Goal: Task Accomplishment & Management: Use online tool/utility

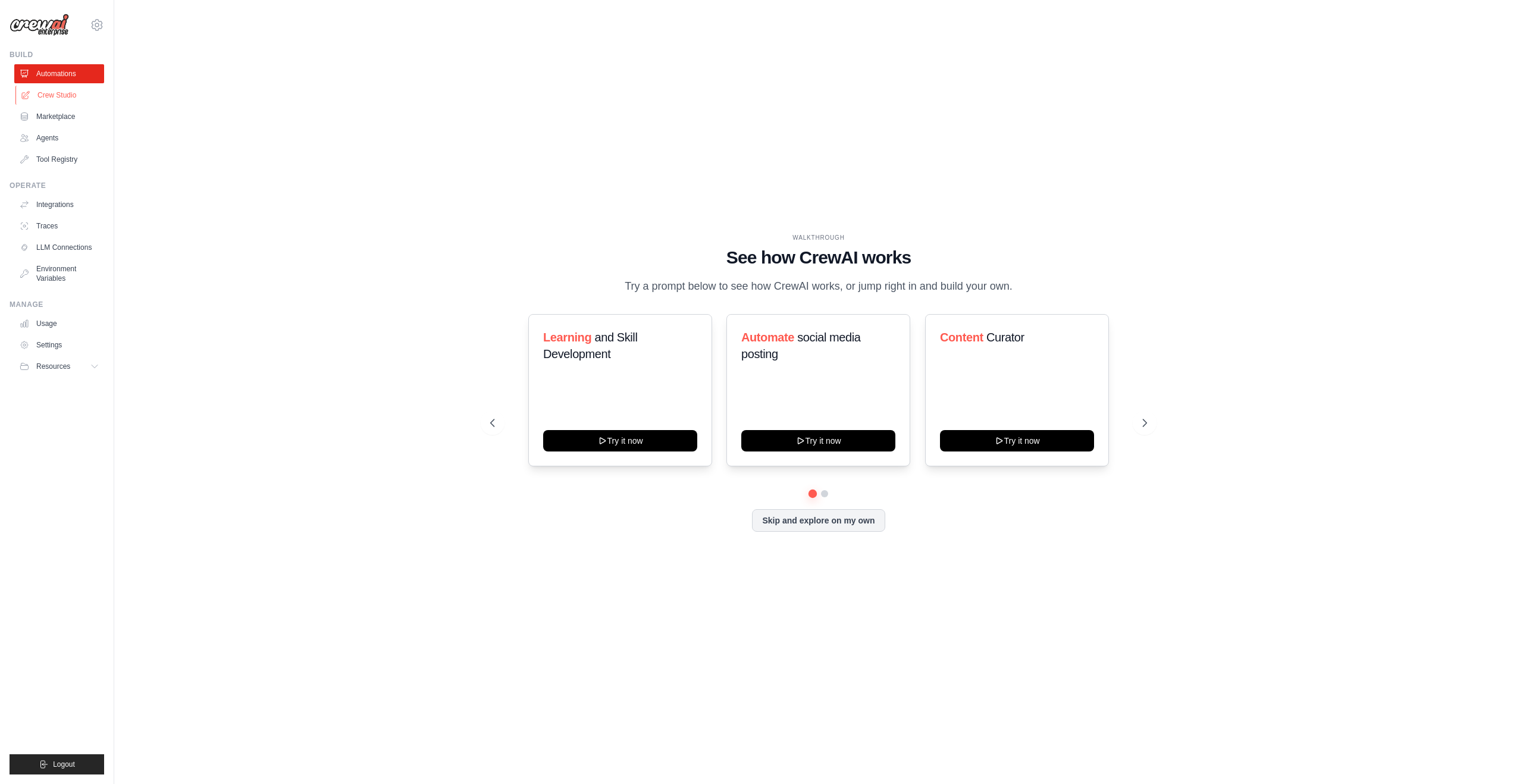
click at [83, 90] on link "Crew Studio" at bounding box center [60, 95] width 90 height 19
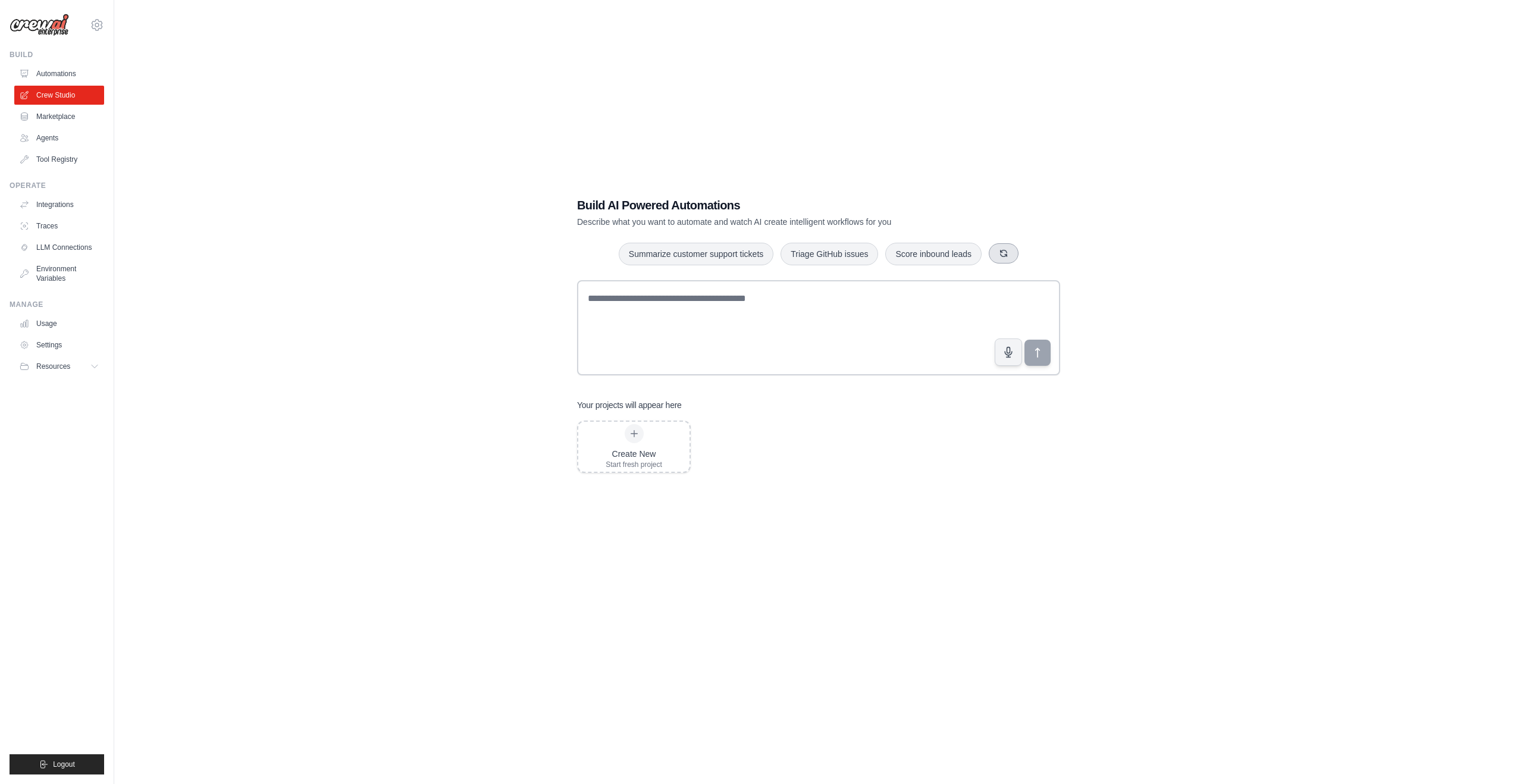
click at [1008, 254] on icon "button" at bounding box center [1004, 253] width 7 height 7
click at [1010, 253] on icon "button" at bounding box center [1006, 253] width 10 height 10
click at [1017, 253] on button "button" at bounding box center [1018, 253] width 30 height 20
click at [1010, 253] on icon "button" at bounding box center [1006, 253] width 10 height 10
click at [1017, 253] on div "Process invoices automatically Monitor website uptime Summarize customer suppor…" at bounding box center [819, 254] width 483 height 24
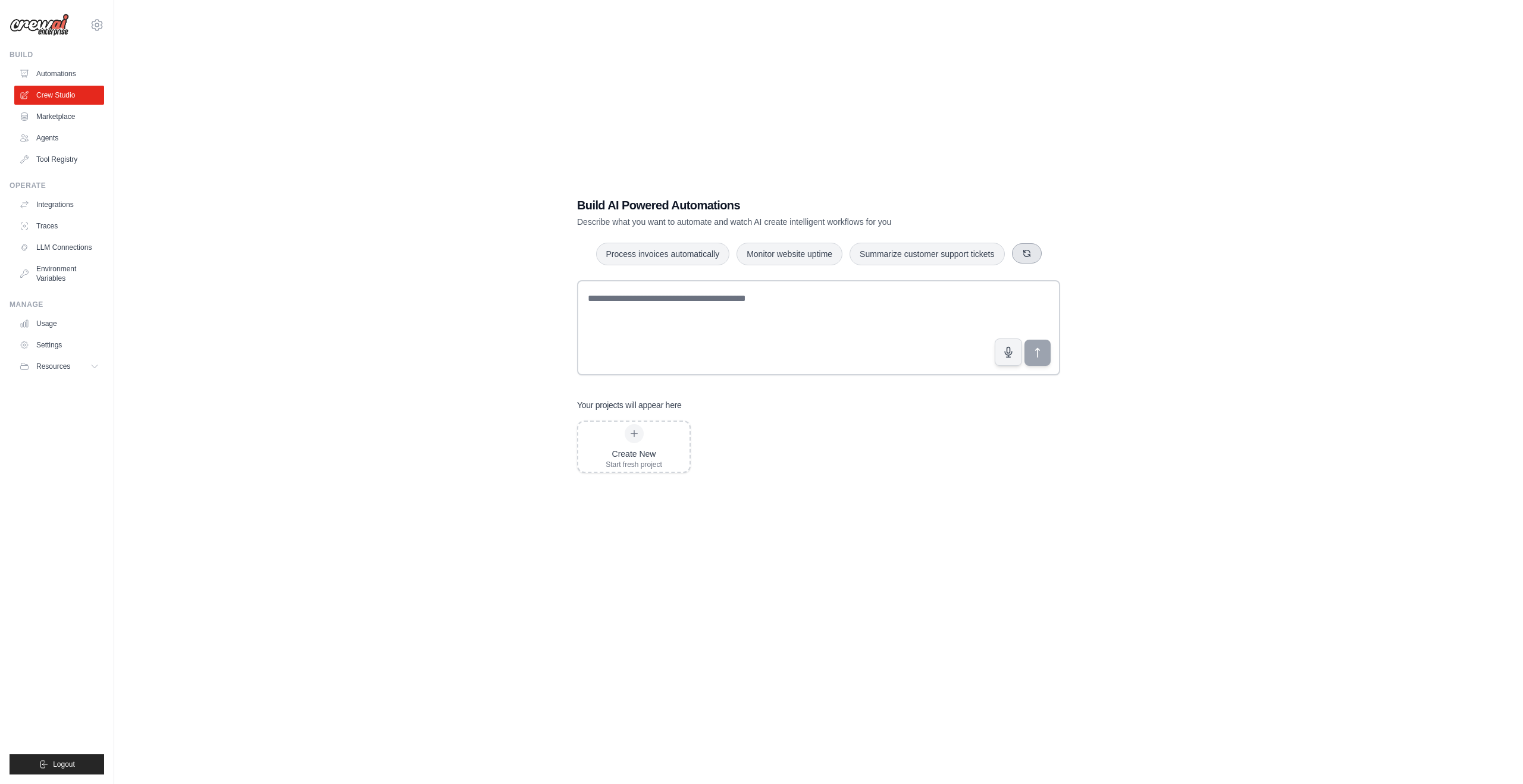
click at [1032, 254] on icon "button" at bounding box center [1027, 253] width 10 height 10
click at [1025, 254] on icon "button" at bounding box center [1020, 253] width 10 height 10
click at [1012, 253] on icon "button" at bounding box center [1008, 253] width 10 height 10
click at [1019, 253] on button "button" at bounding box center [1019, 253] width 30 height 20
click at [1019, 253] on button "button" at bounding box center [1023, 253] width 30 height 20
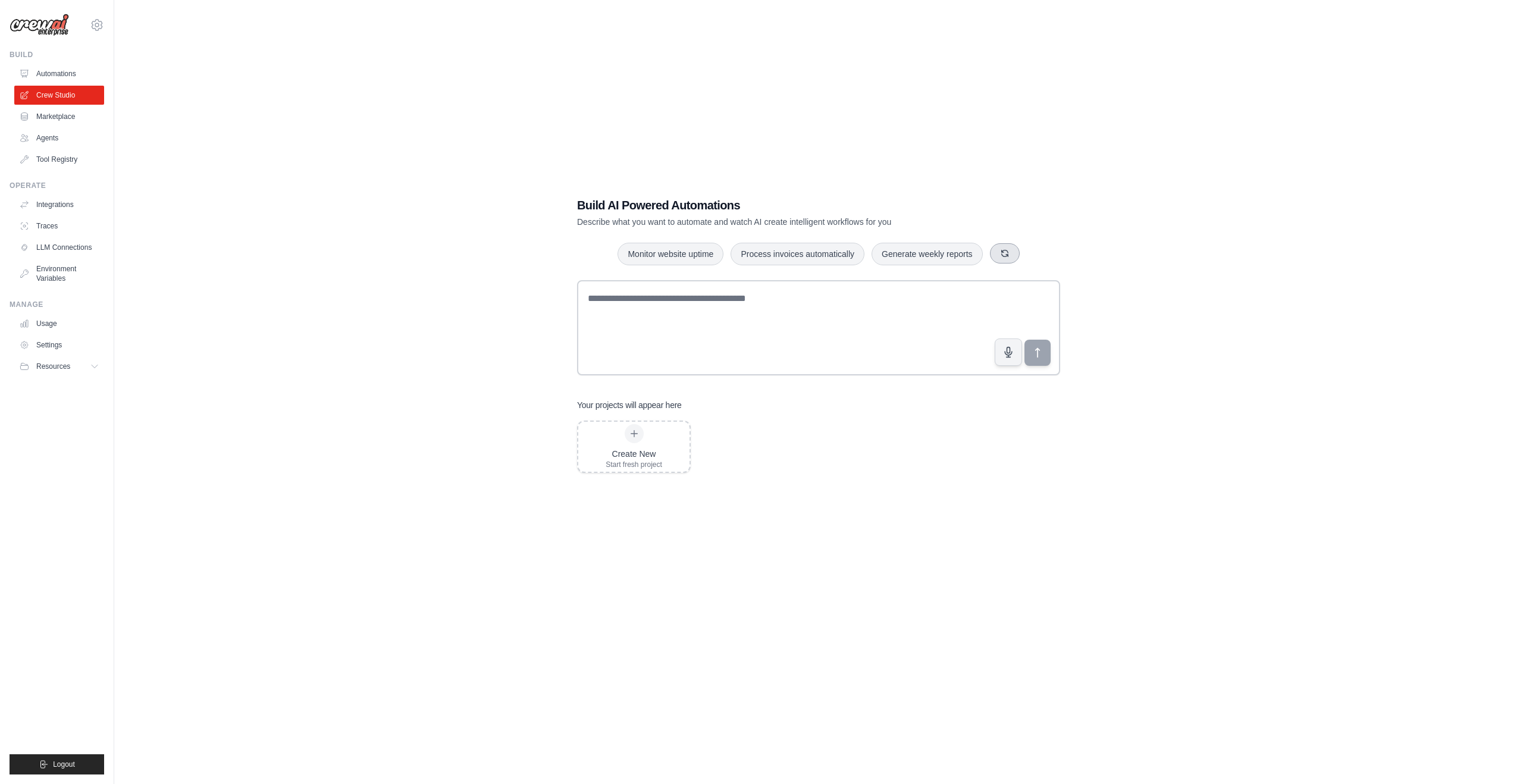
click at [1010, 253] on icon "button" at bounding box center [1006, 253] width 10 height 10
click at [1028, 254] on icon "button" at bounding box center [1024, 253] width 10 height 10
click at [959, 256] on button "Score inbound leads" at bounding box center [933, 253] width 96 height 22
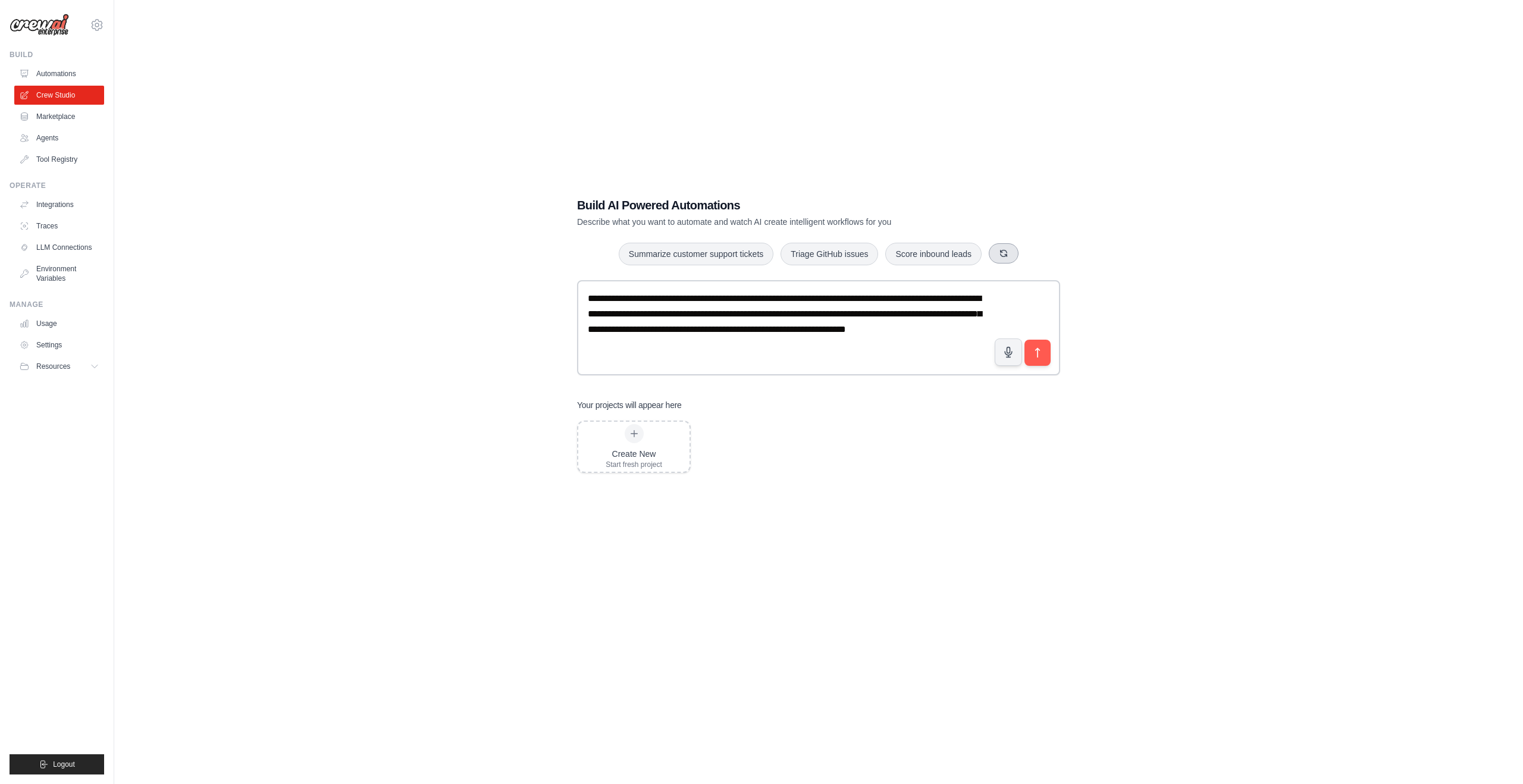
click at [1006, 255] on button "button" at bounding box center [1004, 253] width 30 height 20
click at [832, 256] on button "Summarize customer support tickets" at bounding box center [818, 253] width 154 height 22
click at [1030, 259] on button "button" at bounding box center [1021, 253] width 30 height 20
click at [851, 255] on button "Monitor website uptime" at bounding box center [828, 253] width 106 height 22
click at [1020, 259] on button "button" at bounding box center [1009, 253] width 30 height 20
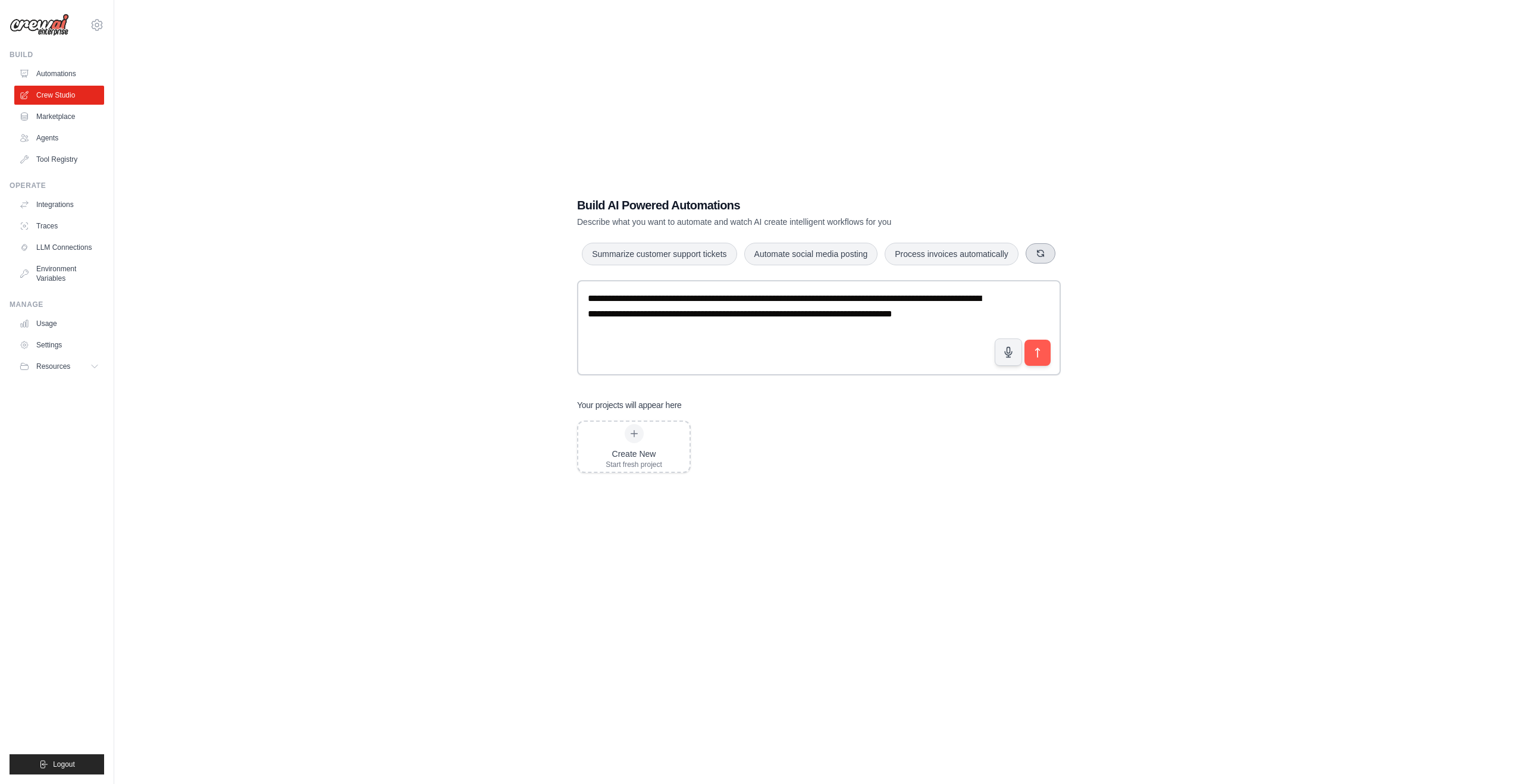
click at [1038, 257] on icon "button" at bounding box center [1041, 253] width 7 height 7
click at [964, 243] on button "Create email marketing campaigns" at bounding box center [945, 253] width 149 height 22
click at [1028, 263] on button "button" at bounding box center [1043, 252] width 30 height 20
click at [1036, 257] on icon "button" at bounding box center [1041, 253] width 10 height 10
click at [805, 254] on button "Score inbound leads" at bounding box center [794, 252] width 96 height 22
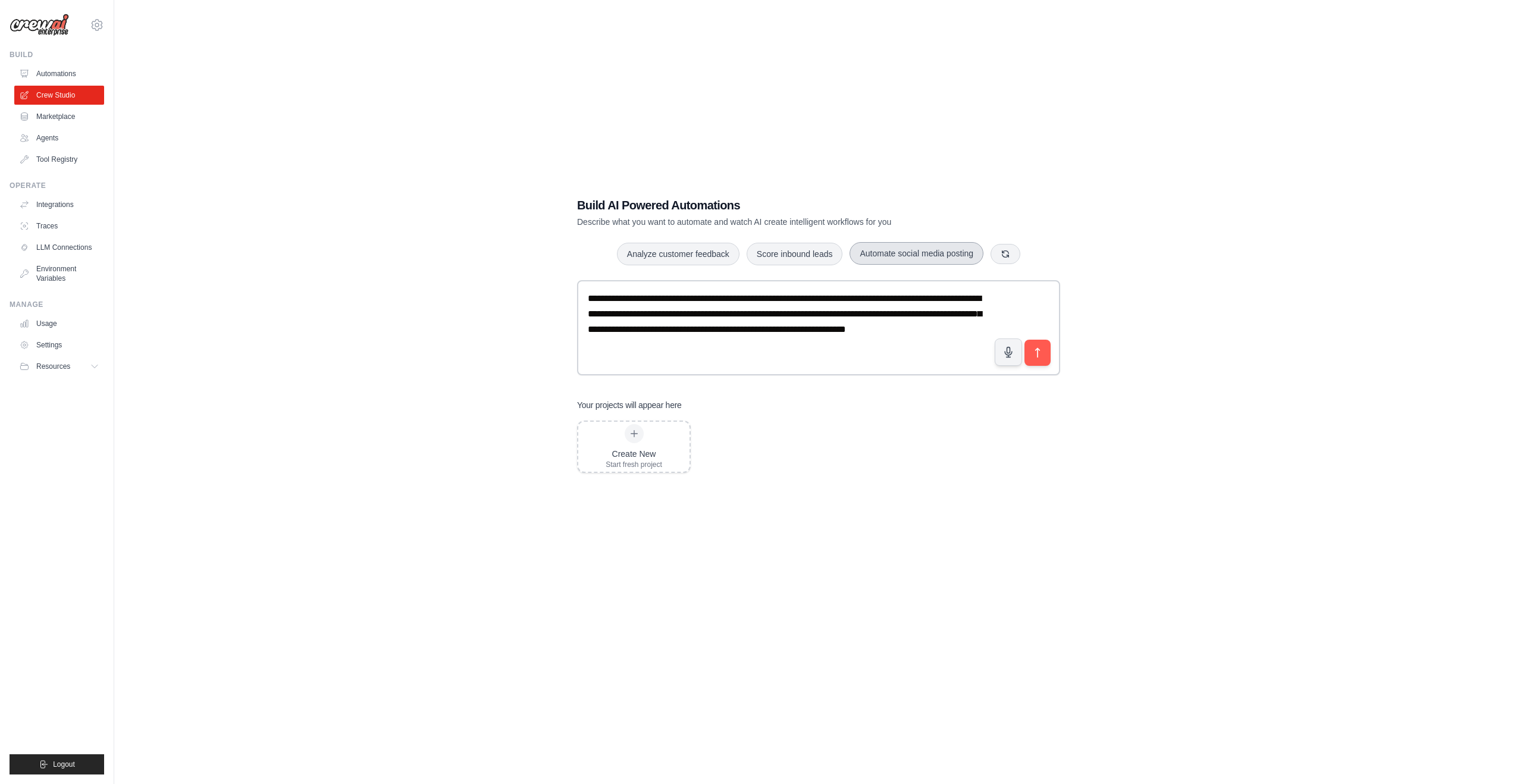
click at [903, 259] on button "Automate social media posting" at bounding box center [916, 253] width 134 height 22
click at [1045, 359] on button "submit" at bounding box center [1038, 352] width 27 height 27
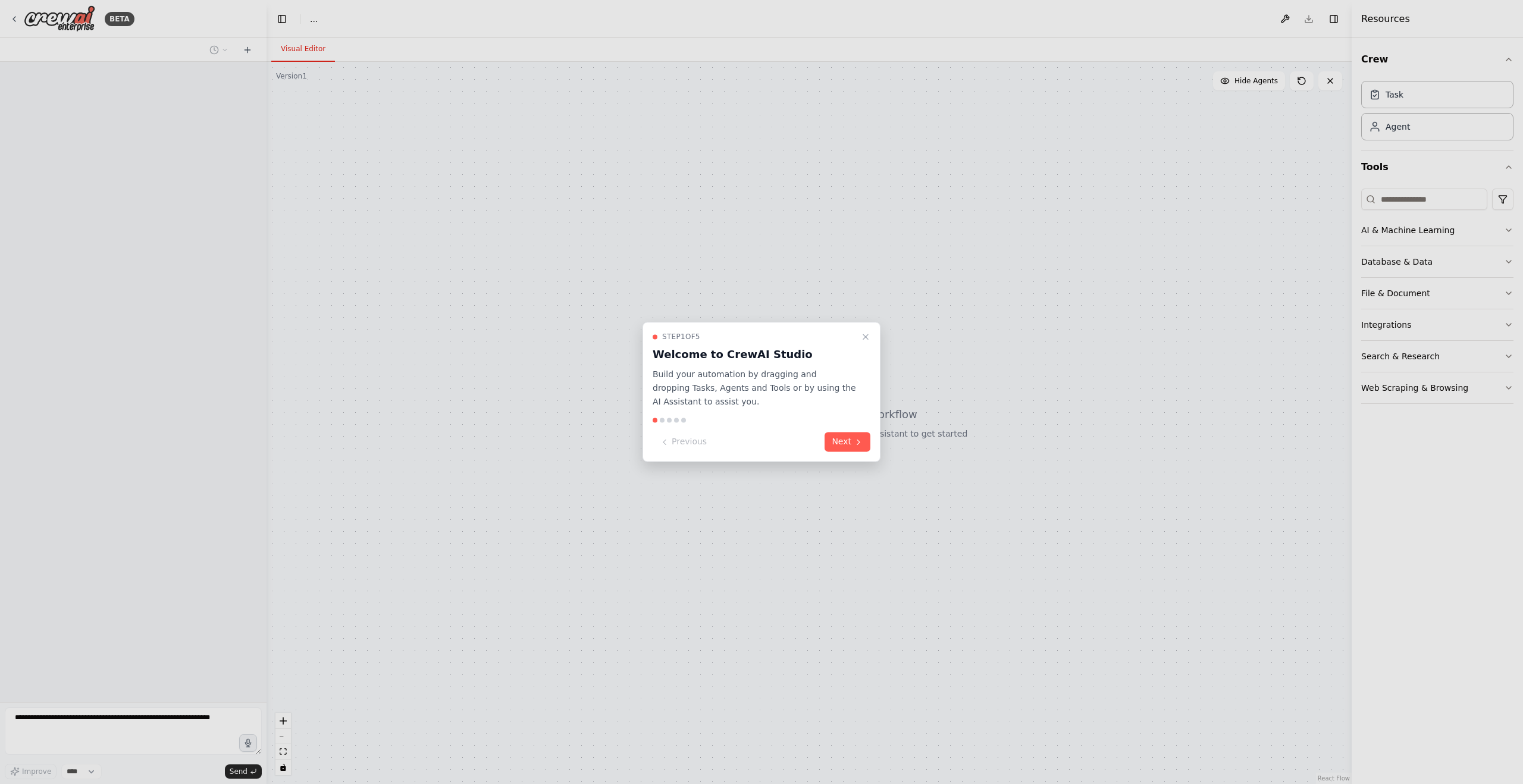
select select "****"
click at [854, 442] on icon at bounding box center [859, 442] width 10 height 10
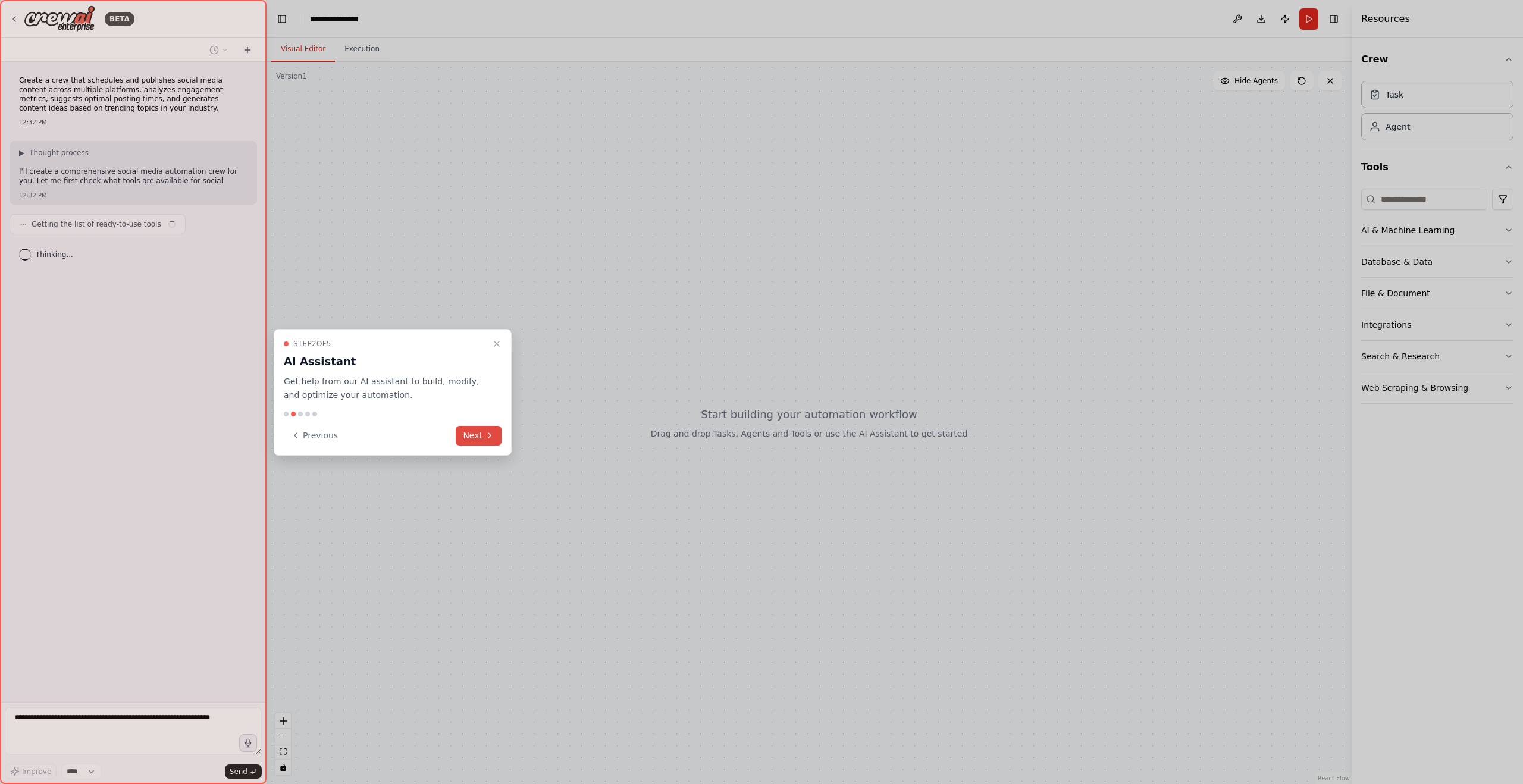
click at [485, 438] on icon at bounding box center [490, 436] width 10 height 10
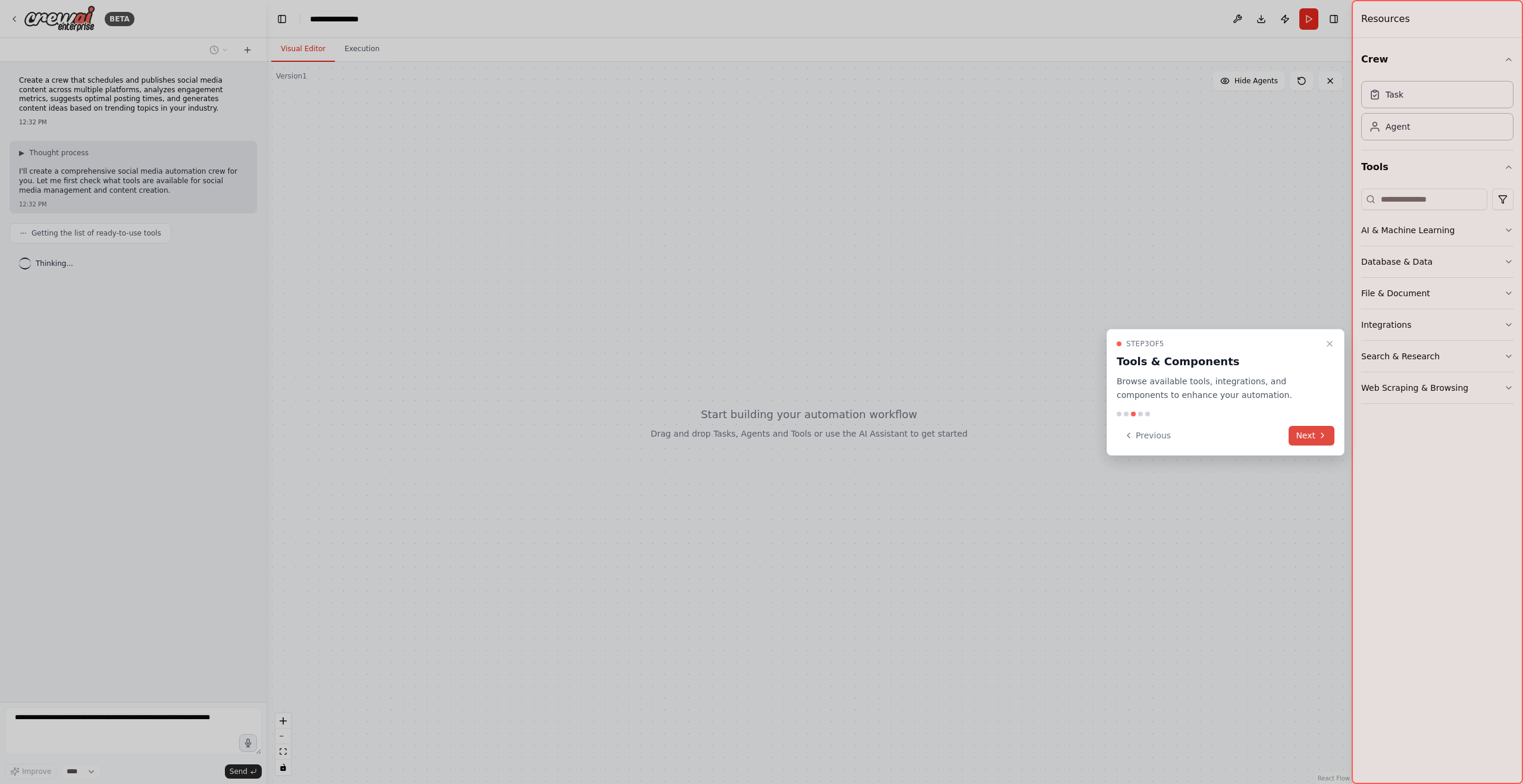
click at [1312, 436] on button "Next" at bounding box center [1311, 436] width 46 height 19
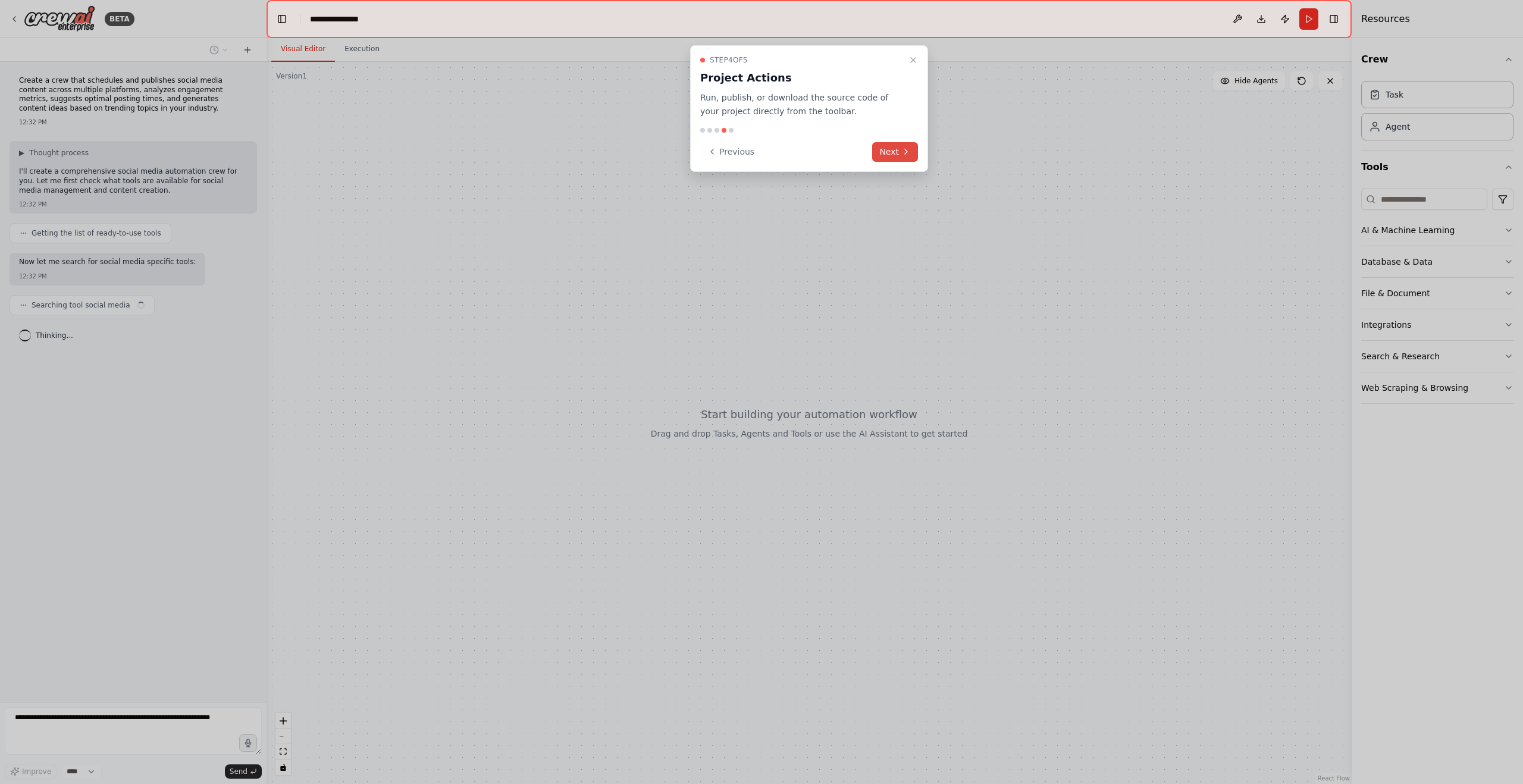
click at [910, 156] on icon at bounding box center [907, 151] width 10 height 10
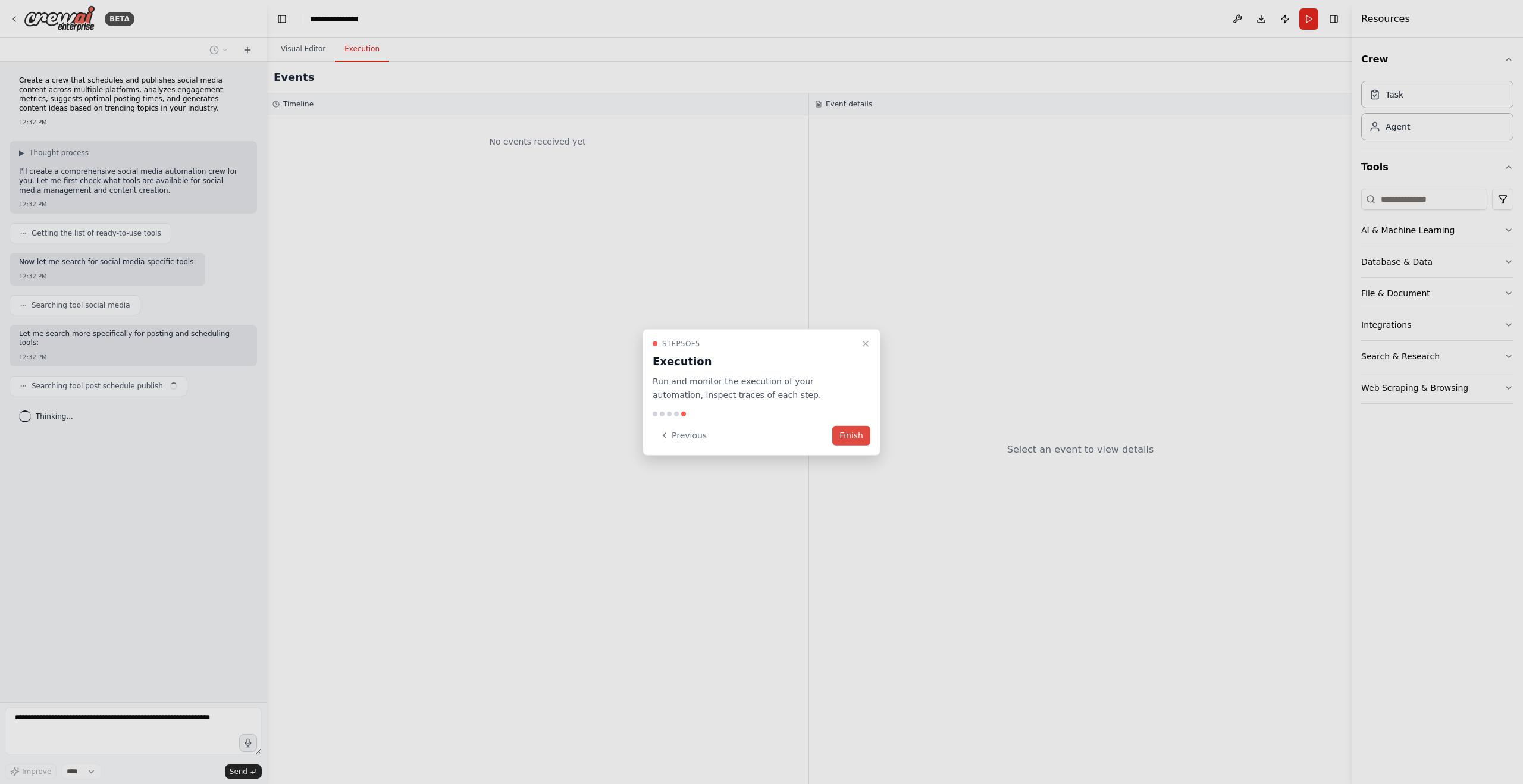
click at [851, 430] on button "Finish" at bounding box center [851, 435] width 38 height 19
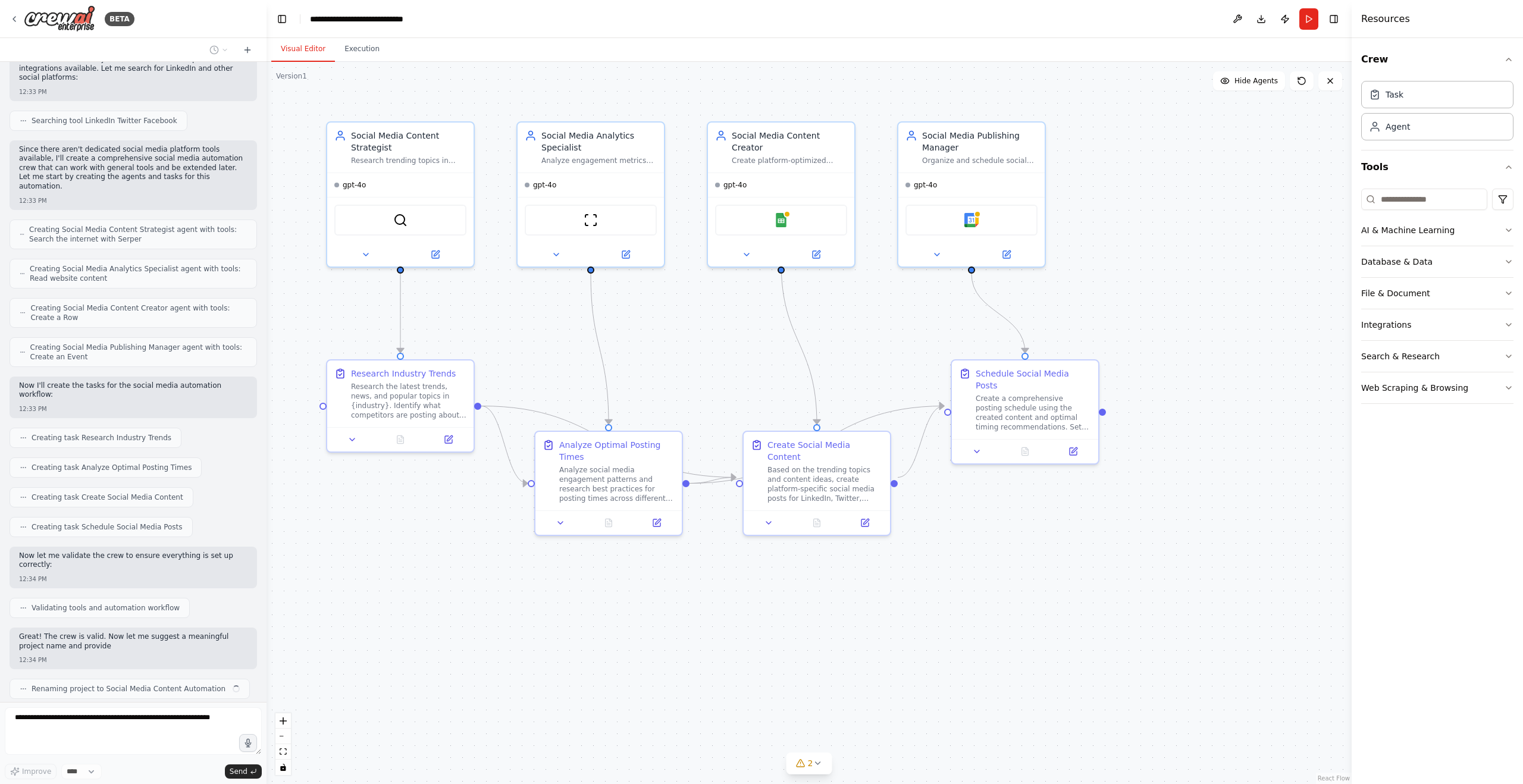
scroll to position [599, 0]
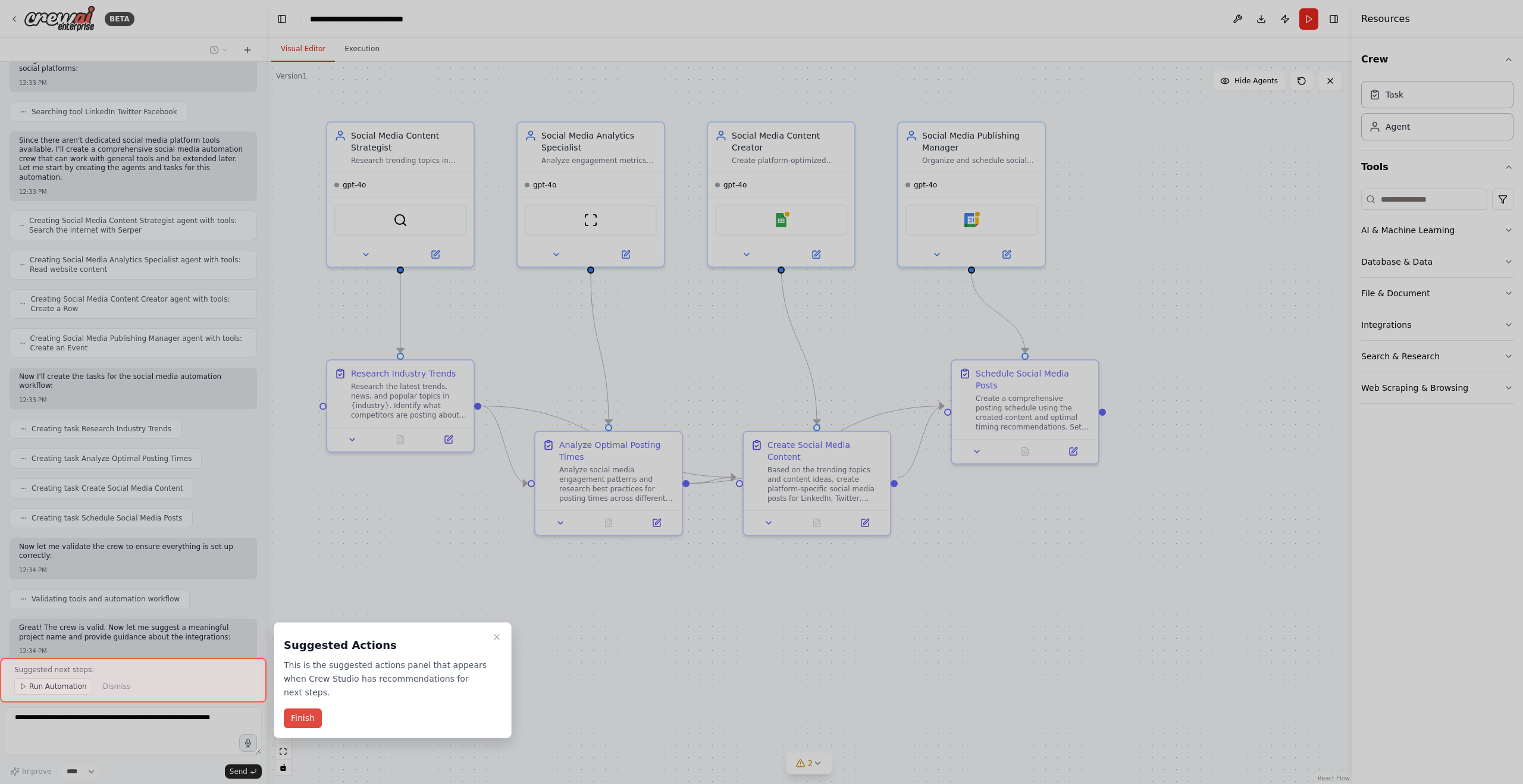
click at [304, 720] on button "Finish" at bounding box center [302, 718] width 38 height 19
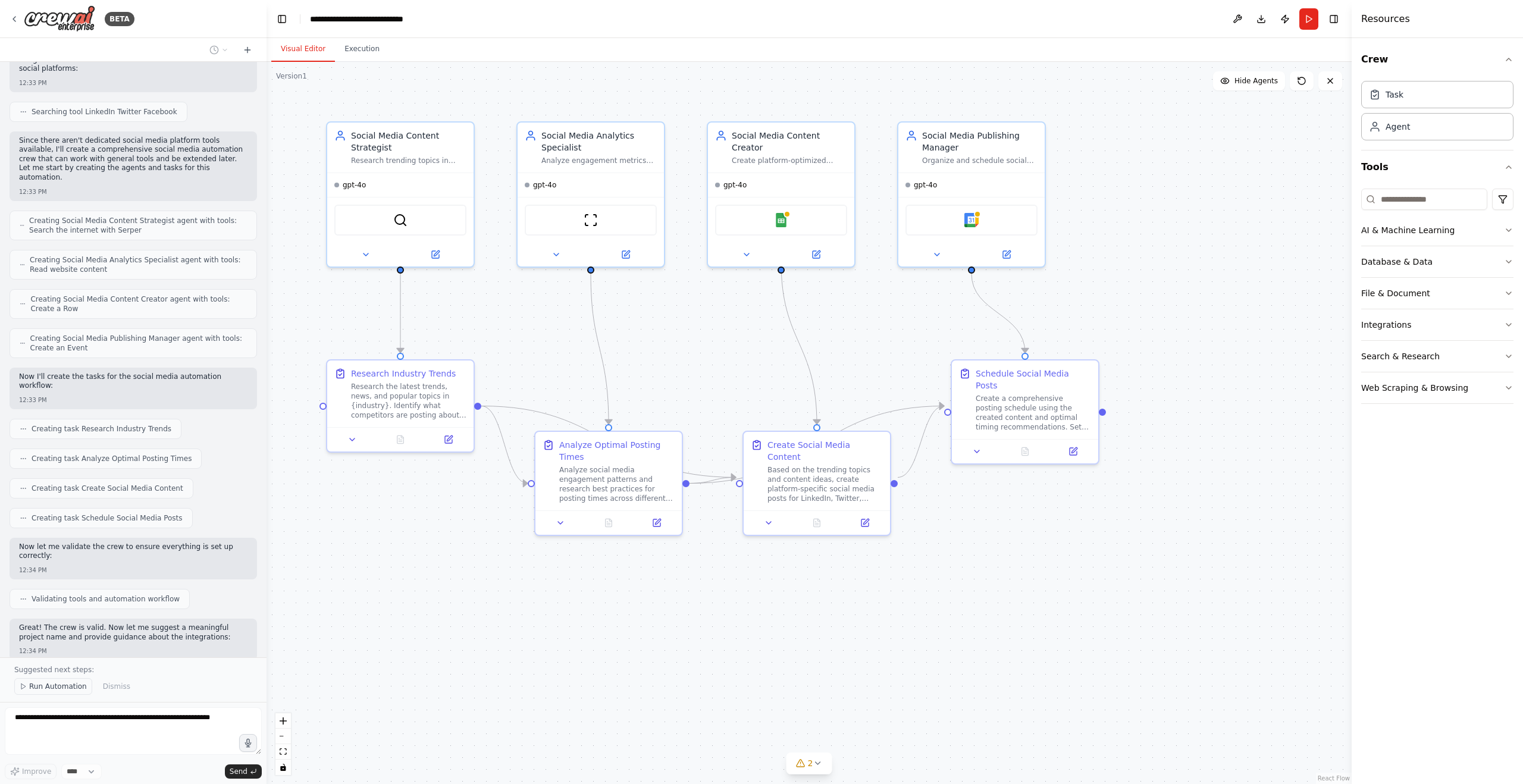
click at [63, 688] on span "Run Automation" at bounding box center [57, 687] width 57 height 10
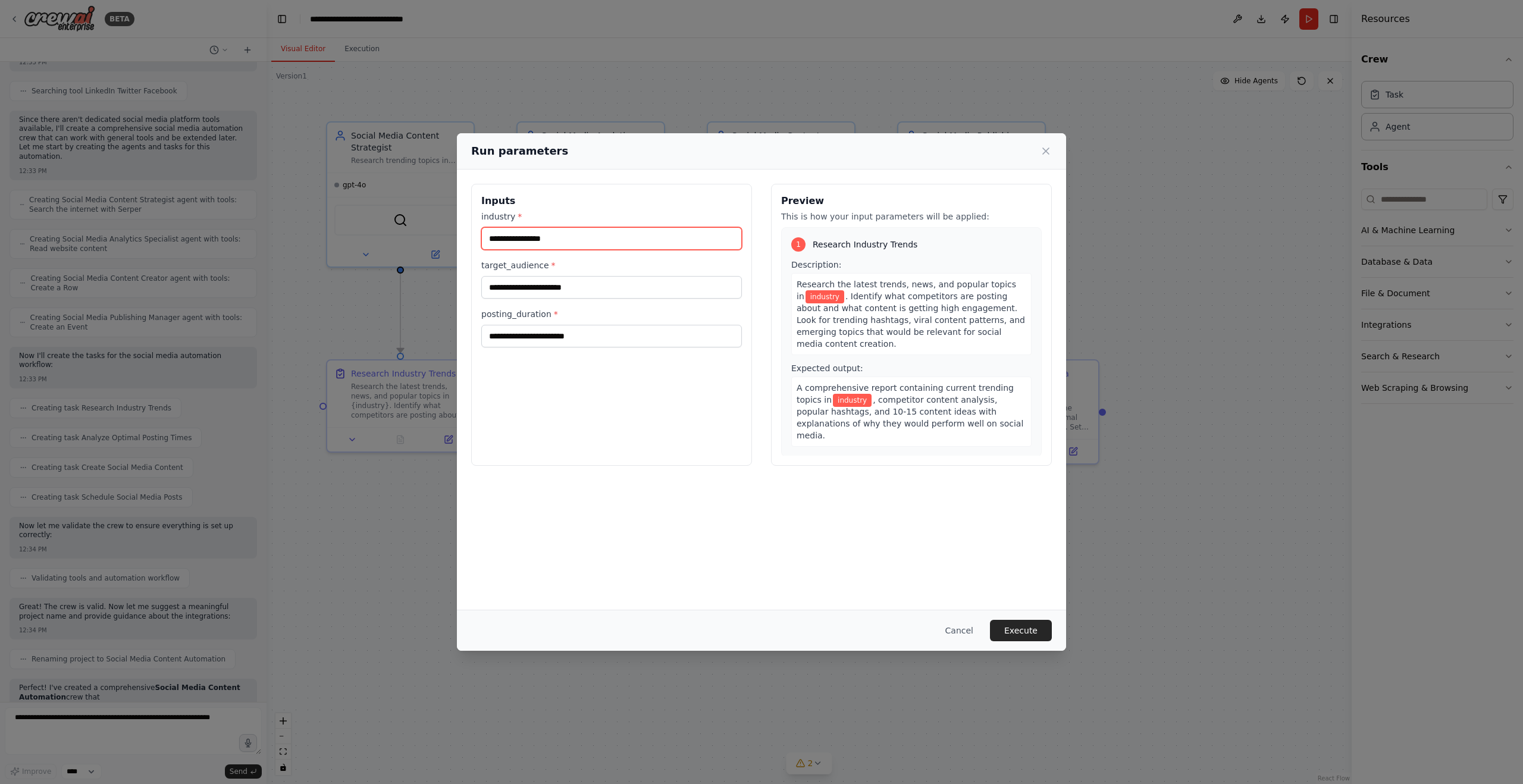
click at [542, 238] on input "industry *" at bounding box center [612, 238] width 261 height 22
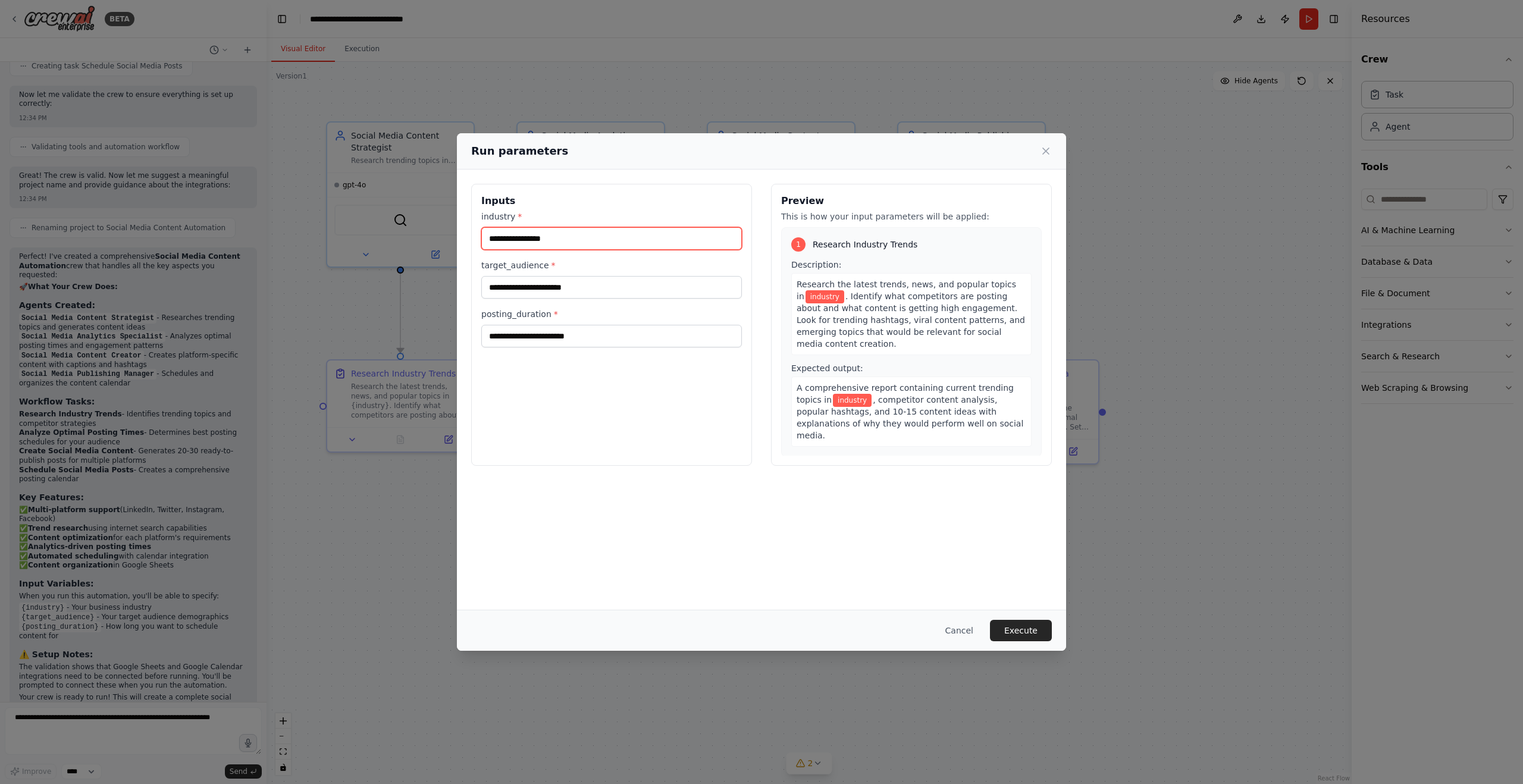
scroll to position [1060, 0]
type input "**********"
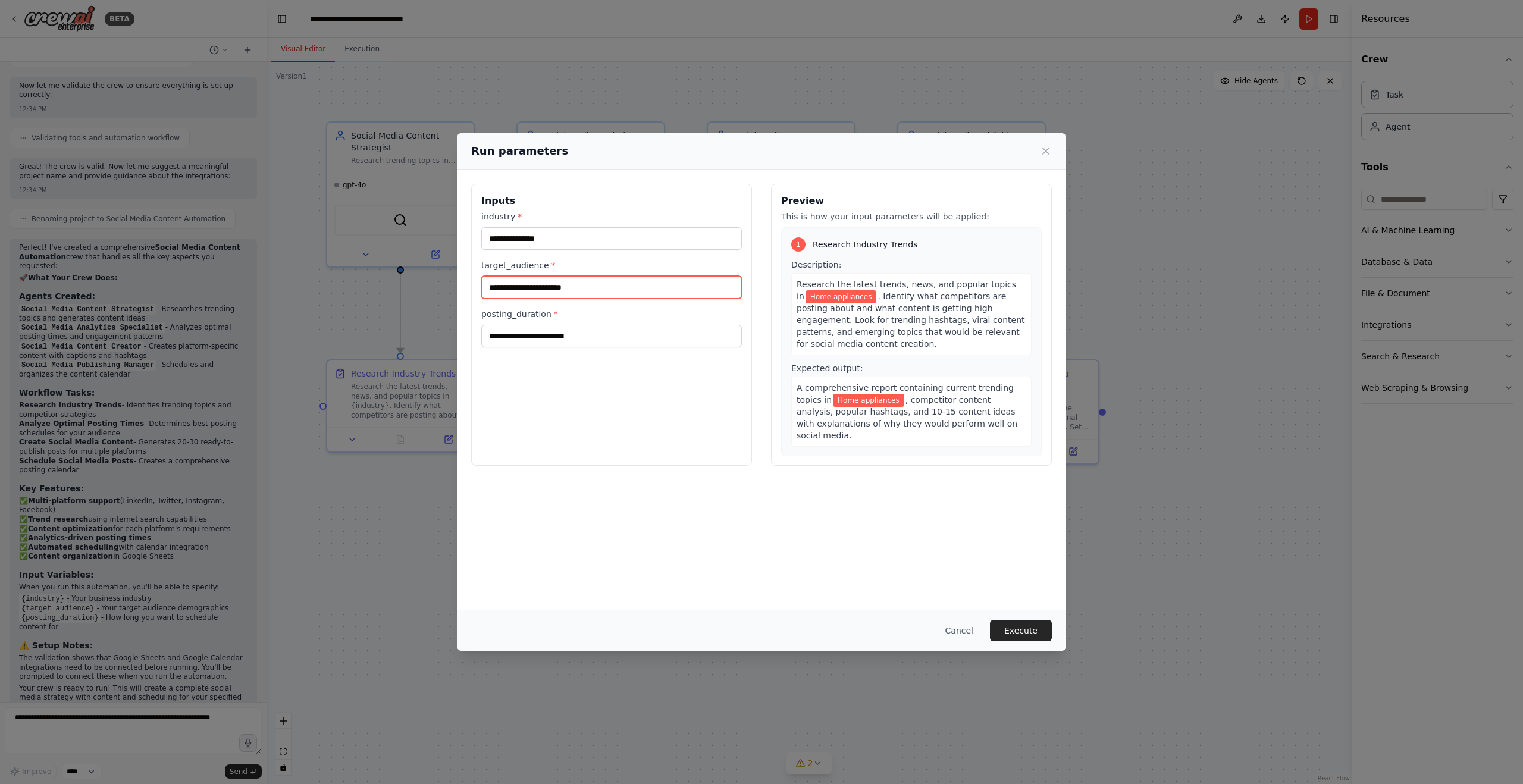
click at [538, 286] on input "target_audience *" at bounding box center [612, 286] width 261 height 22
type input "**********"
click at [544, 339] on input "posting_duration *" at bounding box center [612, 336] width 261 height 22
type input "*******"
drag, startPoint x: 1030, startPoint y: 636, endPoint x: 1062, endPoint y: 631, distance: 32.4
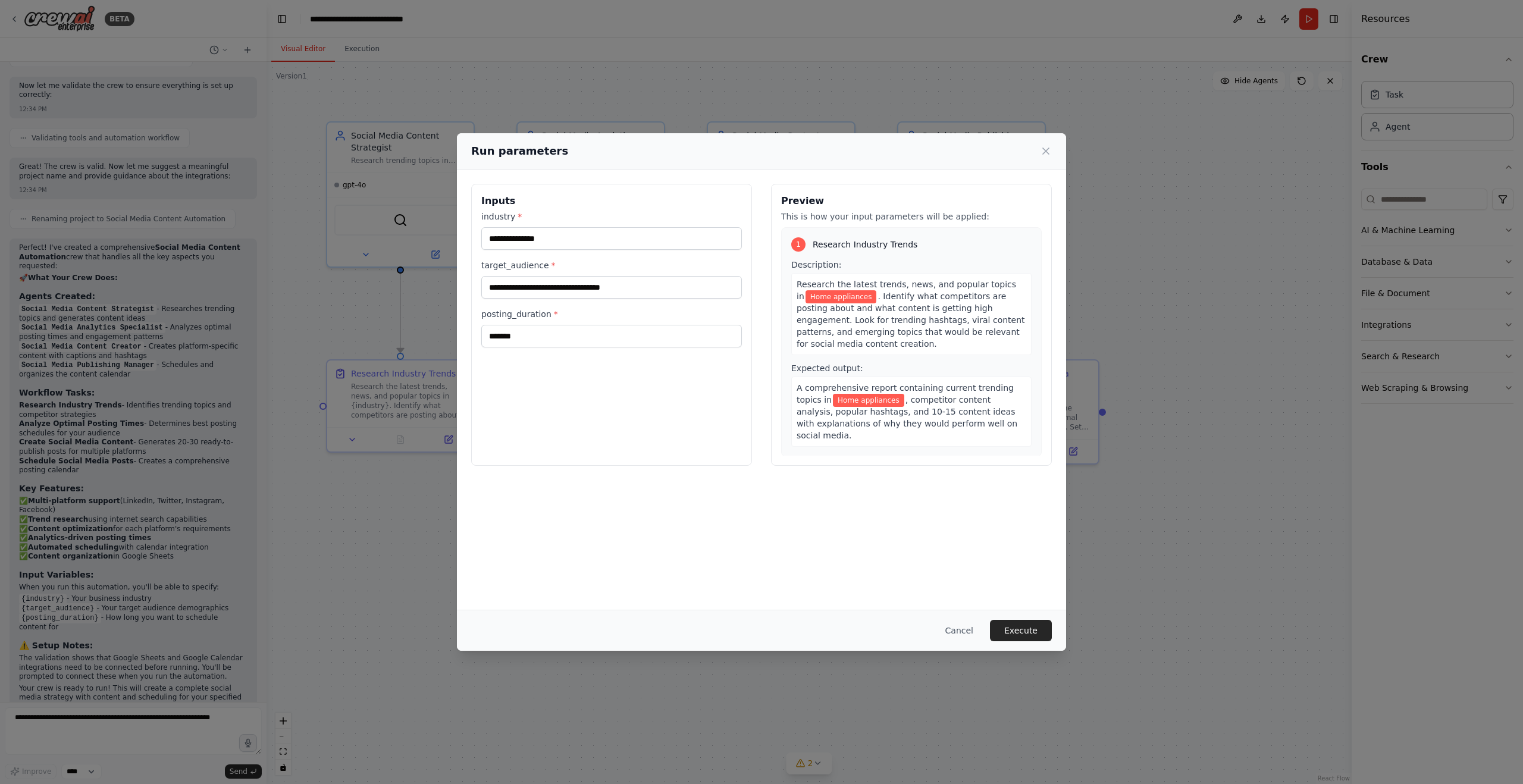
click at [1031, 633] on button "Execute" at bounding box center [1021, 631] width 62 height 21
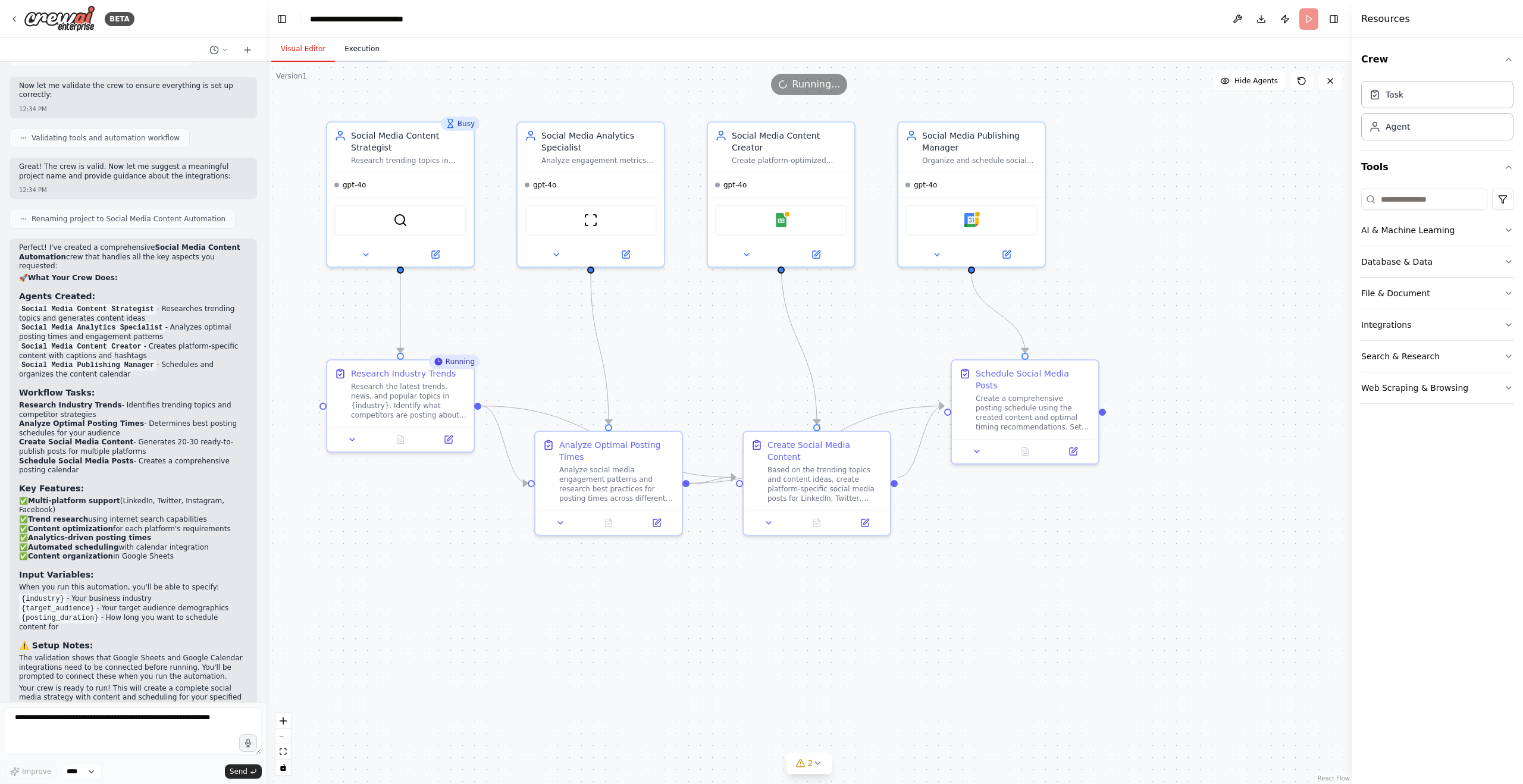
click at [350, 49] on button "Execution" at bounding box center [362, 49] width 54 height 25
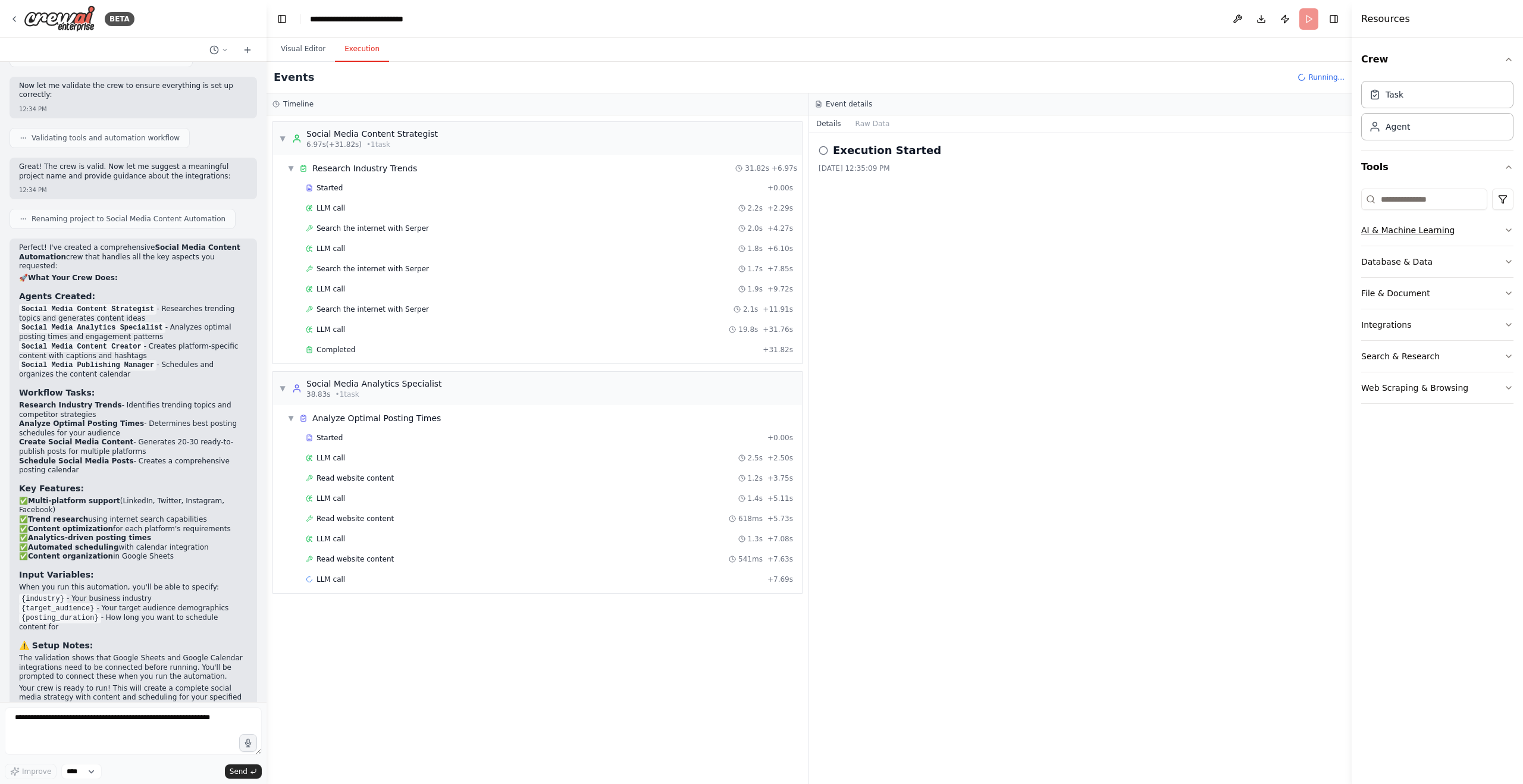
click at [1509, 230] on icon "button" at bounding box center [1508, 230] width 5 height 2
click at [1500, 447] on button "Database & Data" at bounding box center [1438, 442] width 152 height 31
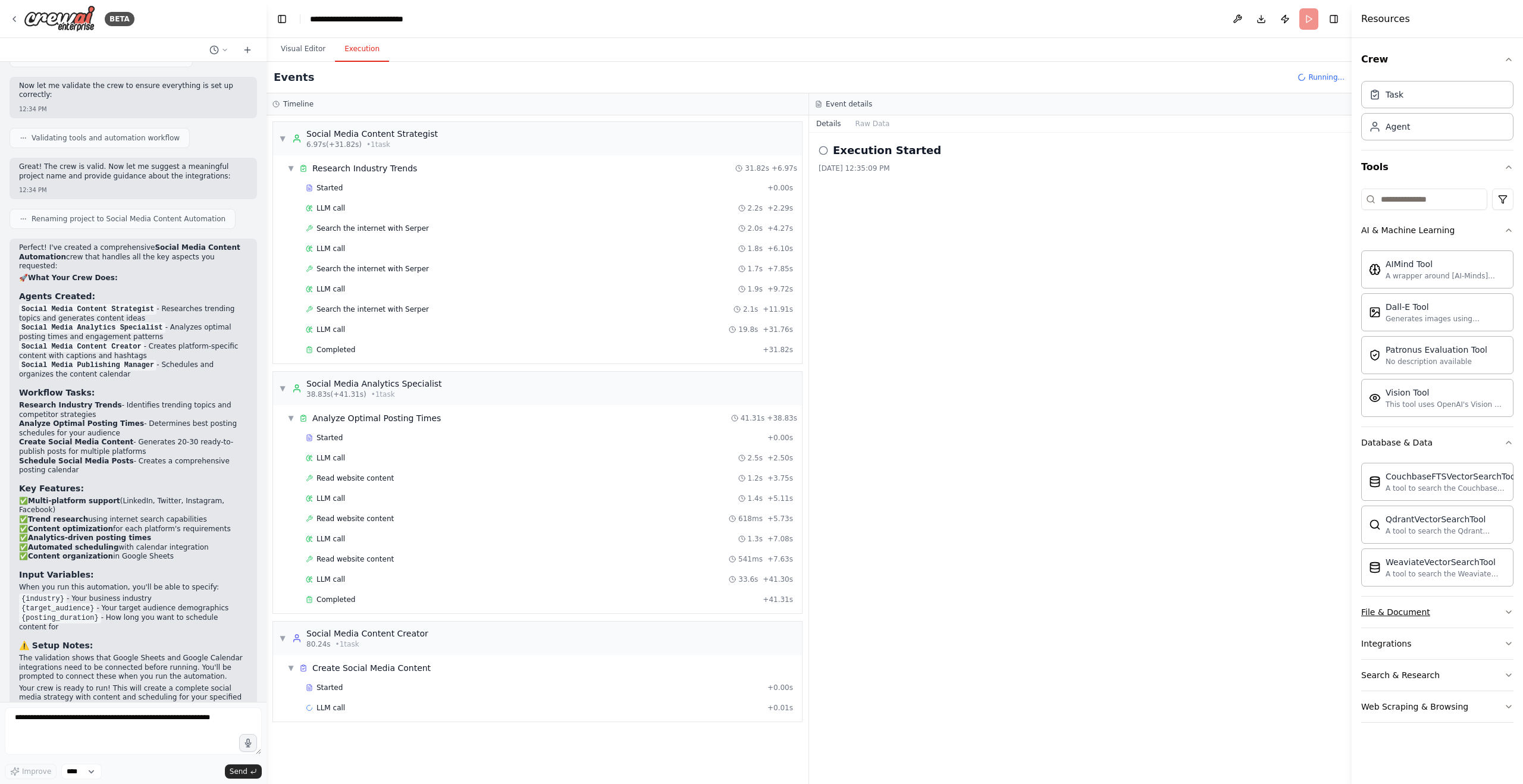
click at [1443, 612] on button "File & Document" at bounding box center [1438, 612] width 152 height 31
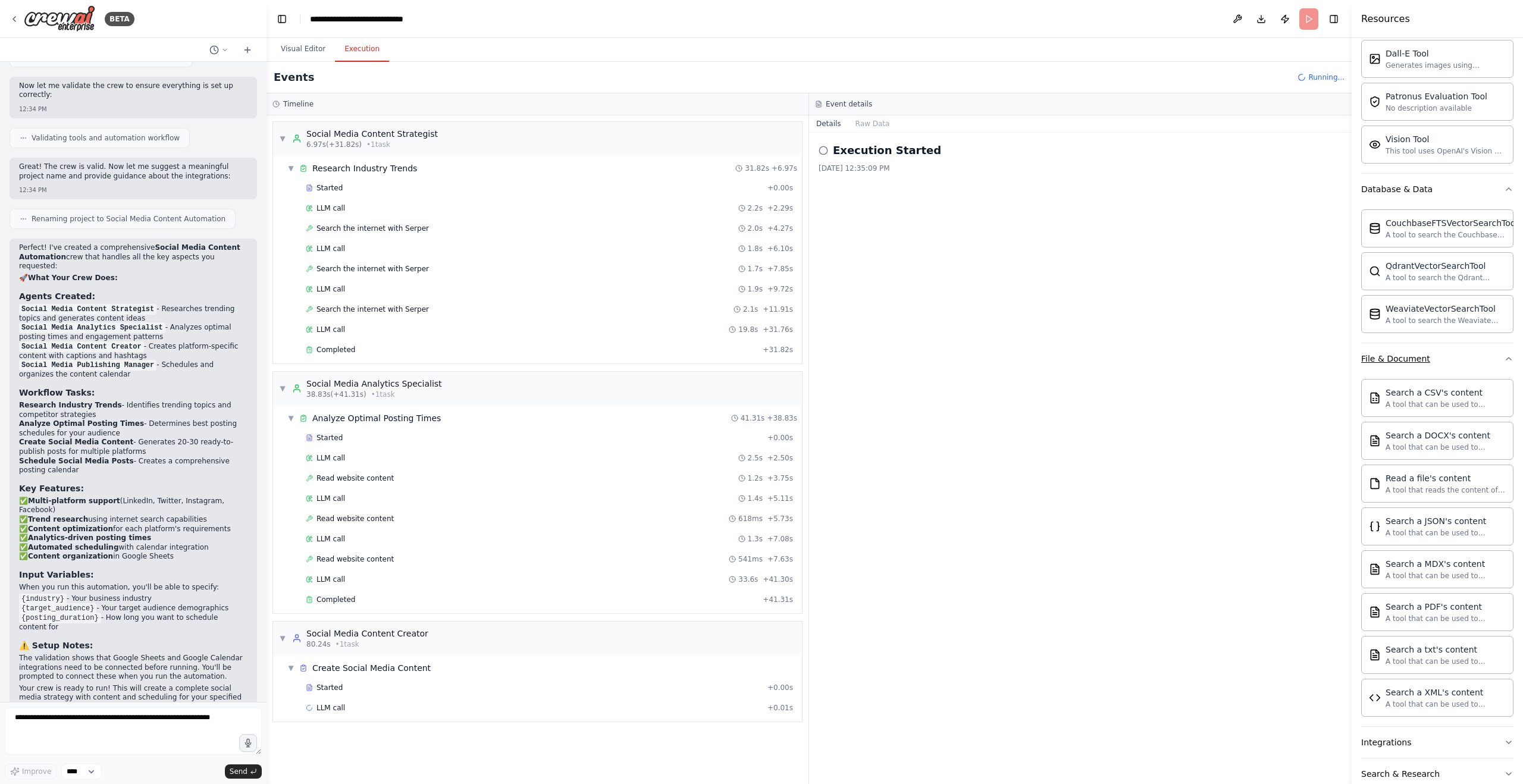
scroll to position [310, 0]
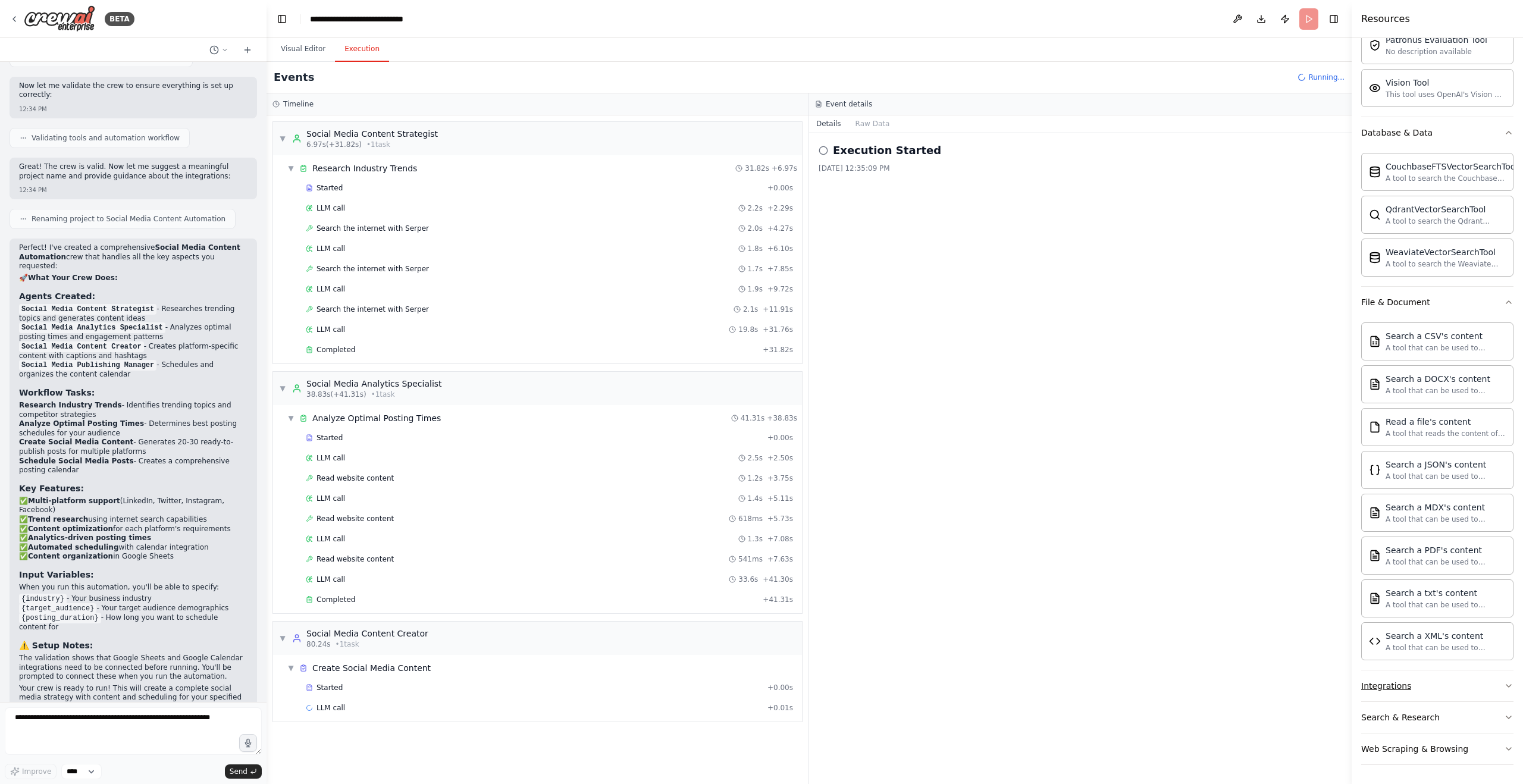
click at [1447, 685] on button "Integrations" at bounding box center [1438, 686] width 152 height 31
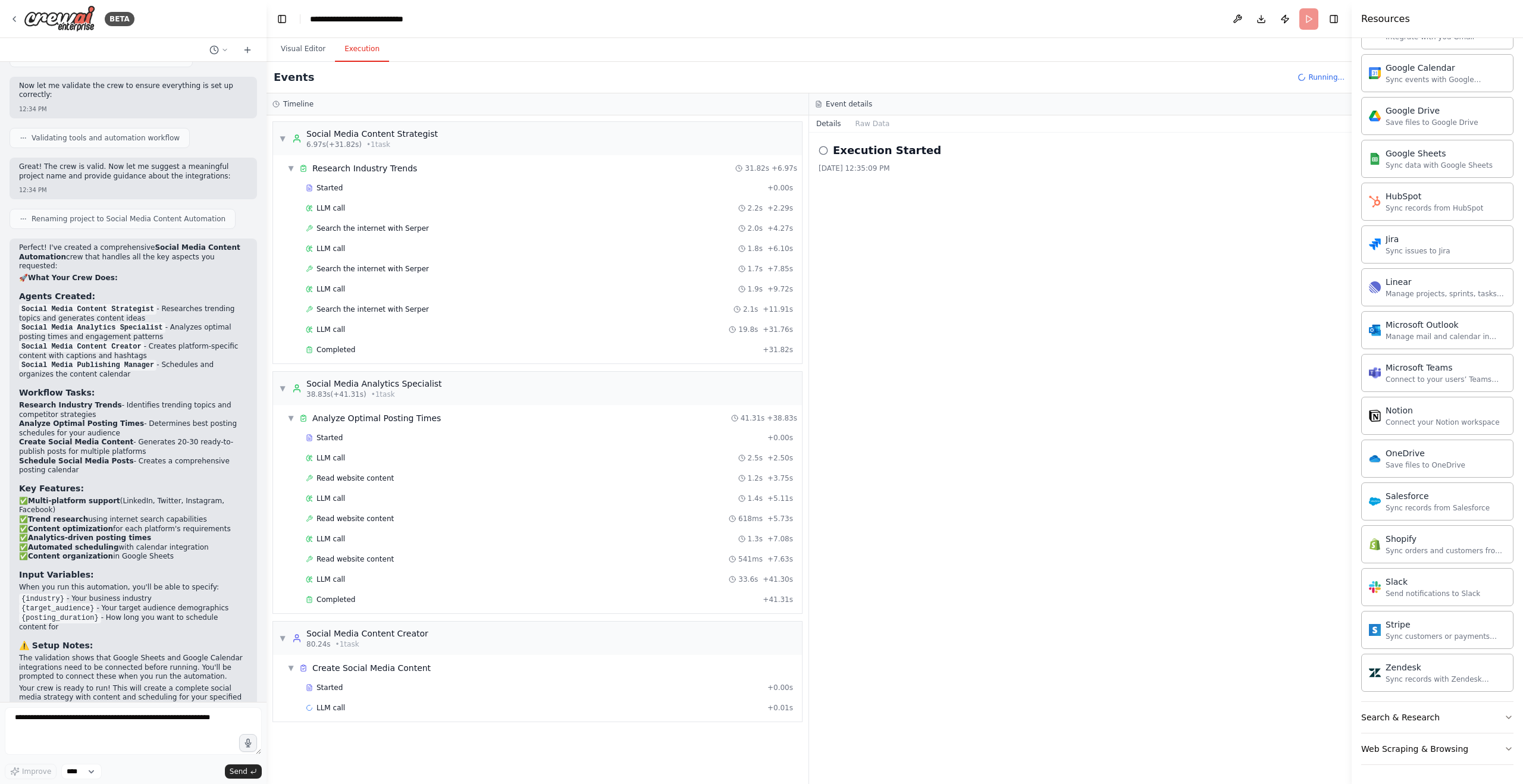
scroll to position [80, 0]
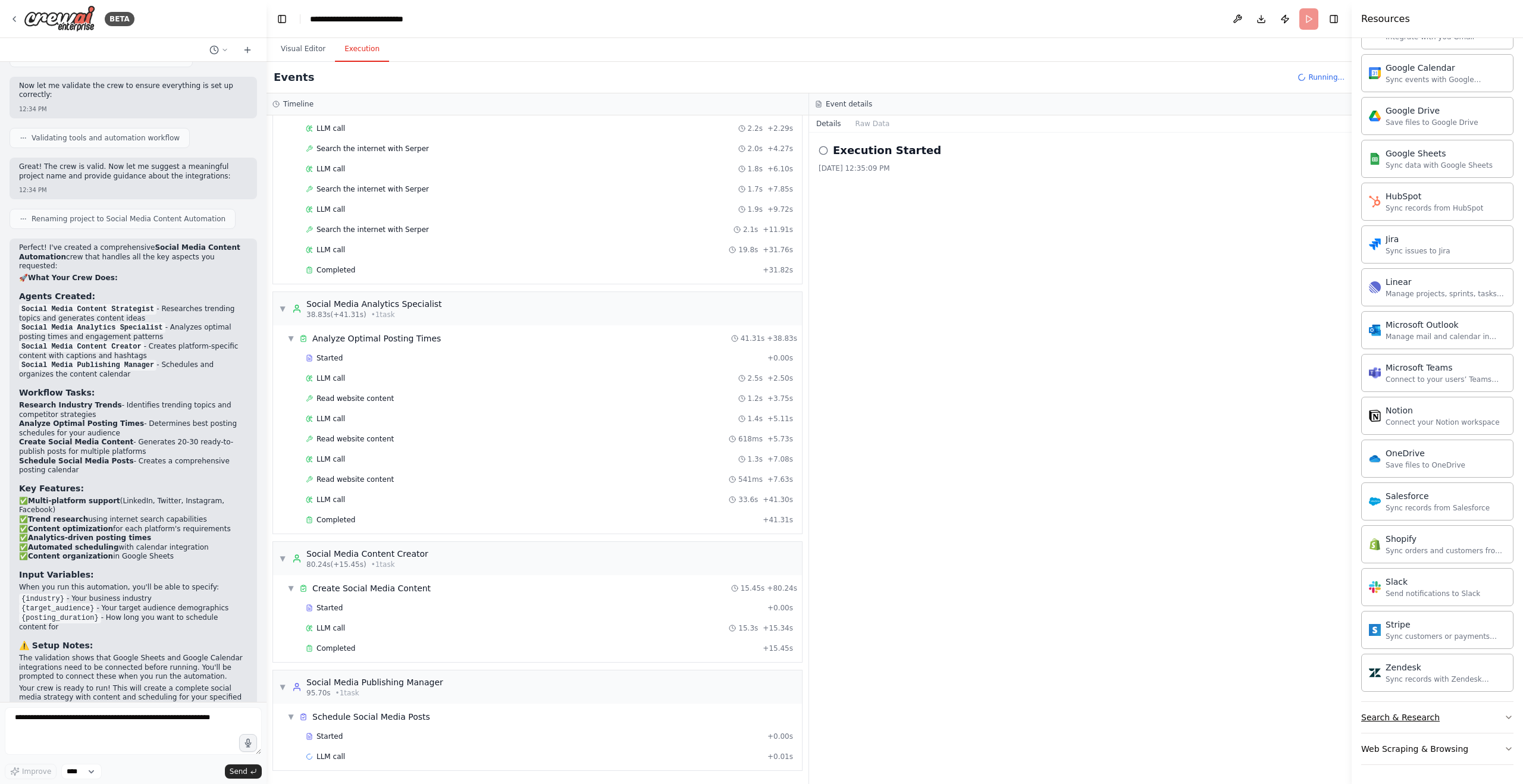
click at [1457, 719] on button "Search & Research" at bounding box center [1438, 717] width 152 height 31
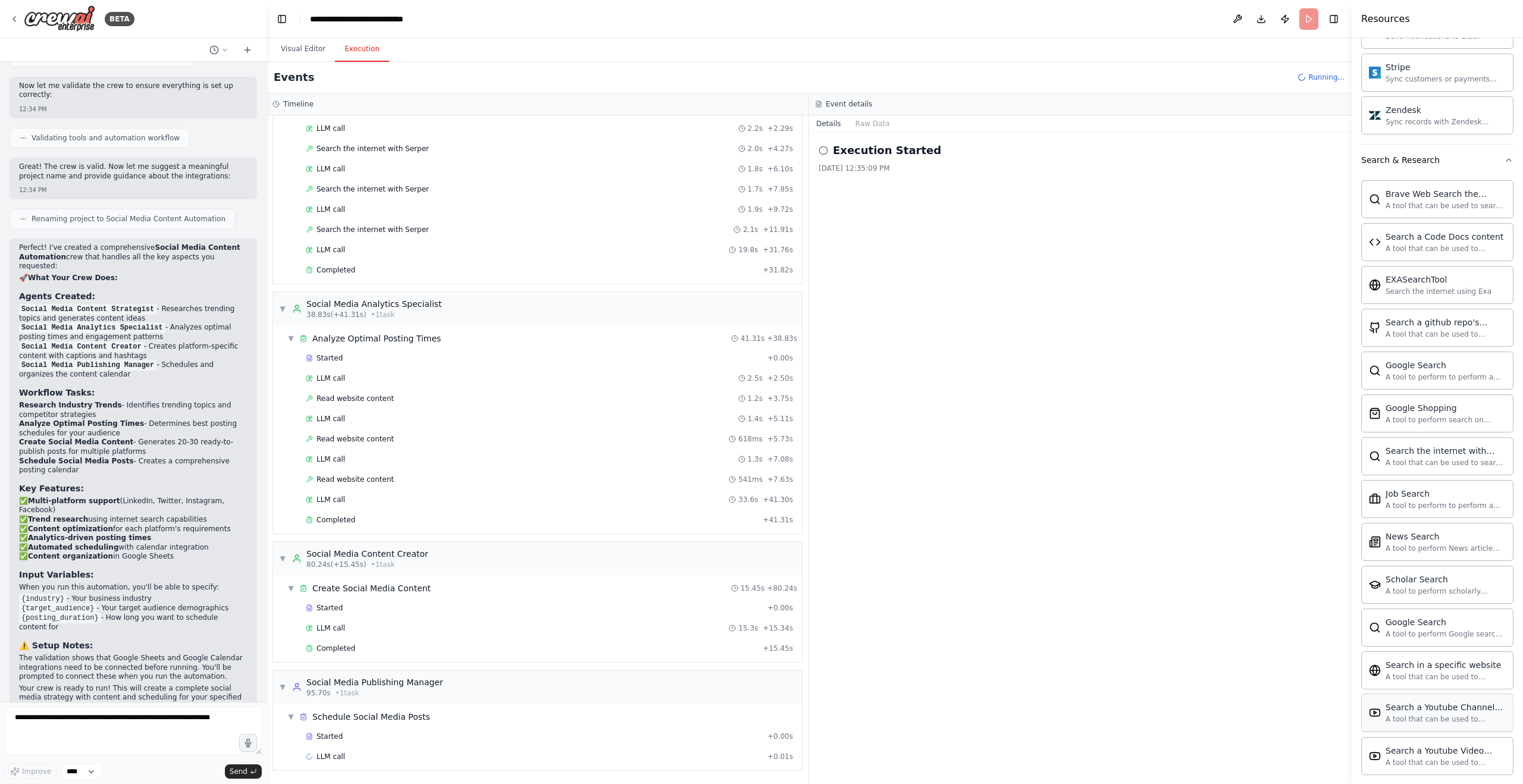
scroll to position [1828, 0]
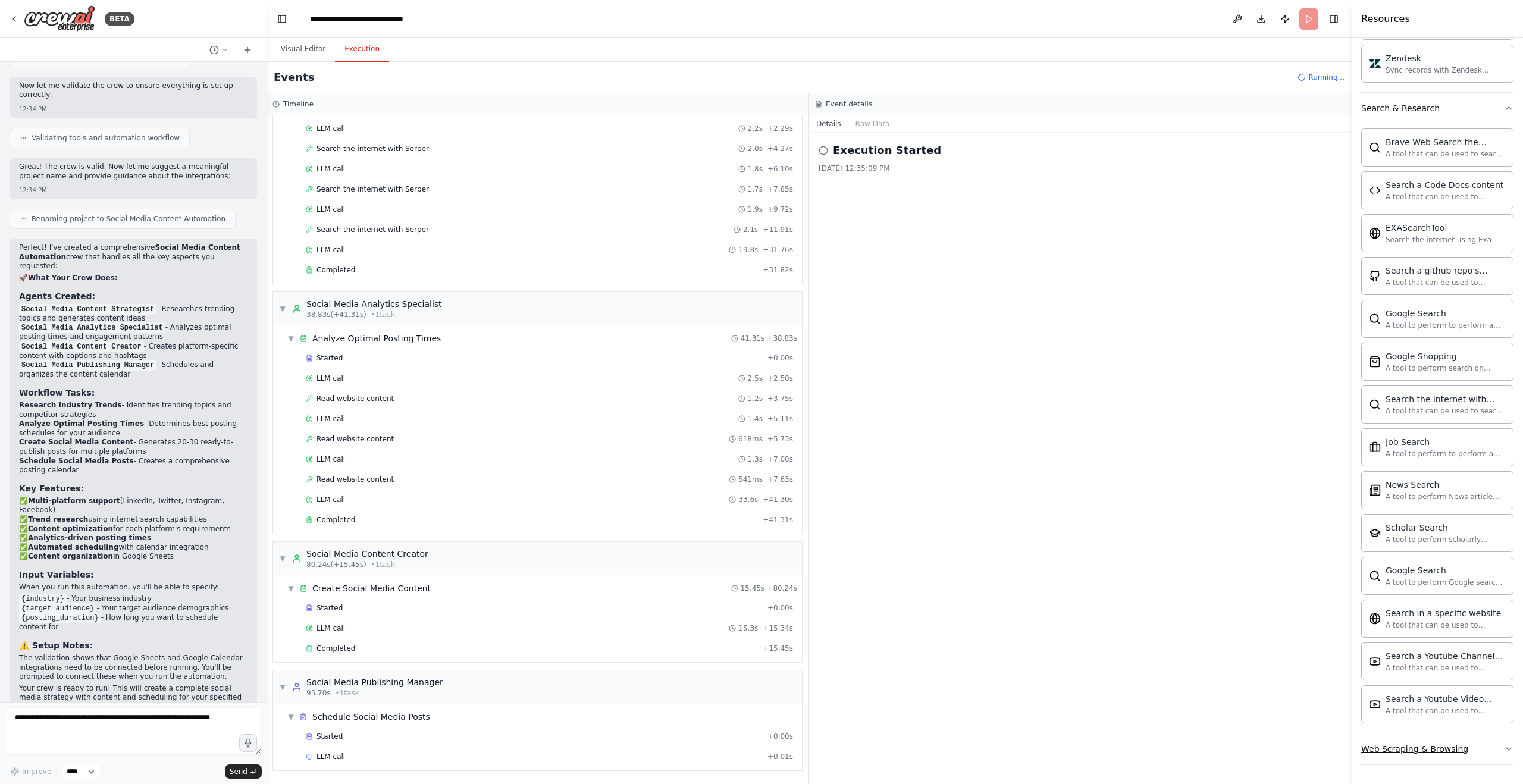
click at [1447, 746] on div "Web Scraping & Browsing" at bounding box center [1415, 749] width 107 height 12
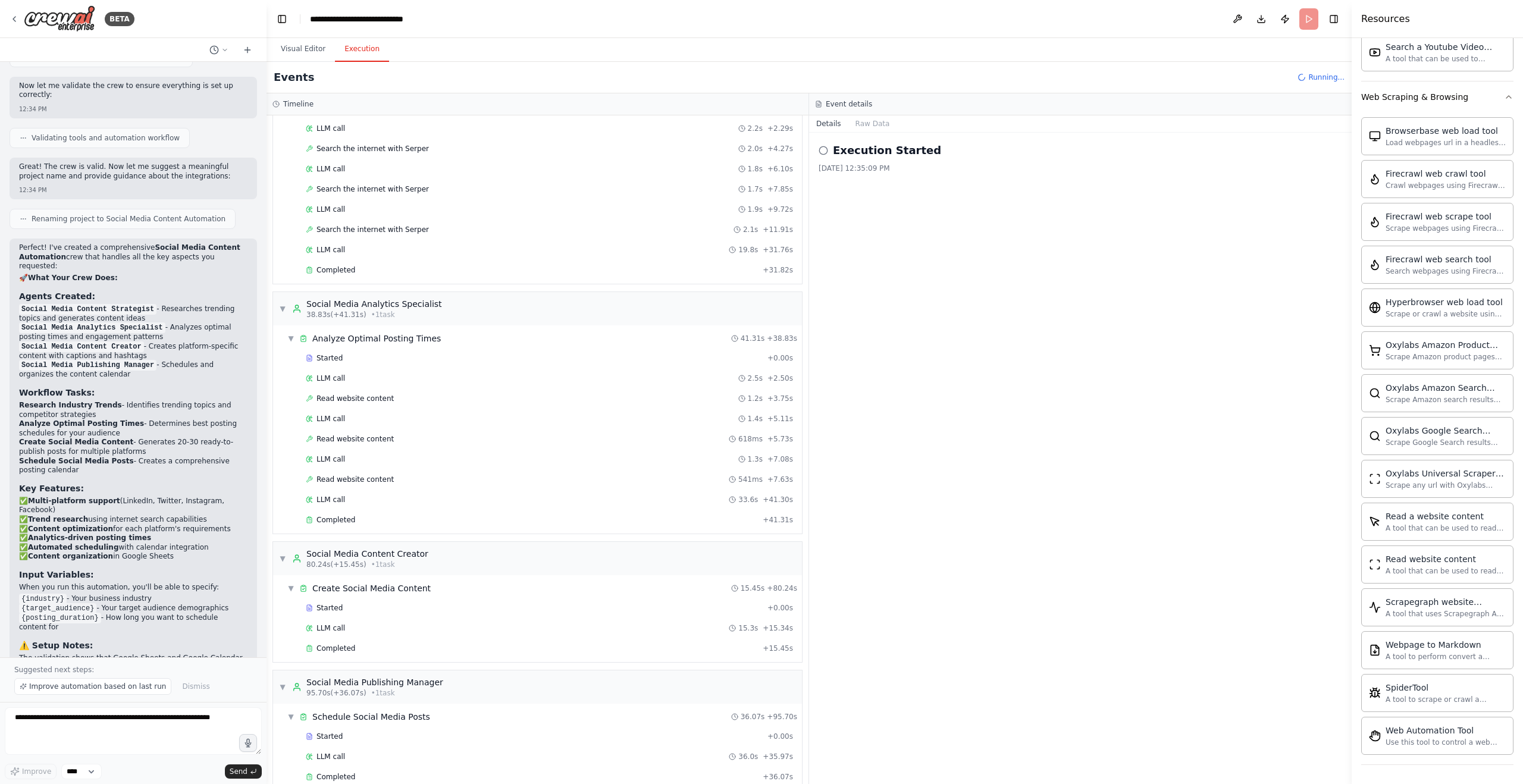
scroll to position [100, 0]
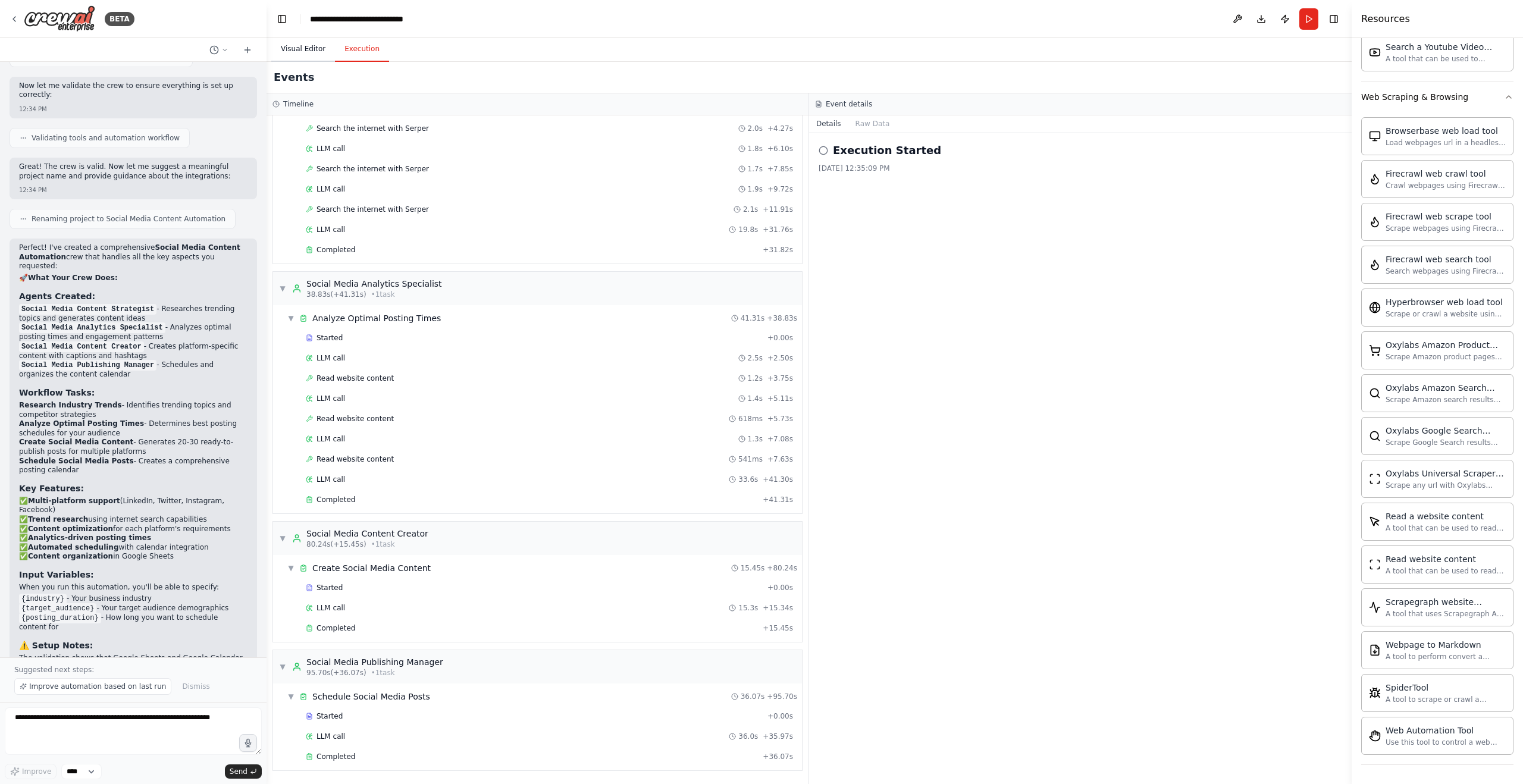
click at [302, 48] on button "Visual Editor" at bounding box center [304, 49] width 64 height 25
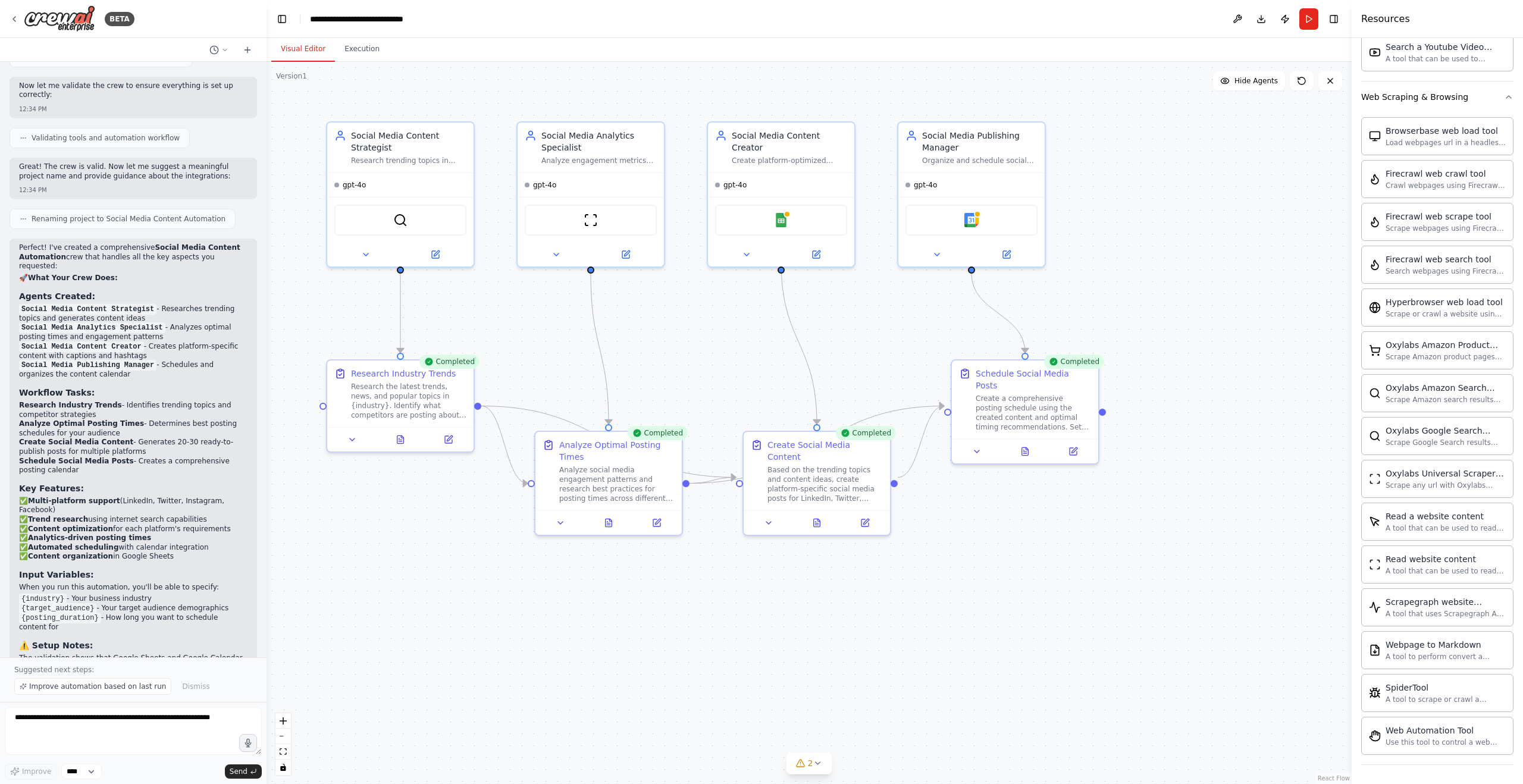
scroll to position [1104, 0]
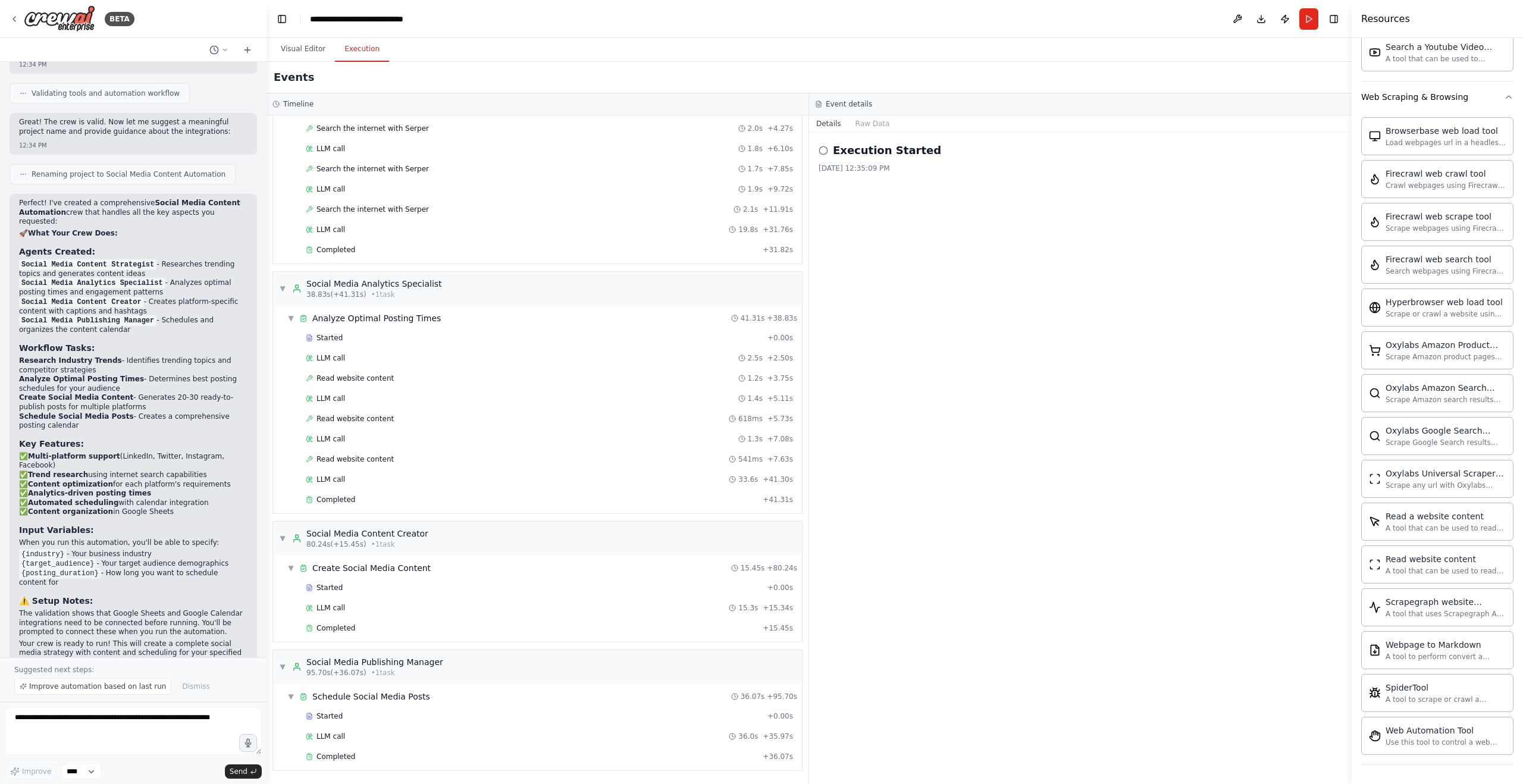
click at [367, 54] on button "Execution" at bounding box center [362, 49] width 54 height 25
click at [331, 757] on span "Completed" at bounding box center [336, 757] width 39 height 10
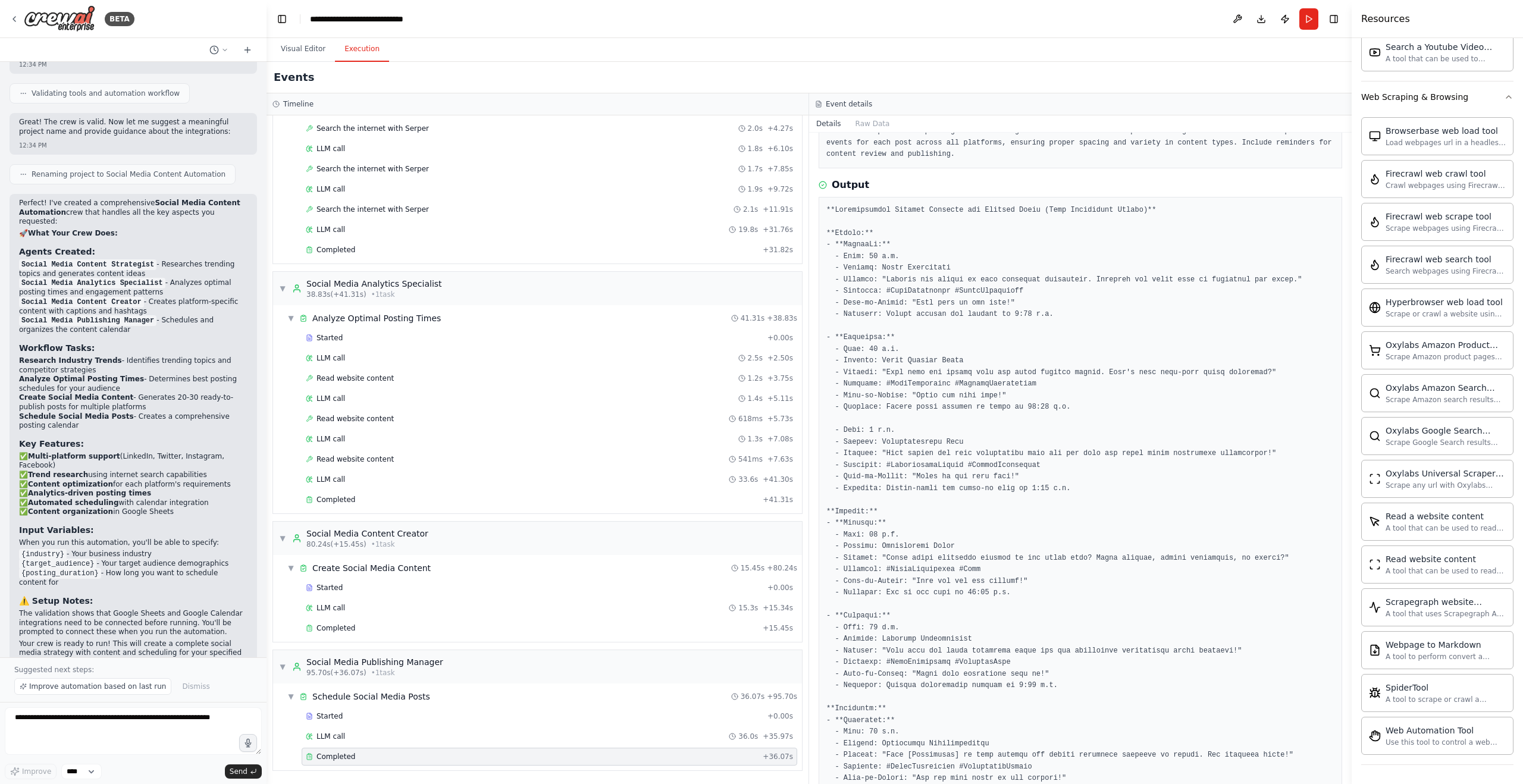
scroll to position [0, 0]
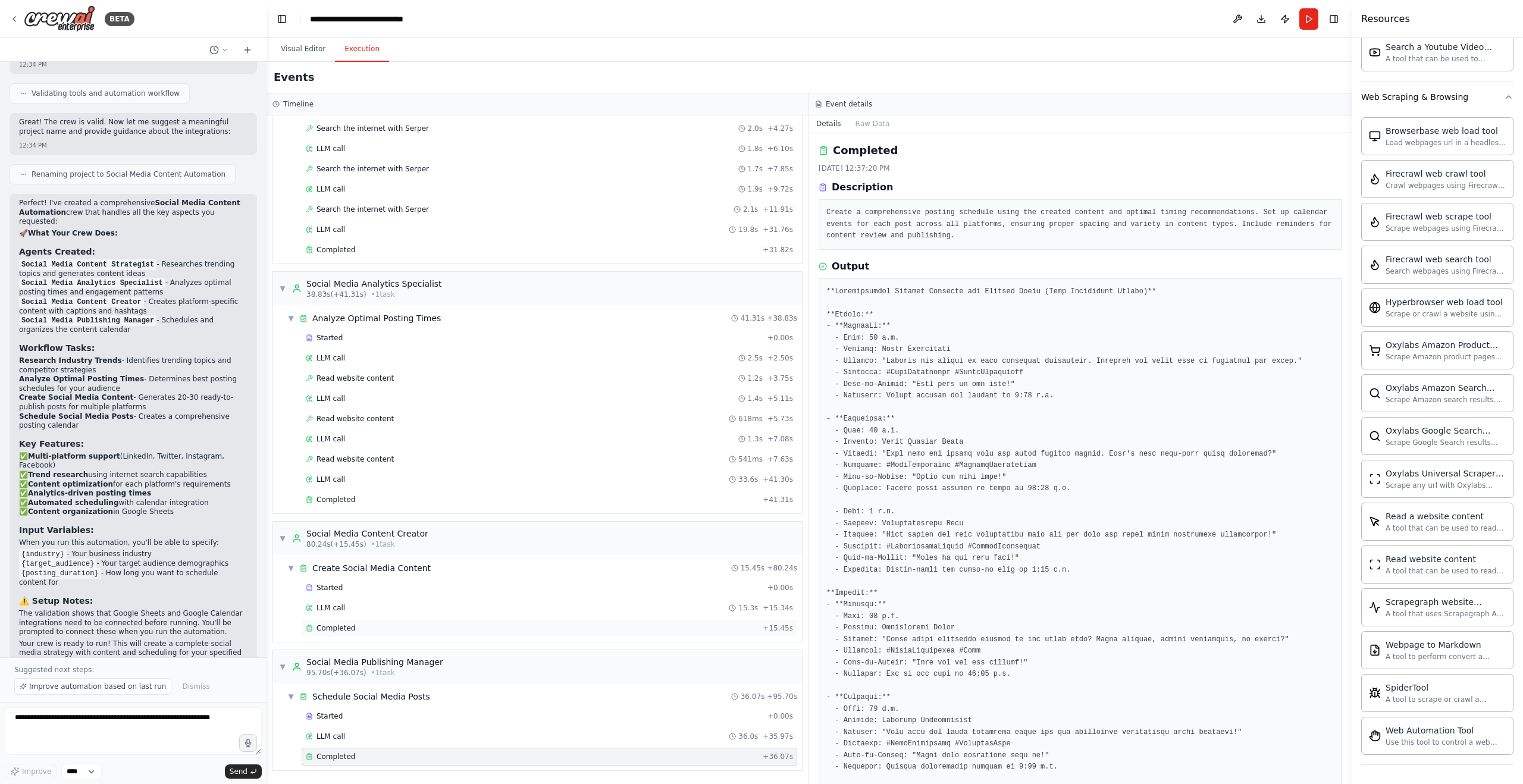
click at [338, 628] on span "Completed" at bounding box center [336, 628] width 39 height 10
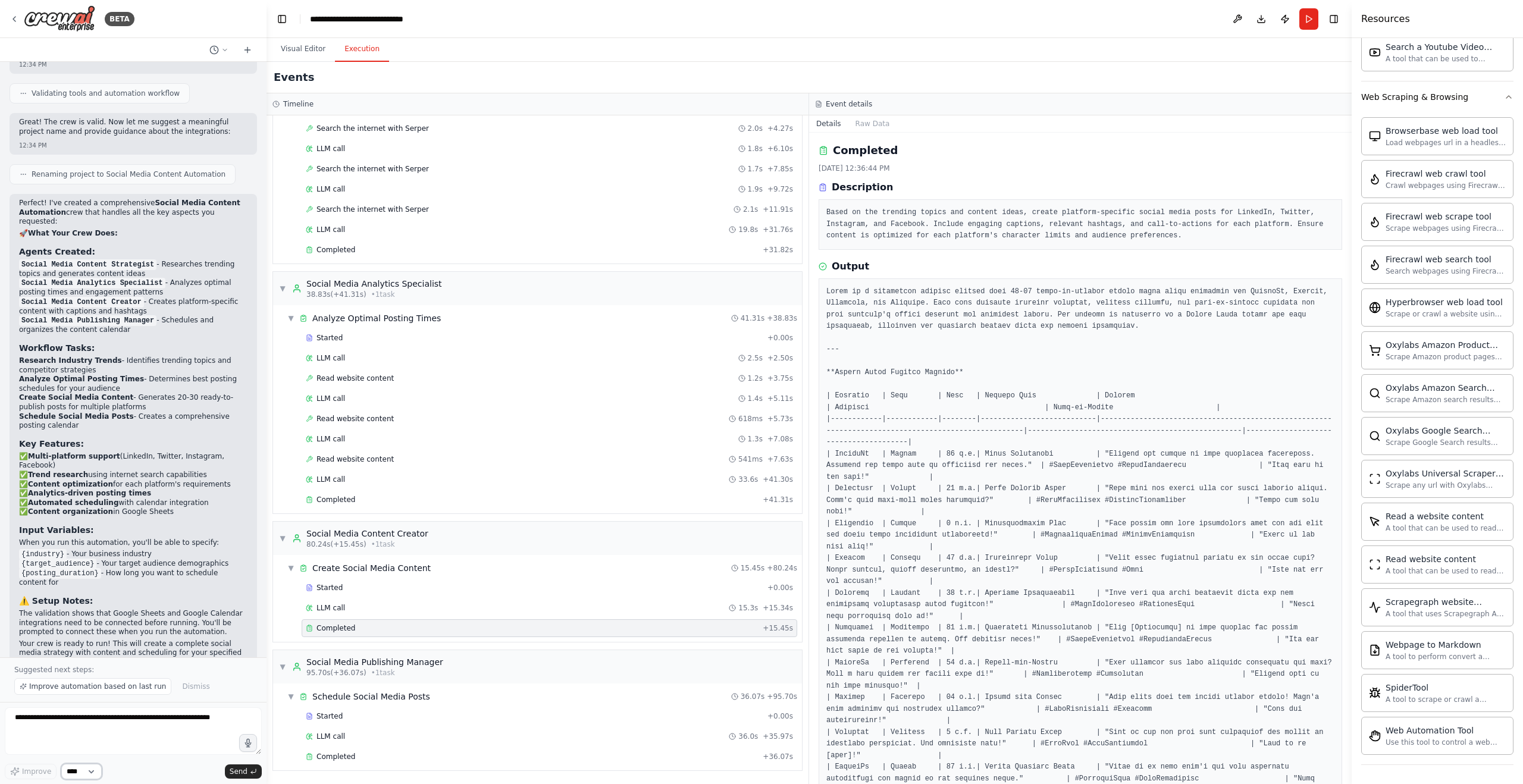
click at [93, 773] on select "****" at bounding box center [82, 771] width 41 height 16
click at [301, 49] on button "Visual Editor" at bounding box center [304, 49] width 64 height 25
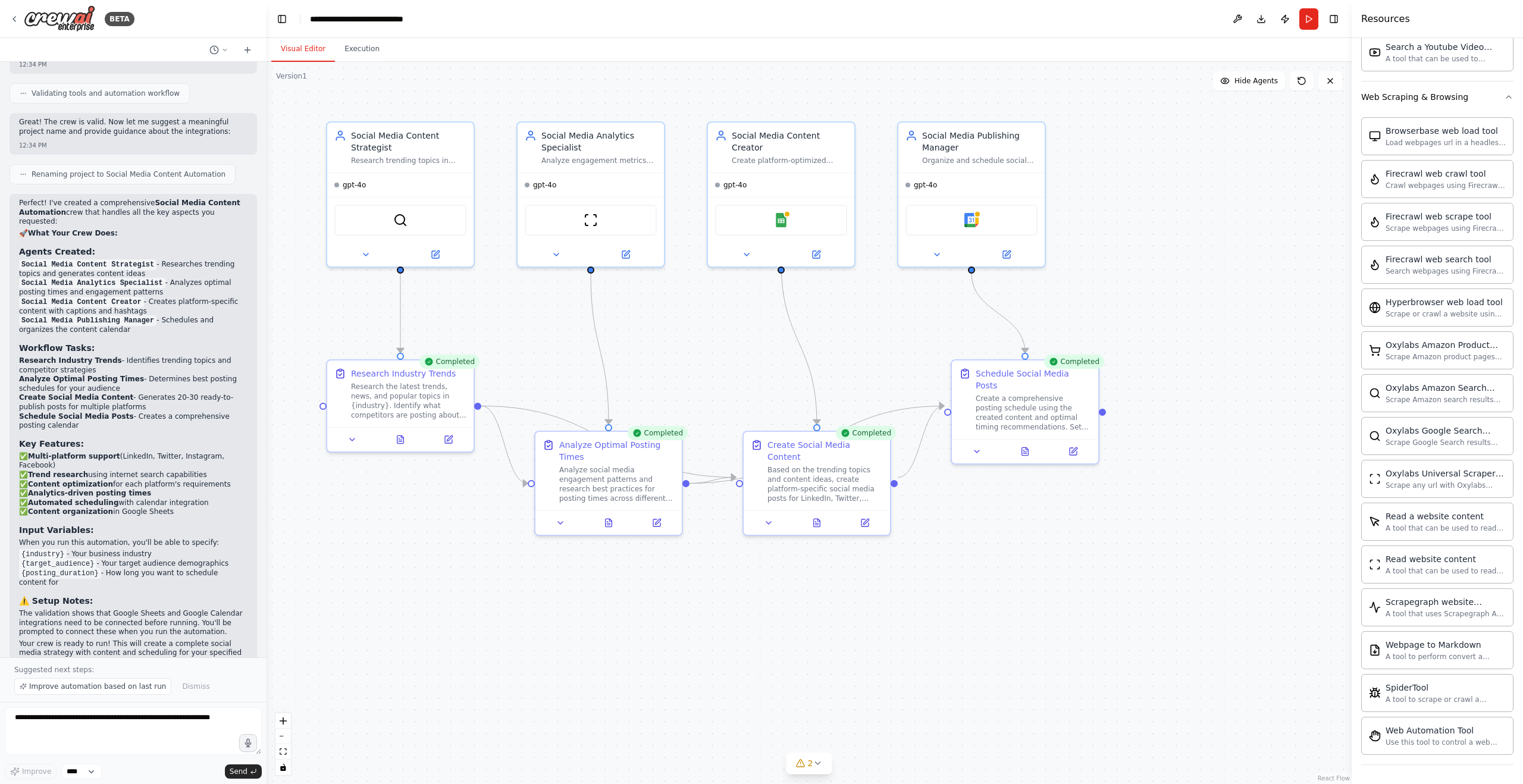
click at [1107, 408] on div ".deletable-edge-delete-btn { width: 20px; height: 20px; border: 0px solid #ffff…" at bounding box center [810, 423] width 1085 height 722
click at [1078, 365] on div "Completed" at bounding box center [1075, 361] width 60 height 15
click at [1285, 18] on button "Publish" at bounding box center [1285, 19] width 19 height 21
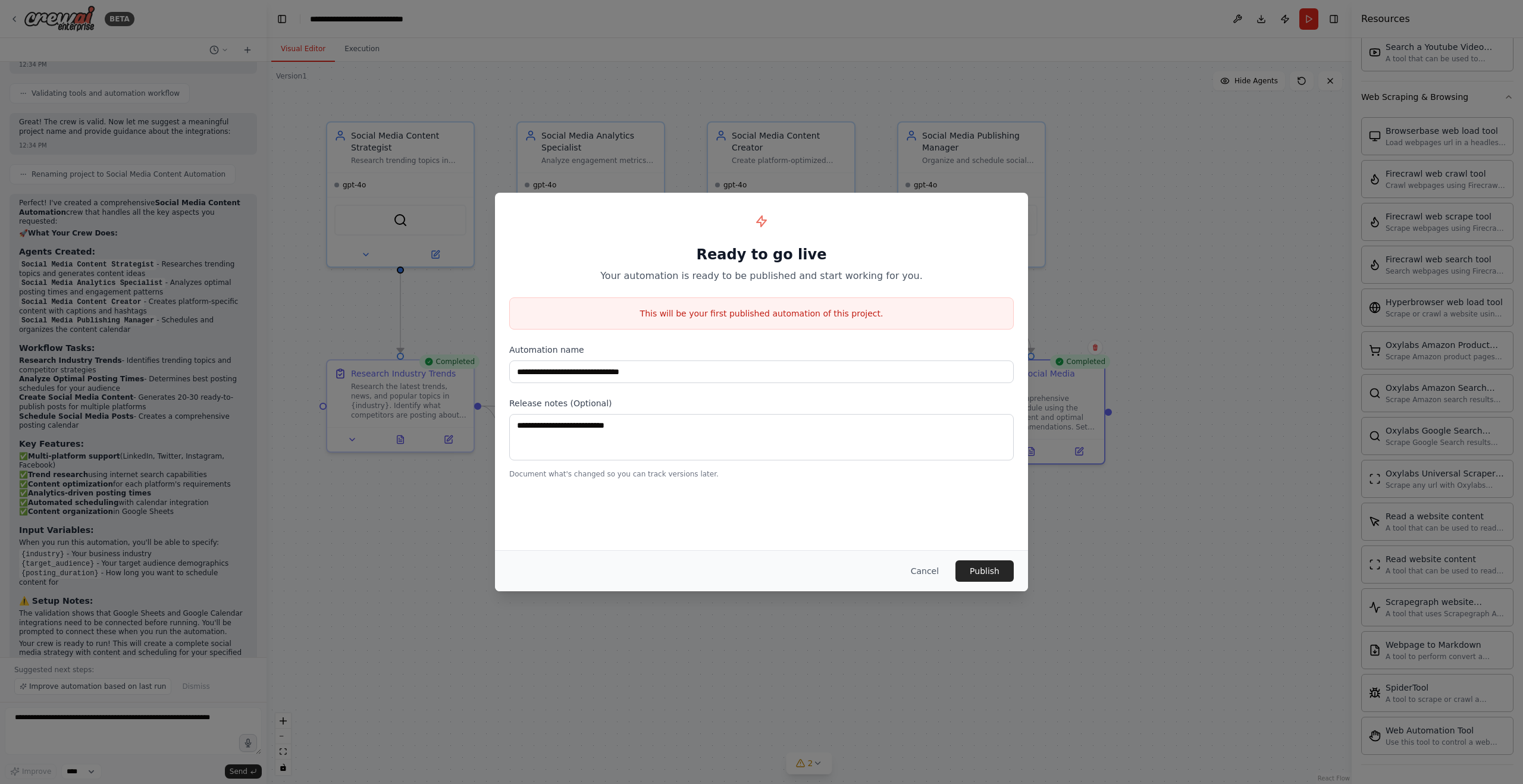
click at [929, 572] on button "Cancel" at bounding box center [925, 571] width 47 height 21
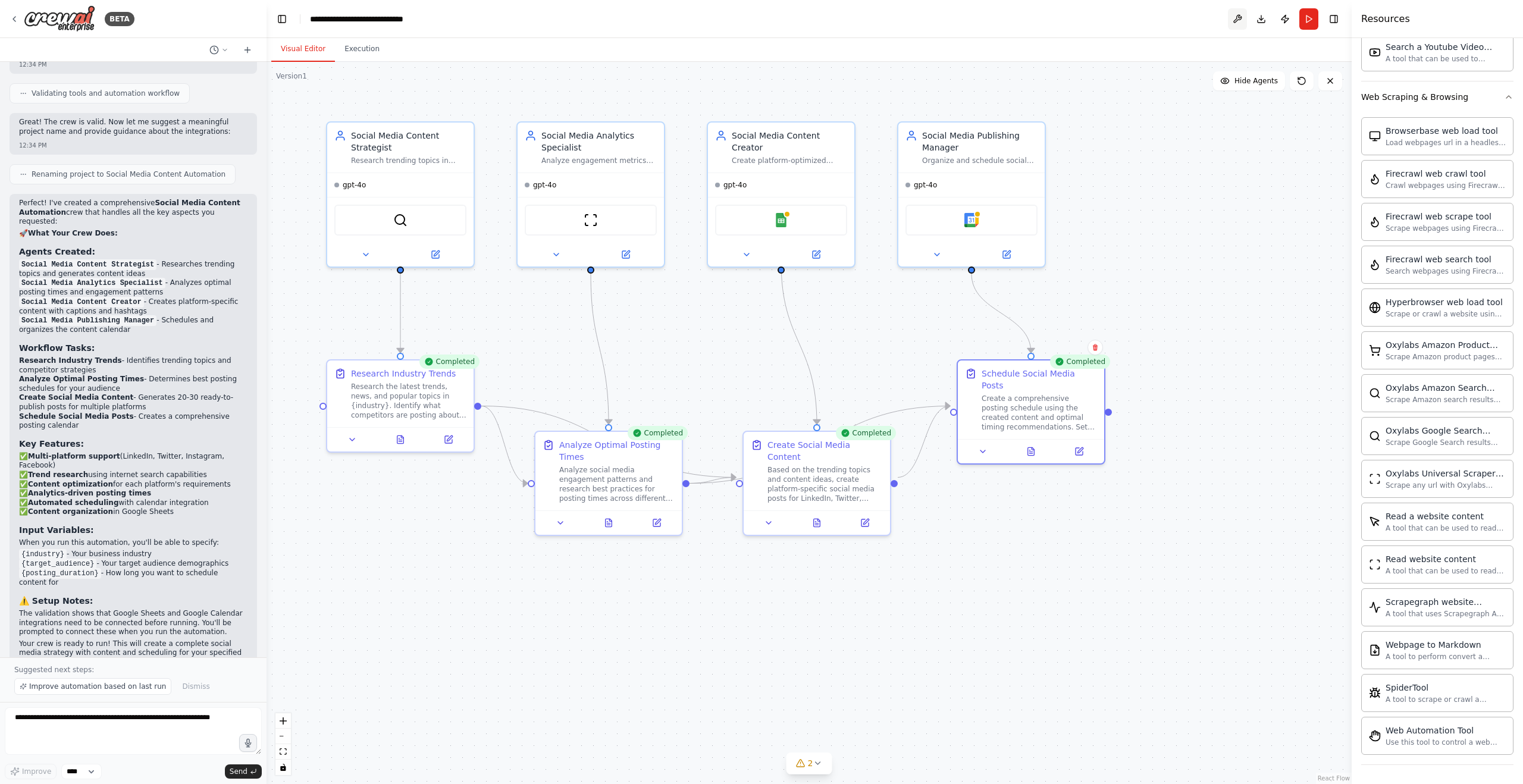
click at [1239, 19] on button at bounding box center [1238, 19] width 19 height 21
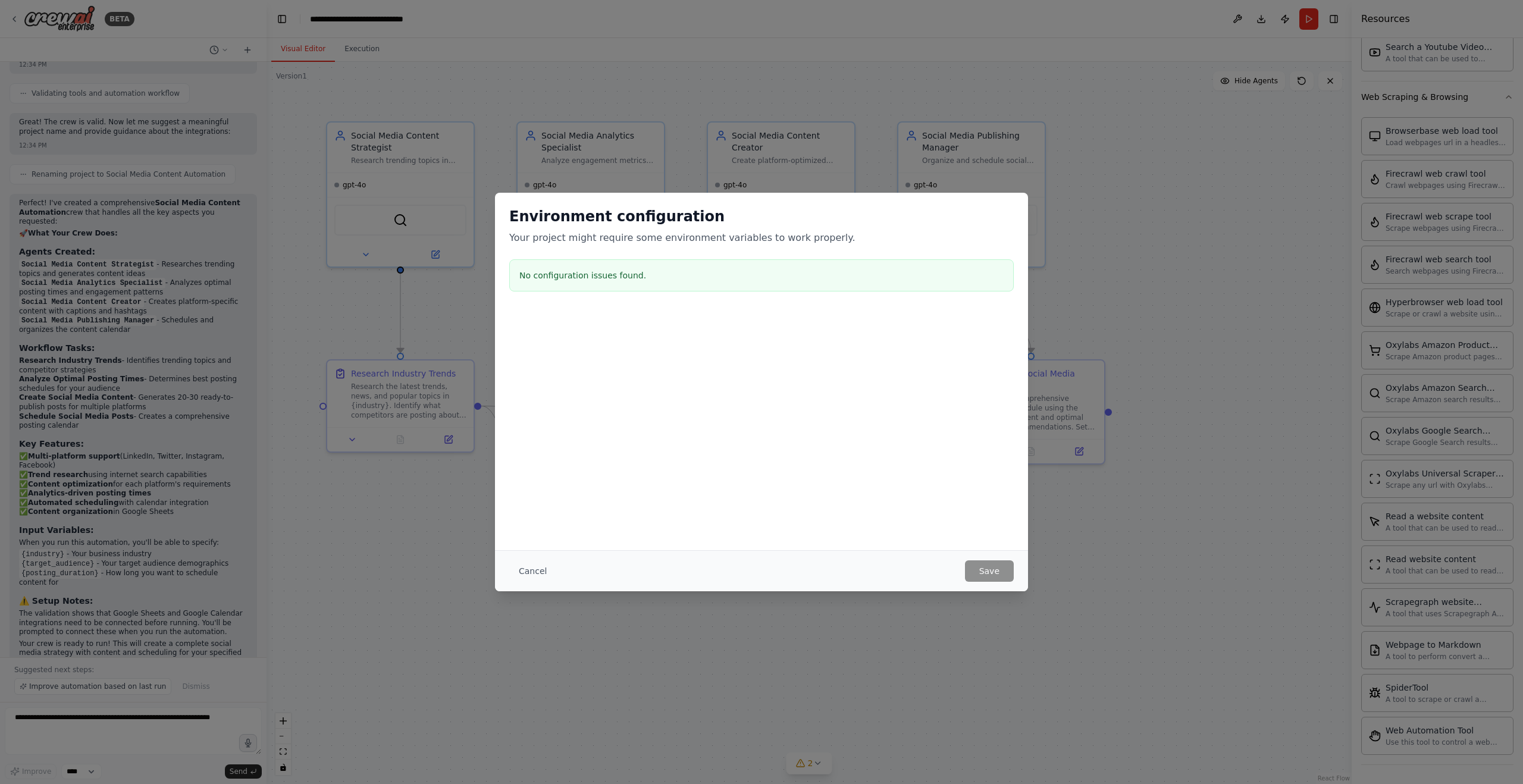
drag, startPoint x: 533, startPoint y: 574, endPoint x: 602, endPoint y: 548, distance: 73.7
click at [535, 574] on button "Cancel" at bounding box center [533, 571] width 47 height 21
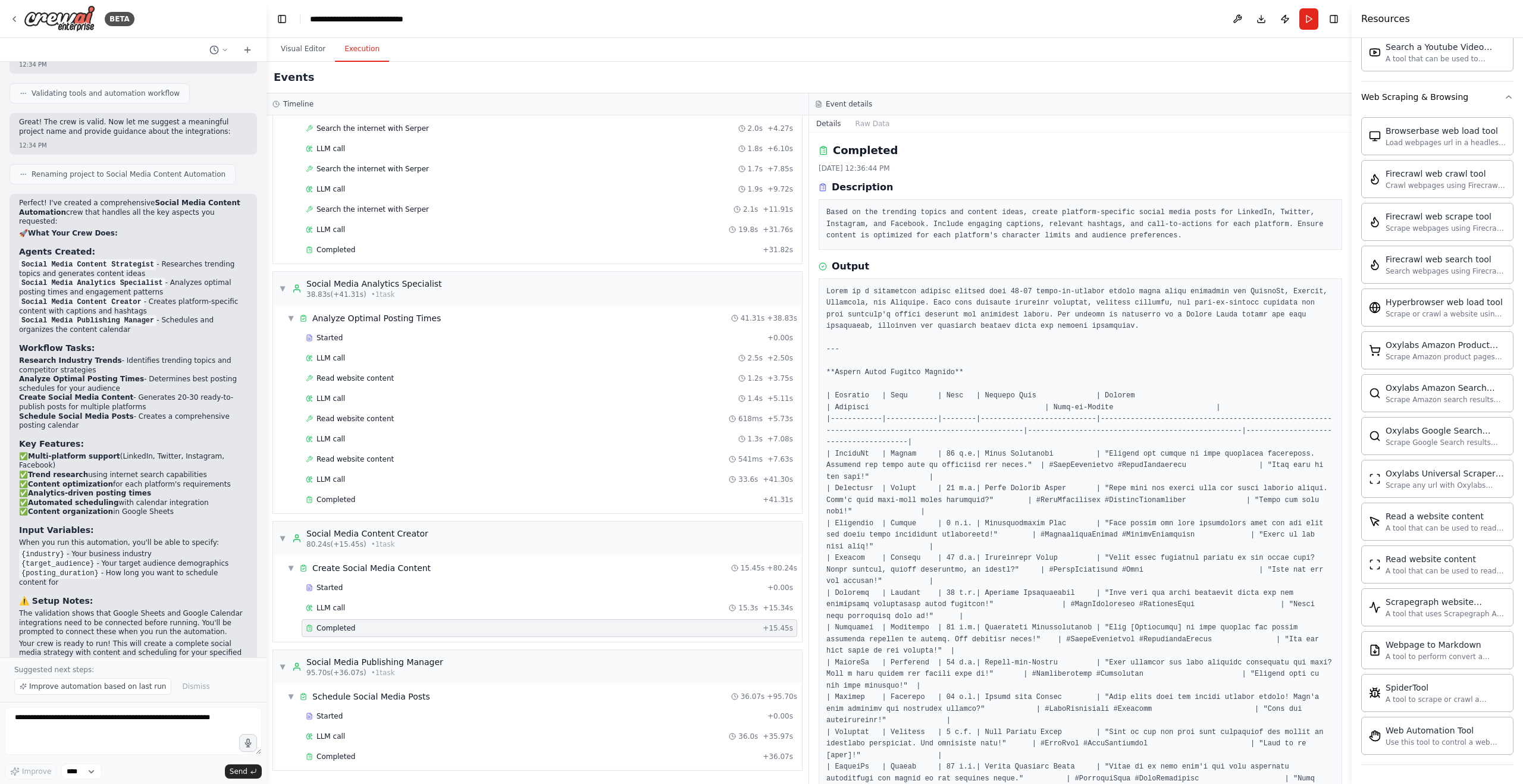
click at [351, 44] on button "Execution" at bounding box center [362, 49] width 54 height 25
click at [338, 498] on span "Completed" at bounding box center [336, 500] width 39 height 10
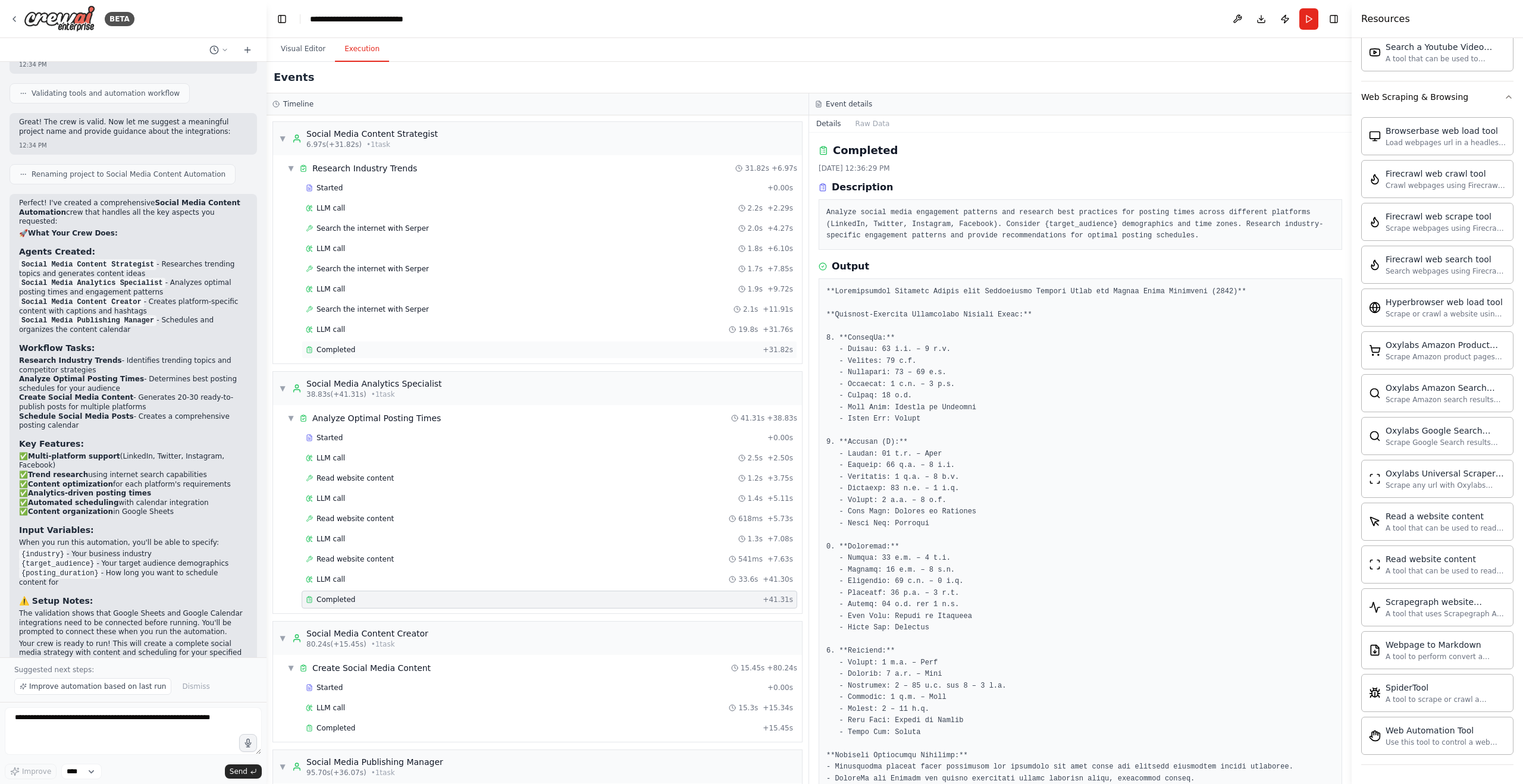
click at [332, 351] on span "Completed" at bounding box center [336, 350] width 39 height 10
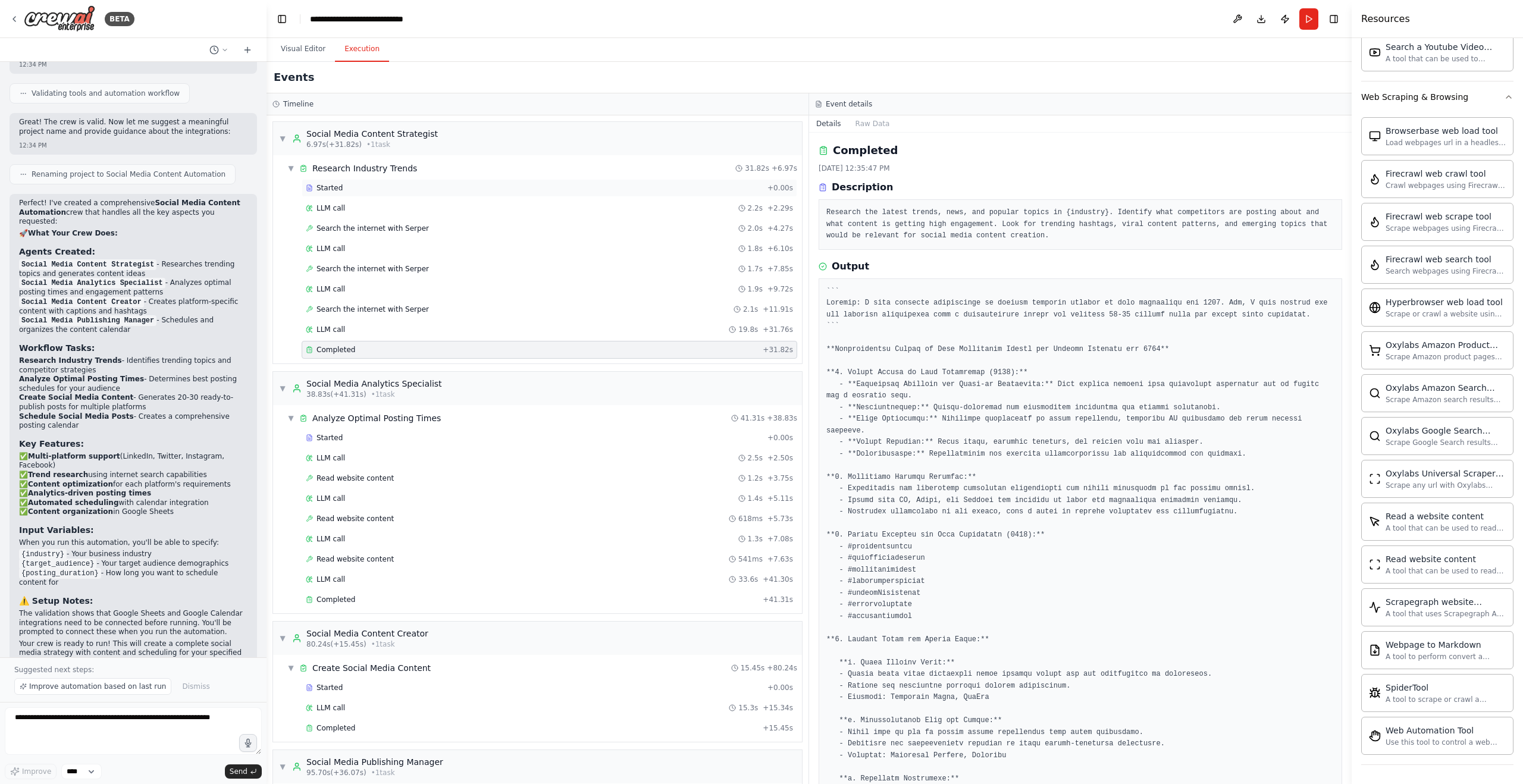
scroll to position [100, 0]
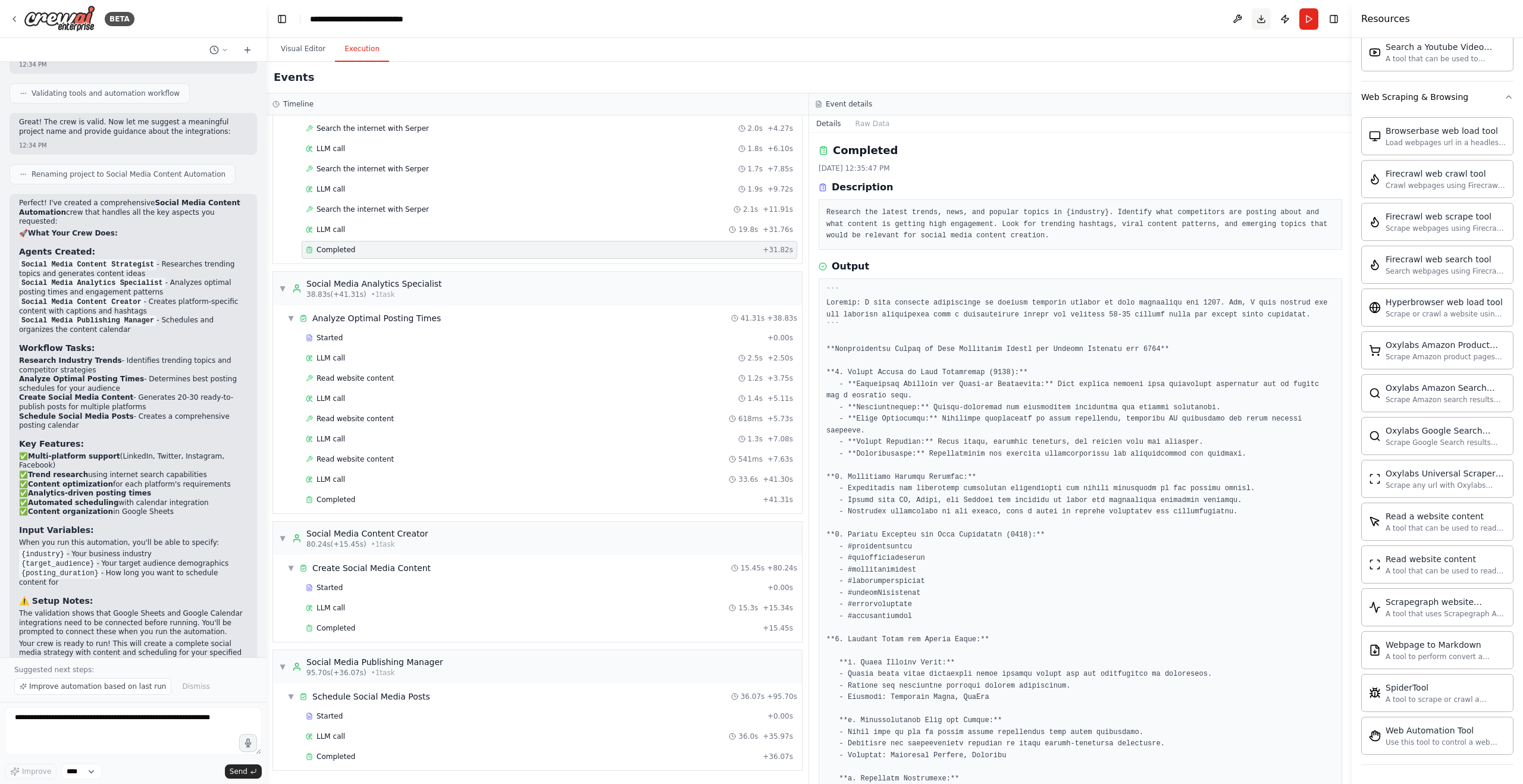
click at [1260, 16] on button "Download" at bounding box center [1262, 19] width 19 height 21
click at [342, 500] on span "Completed" at bounding box center [336, 500] width 39 height 10
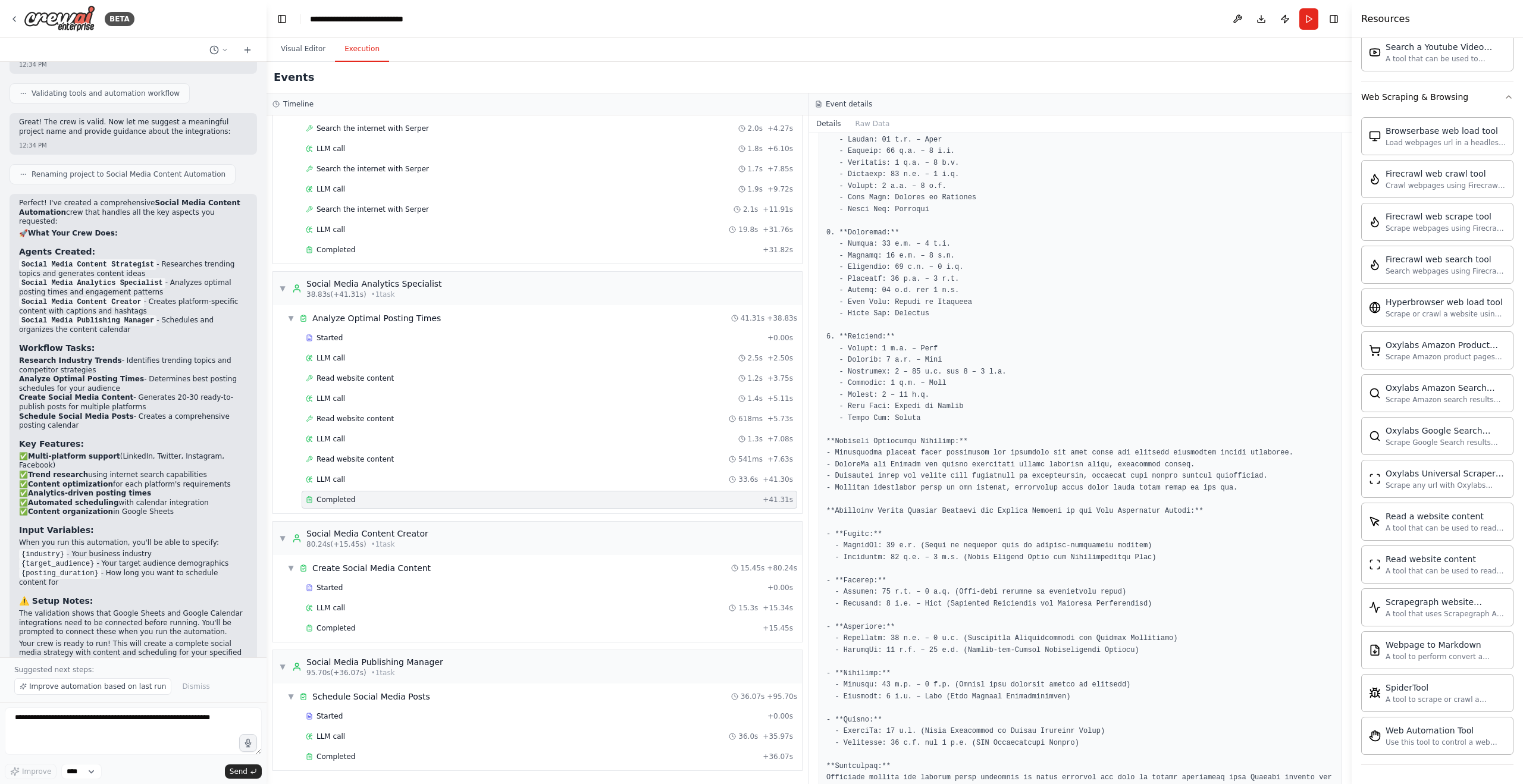
scroll to position [376, 0]
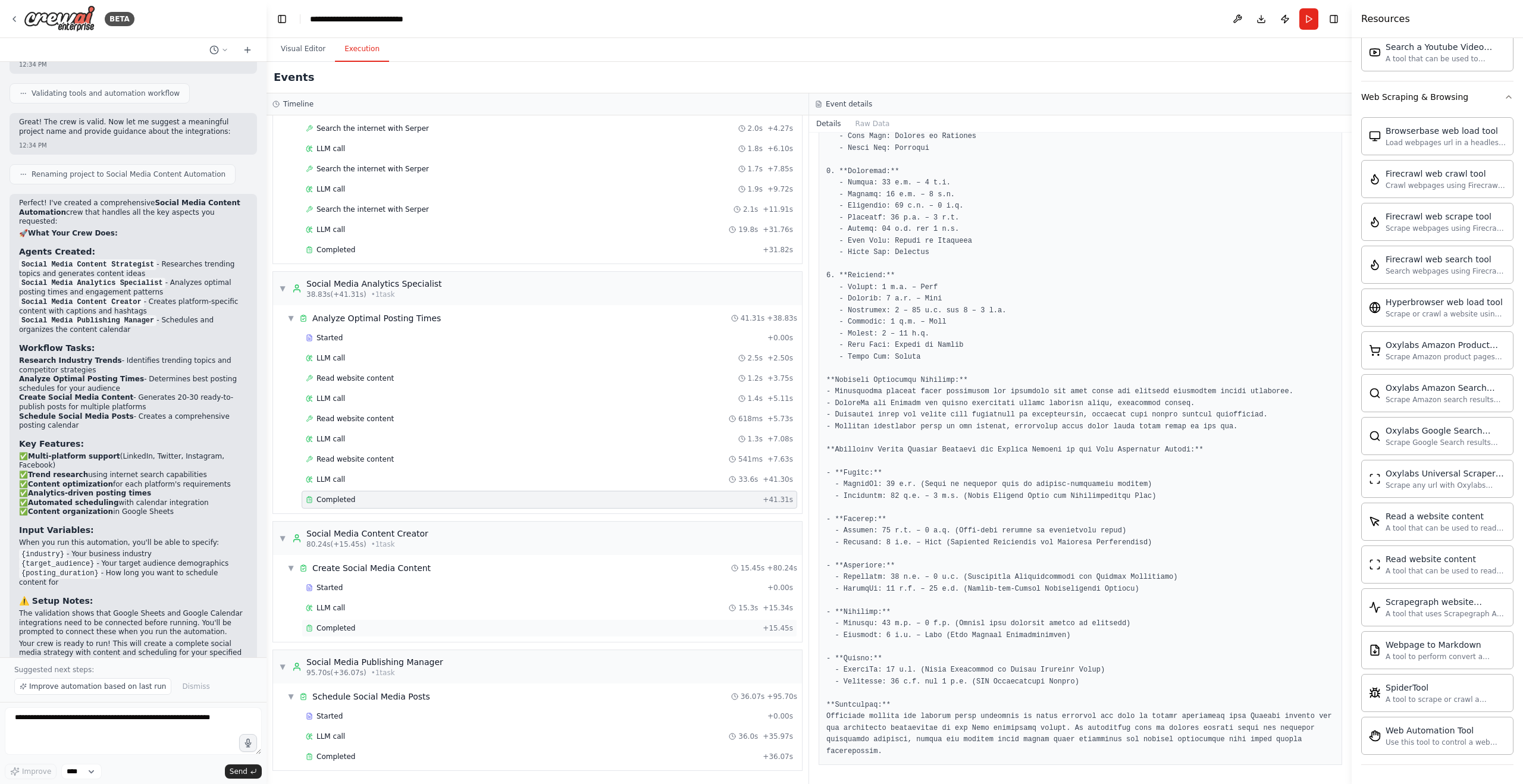
click at [339, 633] on div "Completed + 15.45s" at bounding box center [549, 628] width 496 height 17
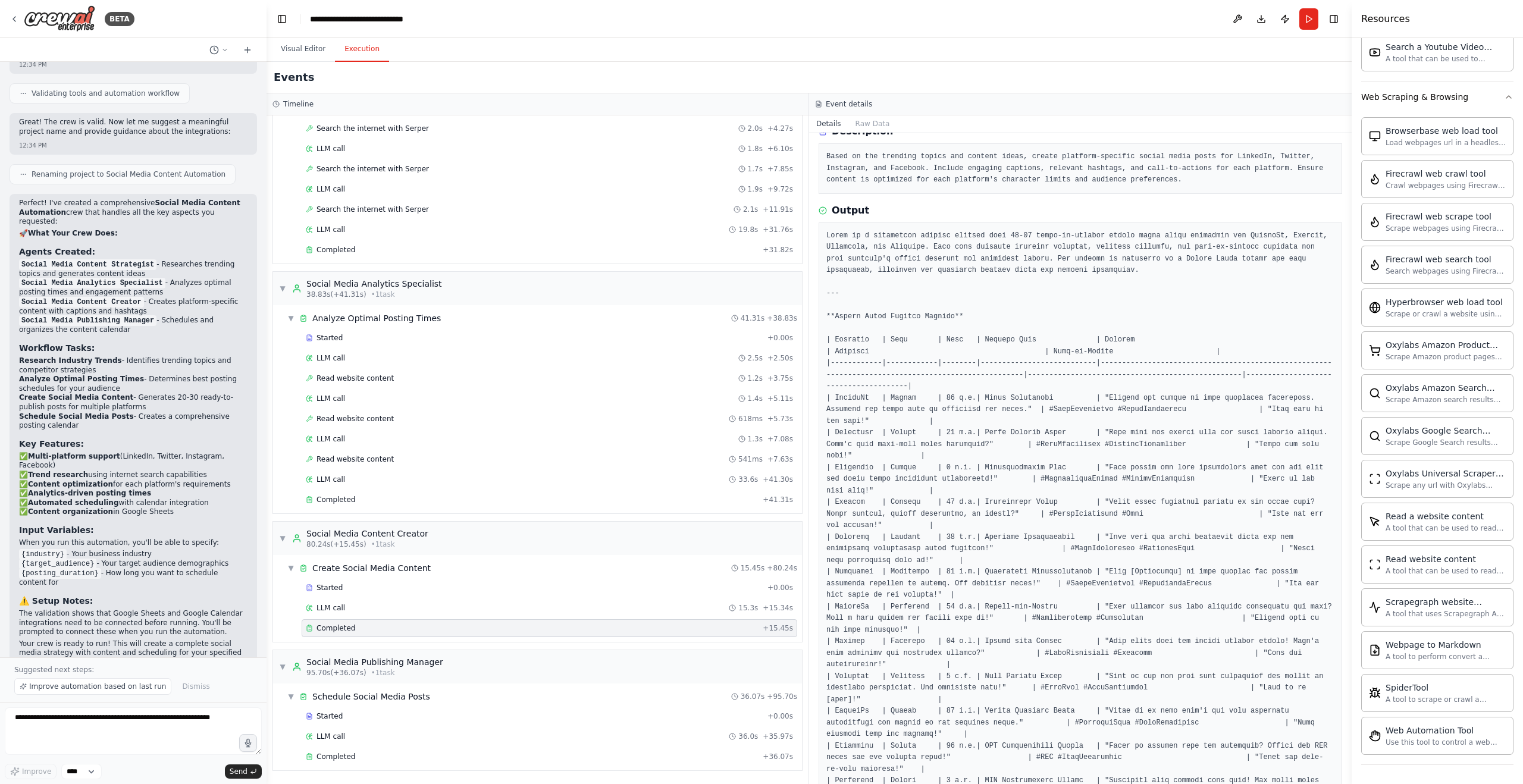
scroll to position [0, 0]
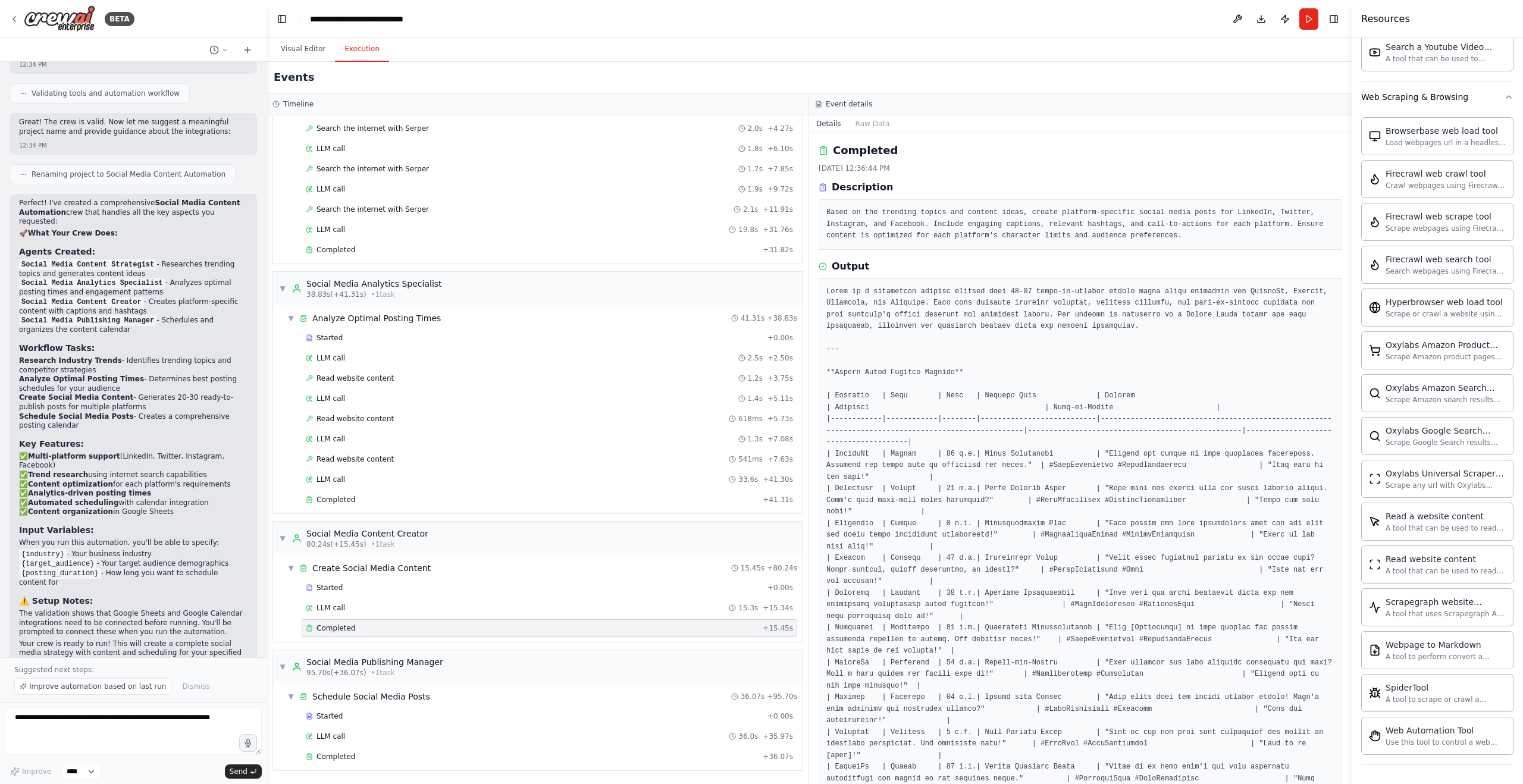
click at [974, 353] on pre at bounding box center [1081, 663] width 509 height 754
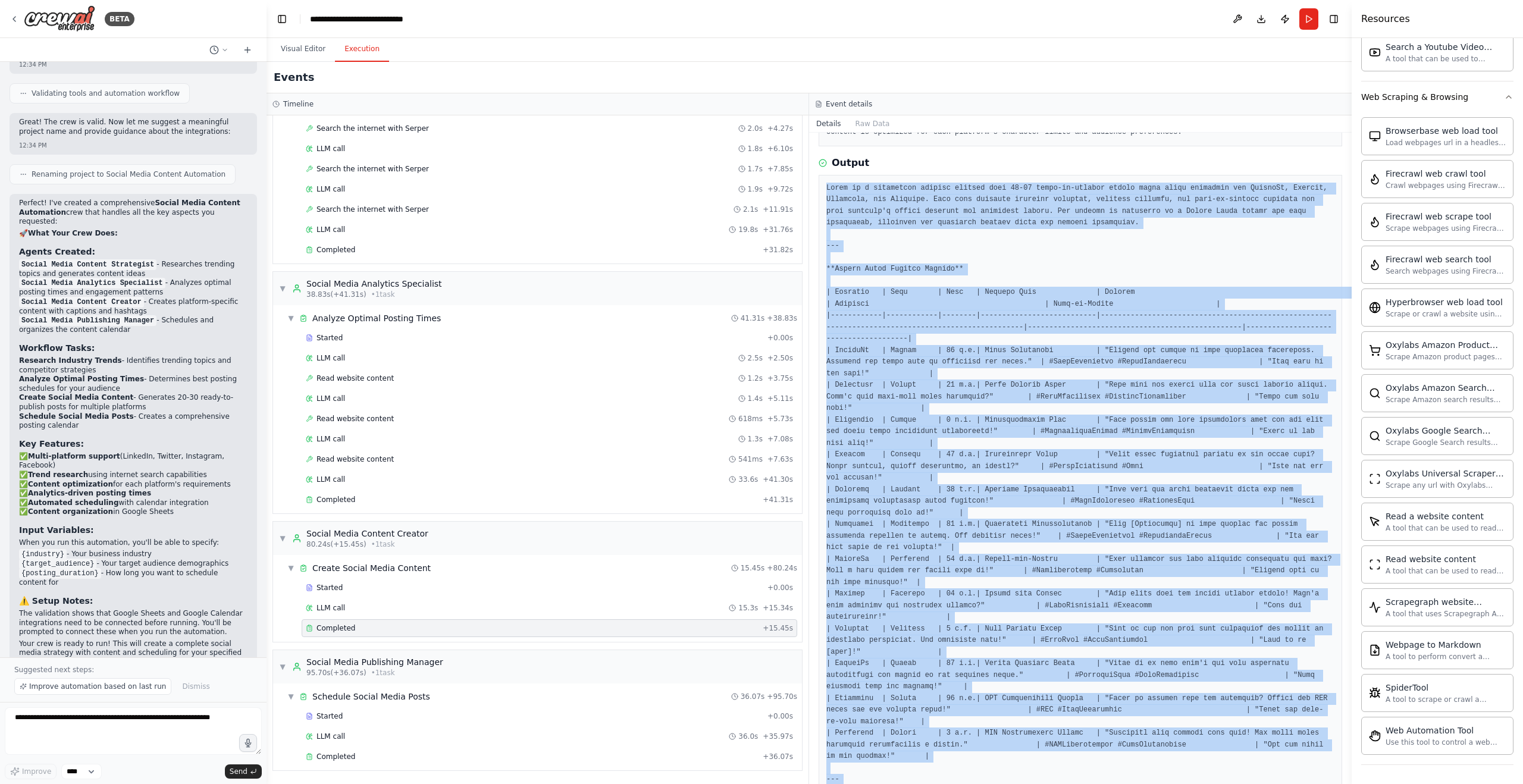
scroll to position [282, 0]
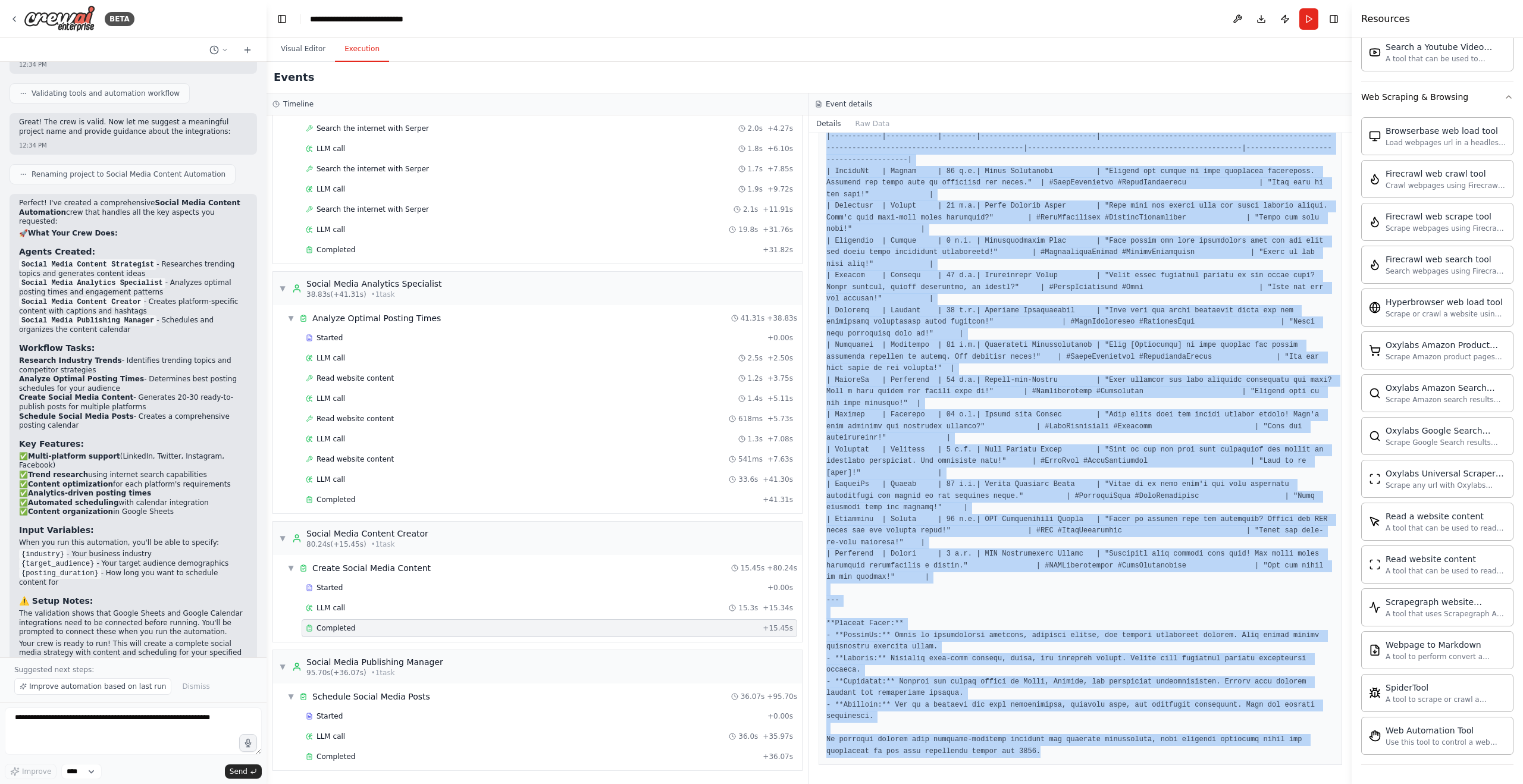
drag, startPoint x: 827, startPoint y: 289, endPoint x: 1169, endPoint y: 745, distance: 570.0
click at [1205, 783] on div "Completed 9/4/2025, 12:36:44 PM Description Based on the trending topics and co…" at bounding box center [1080, 458] width 543 height 651
copy pre "Below is a structured content library with 20-30 ready-to-publish social media …"
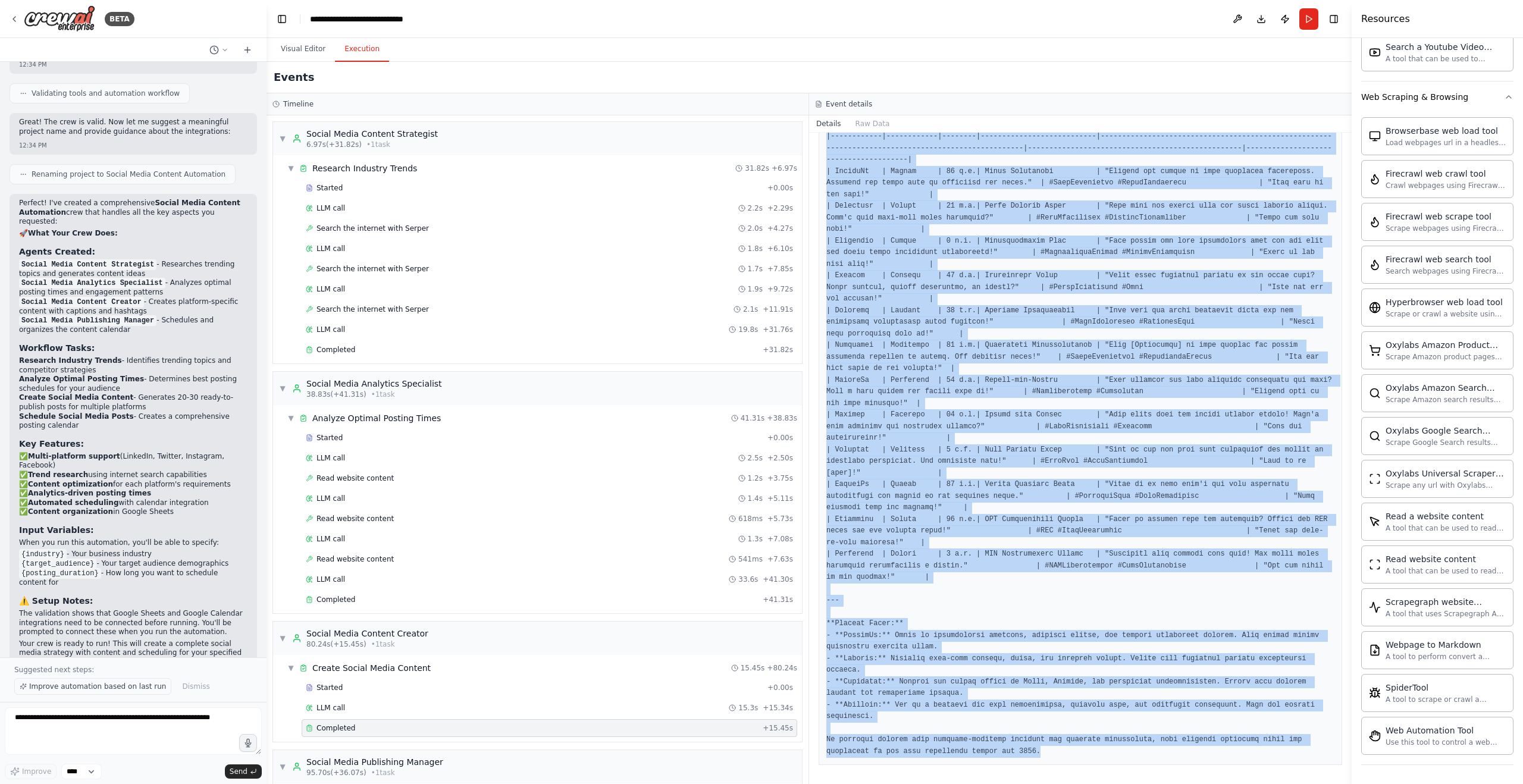
click at [98, 686] on span "Improve automation based on last run" at bounding box center [97, 687] width 137 height 10
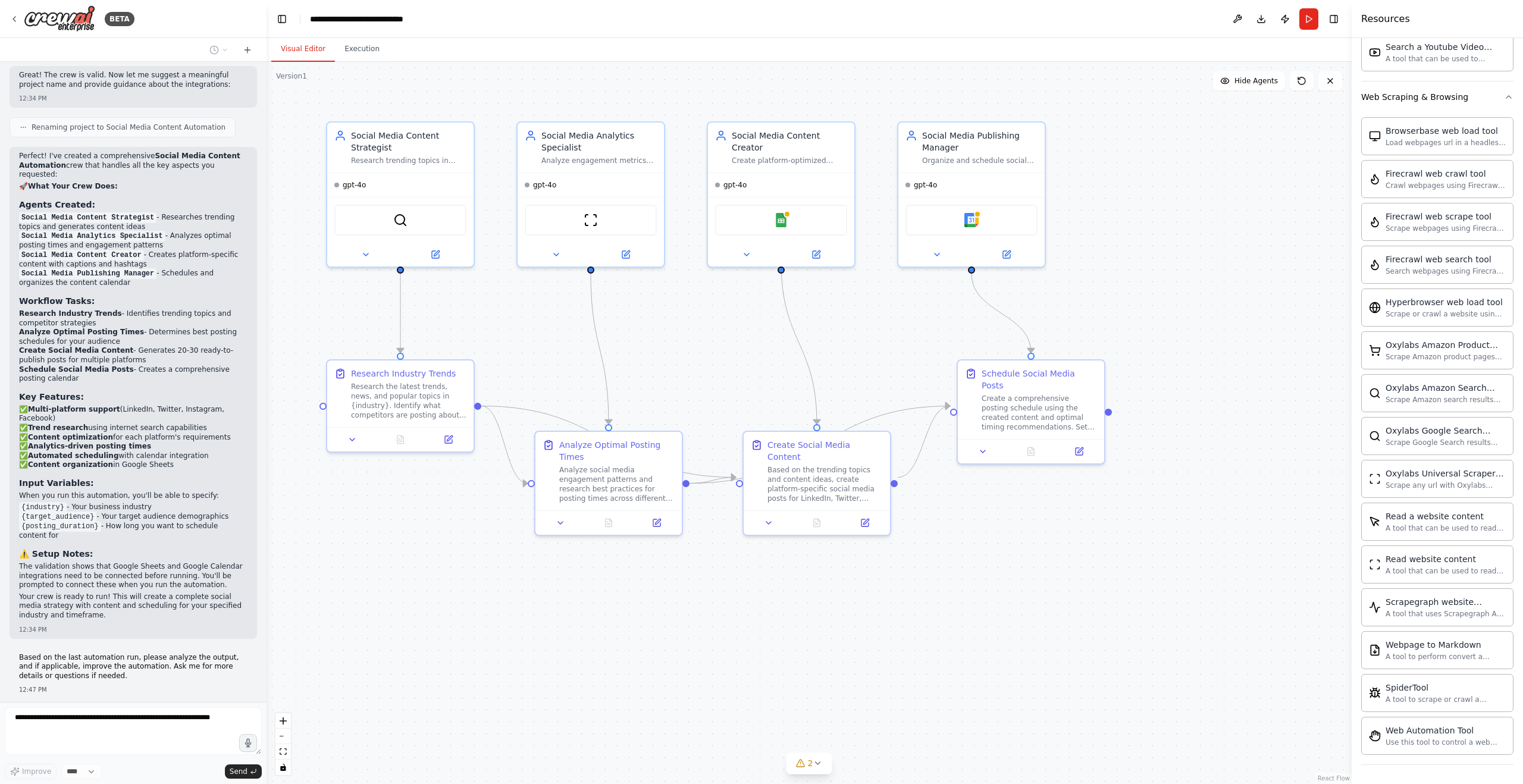
click at [298, 51] on button "Visual Editor" at bounding box center [304, 49] width 64 height 25
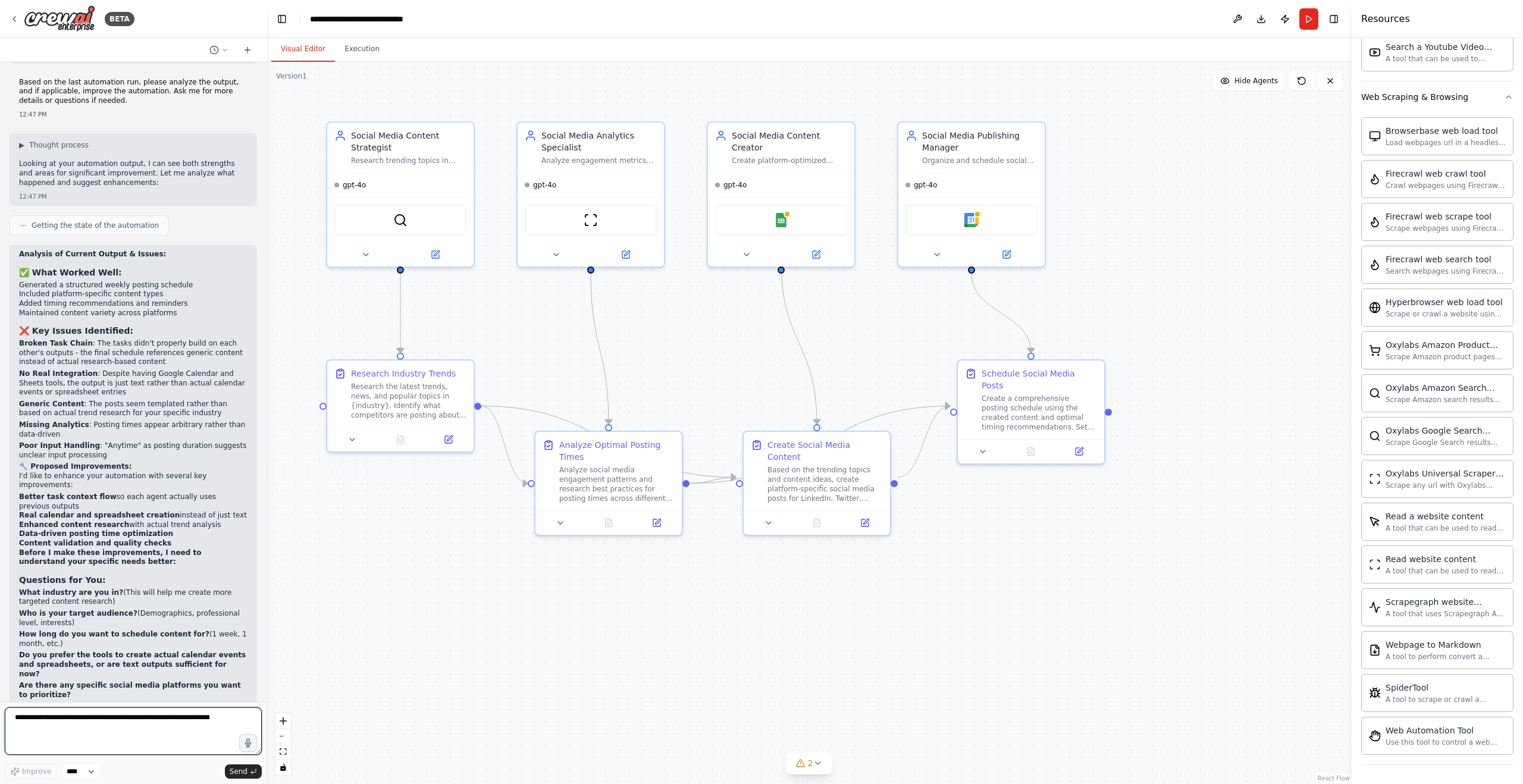
scroll to position [1735, 0]
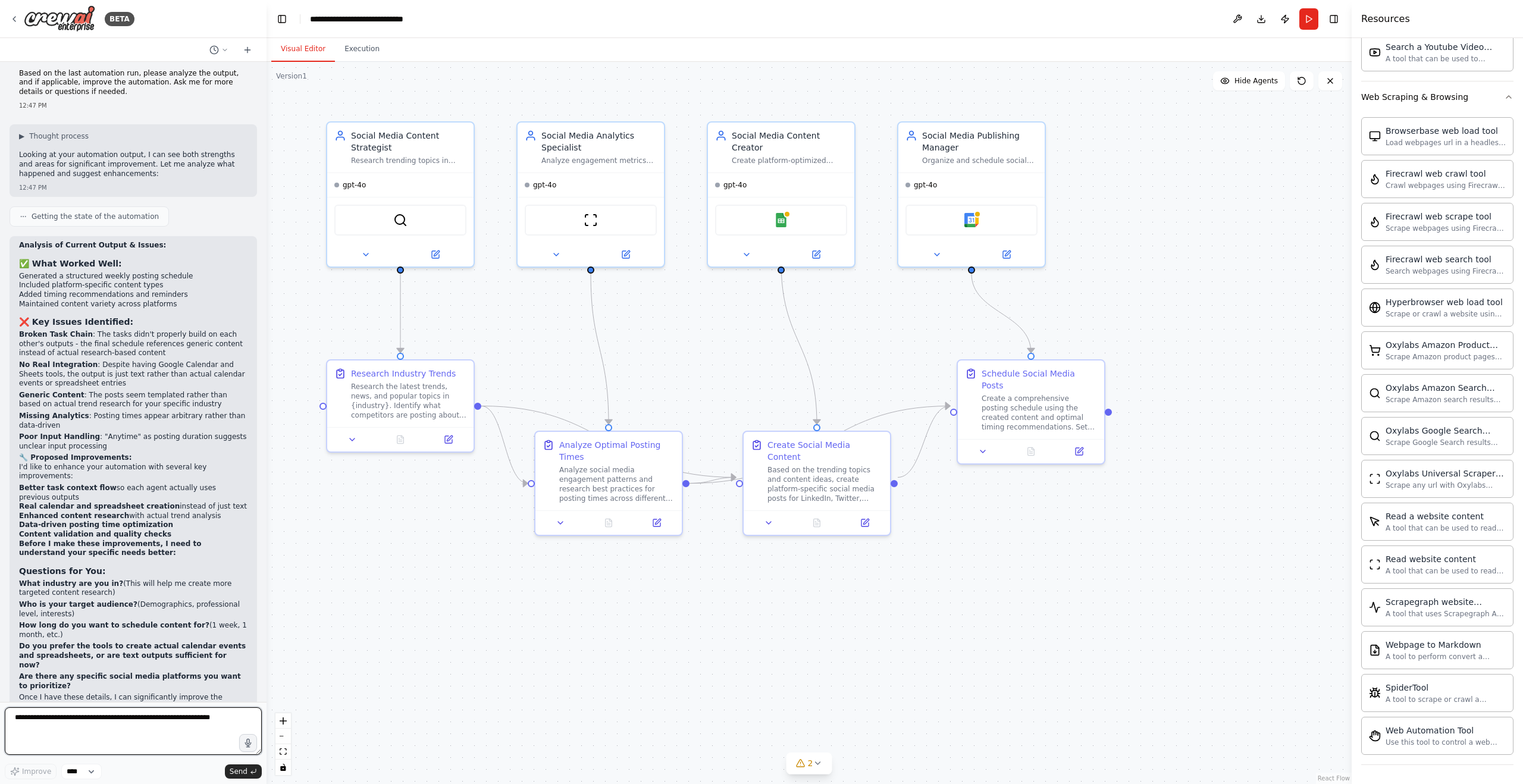
click at [17, 720] on textarea at bounding box center [133, 731] width 257 height 48
type textarea "**********"
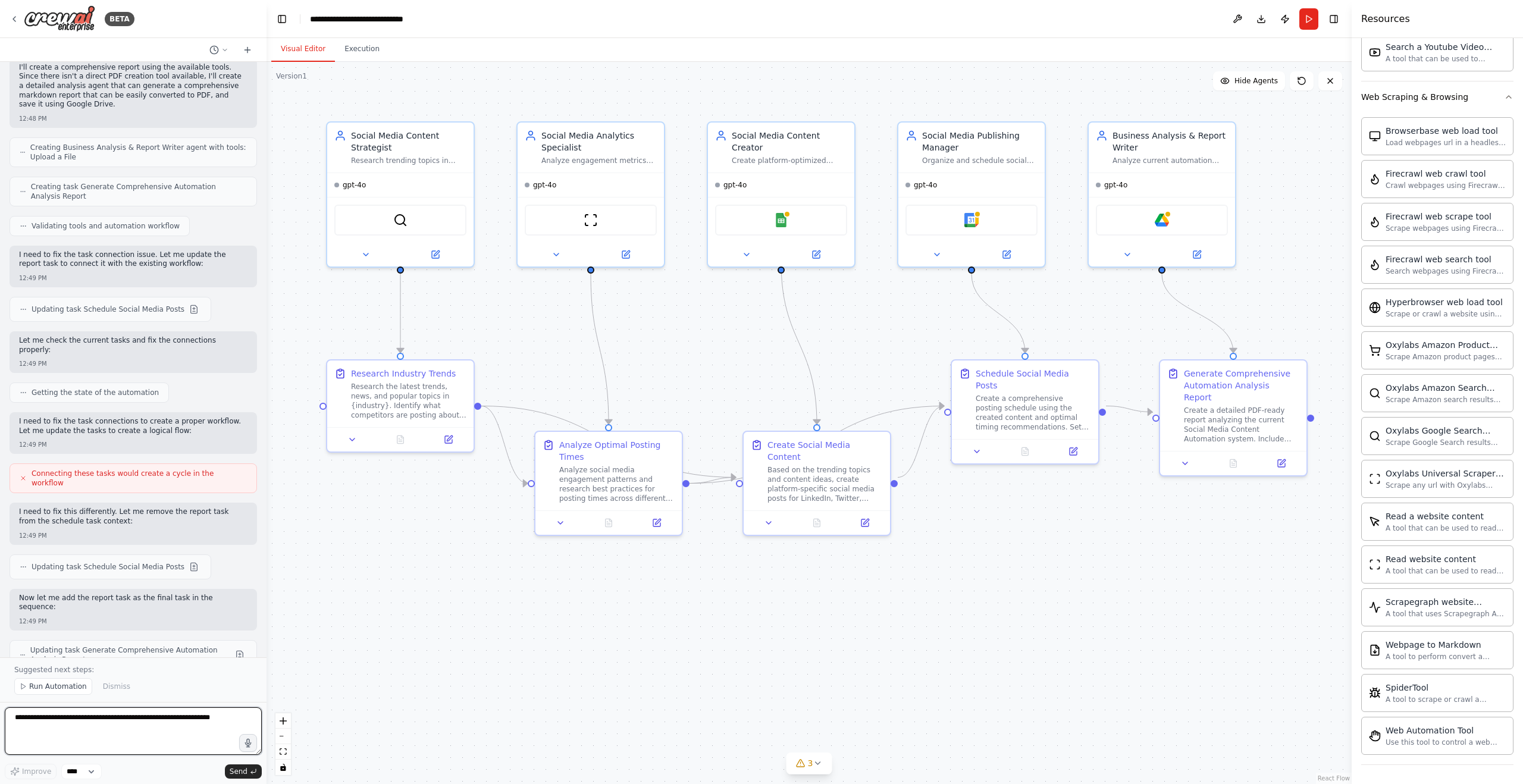
scroll to position [2689, 0]
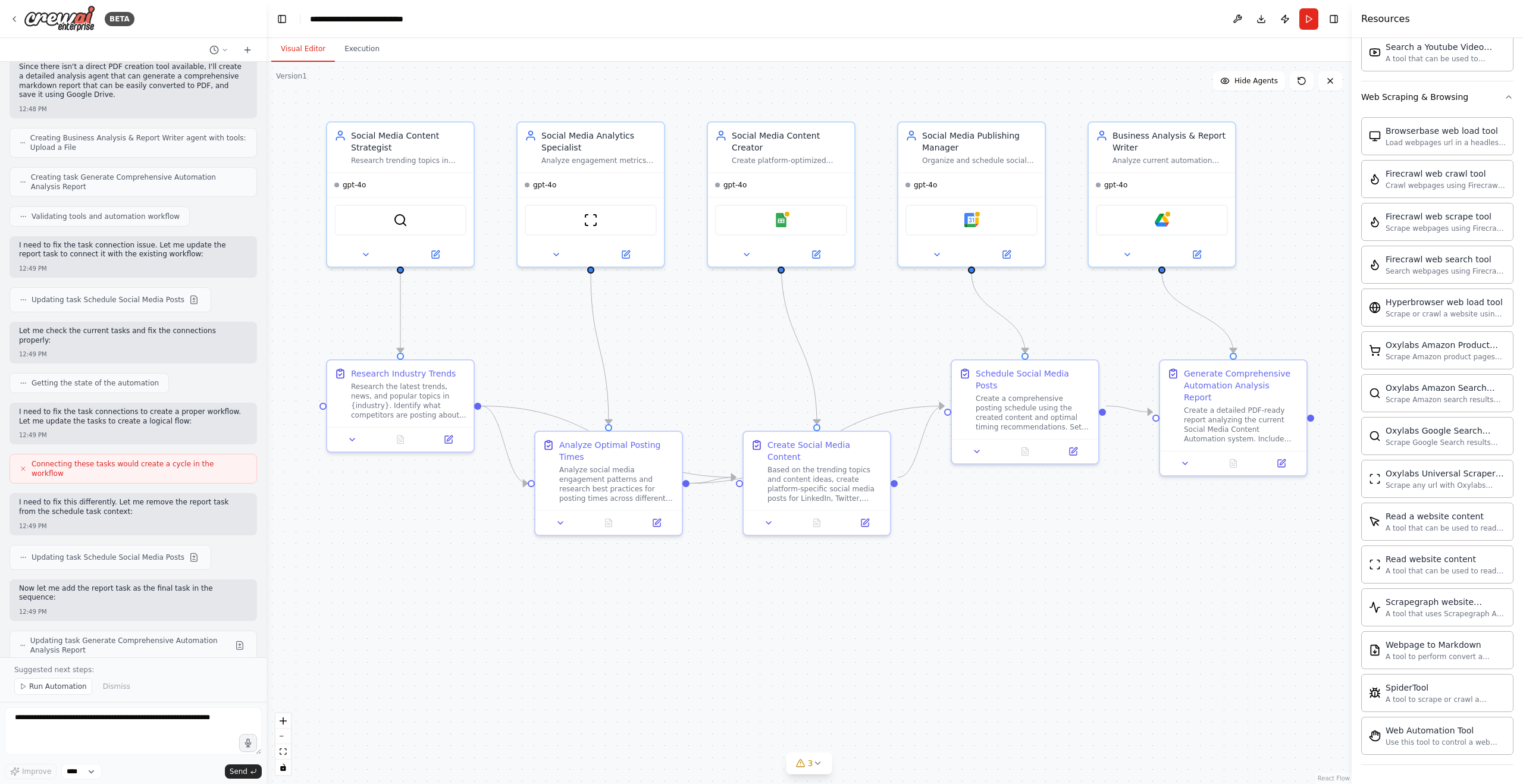
click at [47, 683] on span "Run Automation" at bounding box center [57, 687] width 57 height 10
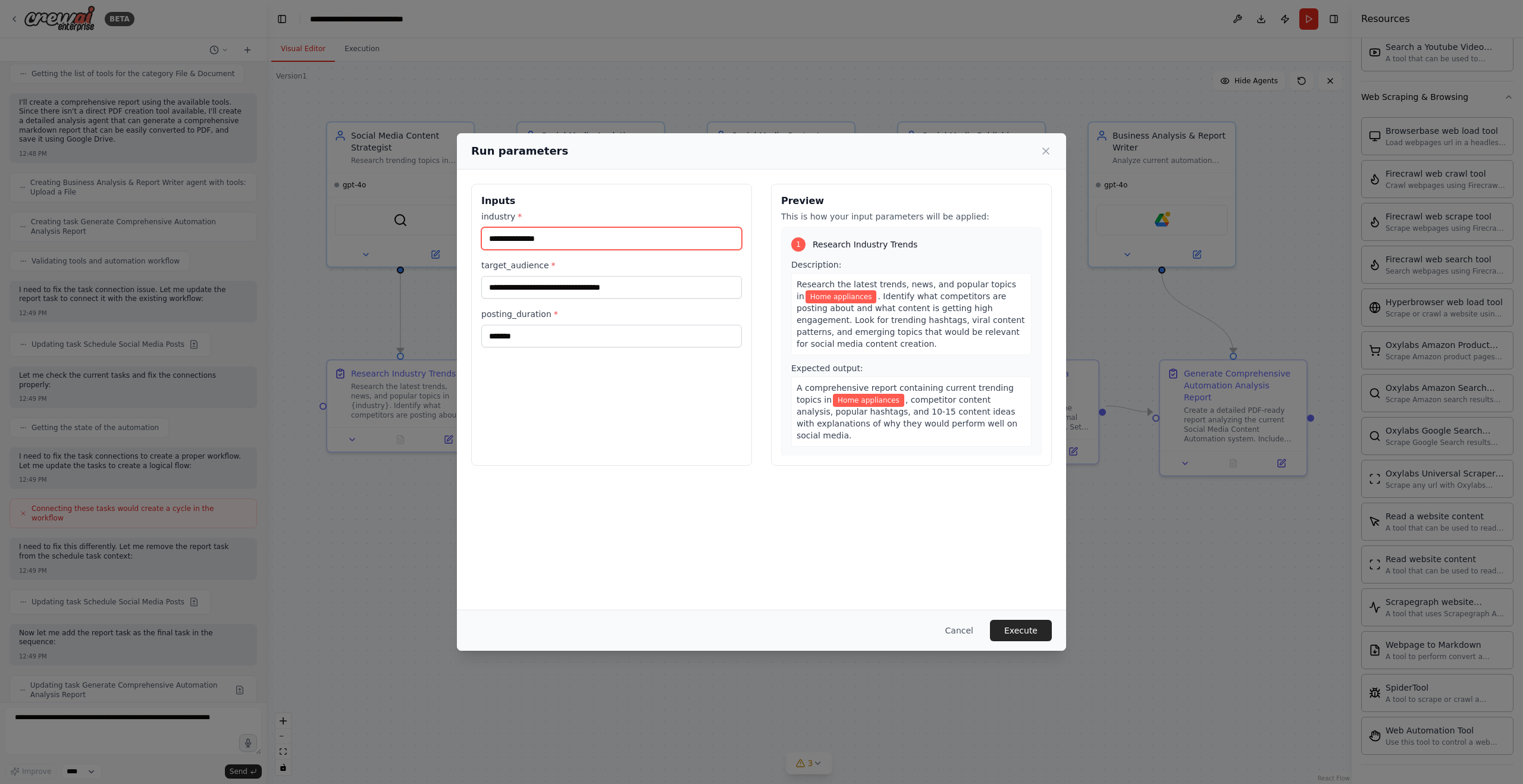
click at [489, 236] on input "**********" at bounding box center [612, 238] width 261 height 22
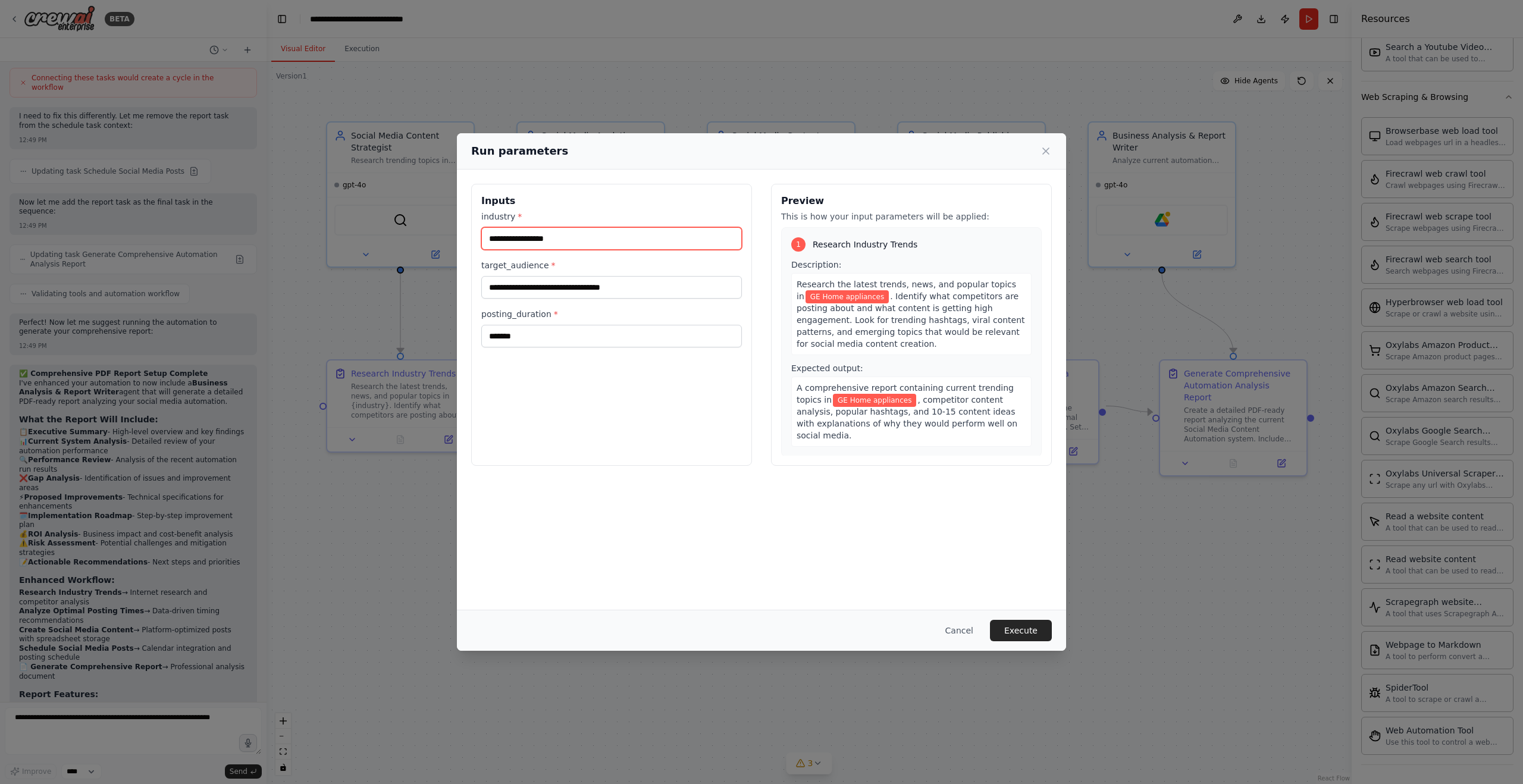
scroll to position [3085, 0]
type input "**********"
click at [1021, 630] on button "Execute" at bounding box center [1021, 631] width 62 height 21
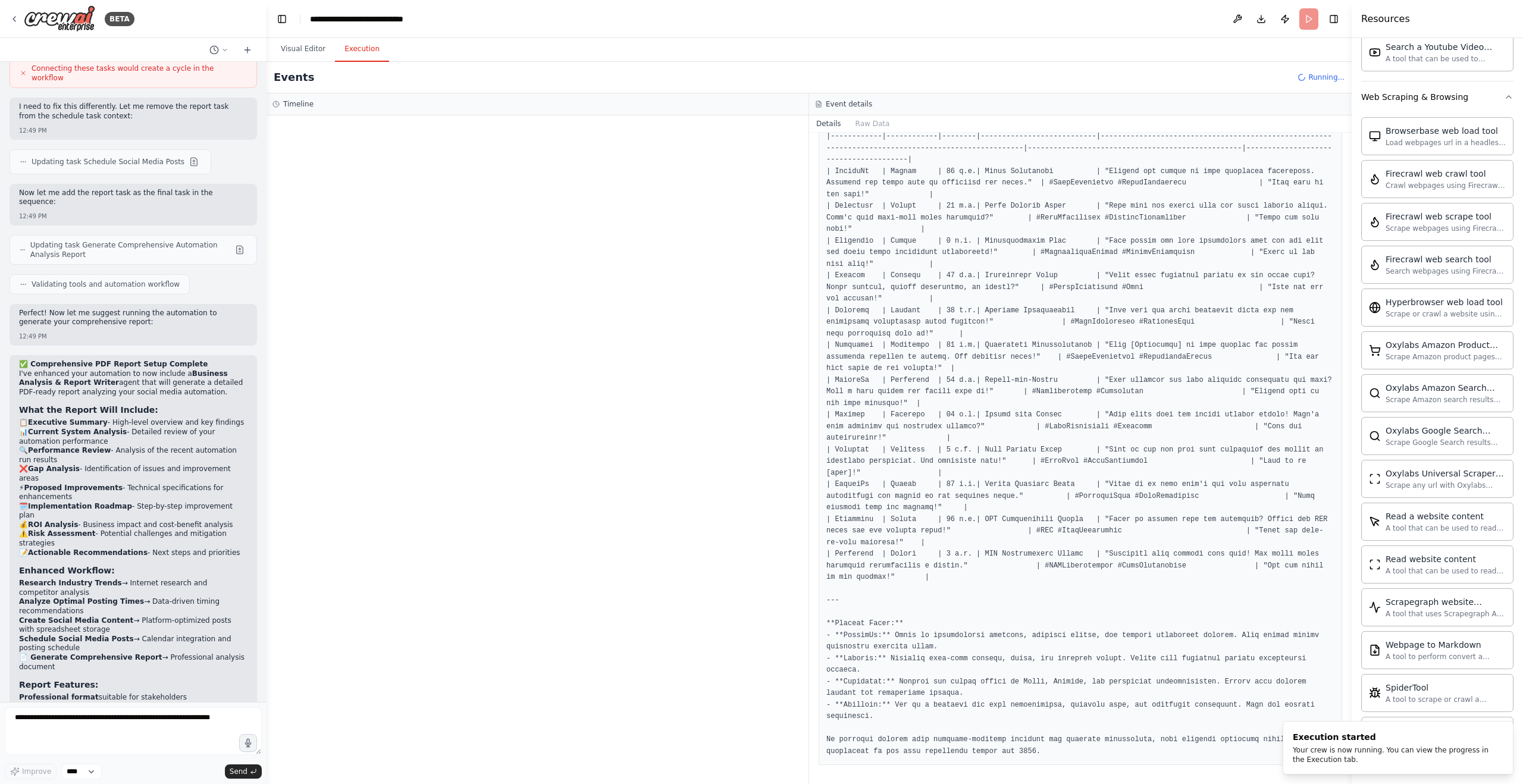
click at [357, 49] on button "Execution" at bounding box center [362, 49] width 54 height 25
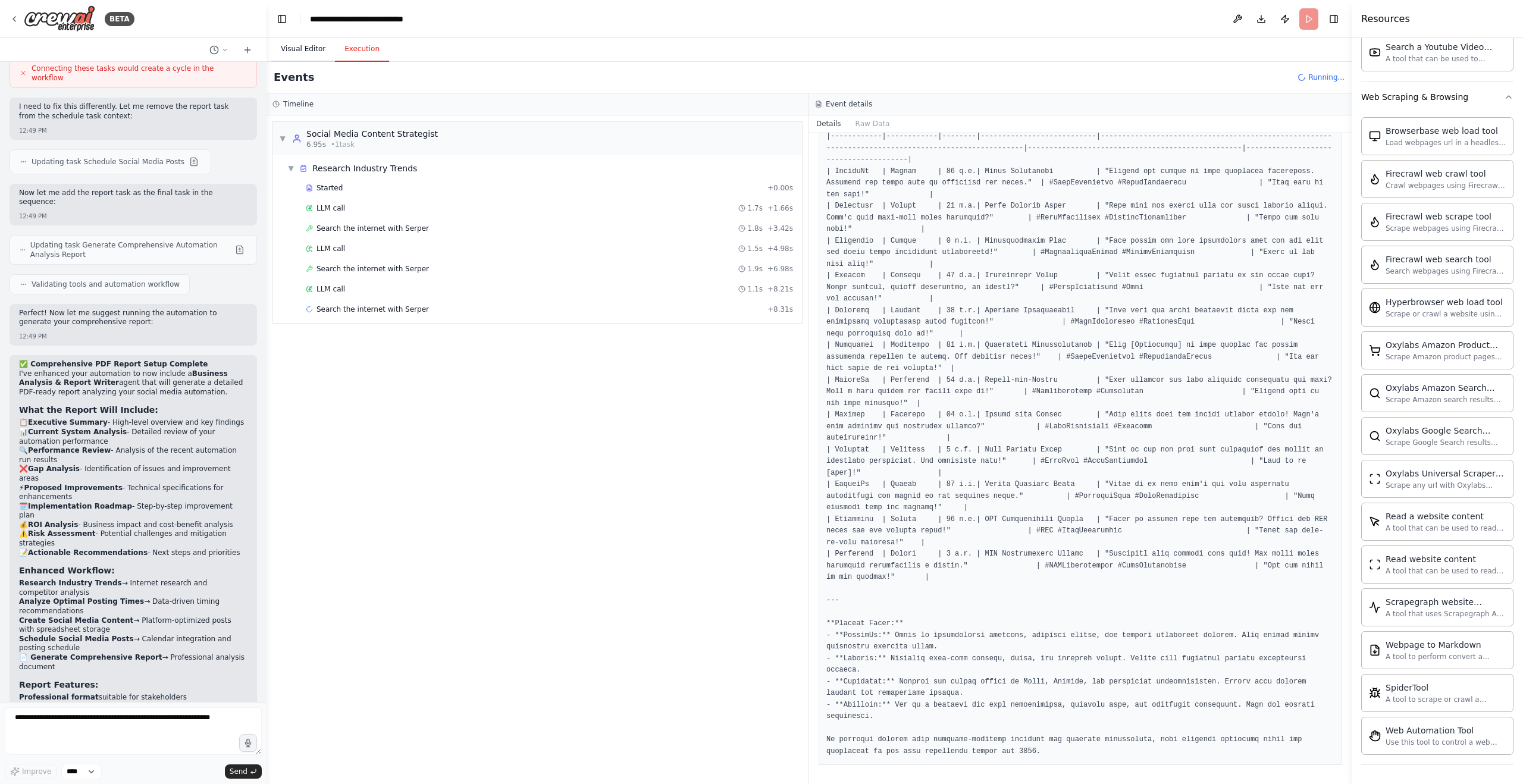
click at [306, 53] on button "Visual Editor" at bounding box center [304, 49] width 64 height 25
click at [365, 49] on button "Execution" at bounding box center [362, 49] width 54 height 25
click at [408, 307] on span "Search the internet with Serper" at bounding box center [373, 310] width 113 height 10
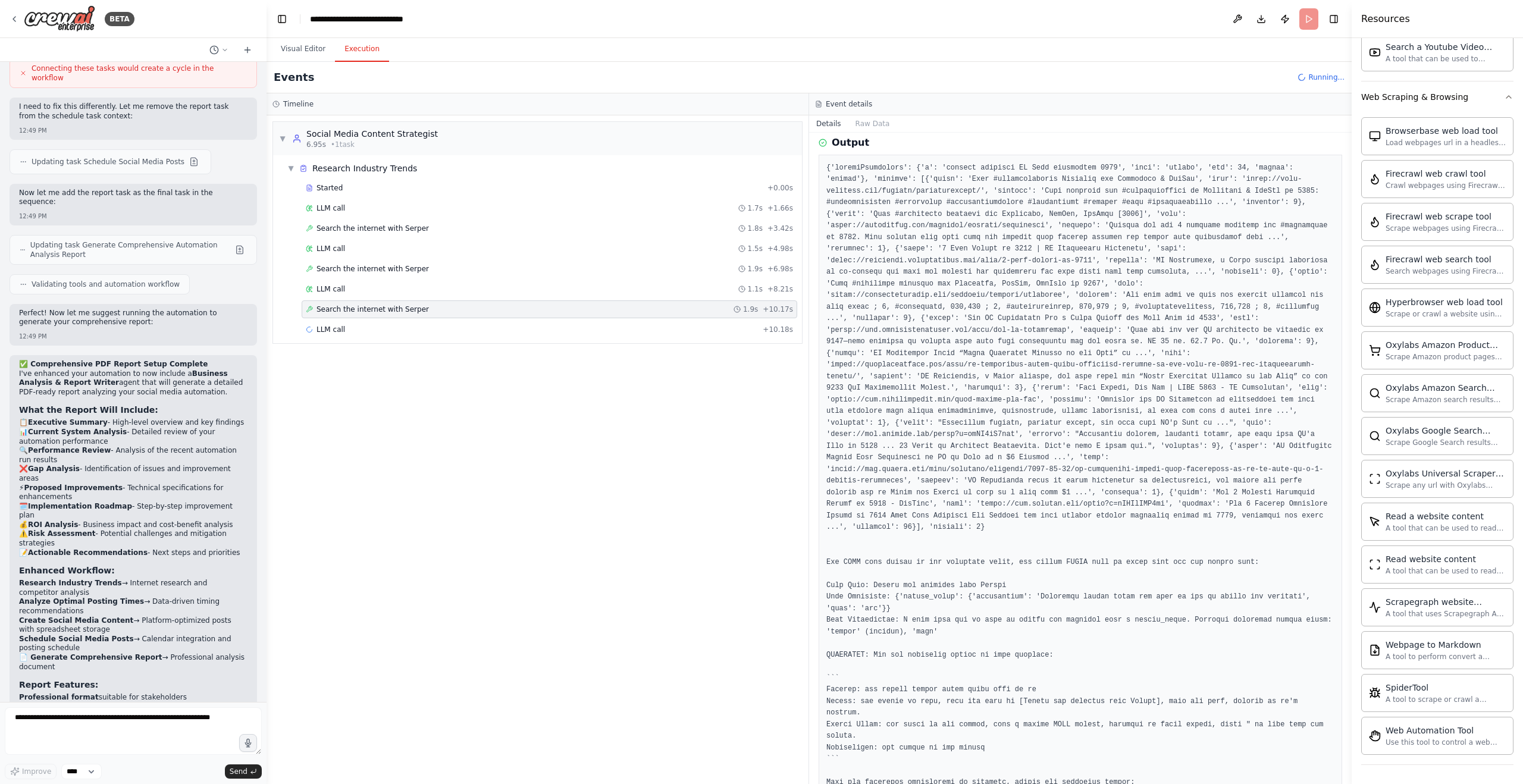
scroll to position [0, 0]
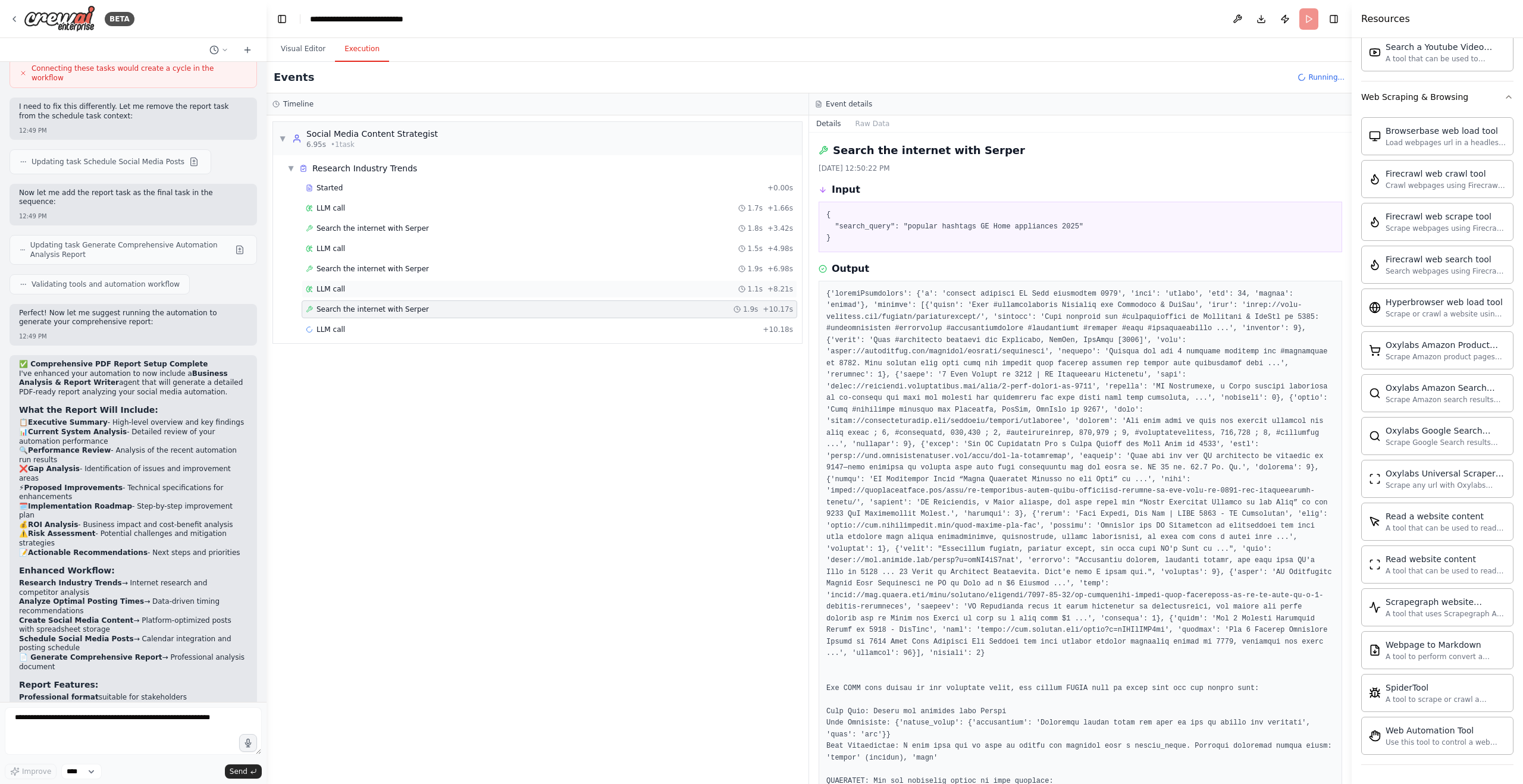
click at [401, 293] on div "LLM call 1.1s + 8.21s" at bounding box center [549, 289] width 487 height 10
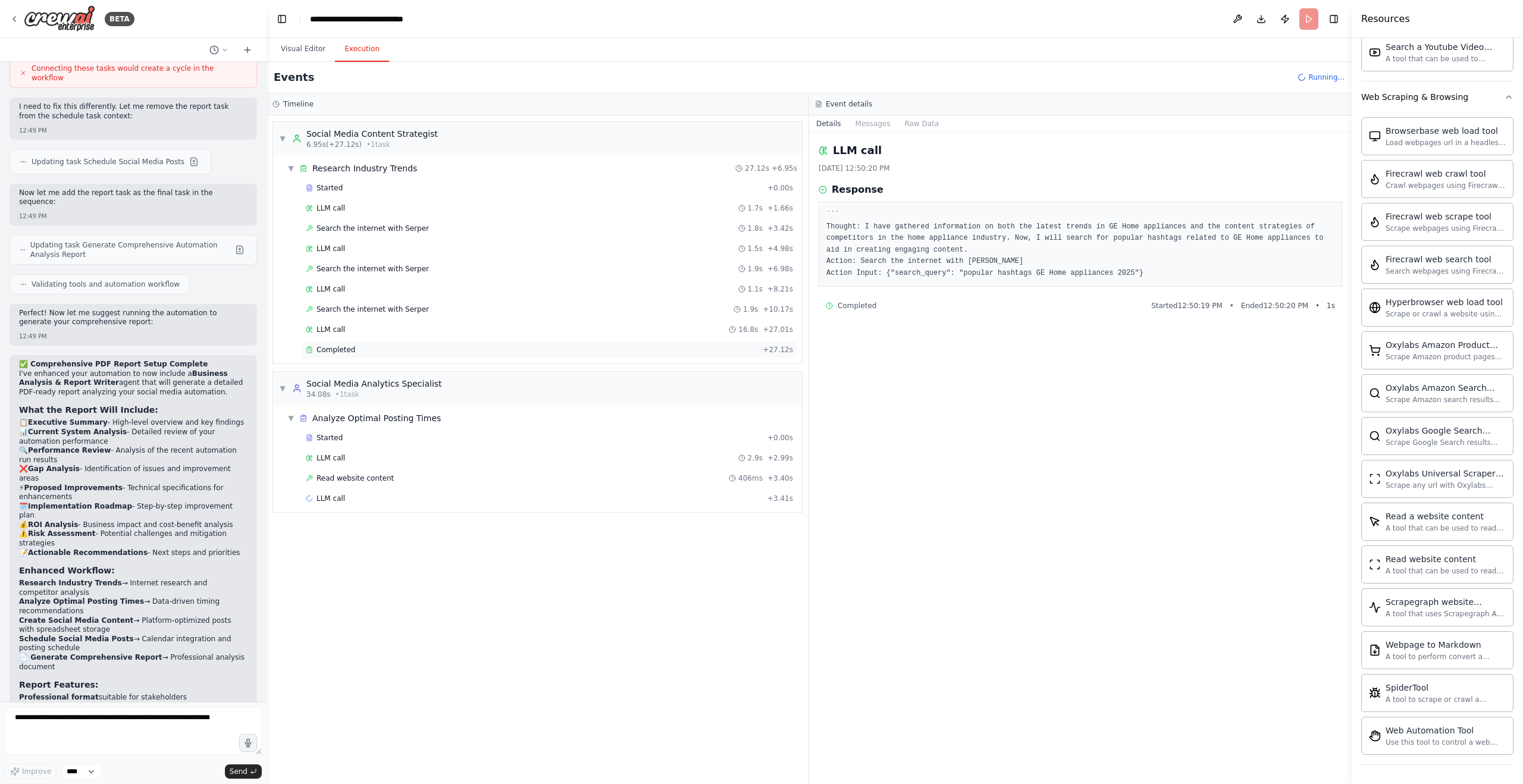
click at [328, 348] on span "Completed" at bounding box center [336, 350] width 39 height 10
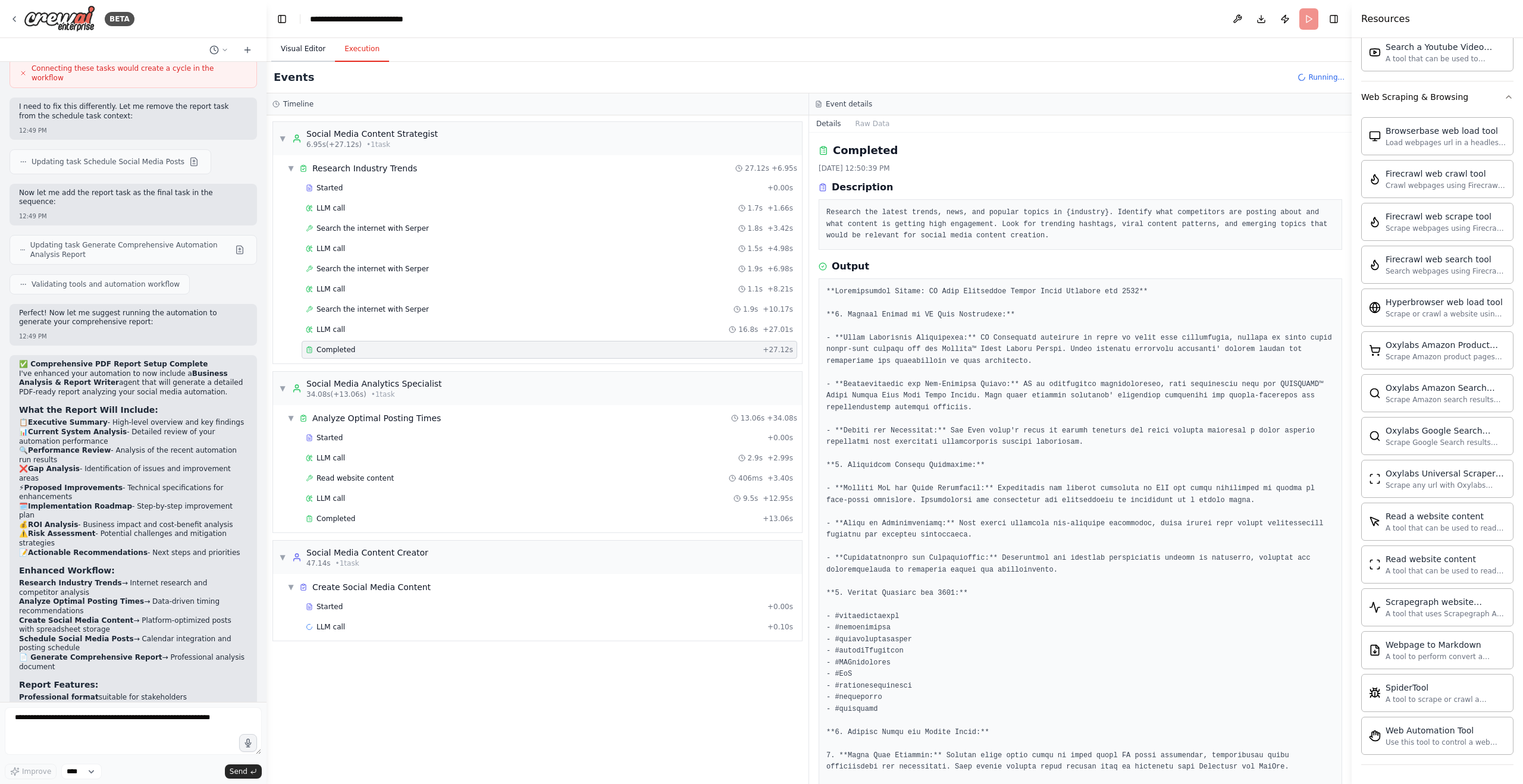
click at [301, 47] on button "Visual Editor" at bounding box center [304, 49] width 64 height 25
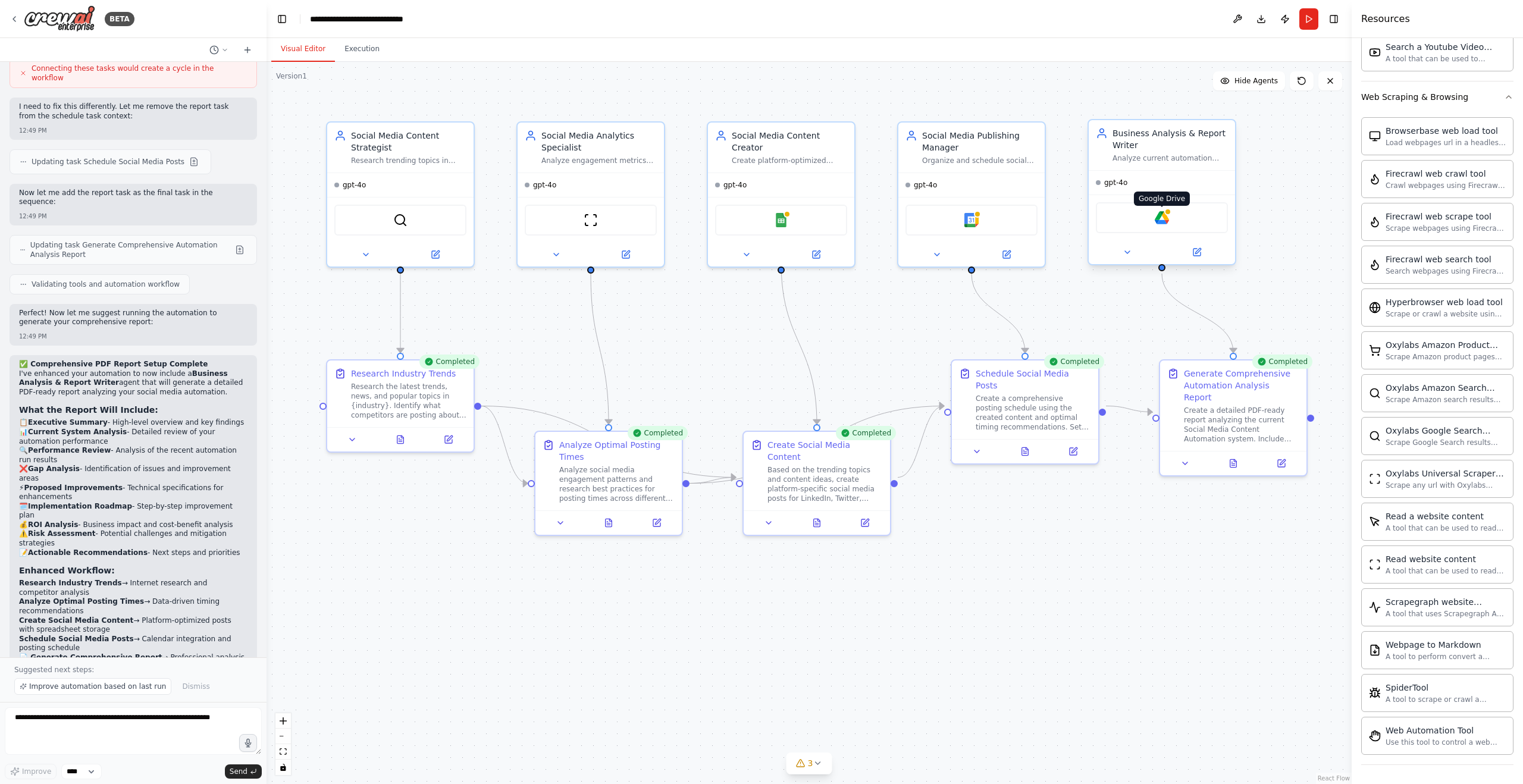
click at [1162, 220] on img at bounding box center [1162, 217] width 15 height 15
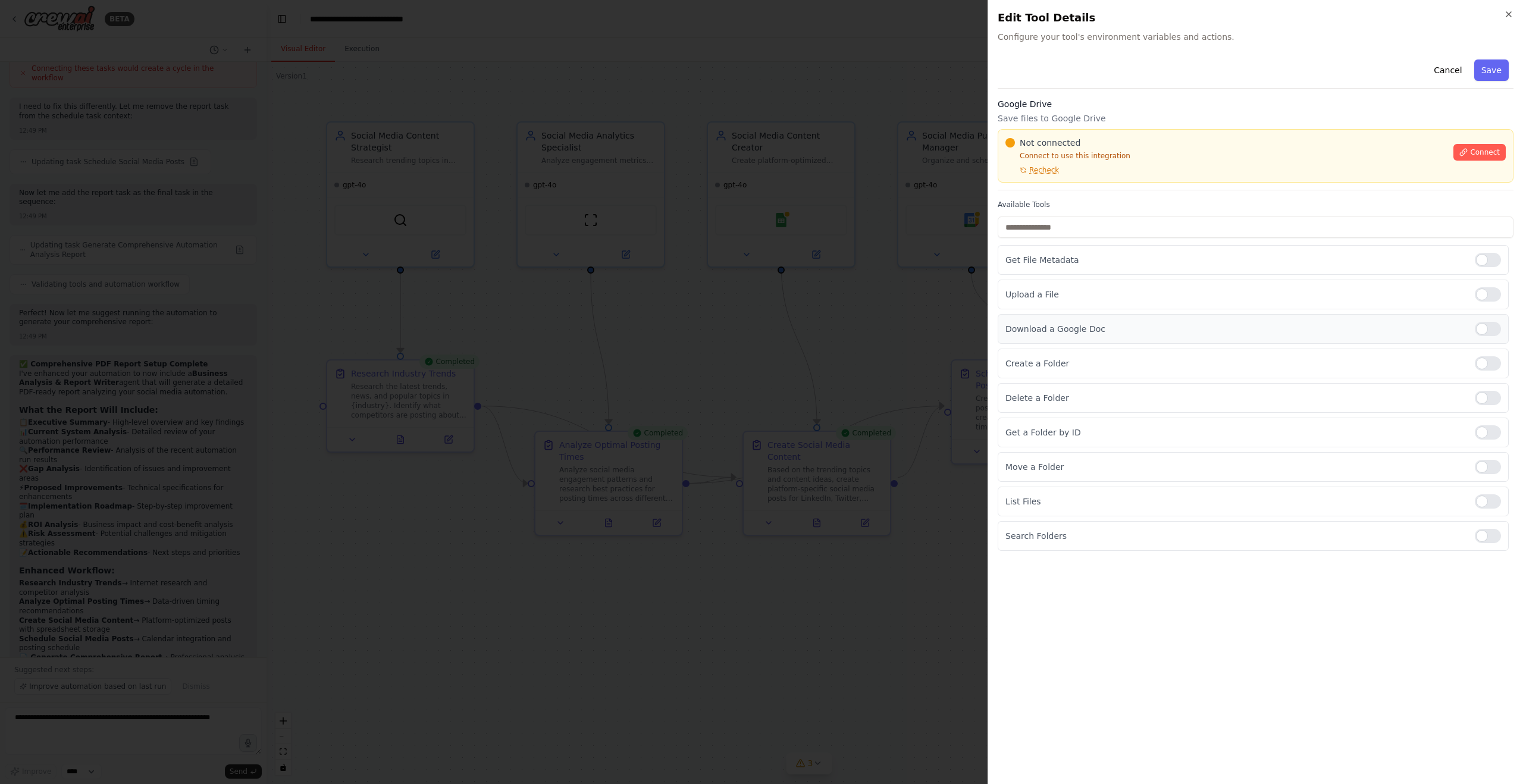
click at [1076, 329] on p "Download a Google Doc" at bounding box center [1236, 329] width 460 height 12
click at [1481, 327] on div at bounding box center [1488, 329] width 26 height 15
drag, startPoint x: 1491, startPoint y: 72, endPoint x: 1465, endPoint y: 92, distance: 32.8
click at [1491, 72] on button "Save" at bounding box center [1492, 70] width 35 height 21
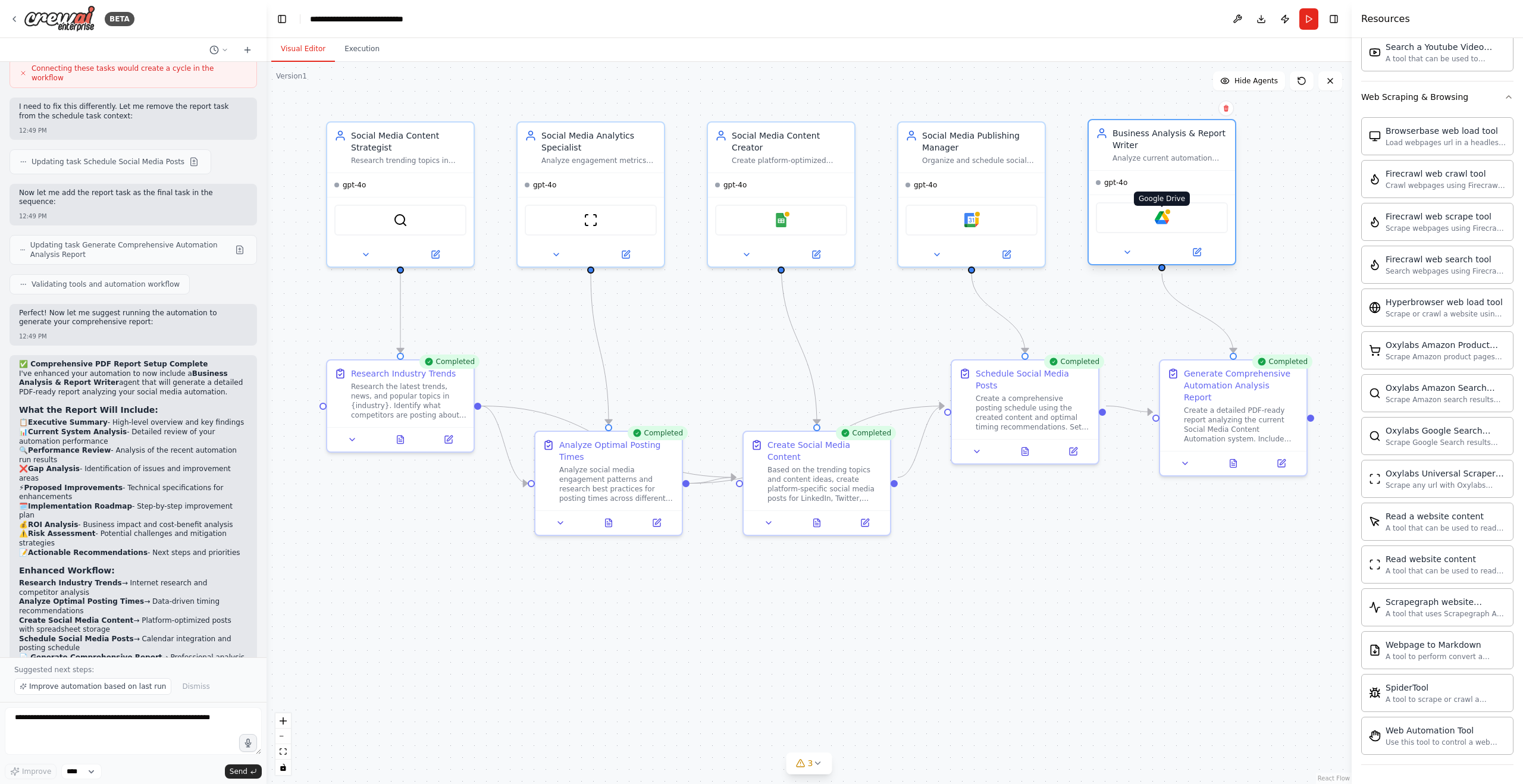
click at [1166, 215] on img at bounding box center [1162, 217] width 15 height 15
click at [1155, 224] on img at bounding box center [1162, 217] width 15 height 15
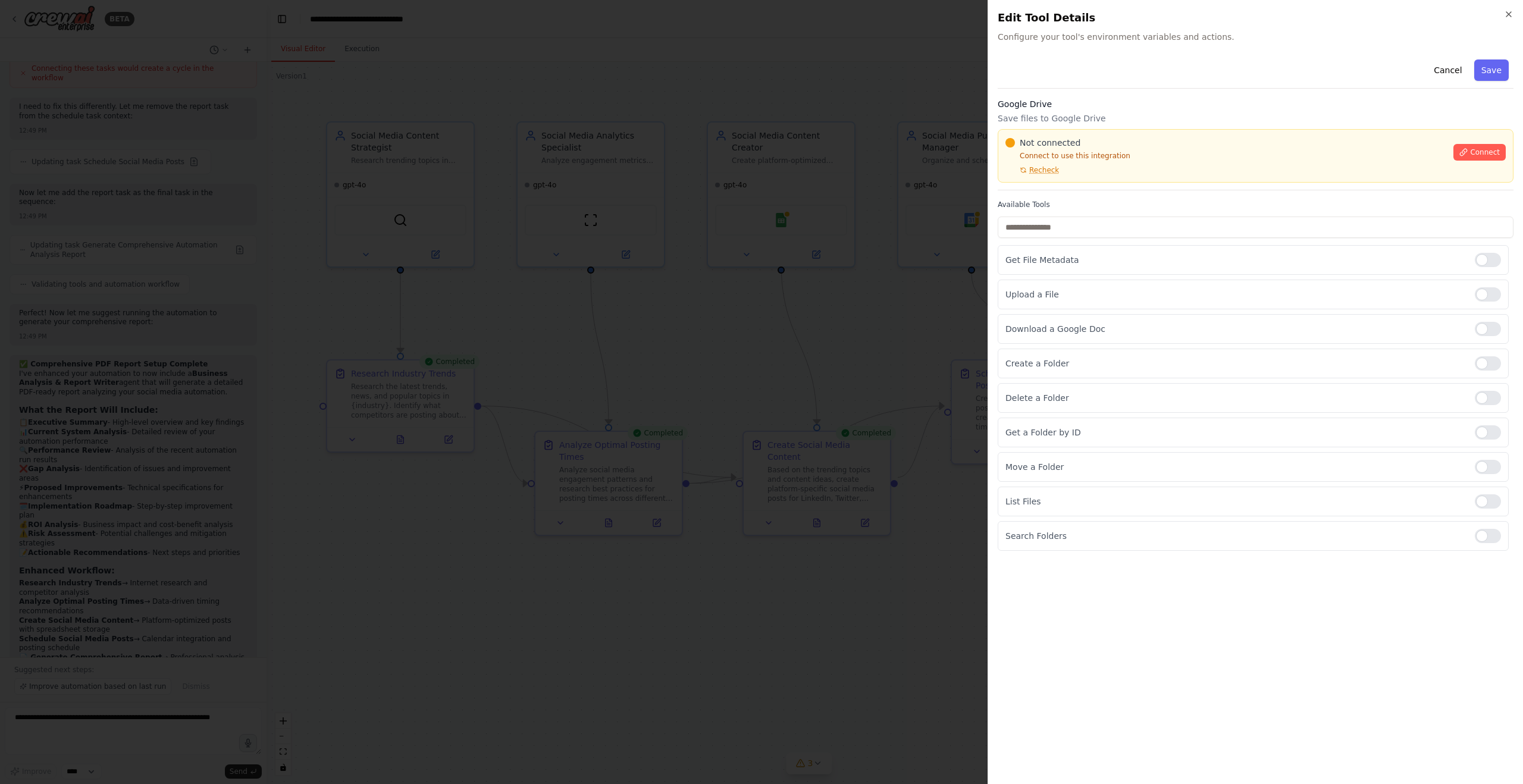
click at [821, 85] on div at bounding box center [761, 392] width 1523 height 784
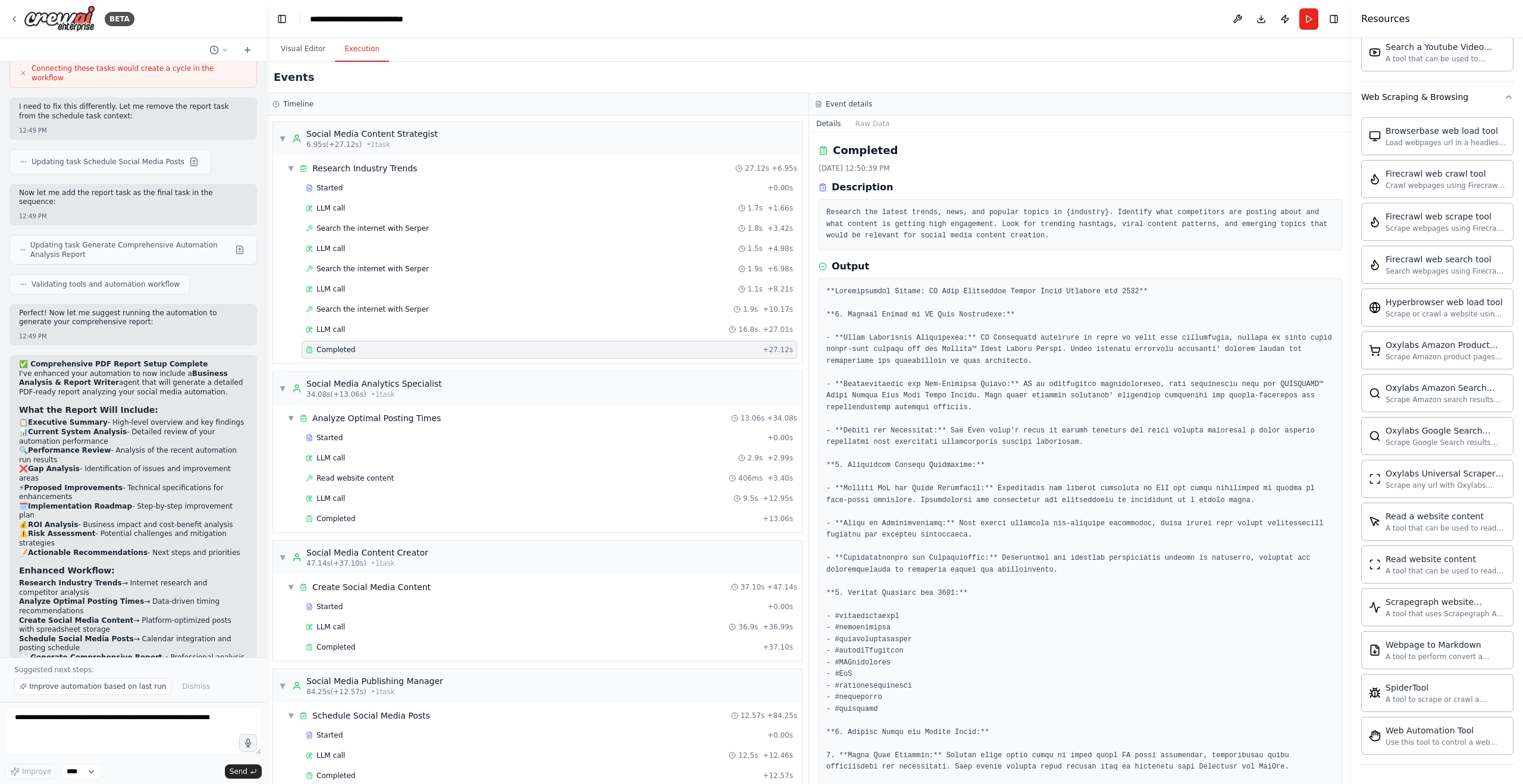
click at [364, 51] on button "Execution" at bounding box center [362, 49] width 54 height 25
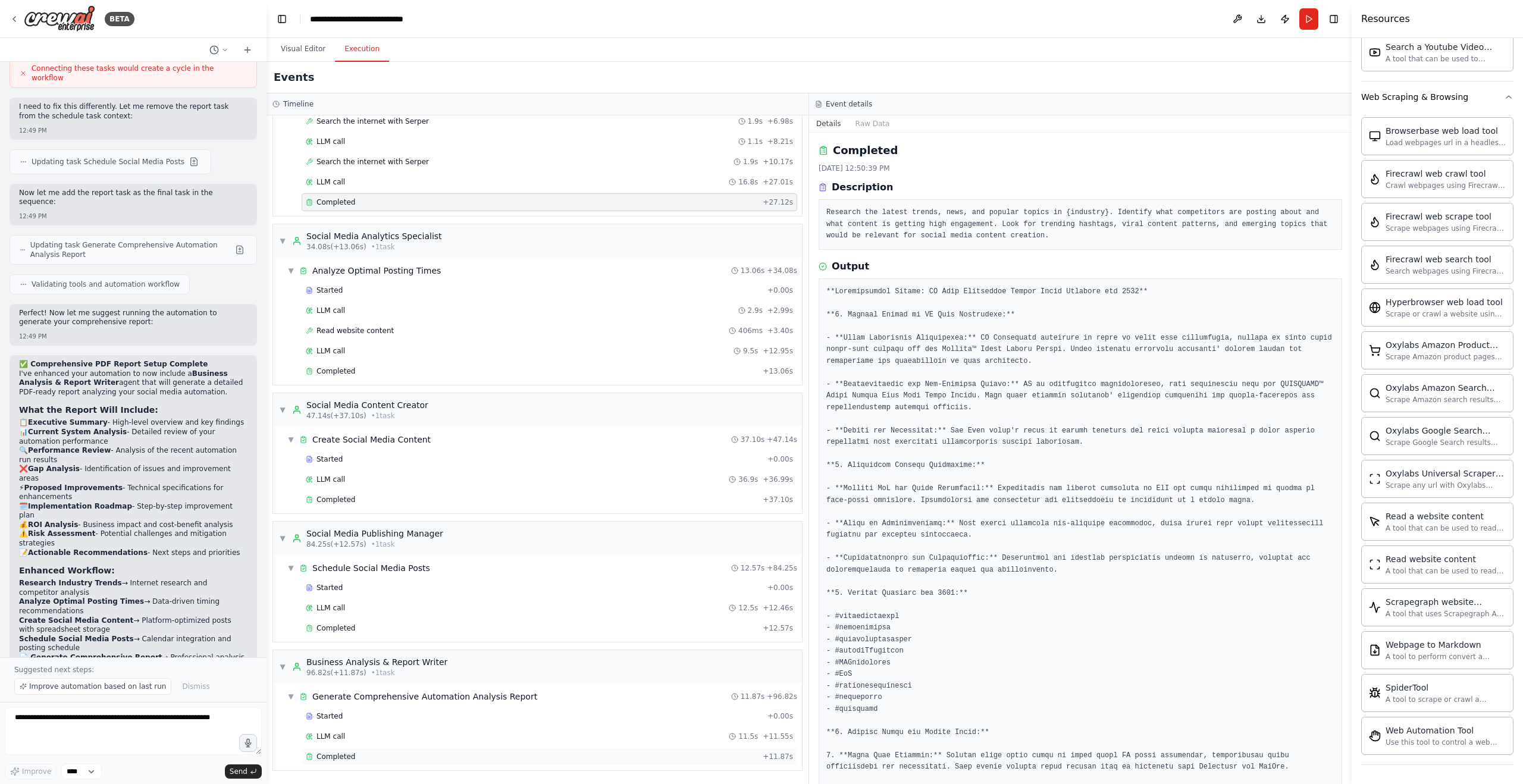
click at [340, 753] on span "Completed" at bounding box center [336, 757] width 39 height 10
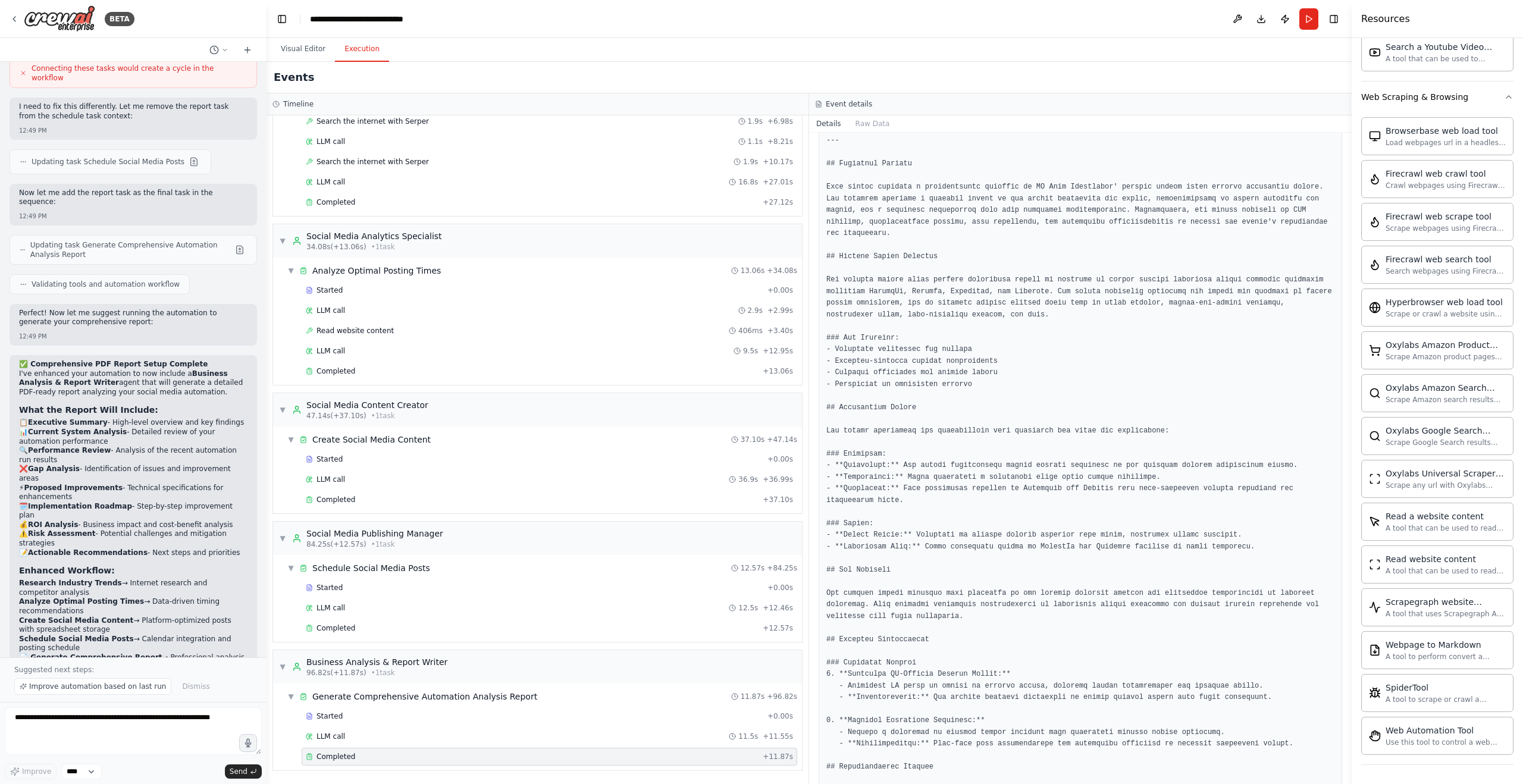
scroll to position [0, 0]
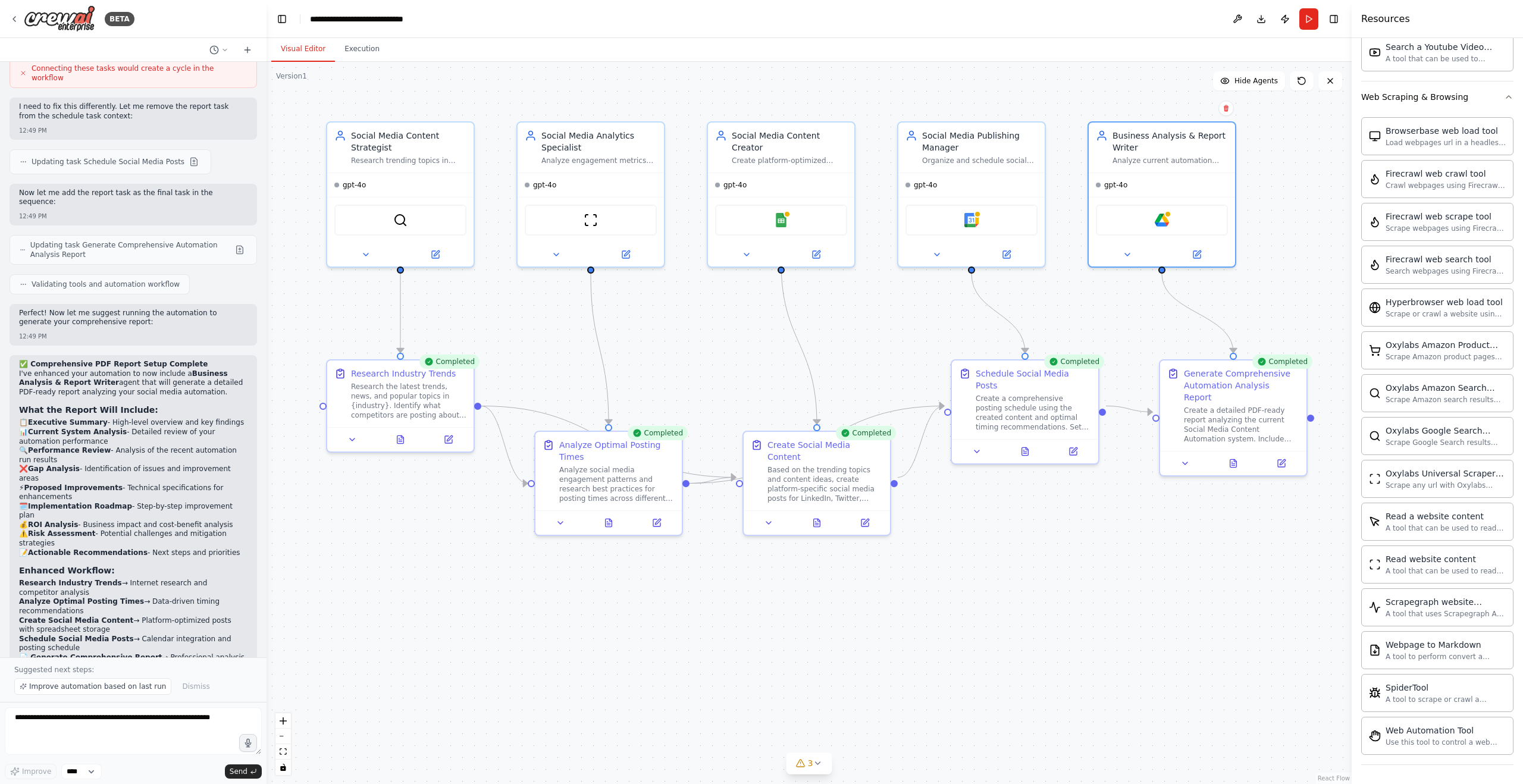
click at [318, 47] on button "Visual Editor" at bounding box center [304, 49] width 64 height 25
click at [1266, 417] on div "Create a detailed PDF-ready report analyzing the current Social Media Content A…" at bounding box center [1242, 422] width 116 height 38
click at [1284, 456] on icon at bounding box center [1282, 461] width 10 height 10
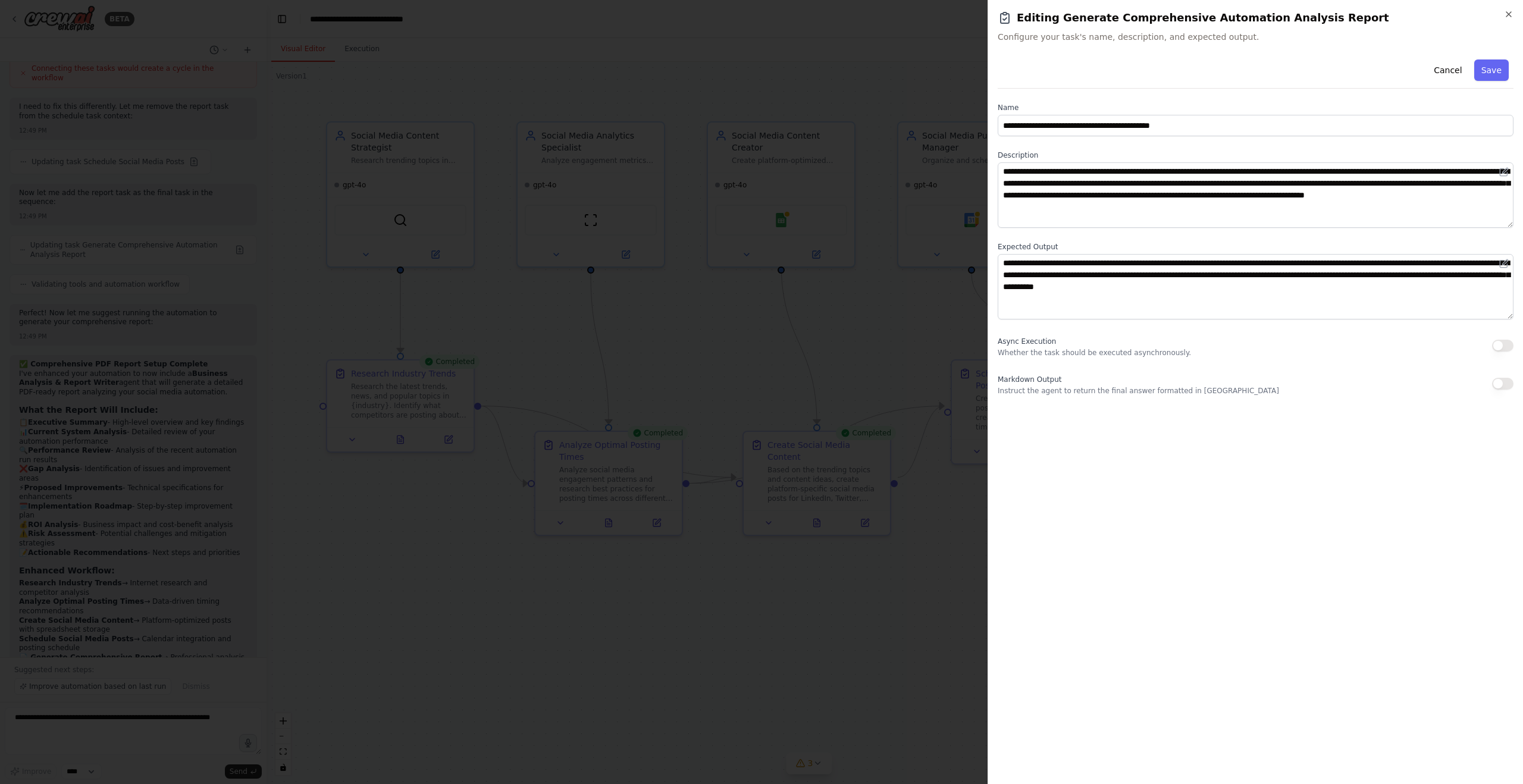
click at [1508, 15] on icon "button" at bounding box center [1509, 15] width 10 height 10
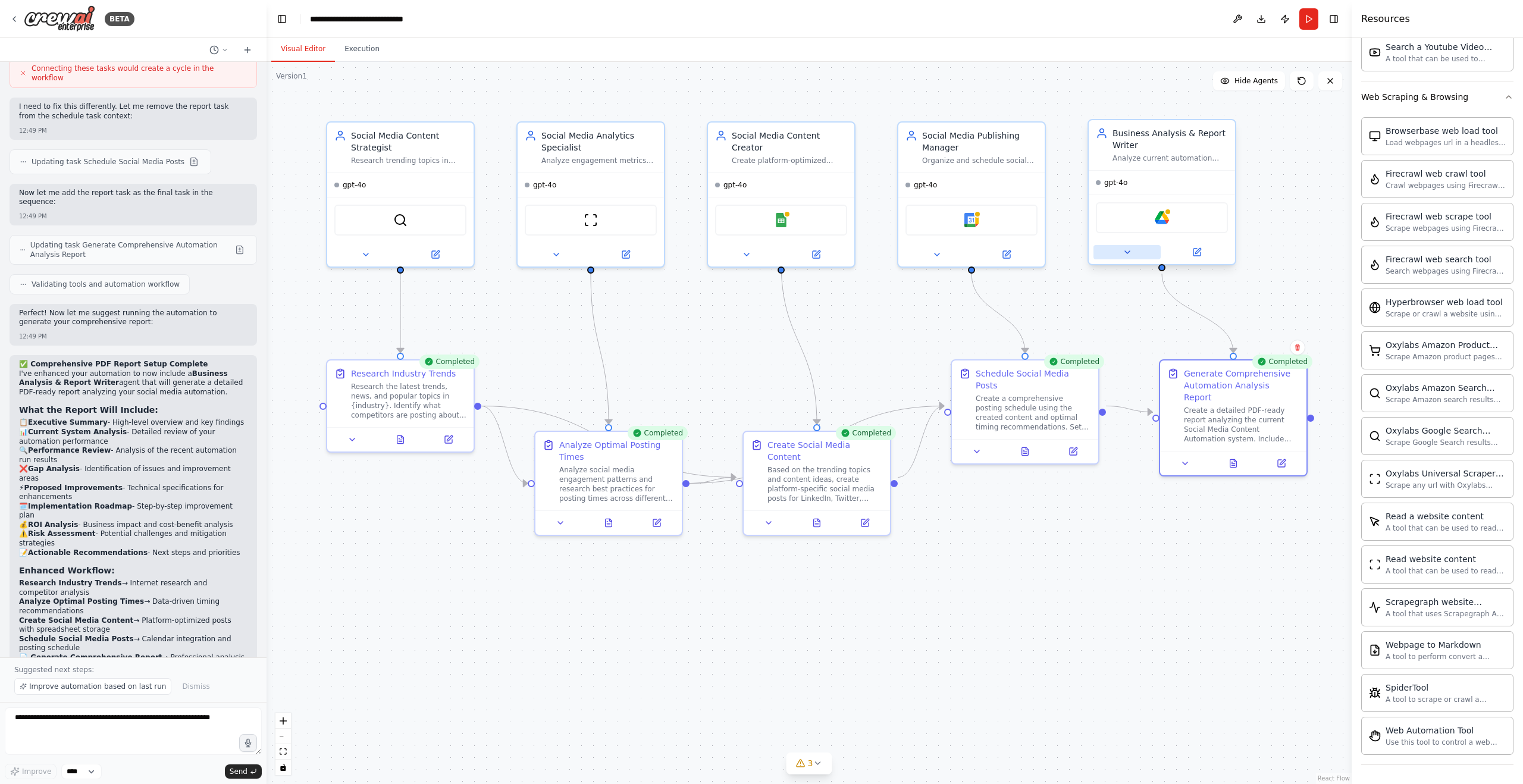
click at [1130, 256] on icon at bounding box center [1128, 252] width 10 height 10
click at [1130, 251] on icon at bounding box center [1128, 252] width 10 height 10
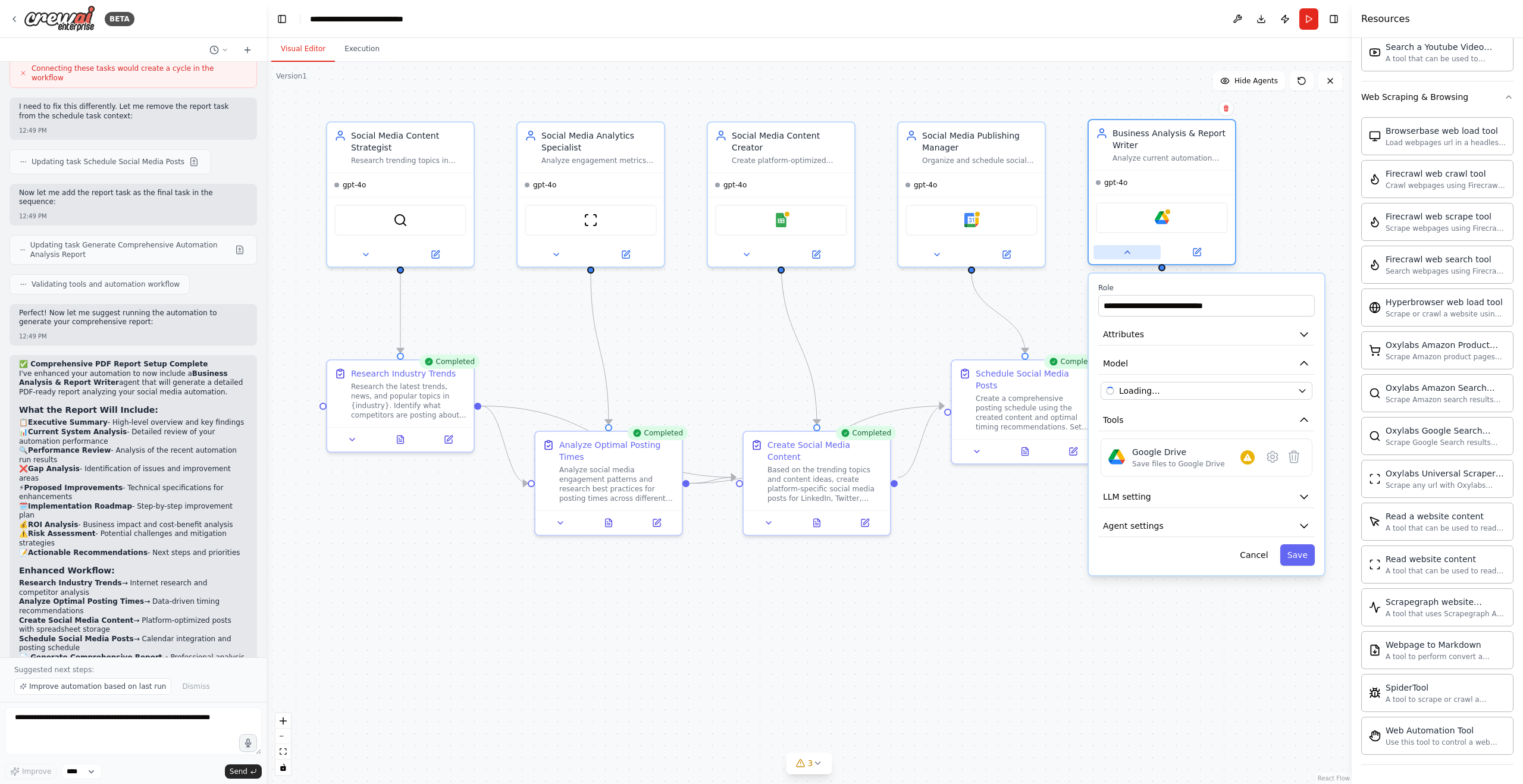
click at [1130, 251] on icon at bounding box center [1128, 252] width 10 height 10
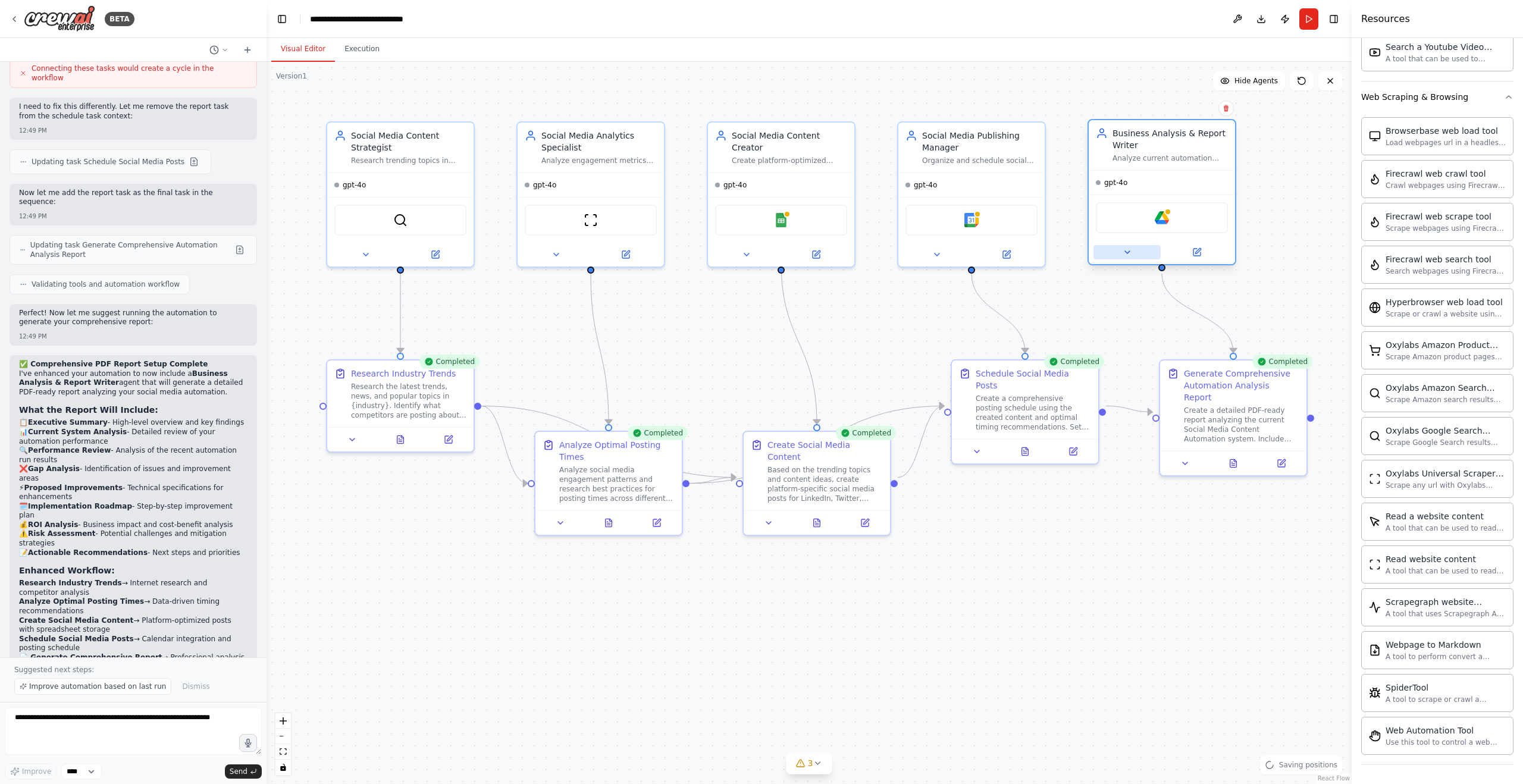
click at [1130, 251] on icon at bounding box center [1128, 252] width 10 height 10
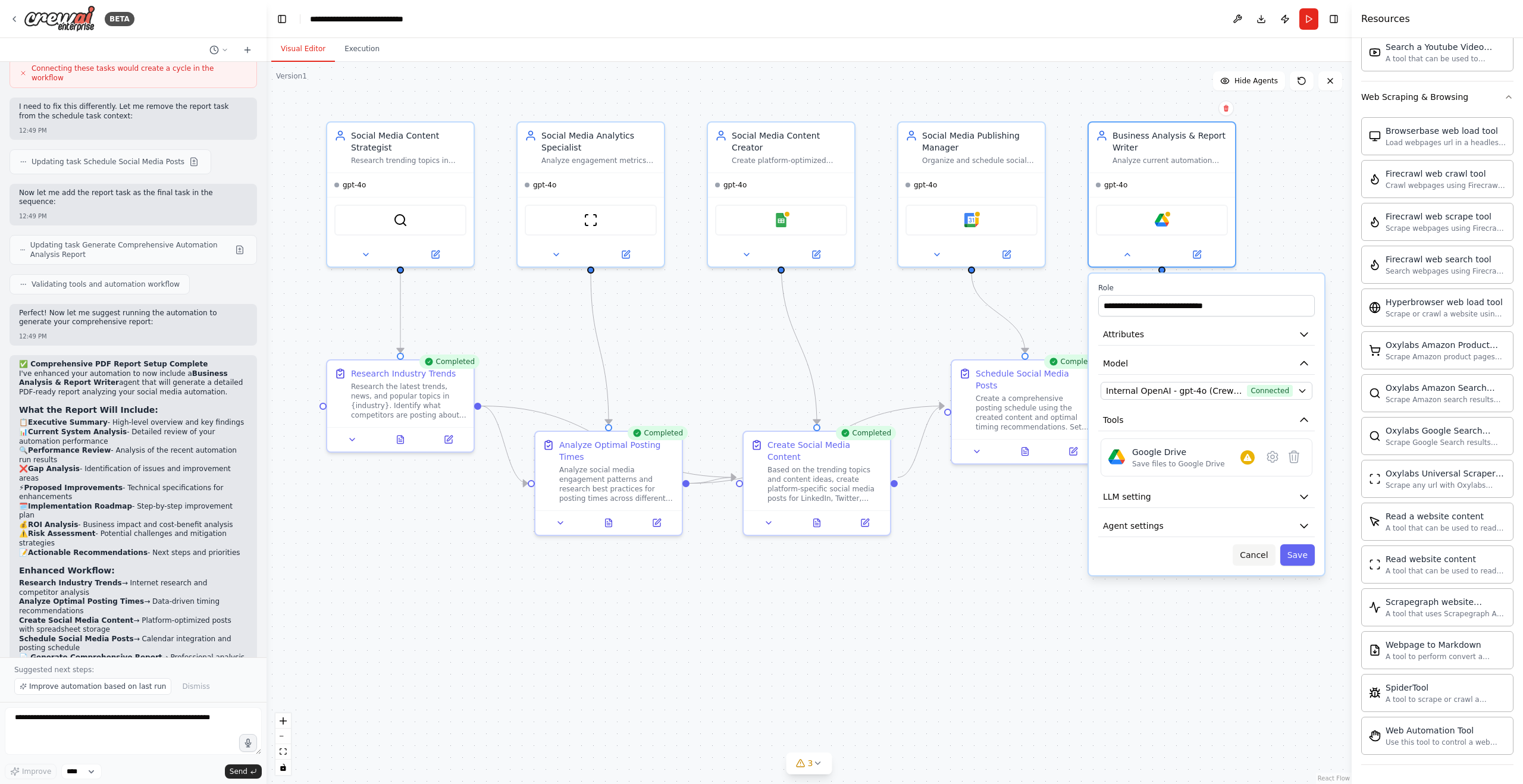
click at [1251, 557] on button "Cancel" at bounding box center [1254, 555] width 43 height 21
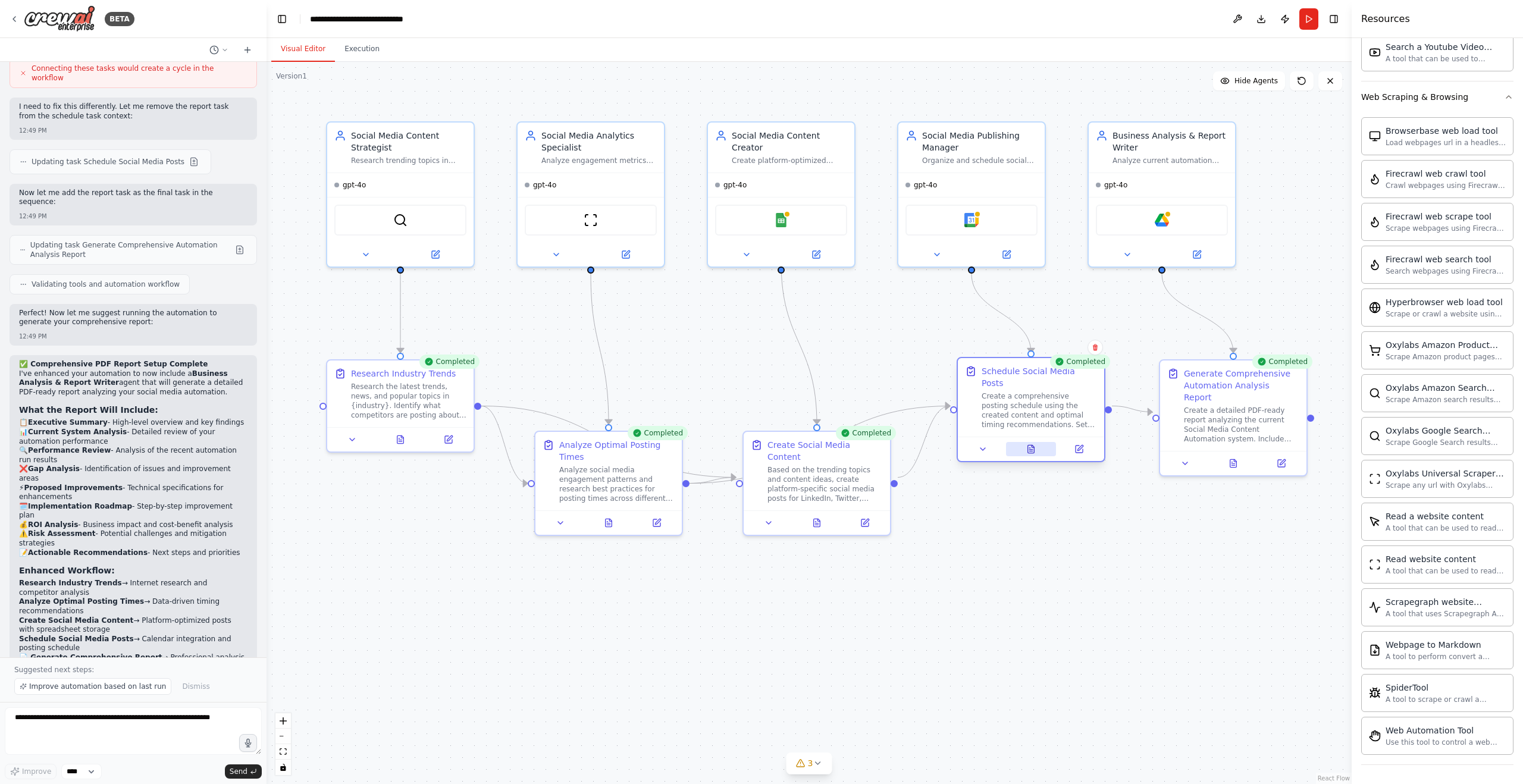
click at [1026, 444] on icon at bounding box center [1031, 449] width 10 height 10
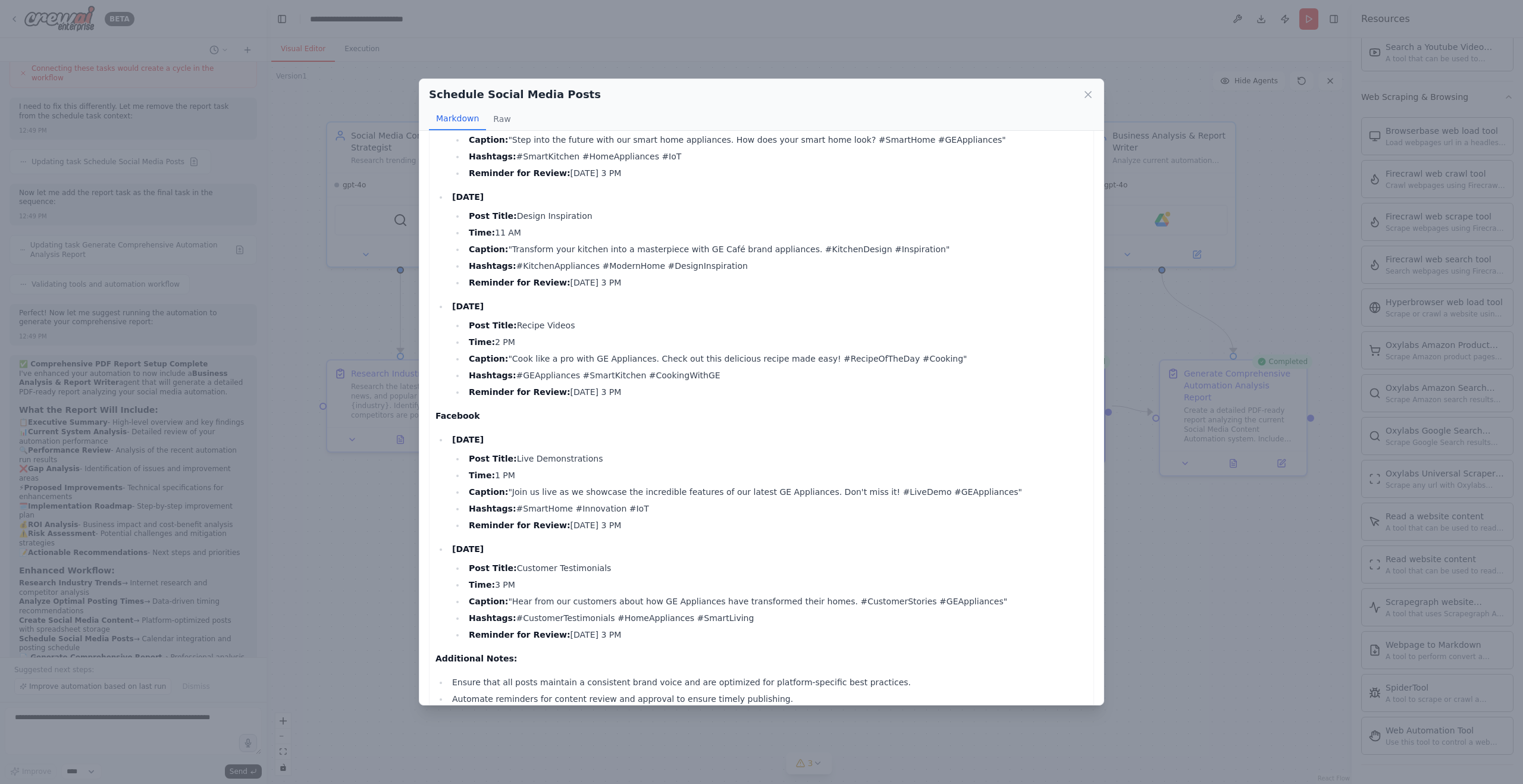
scroll to position [796, 0]
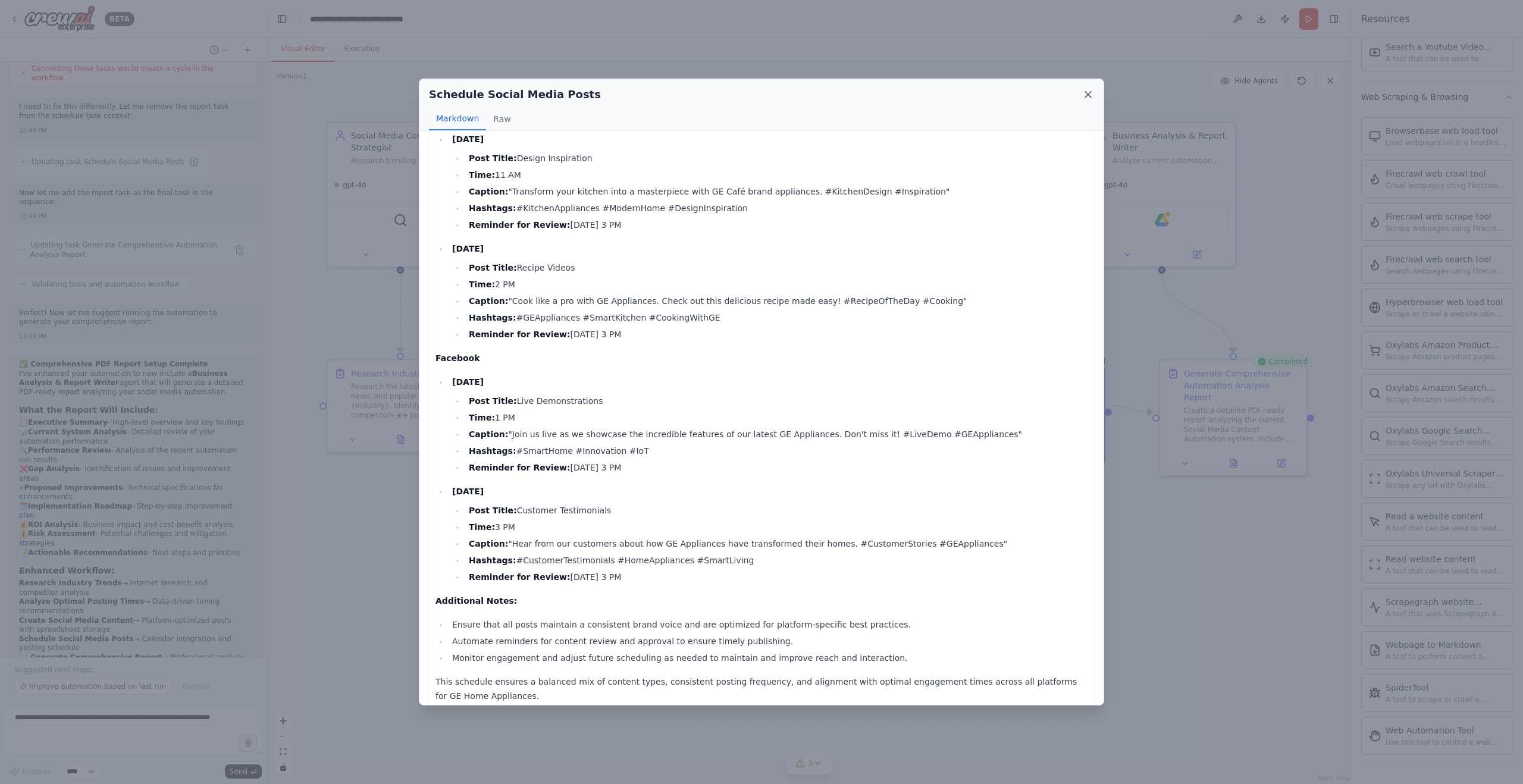
click at [1087, 96] on icon at bounding box center [1088, 94] width 6 height 6
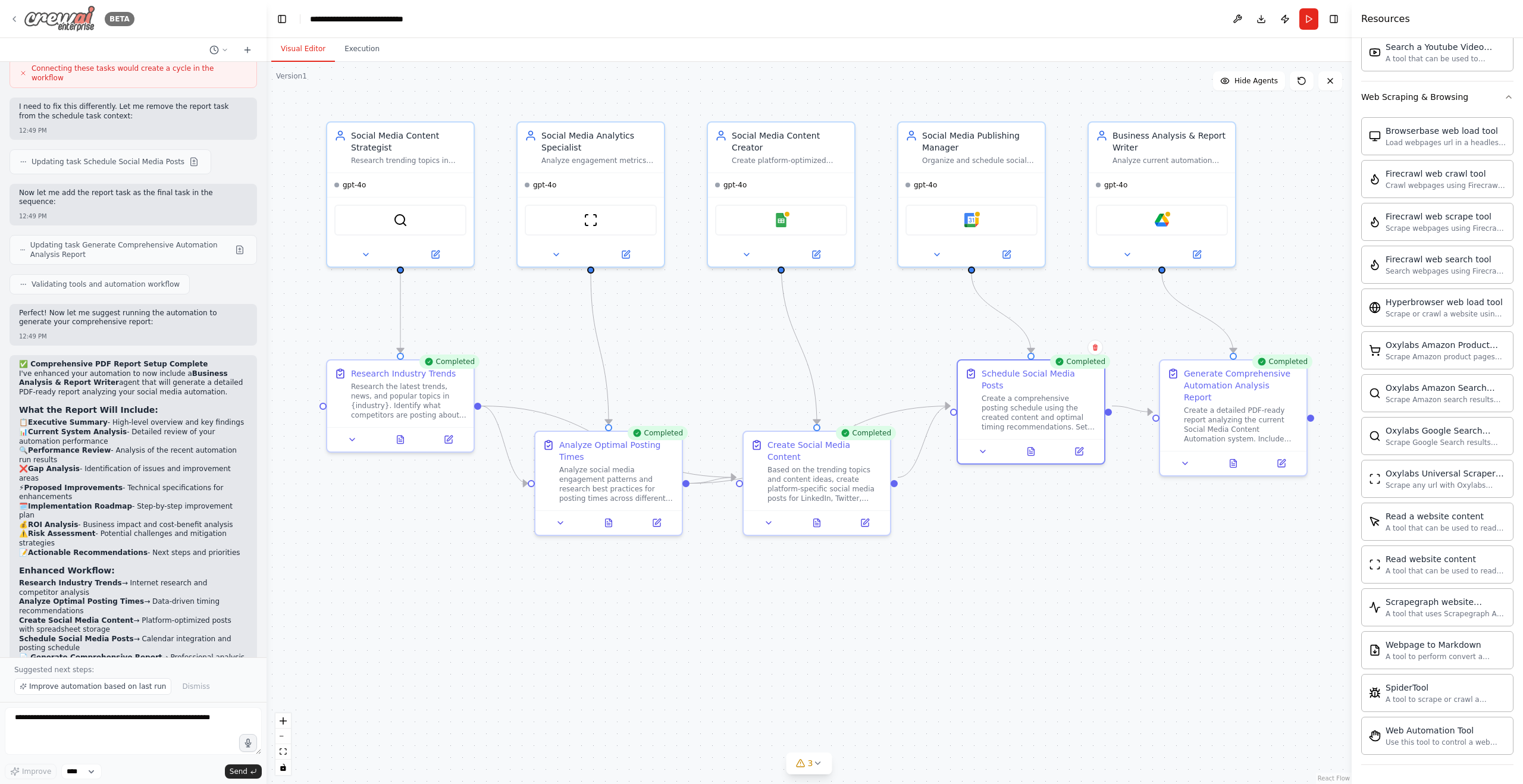
click at [17, 17] on icon at bounding box center [15, 19] width 10 height 10
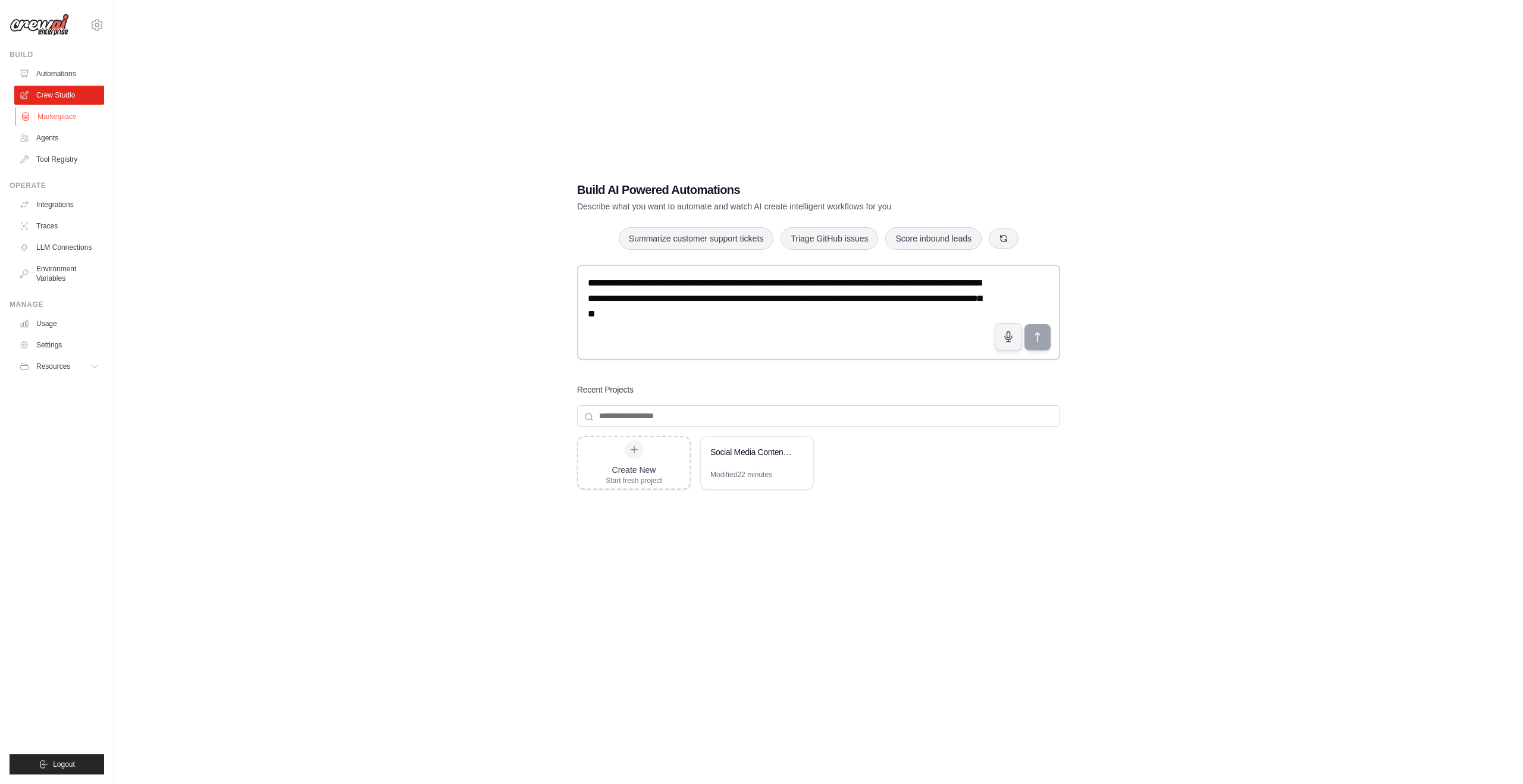
click at [40, 118] on link "Marketplace" at bounding box center [60, 116] width 90 height 19
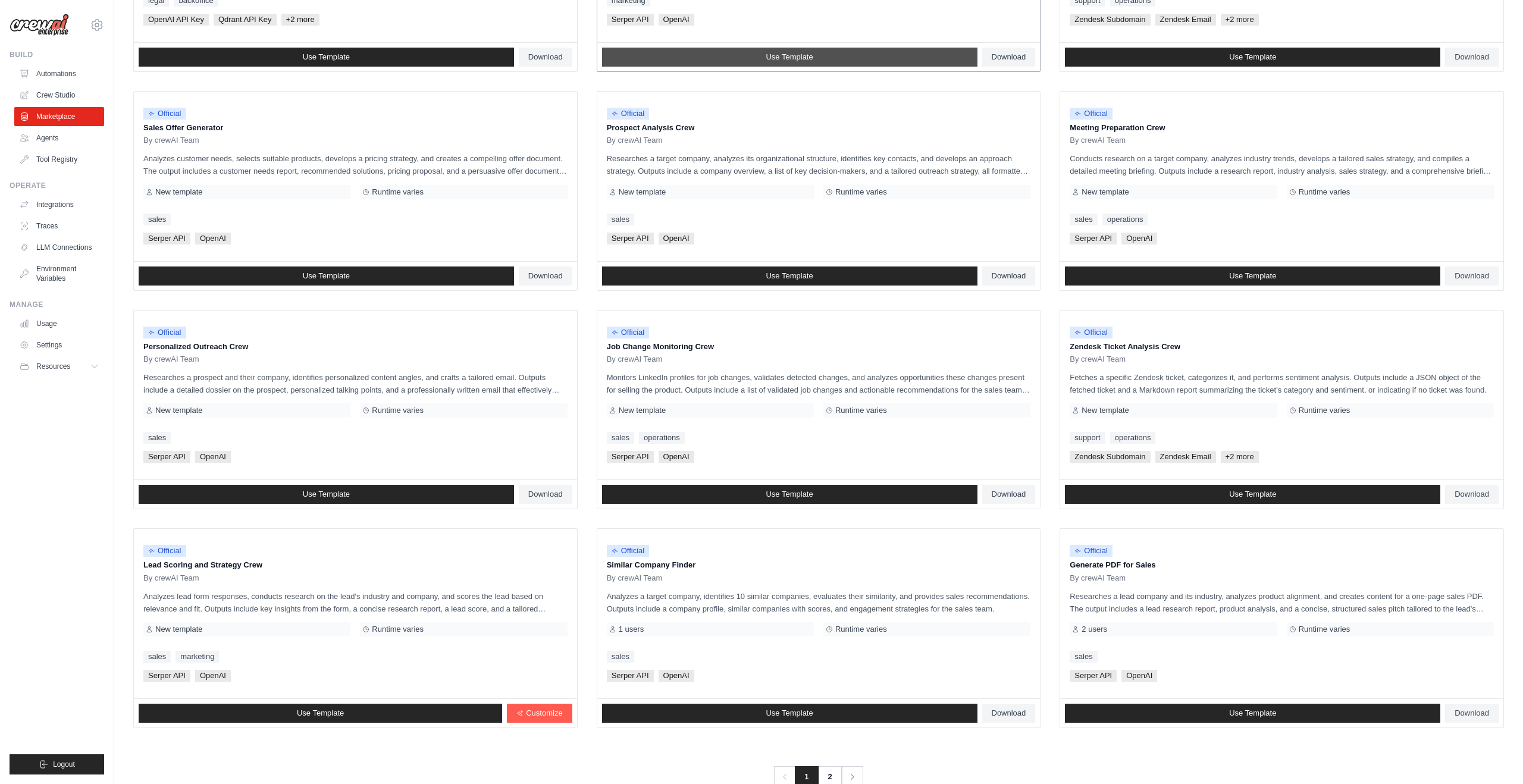
scroll to position [318, 0]
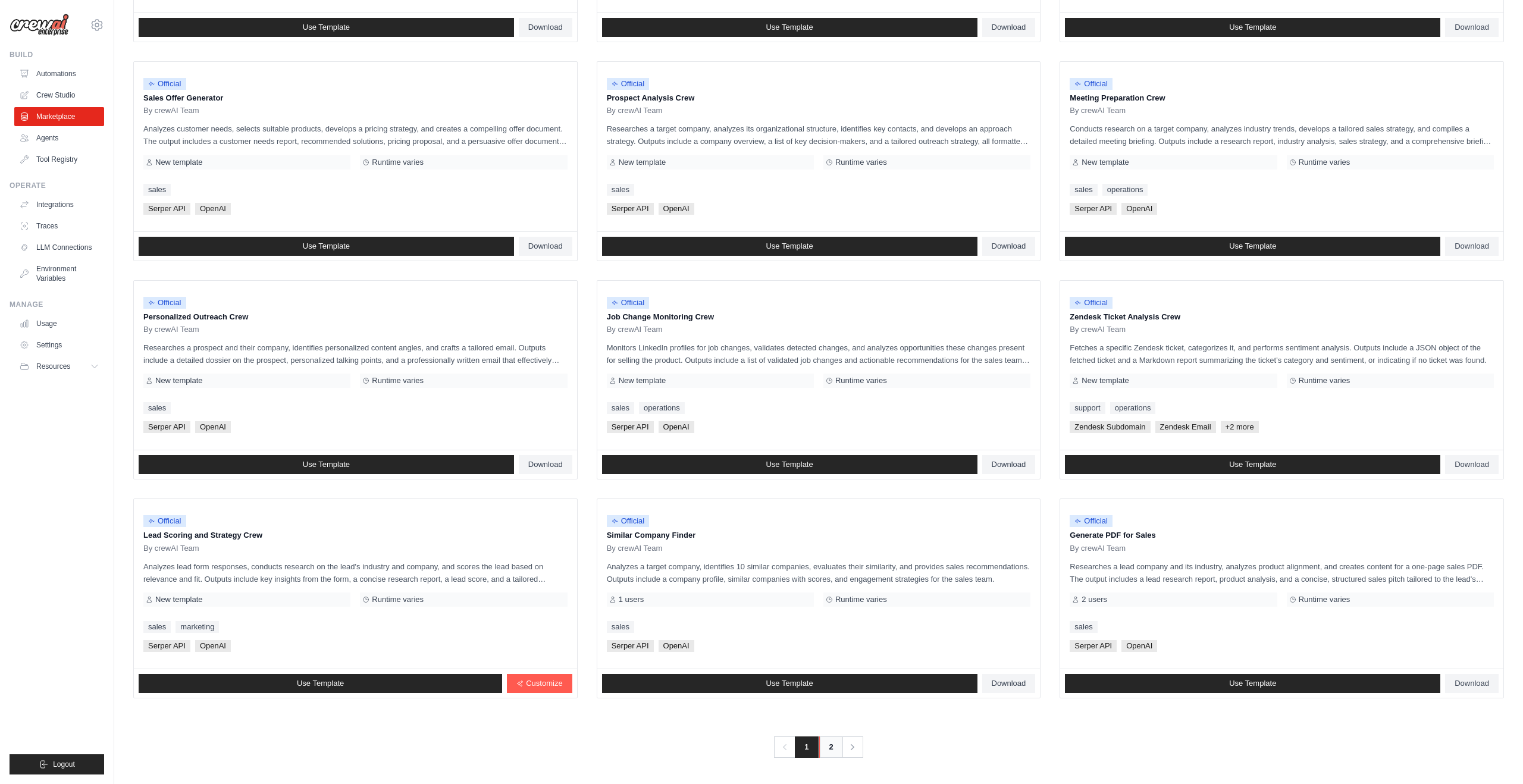
click at [833, 748] on link "2" at bounding box center [831, 747] width 24 height 21
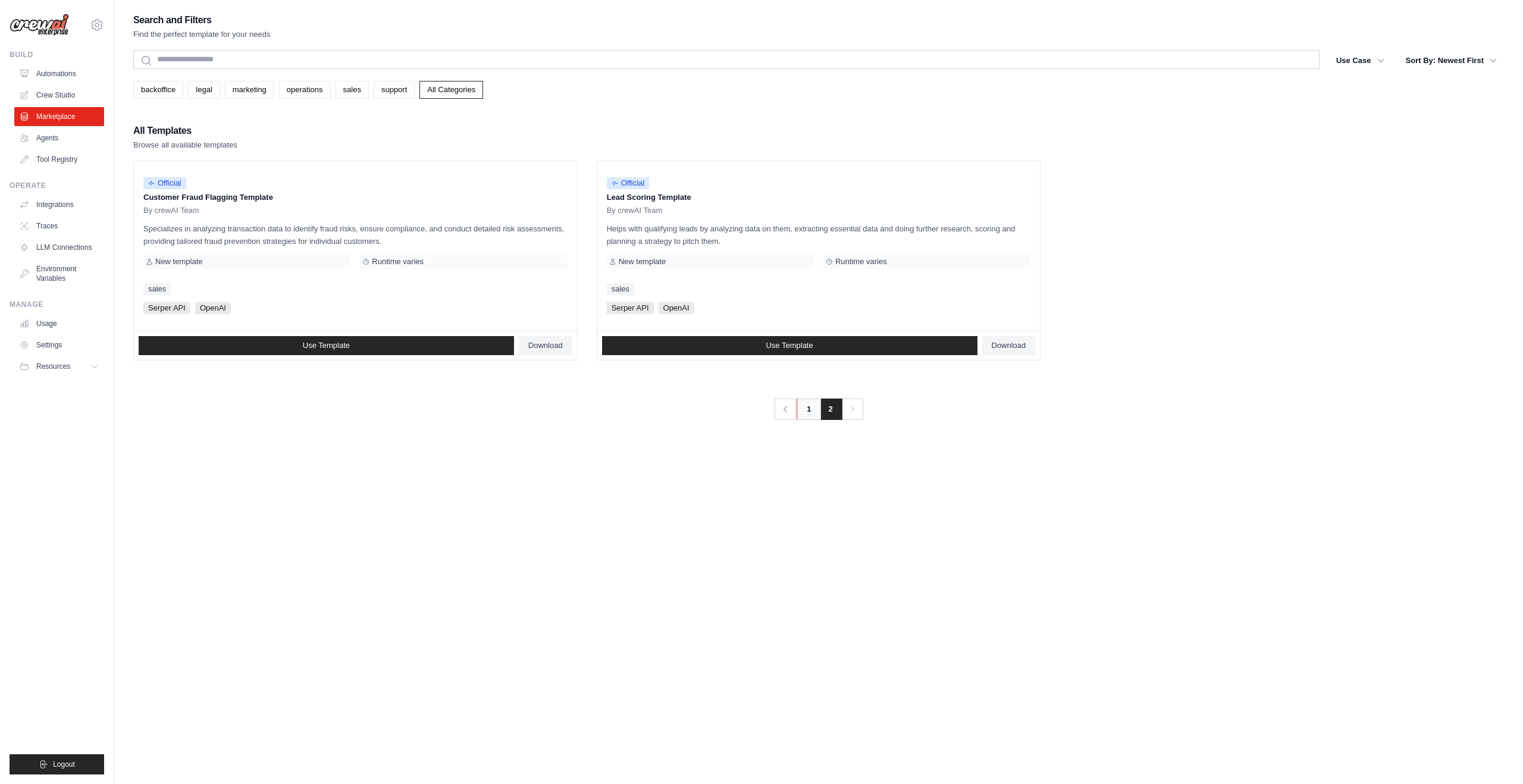
click at [810, 410] on link "1" at bounding box center [809, 409] width 24 height 21
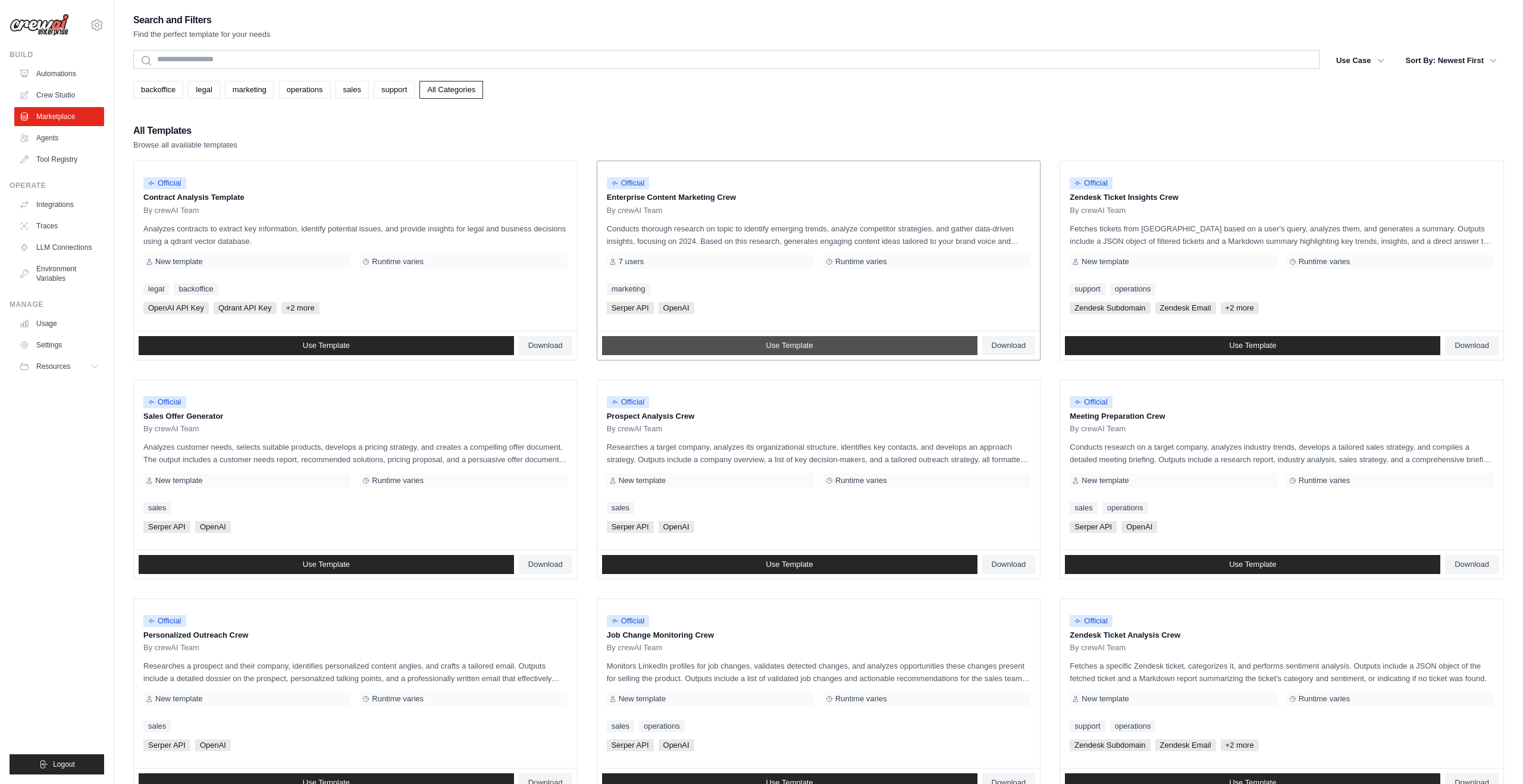
click at [766, 346] on span "Use Template" at bounding box center [789, 345] width 47 height 10
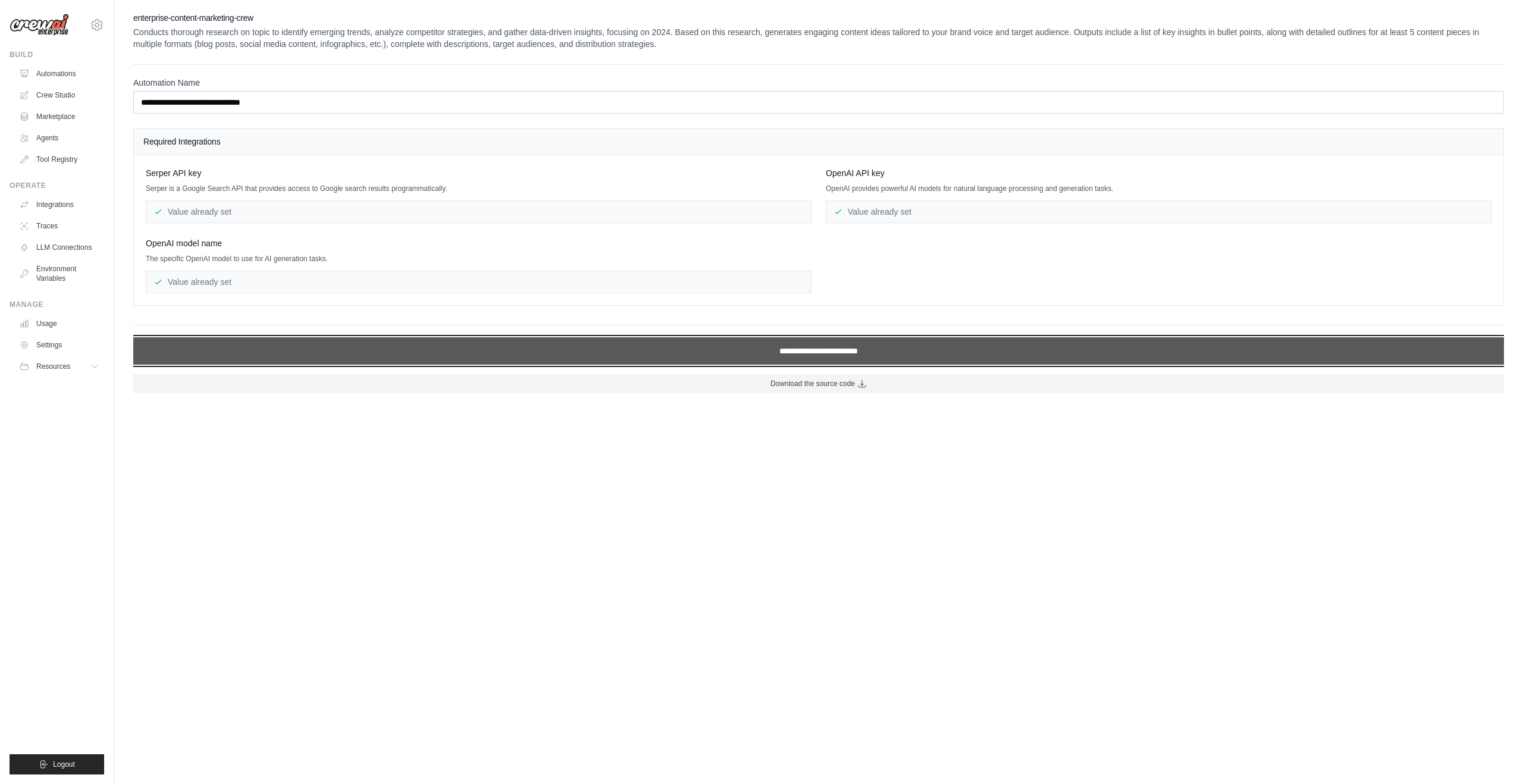
click at [833, 351] on input "**********" at bounding box center [818, 351] width 1371 height 27
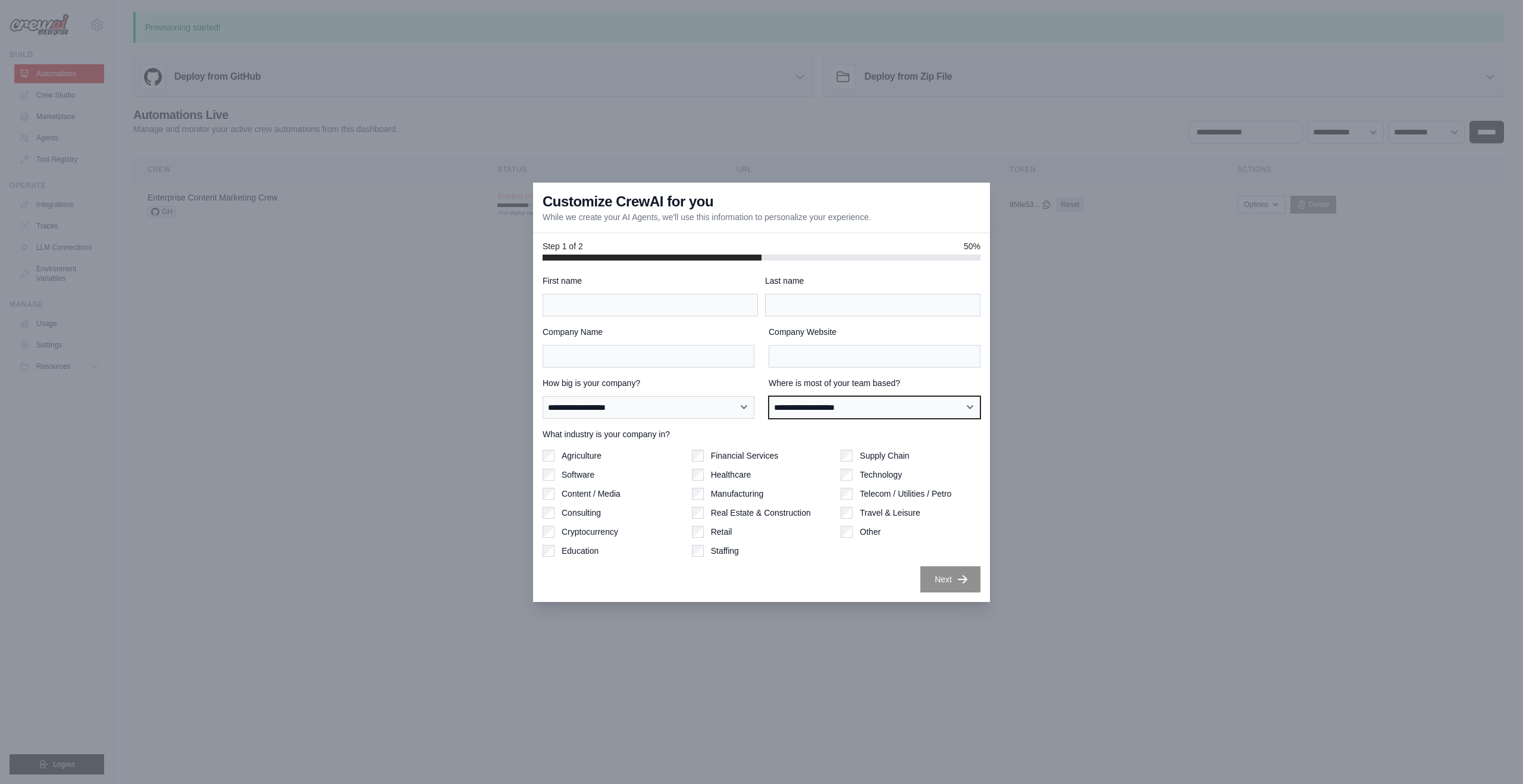
click at [956, 404] on select "**********" at bounding box center [875, 407] width 212 height 22
click at [1073, 470] on div at bounding box center [761, 392] width 1523 height 784
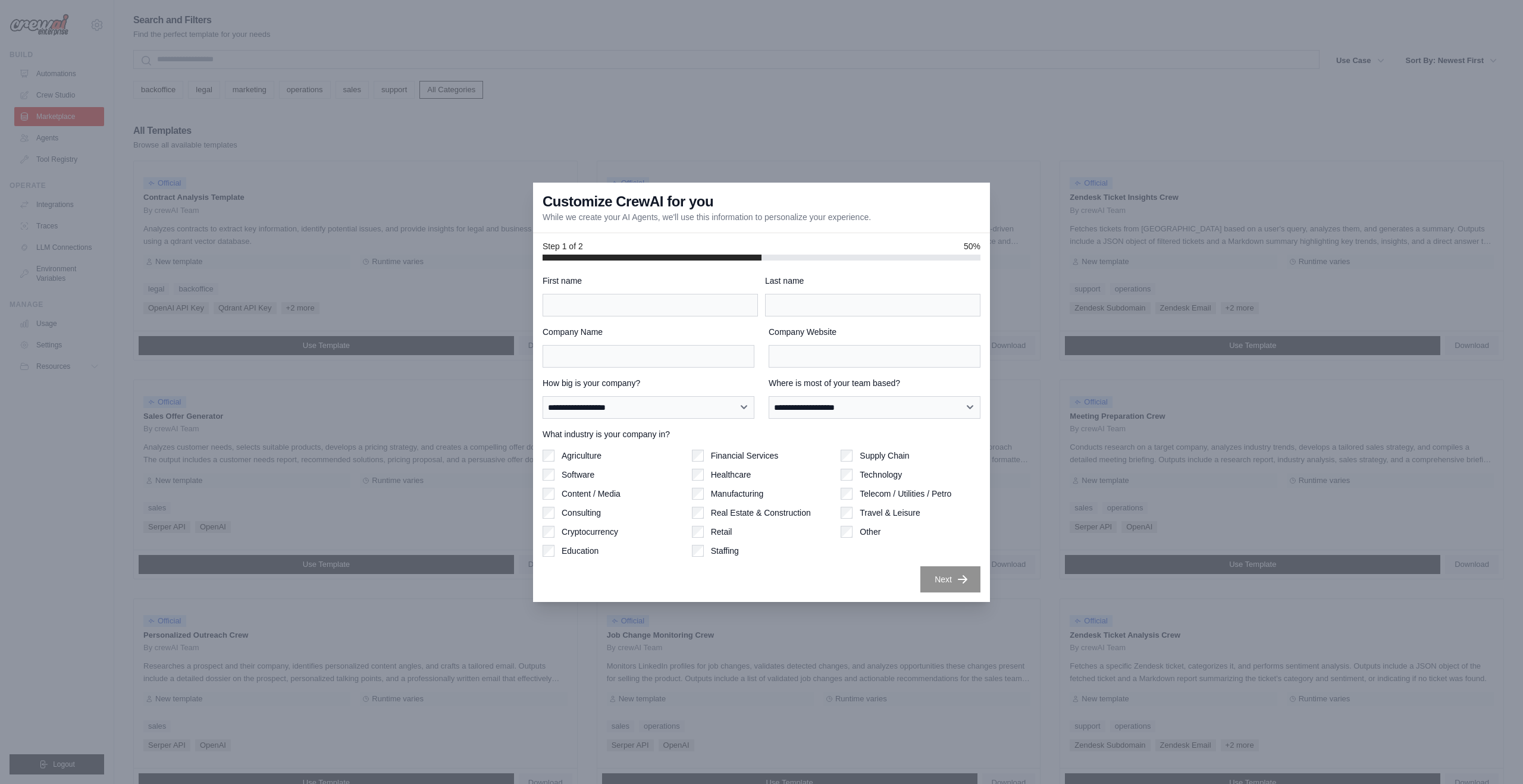
click at [930, 291] on div "Last name" at bounding box center [873, 295] width 215 height 42
drag, startPoint x: 930, startPoint y: 290, endPoint x: 893, endPoint y: 255, distance: 50.9
click at [919, 277] on div "Last name" at bounding box center [873, 295] width 215 height 42
click at [707, 299] on input "First name" at bounding box center [650, 305] width 215 height 22
click at [775, 341] on div "Company Website" at bounding box center [875, 346] width 212 height 42
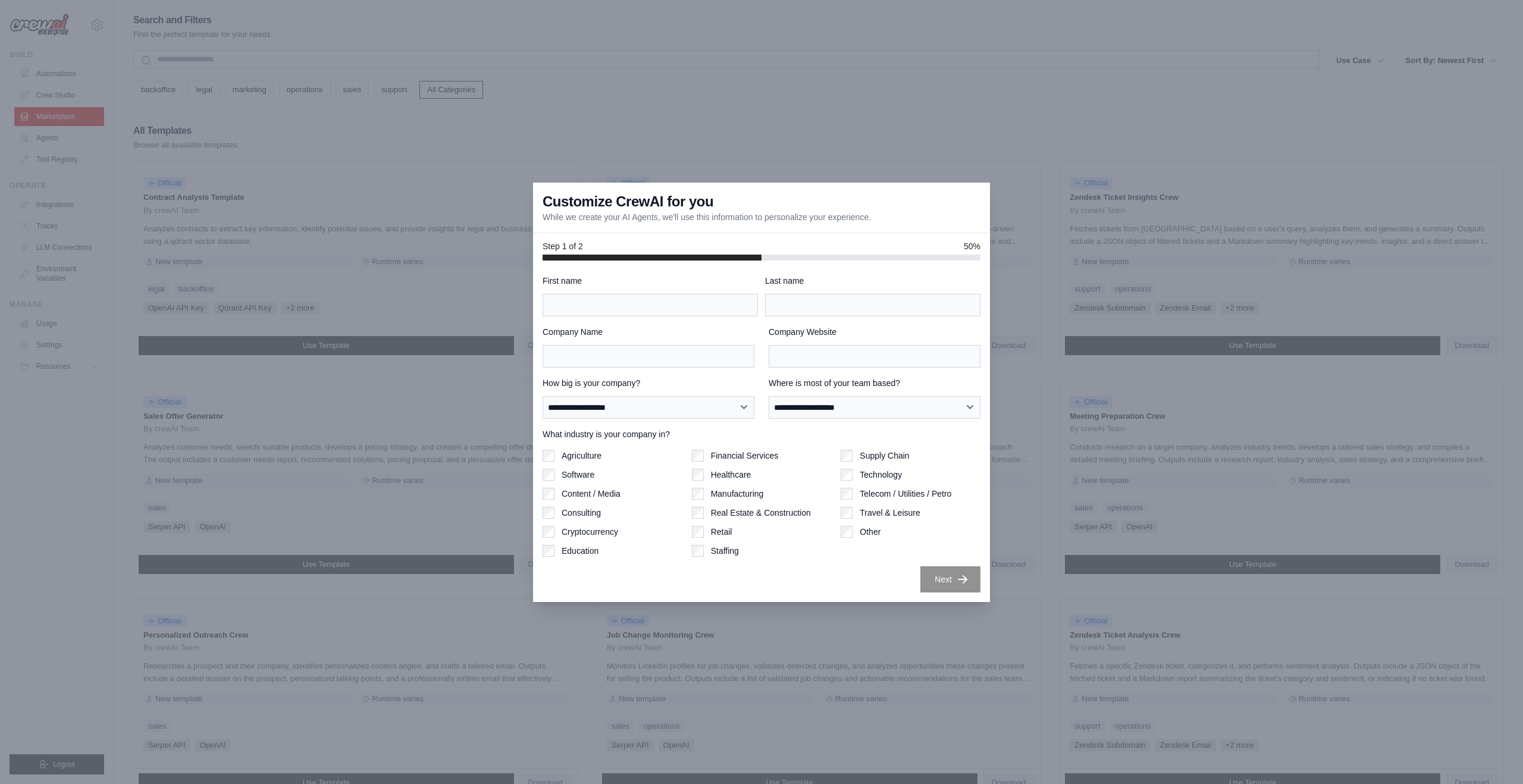
click at [836, 372] on div "**********" at bounding box center [761, 433] width 438 height 317
click at [936, 411] on select "**********" at bounding box center [875, 407] width 212 height 22
select select "**********"
click at [769, 396] on select "**********" at bounding box center [875, 407] width 212 height 22
click at [700, 408] on select "**********" at bounding box center [648, 407] width 212 height 22
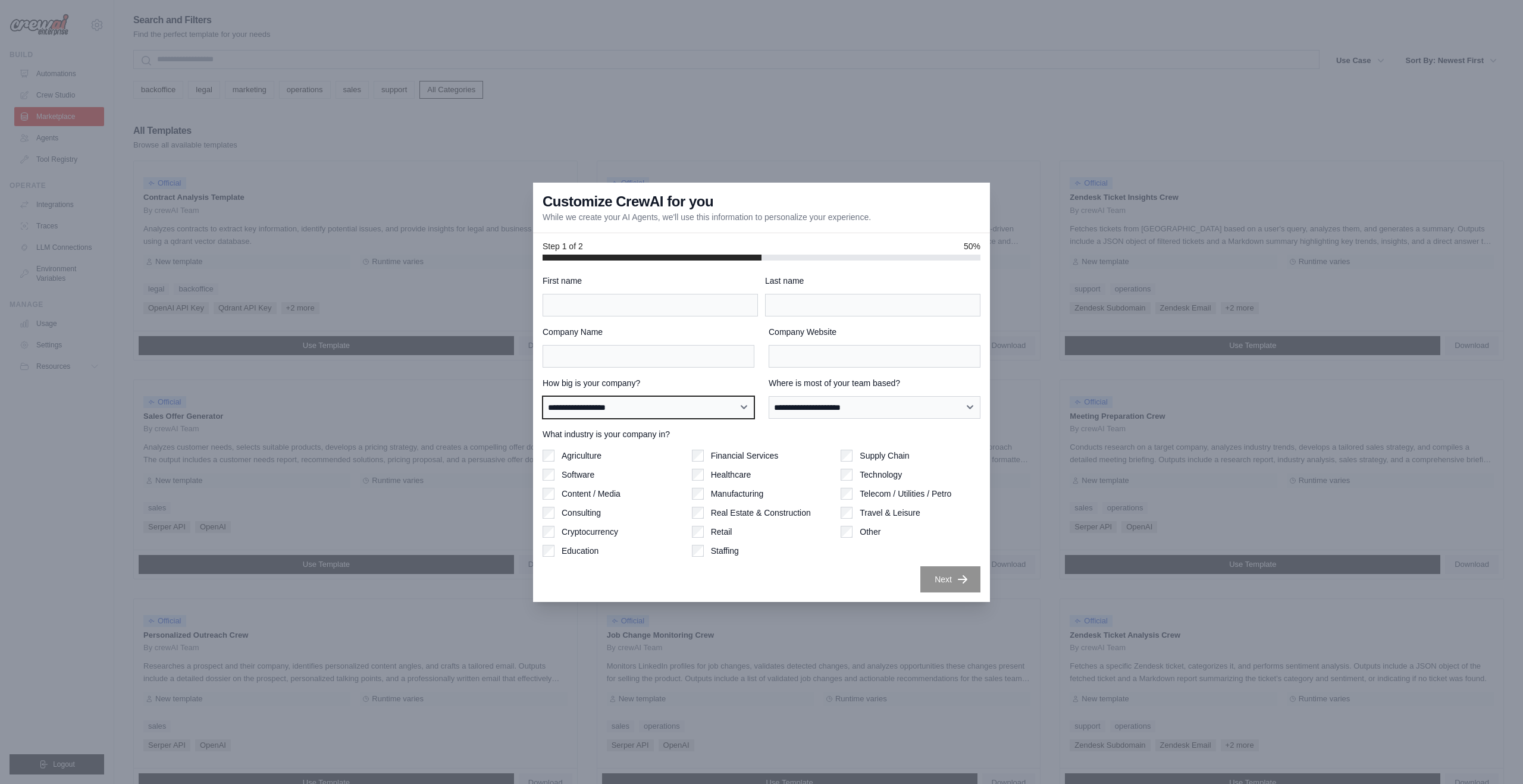
select select "**********"
click at [543, 396] on select "**********" at bounding box center [648, 407] width 212 height 22
click at [868, 357] on input "Company Website" at bounding box center [875, 356] width 212 height 22
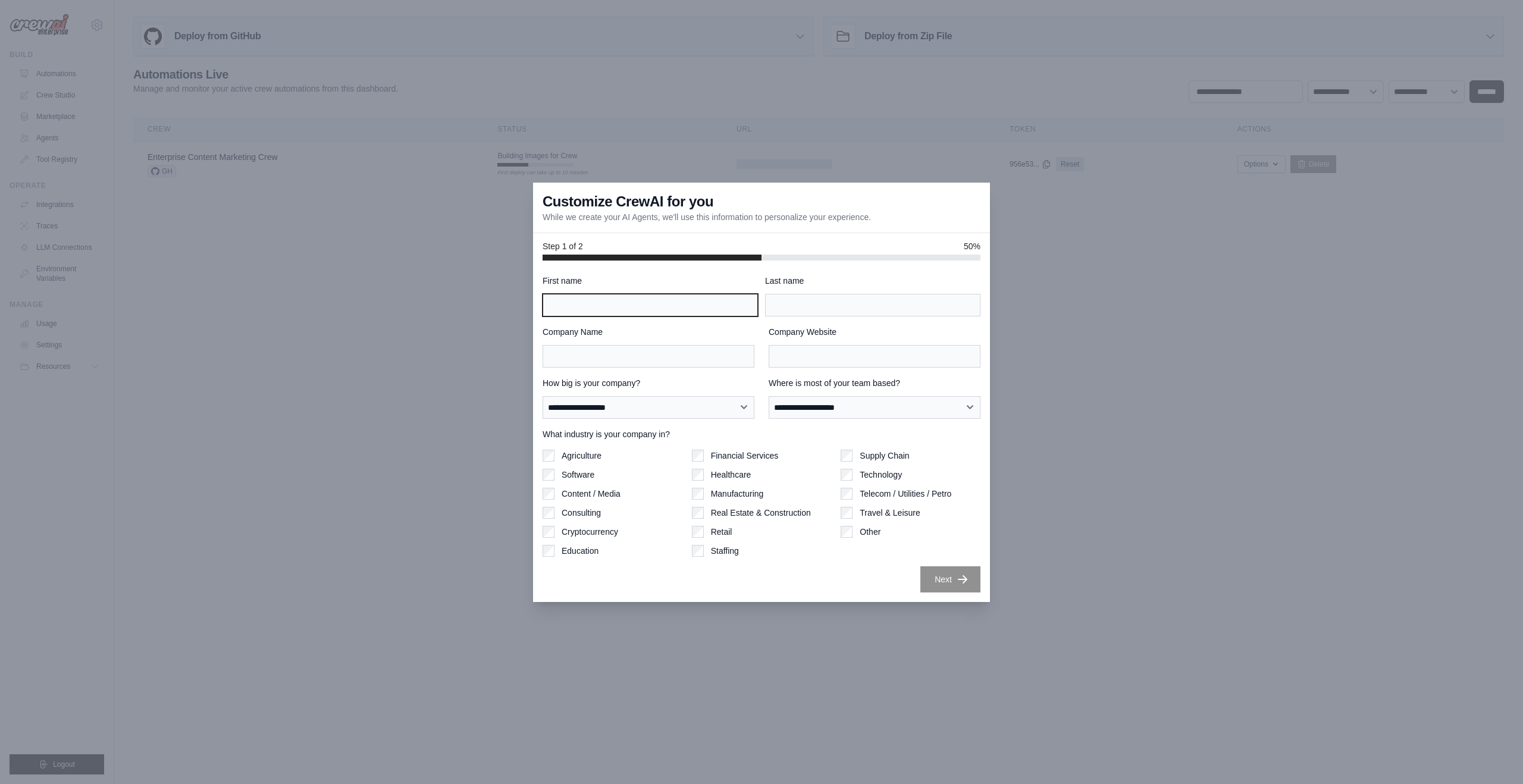
click at [702, 305] on input "First name" at bounding box center [650, 305] width 215 height 22
type input "****"
click at [905, 302] on input "Last name" at bounding box center [873, 305] width 215 height 22
type input "****"
click at [860, 347] on input "Company Website" at bounding box center [875, 356] width 212 height 22
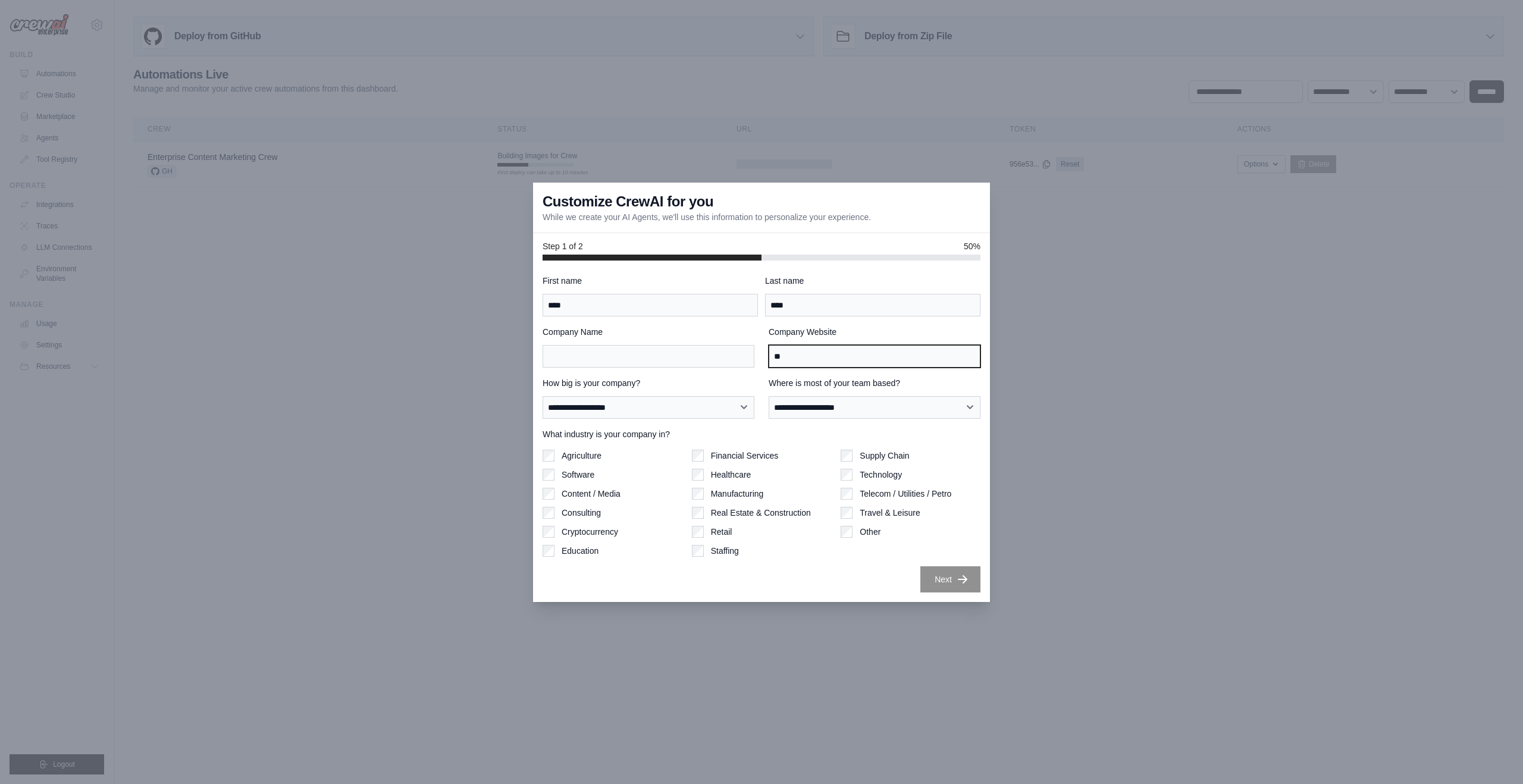
type input "**"
click at [637, 354] on input "Company Name" at bounding box center [648, 356] width 212 height 22
type input "***"
click at [844, 409] on select "**********" at bounding box center [875, 407] width 212 height 22
click at [769, 396] on select "**********" at bounding box center [875, 407] width 212 height 22
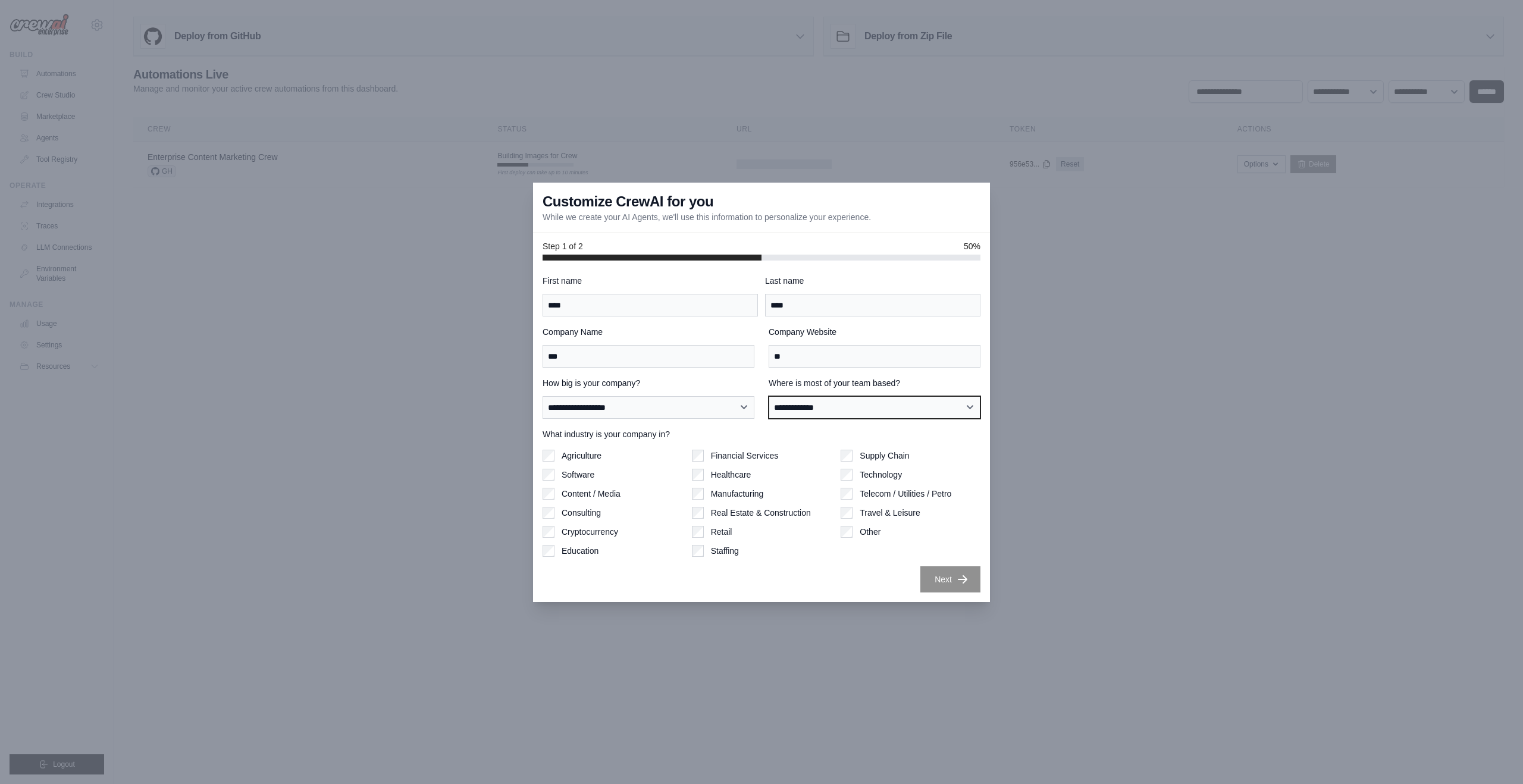
click at [857, 405] on select "**********" at bounding box center [875, 407] width 212 height 22
select select "**********"
click at [769, 396] on select "**********" at bounding box center [875, 407] width 212 height 22
click at [651, 402] on select "**********" at bounding box center [648, 407] width 212 height 22
select select "**********"
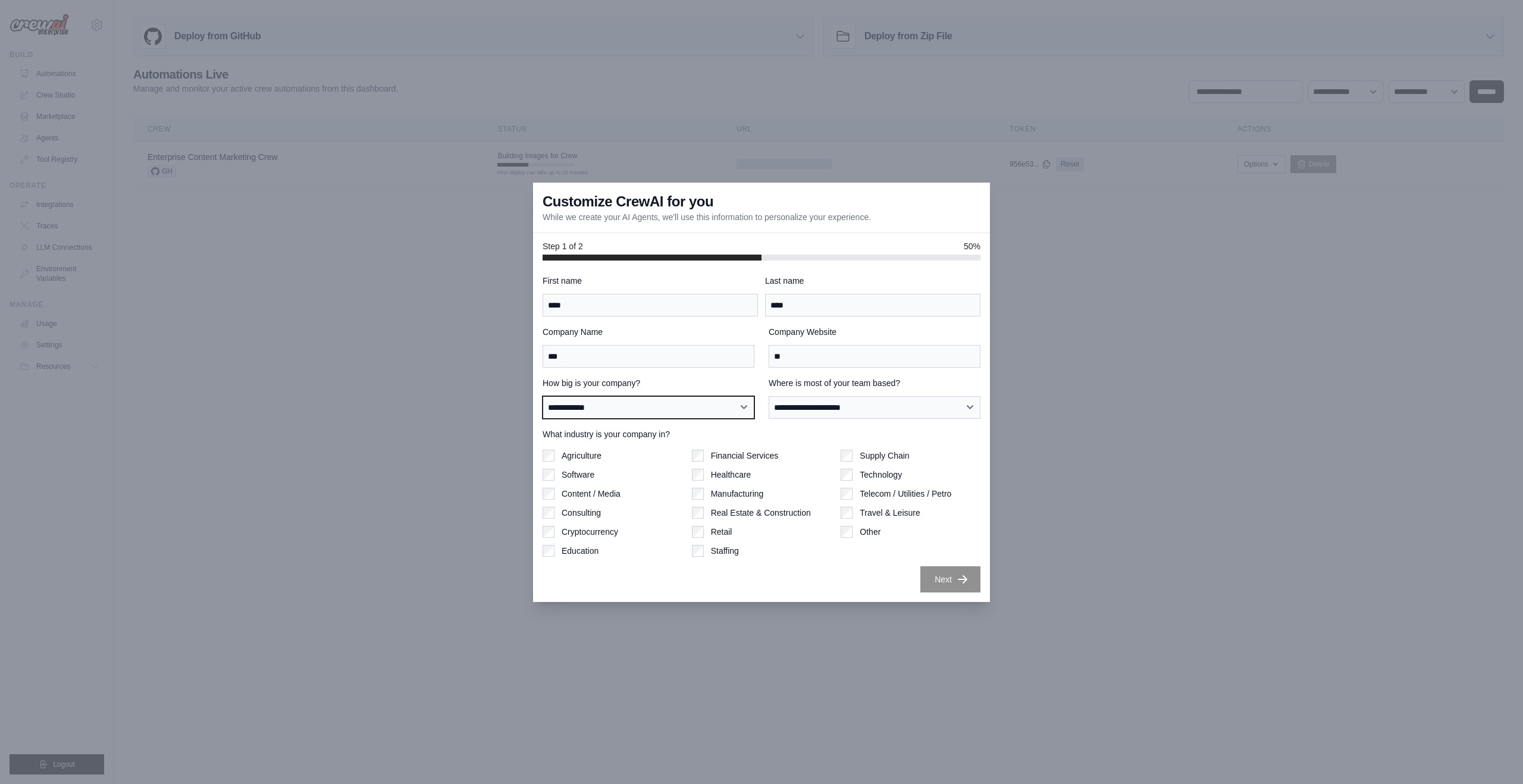
click at [543, 396] on select "**********" at bounding box center [648, 407] width 212 height 22
drag, startPoint x: 960, startPoint y: 584, endPoint x: 1128, endPoint y: 506, distance: 185.2
click at [965, 580] on button "Next" at bounding box center [950, 579] width 60 height 26
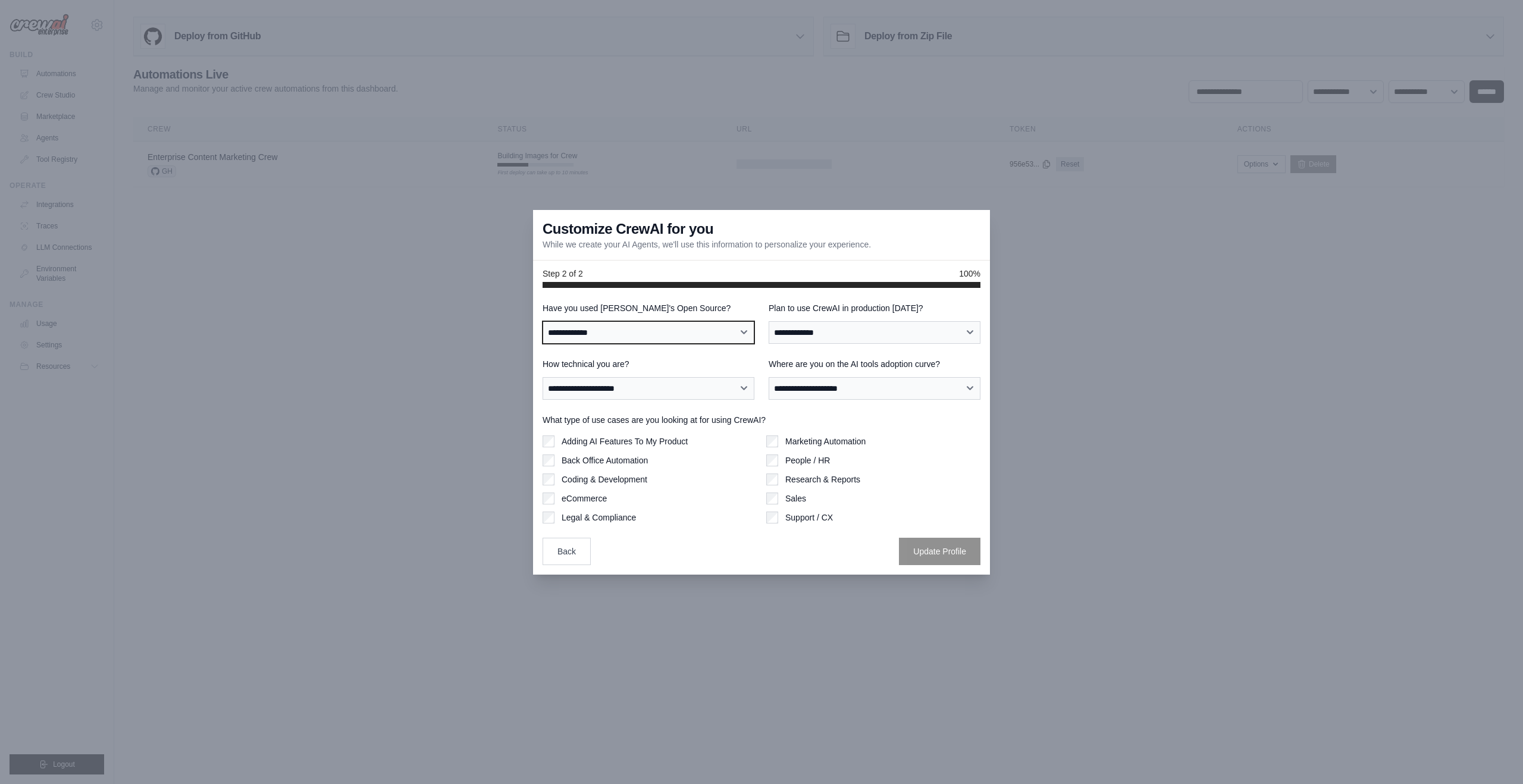
click at [707, 331] on select "**********" at bounding box center [648, 332] width 212 height 22
select select "**********"
click at [543, 321] on select "**********" at bounding box center [648, 332] width 212 height 22
click at [871, 324] on select "**********" at bounding box center [875, 332] width 212 height 22
select select "****"
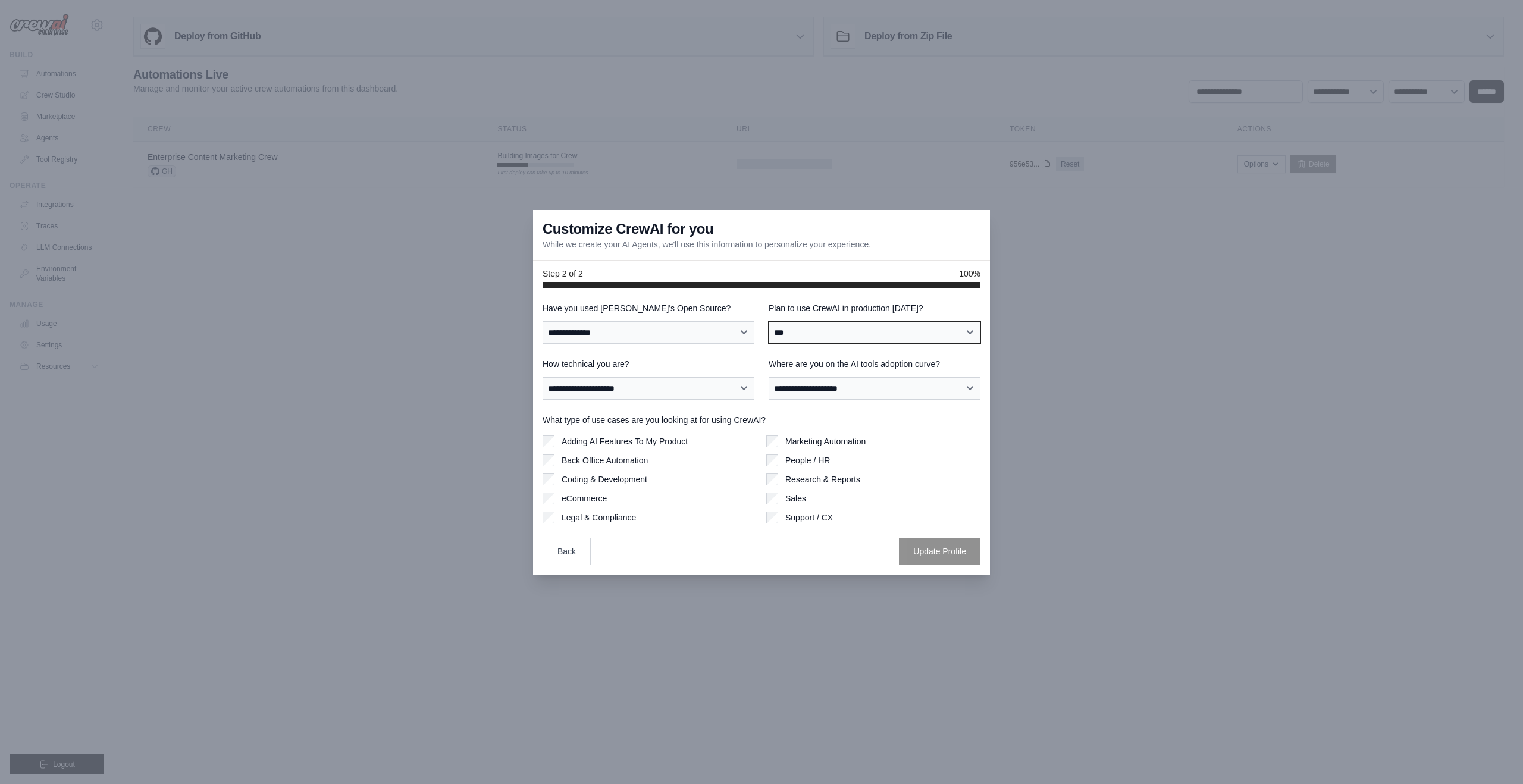
click at [769, 321] on select "**********" at bounding box center [875, 332] width 212 height 22
click at [727, 382] on select "**********" at bounding box center [648, 388] width 212 height 22
select select "**********"
click at [543, 377] on select "**********" at bounding box center [648, 388] width 212 height 22
click at [849, 385] on select "**********" at bounding box center [875, 388] width 212 height 22
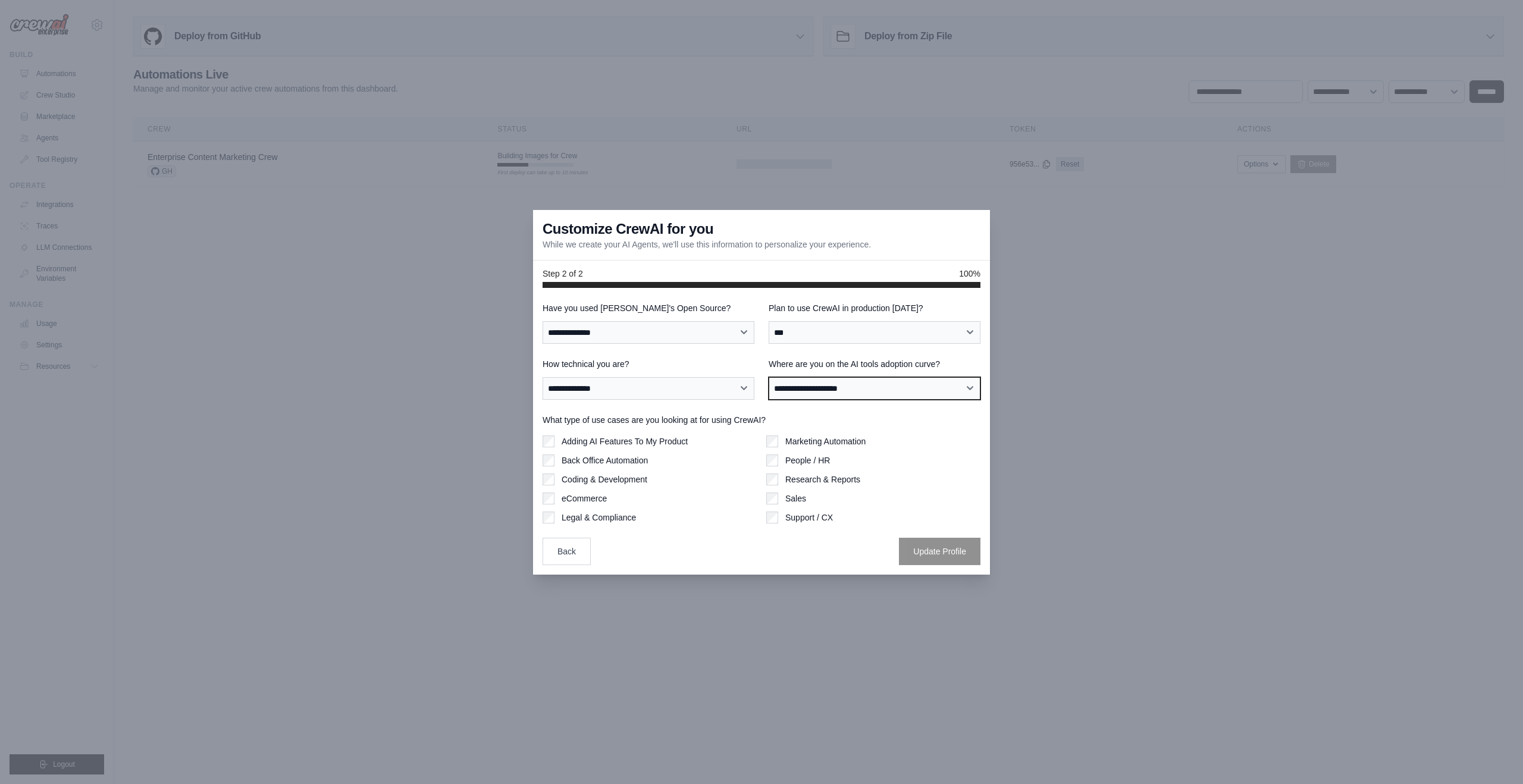
select select "**********"
click at [769, 377] on select "**********" at bounding box center [875, 388] width 212 height 22
drag, startPoint x: 958, startPoint y: 555, endPoint x: 952, endPoint y: 551, distance: 7.2
click at [952, 551] on button "Update Profile" at bounding box center [940, 551] width 82 height 27
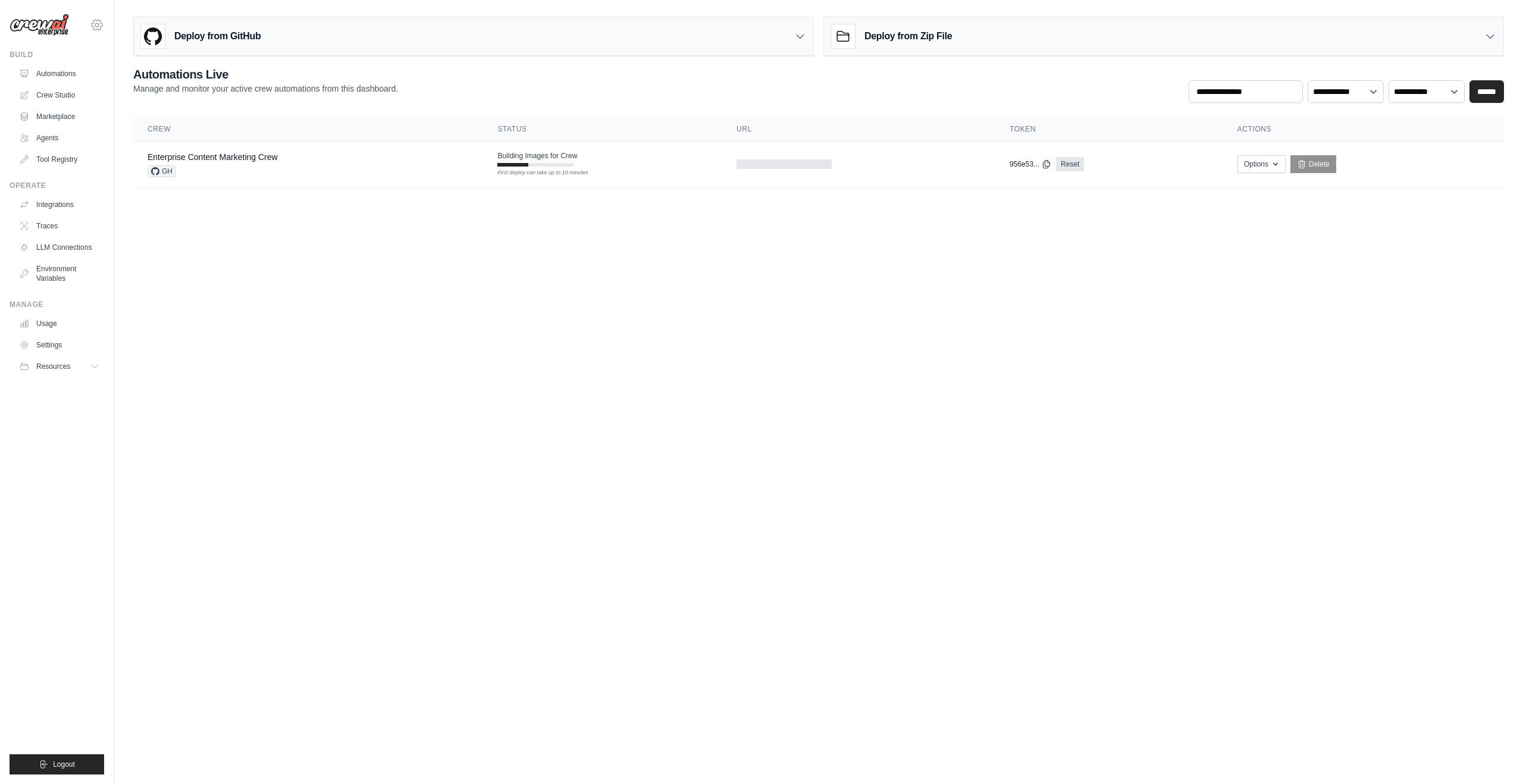
click at [97, 25] on icon at bounding box center [97, 24] width 15 height 15
click at [77, 82] on link "Settings" at bounding box center [97, 81] width 105 height 21
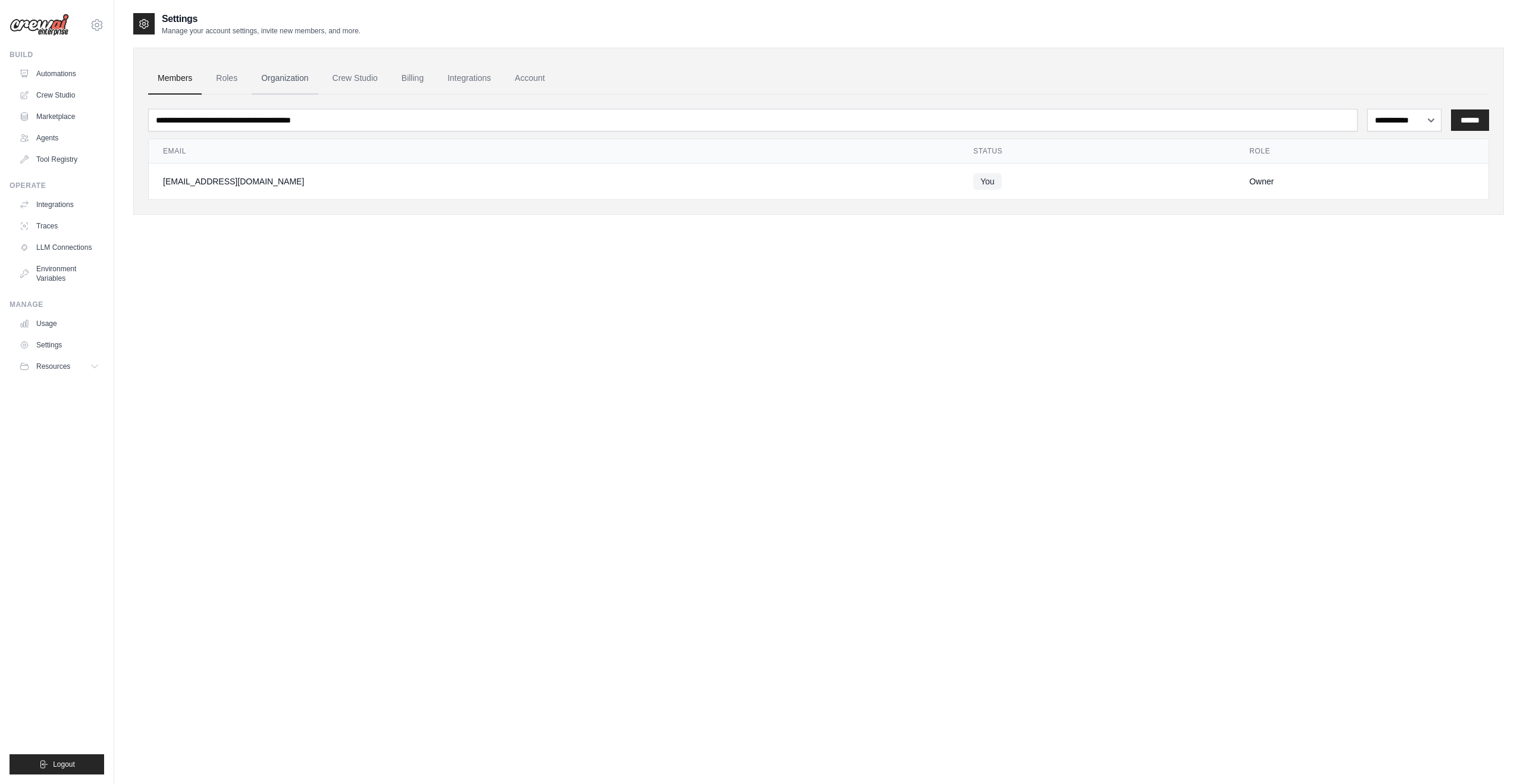
click at [290, 78] on link "Organization" at bounding box center [284, 78] width 66 height 32
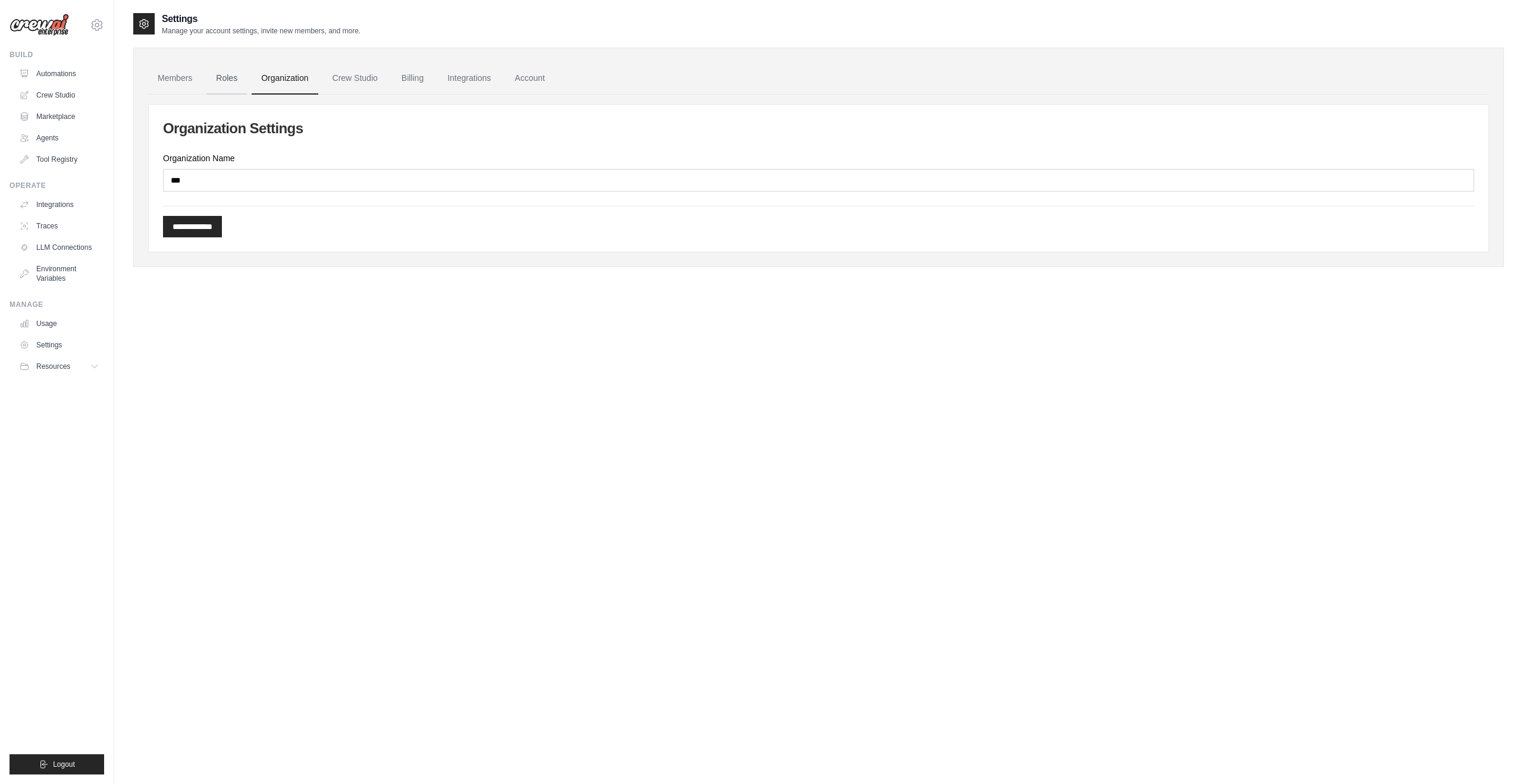
click at [224, 75] on link "Roles" at bounding box center [227, 78] width 41 height 32
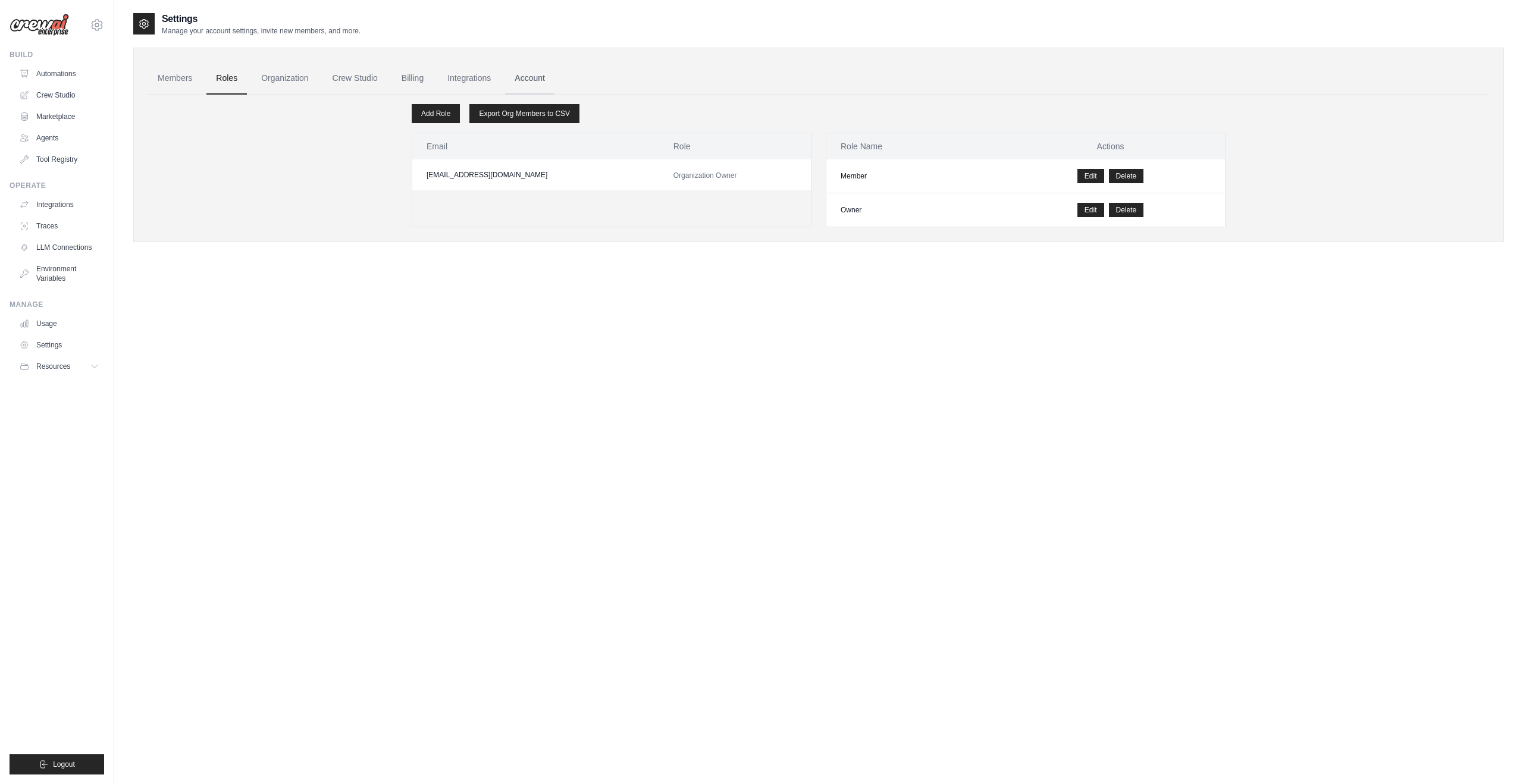
click at [554, 78] on link "Account" at bounding box center [529, 78] width 50 height 32
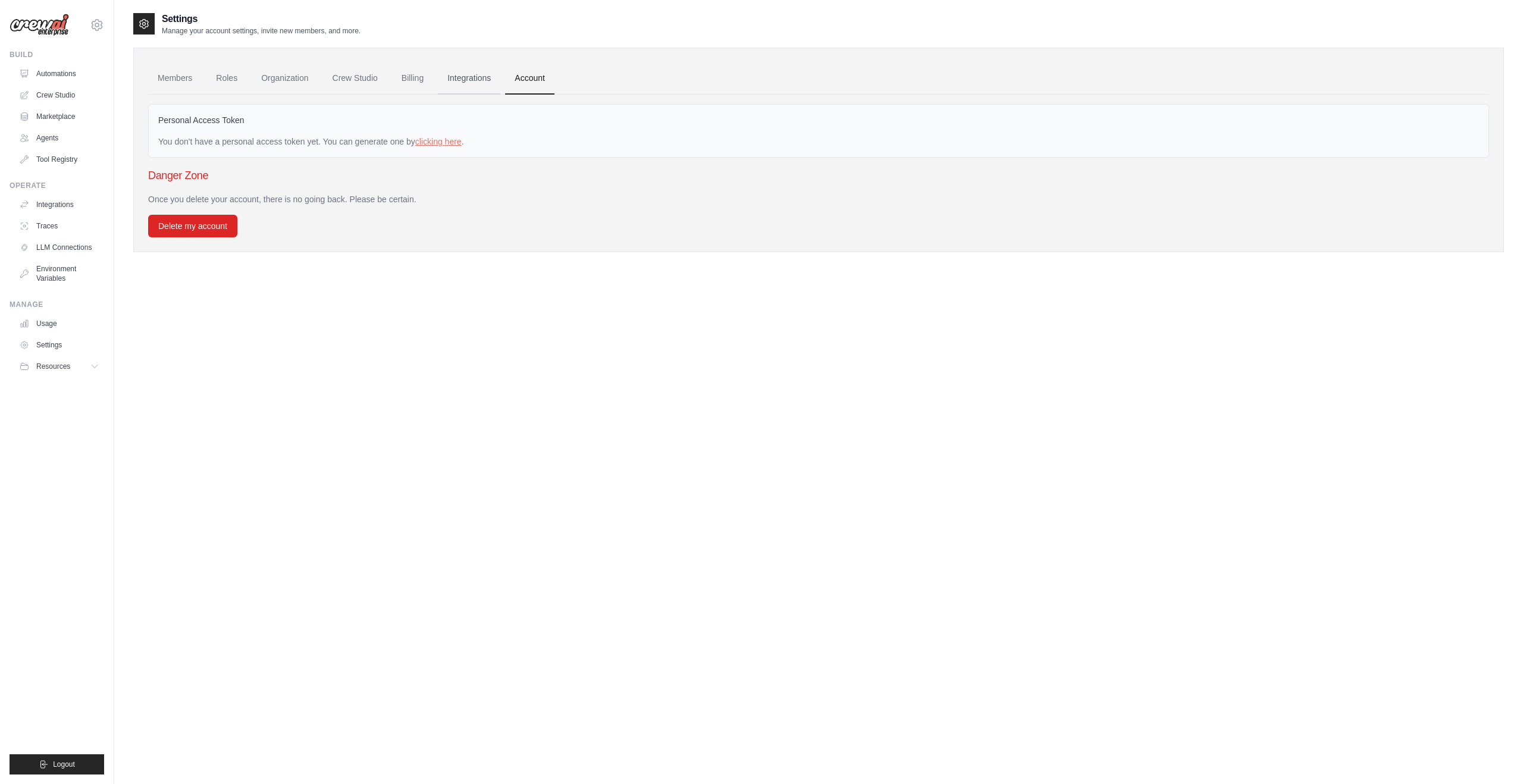
click at [491, 83] on link "Integrations" at bounding box center [469, 78] width 62 height 32
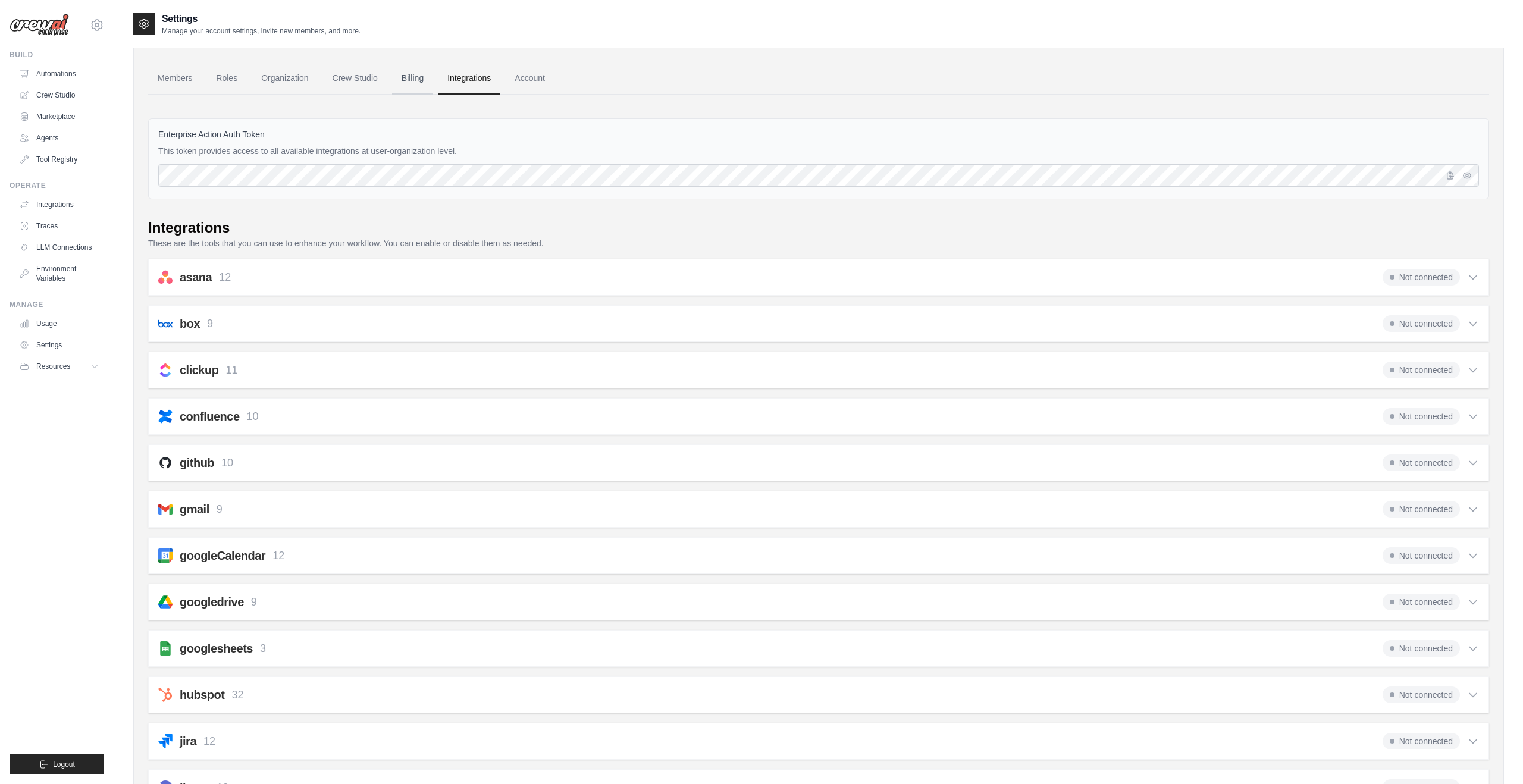
click at [433, 79] on link "Billing" at bounding box center [413, 78] width 41 height 32
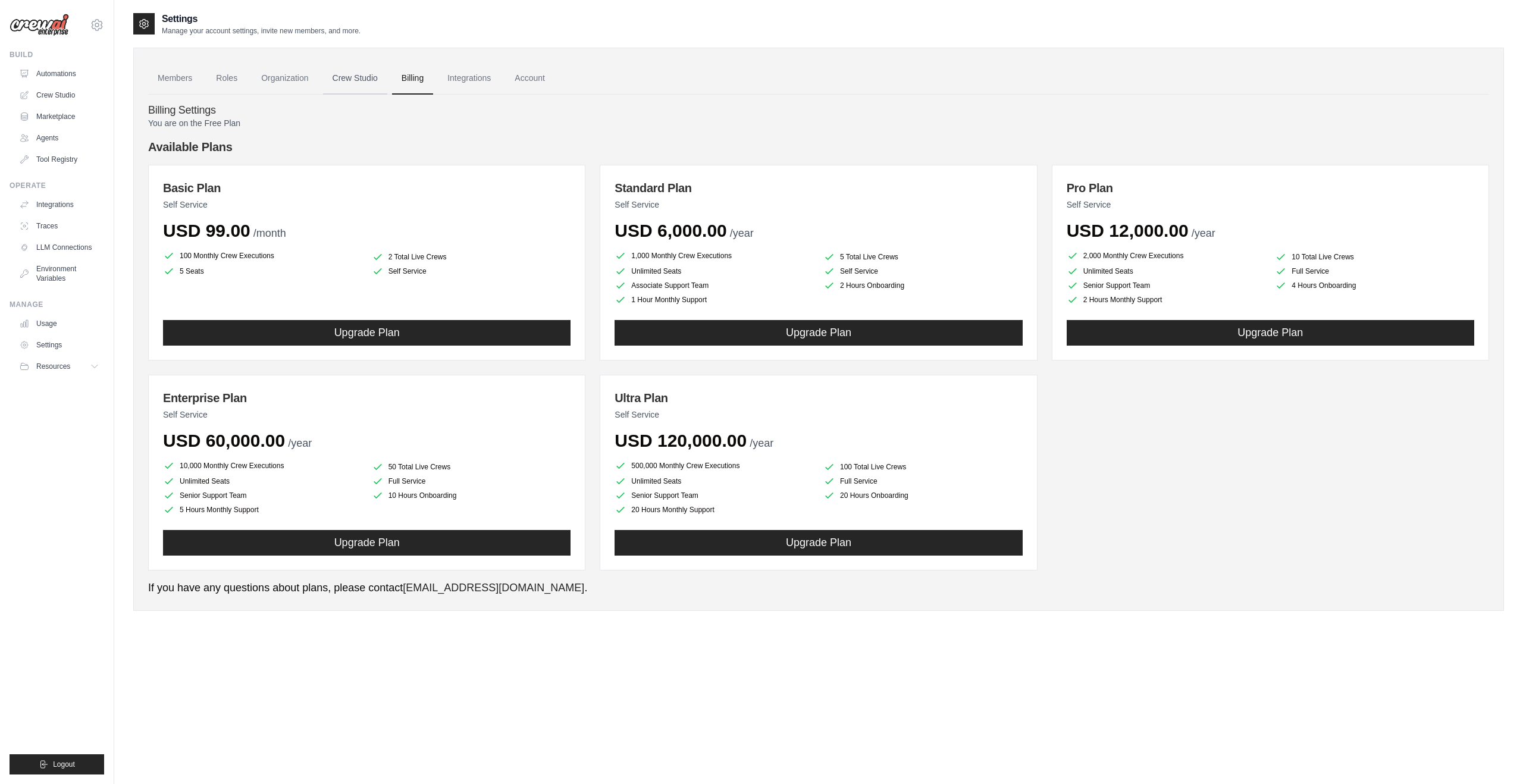
click at [374, 78] on link "Crew Studio" at bounding box center [355, 78] width 64 height 32
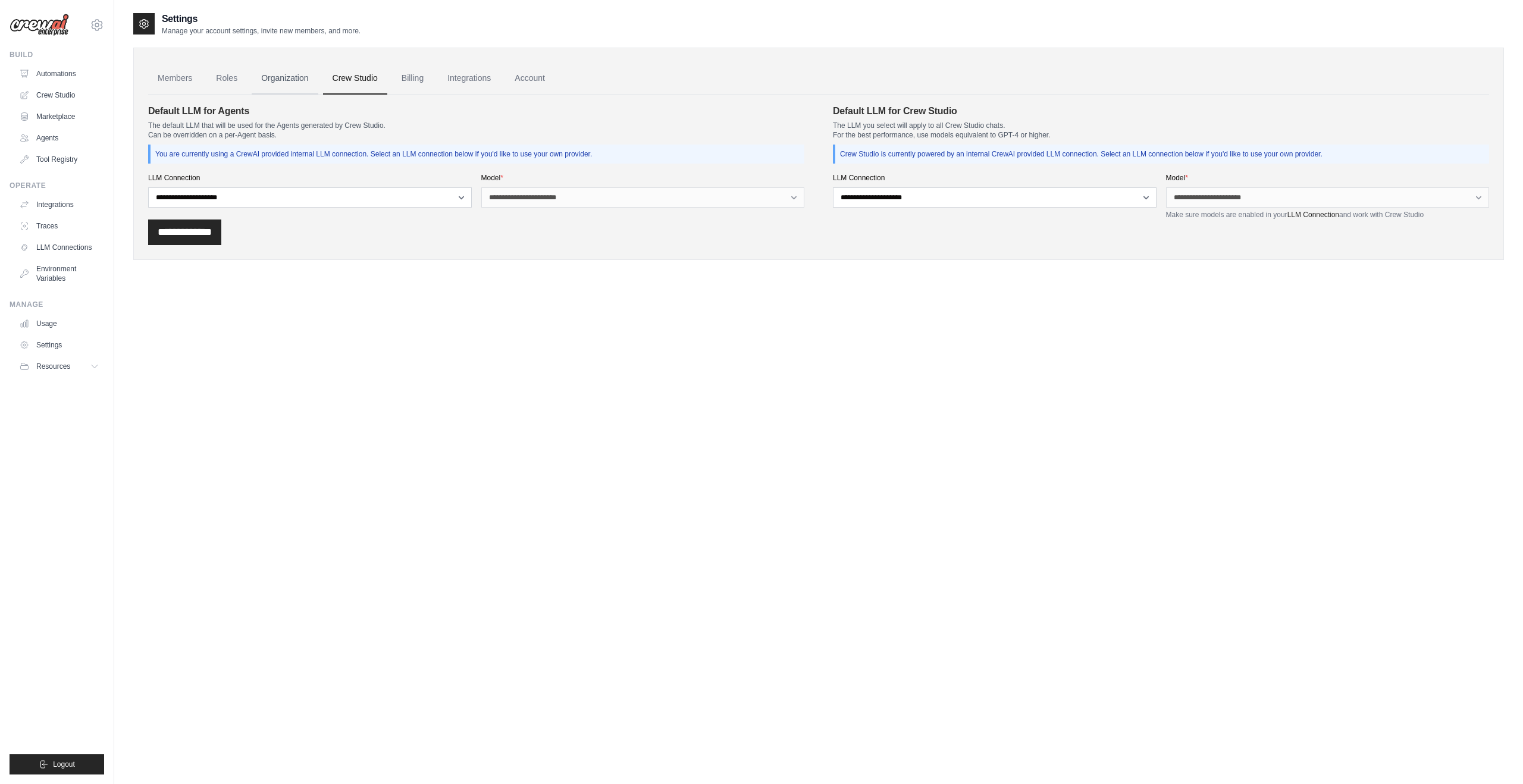
click at [291, 79] on link "Organization" at bounding box center [284, 78] width 66 height 32
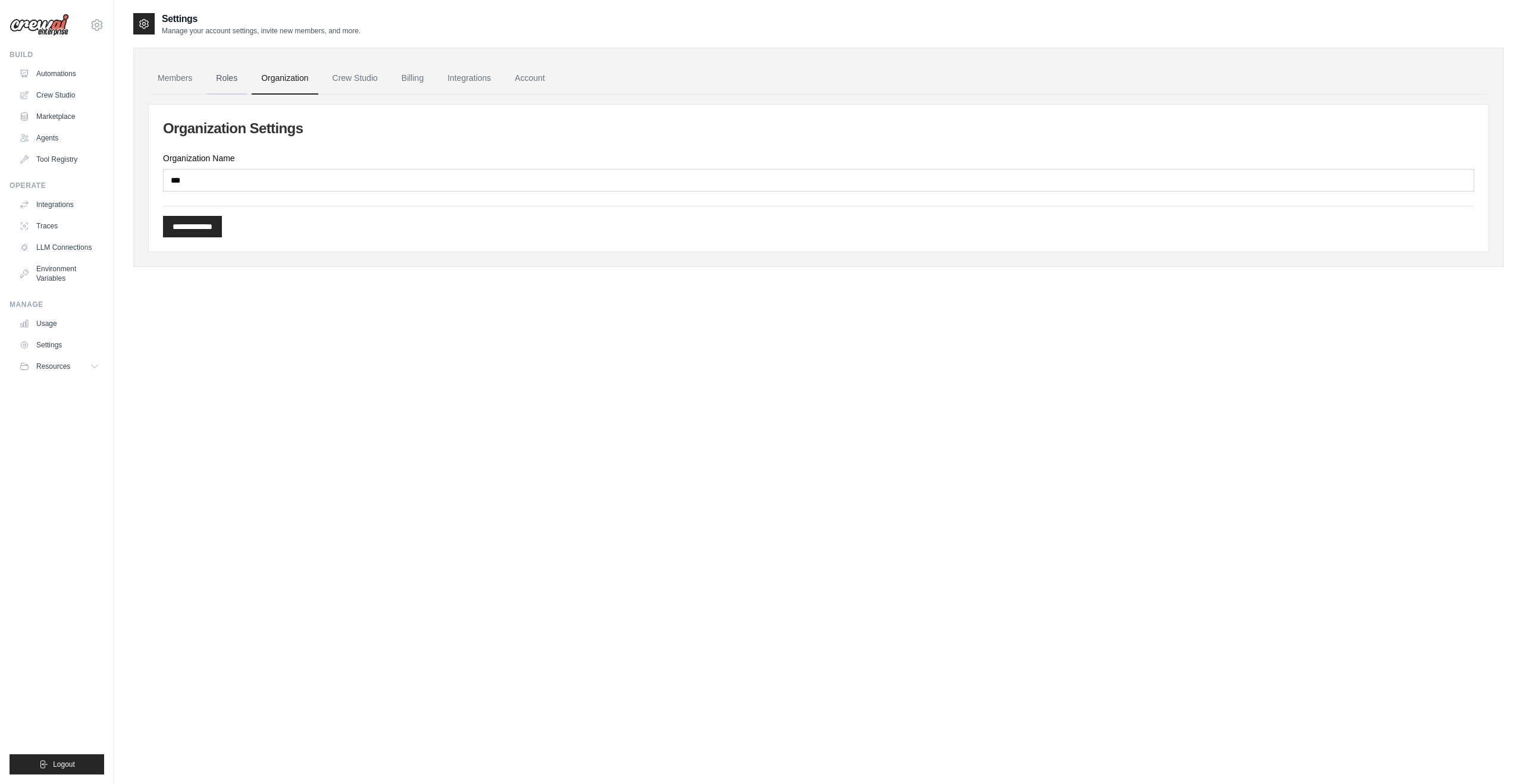
click at [230, 81] on link "Roles" at bounding box center [227, 78] width 41 height 32
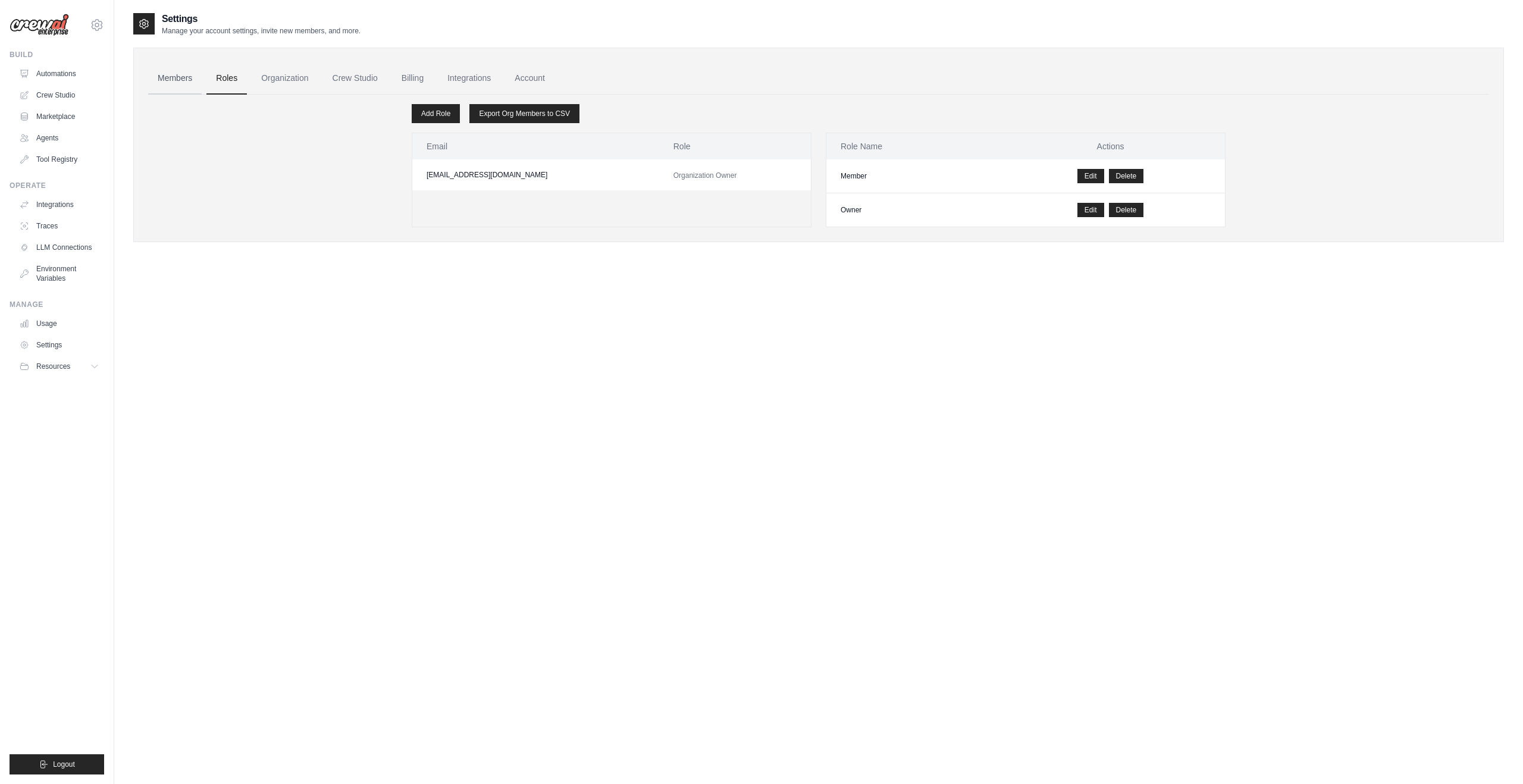
click at [170, 80] on link "Members" at bounding box center [175, 78] width 53 height 32
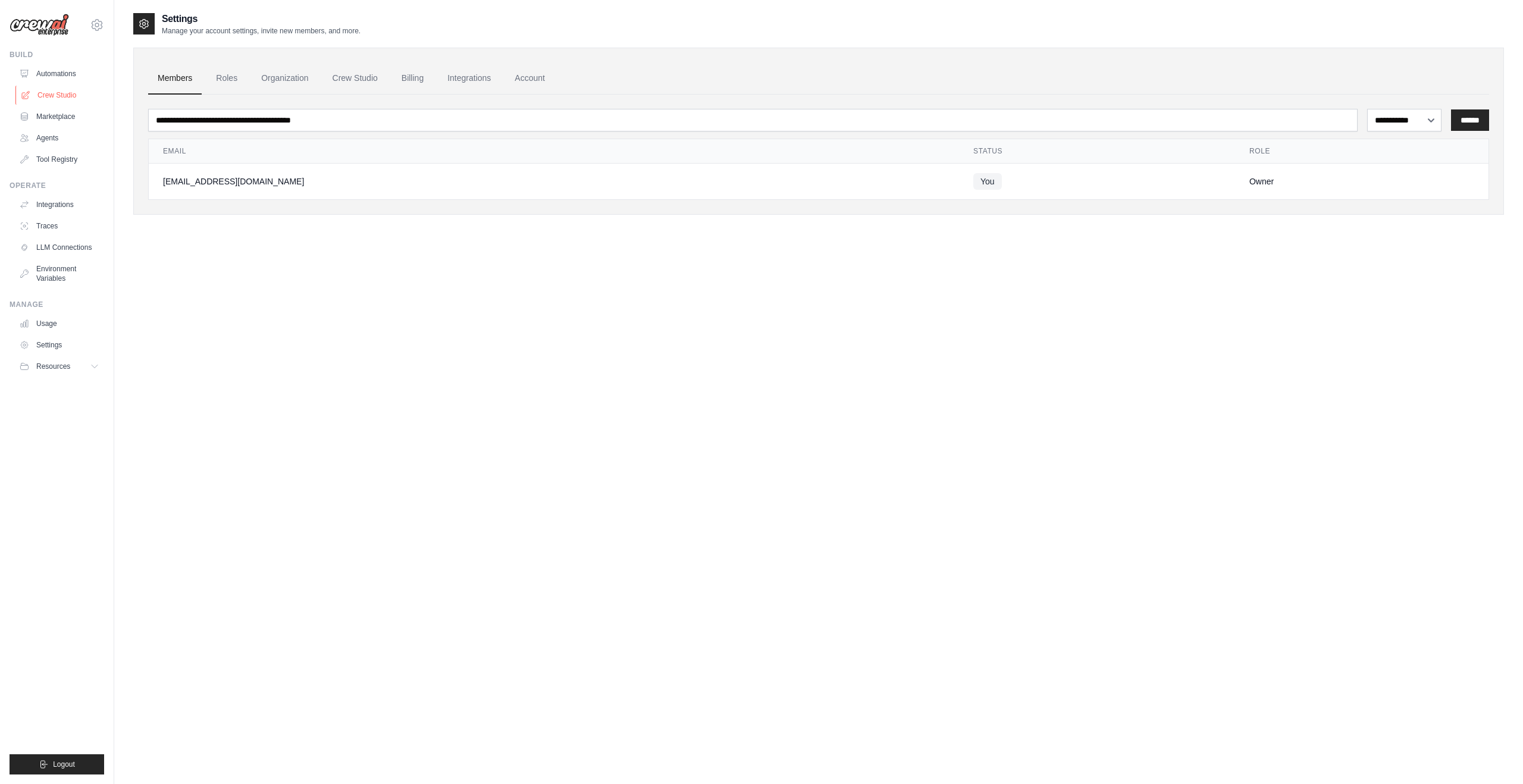
click at [54, 94] on link "Crew Studio" at bounding box center [60, 95] width 90 height 19
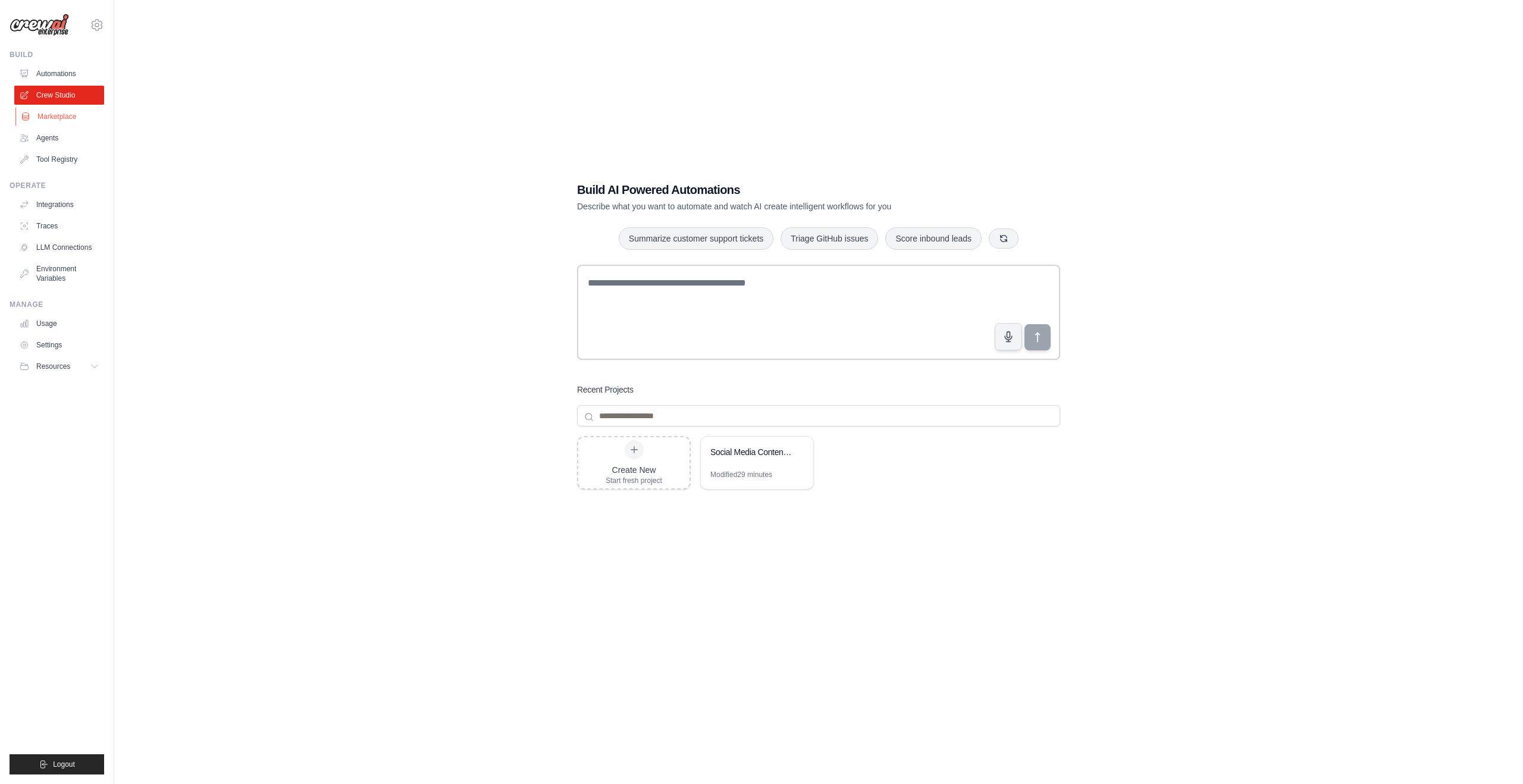
click at [50, 116] on link "Marketplace" at bounding box center [60, 116] width 90 height 19
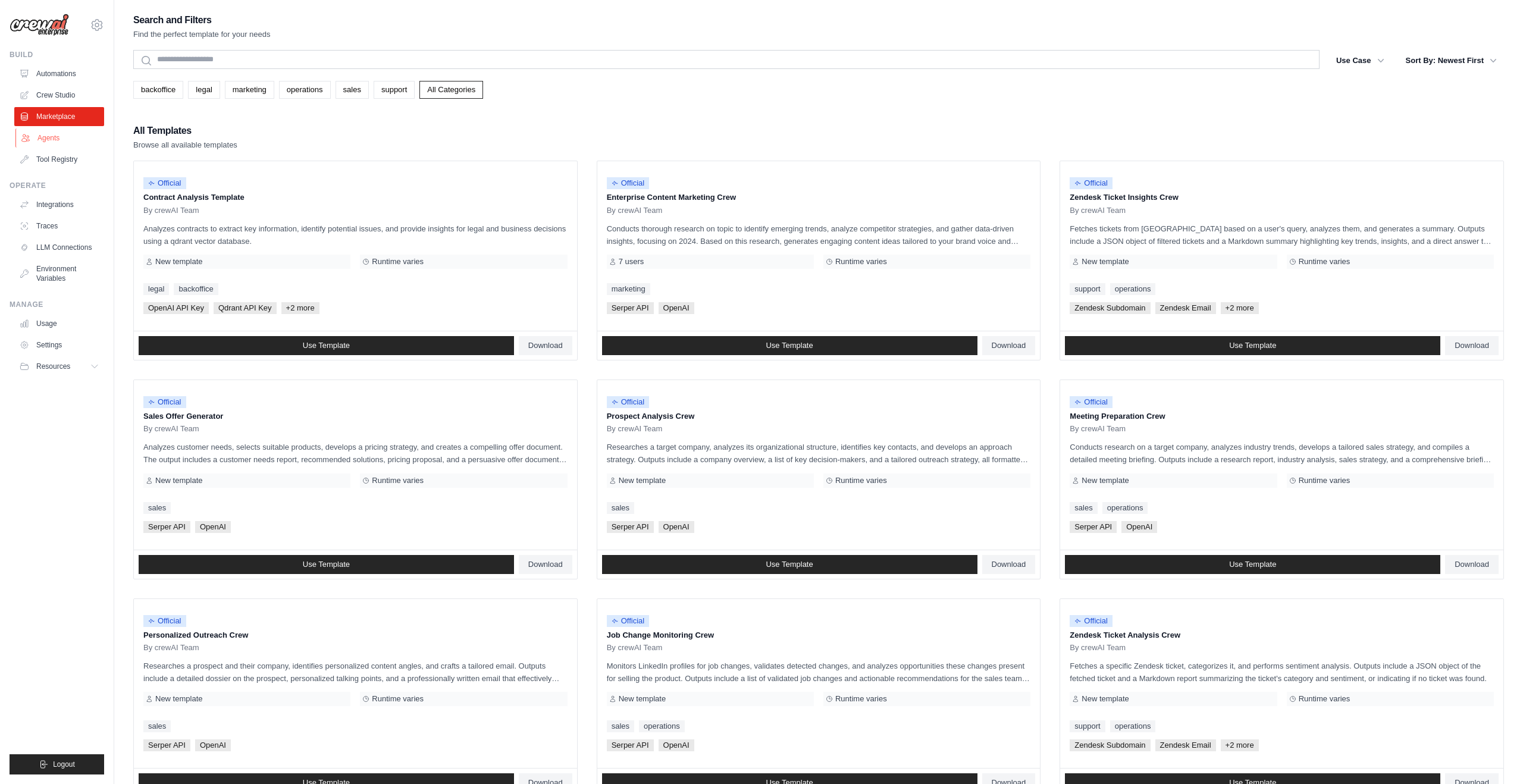
click at [47, 141] on link "Agents" at bounding box center [60, 138] width 90 height 19
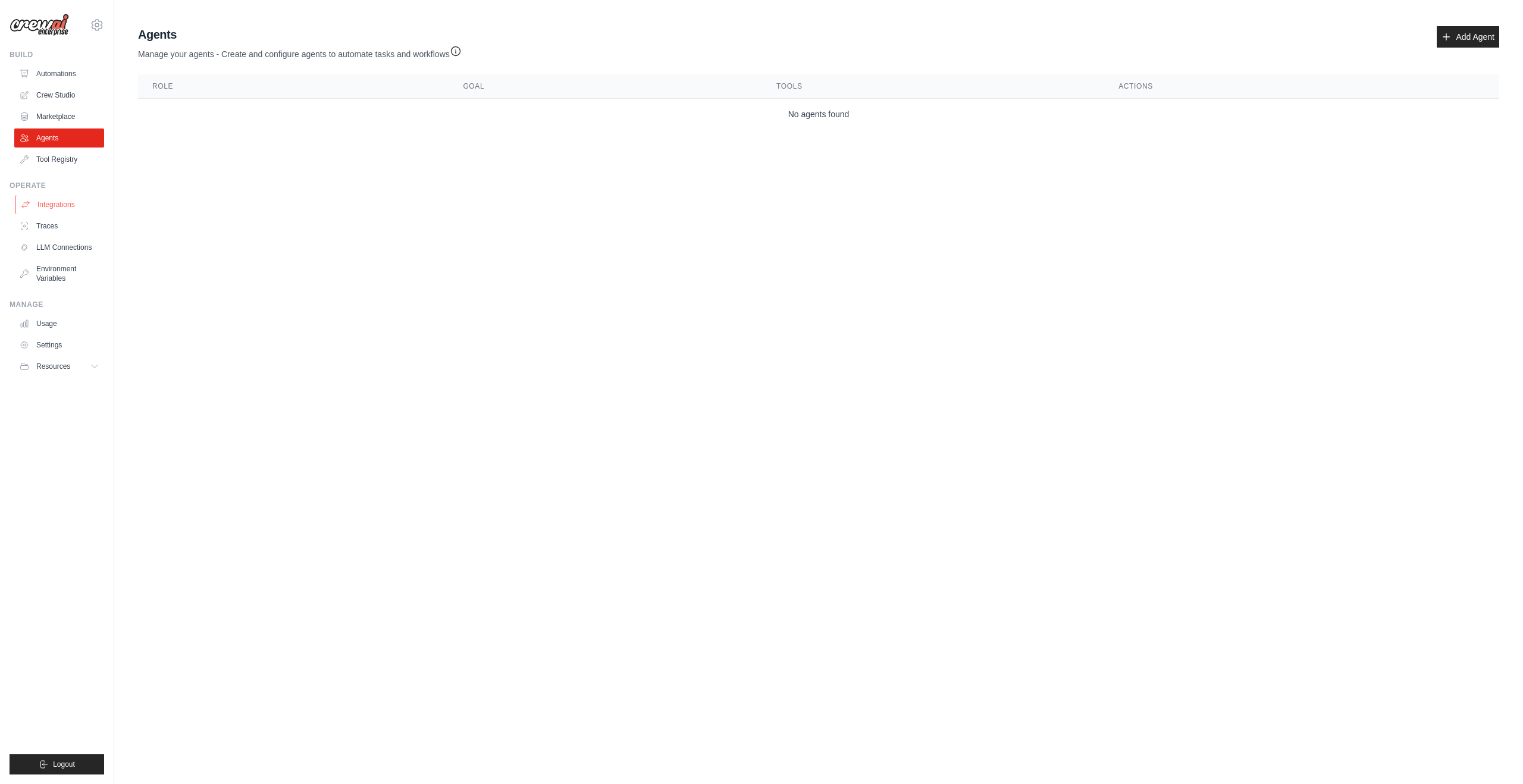
click at [62, 203] on link "Integrations" at bounding box center [60, 205] width 90 height 19
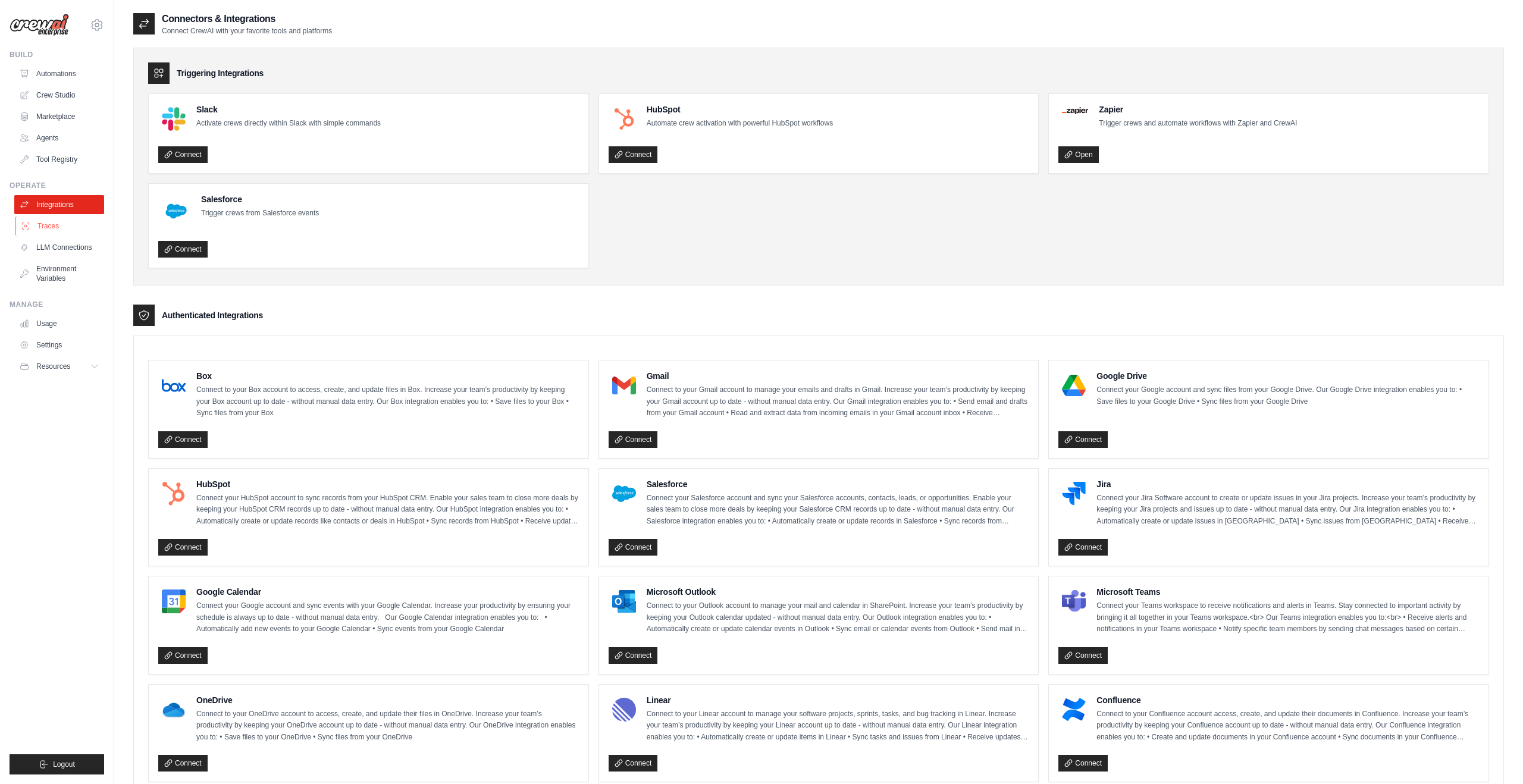
click at [53, 221] on link "Traces" at bounding box center [60, 226] width 90 height 19
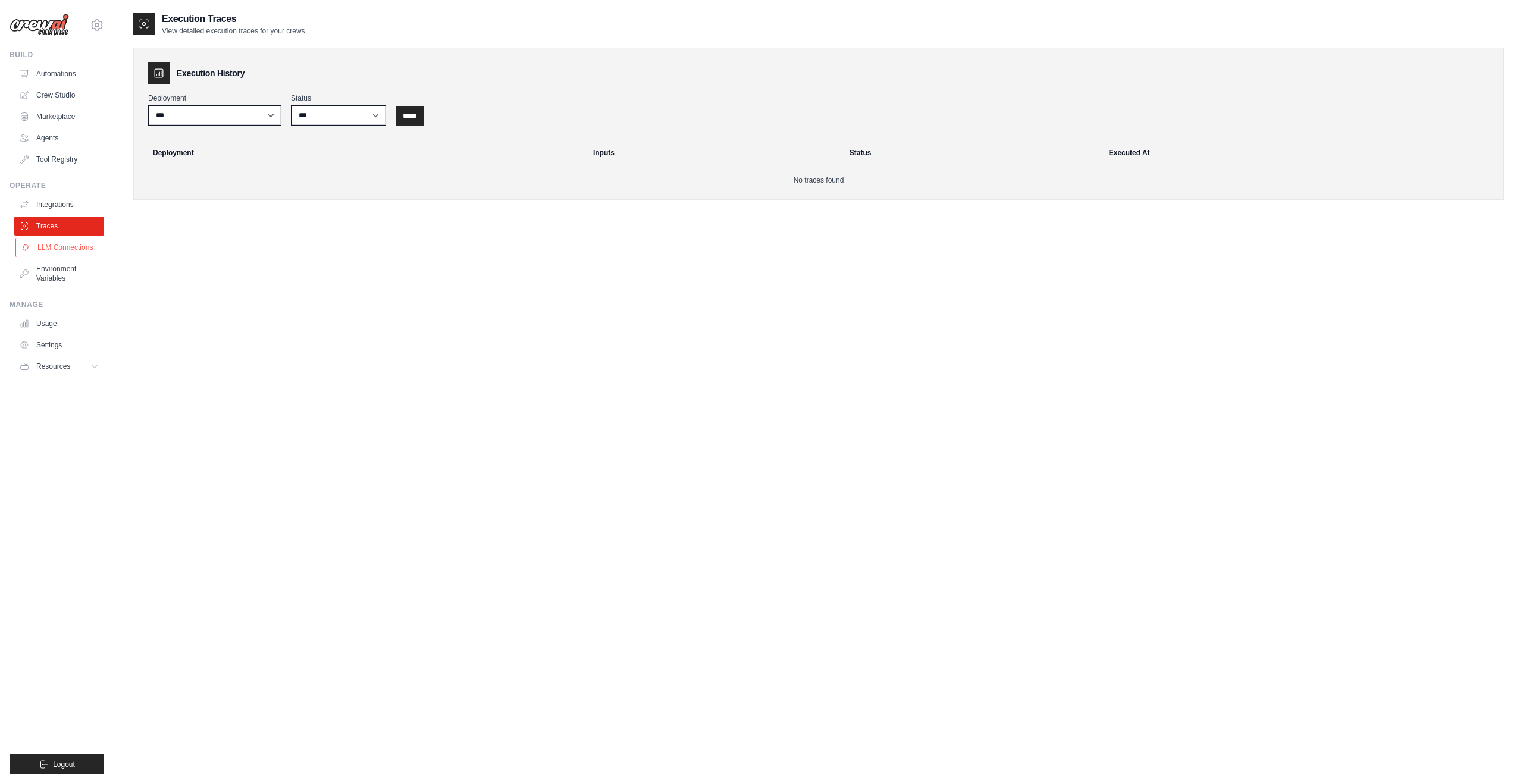
click at [61, 251] on link "LLM Connections" at bounding box center [60, 247] width 90 height 19
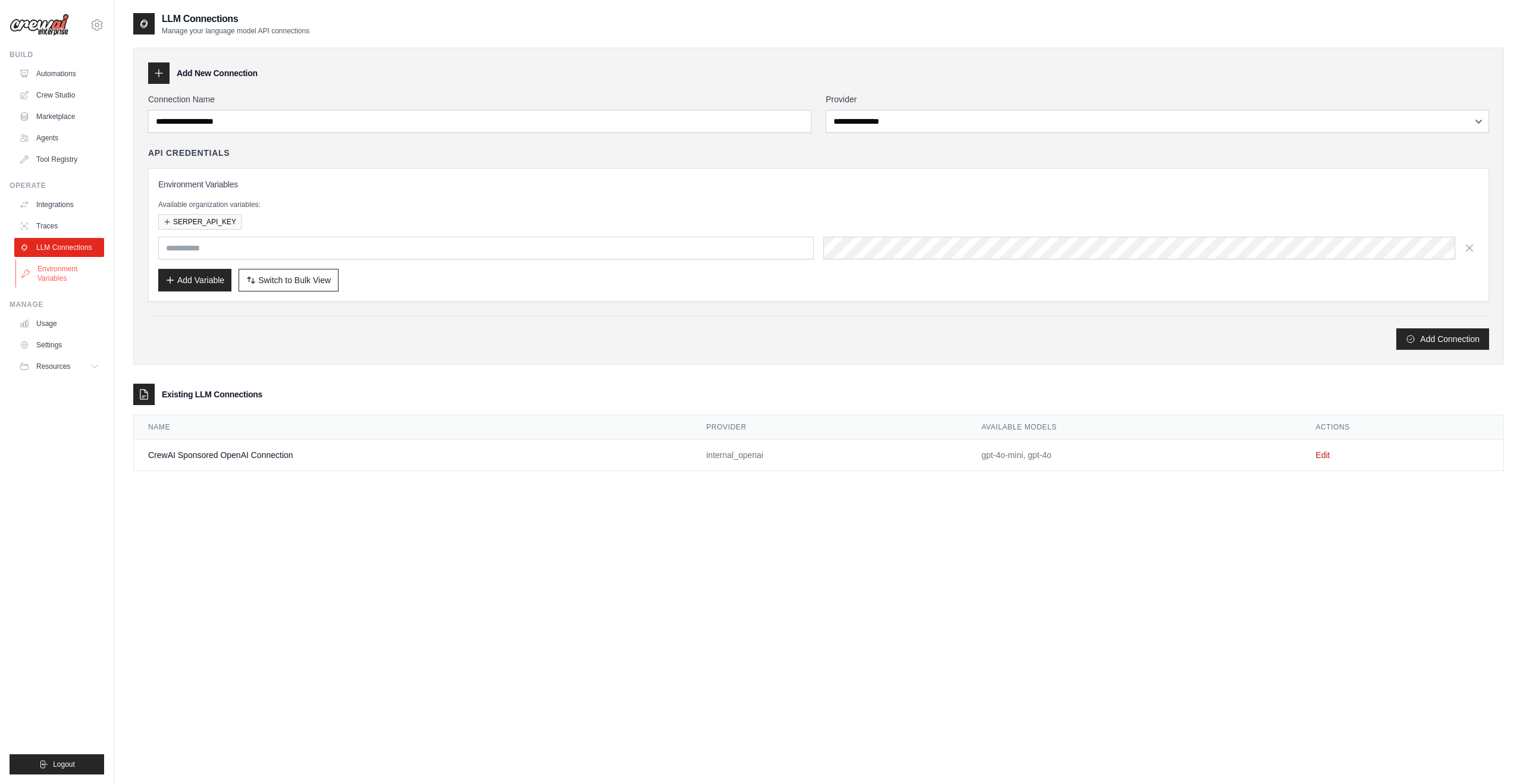
click at [54, 274] on link "Environment Variables" at bounding box center [60, 273] width 90 height 28
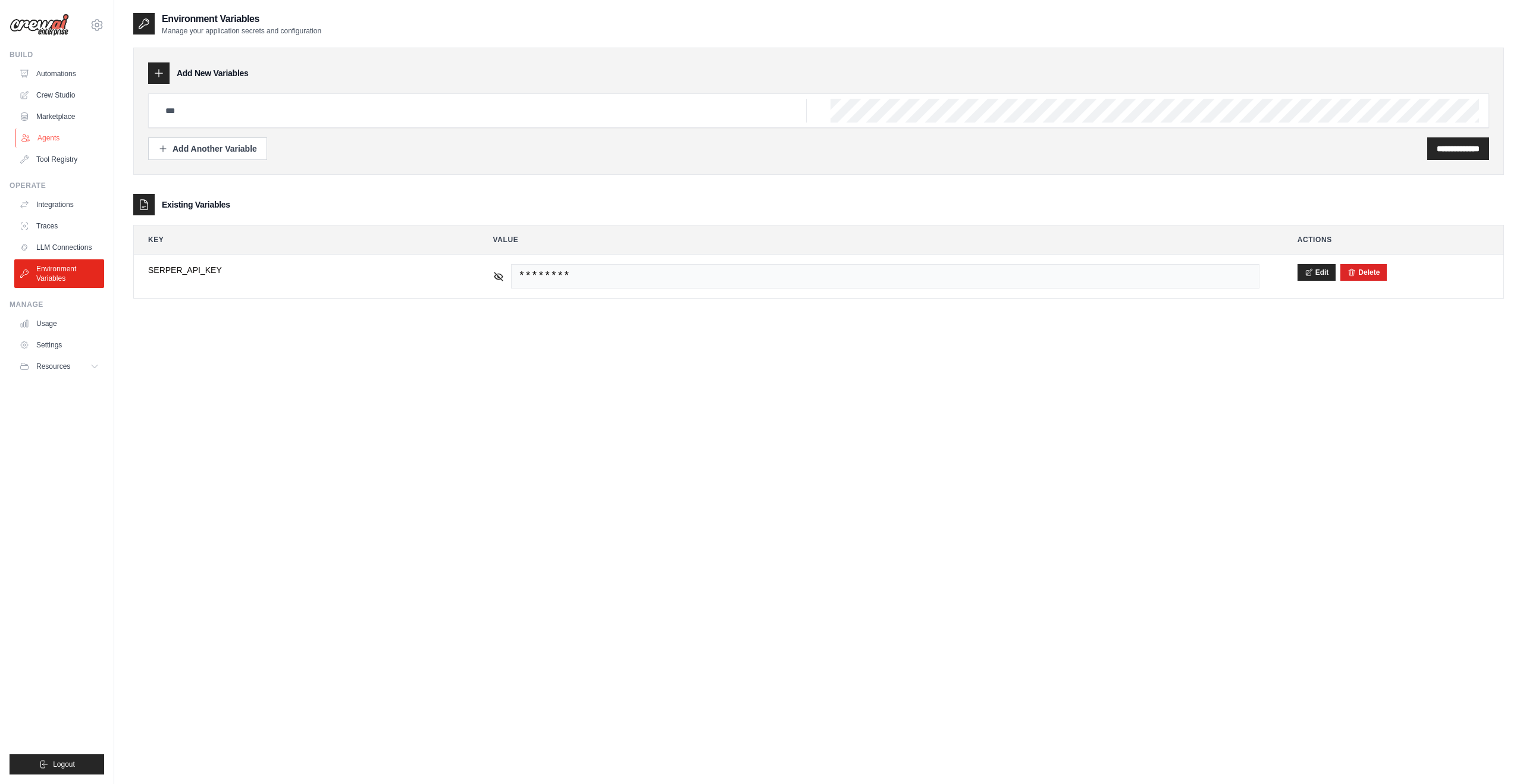
click at [54, 141] on link "Agents" at bounding box center [60, 138] width 90 height 19
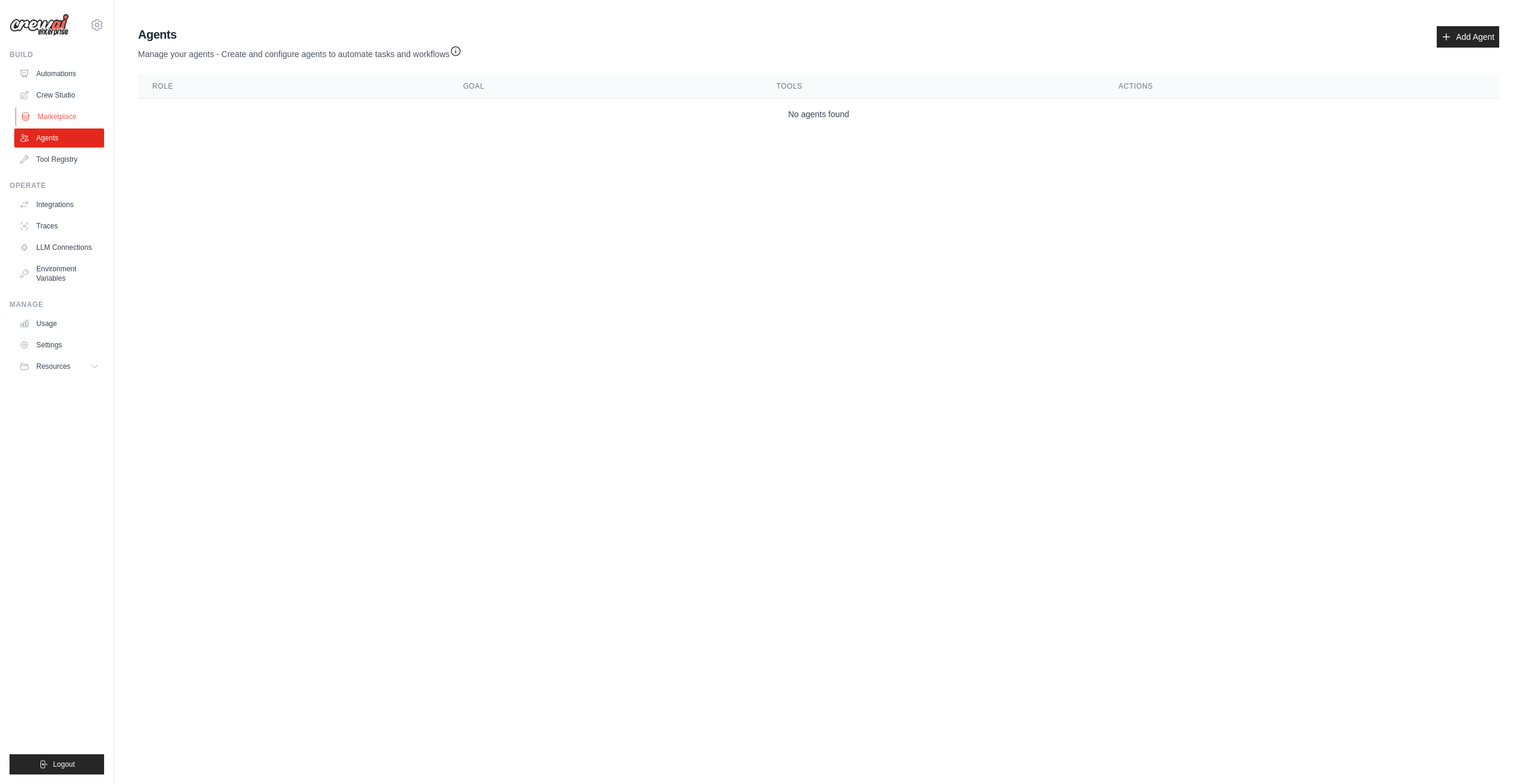
click at [54, 114] on link "Marketplace" at bounding box center [60, 116] width 90 height 19
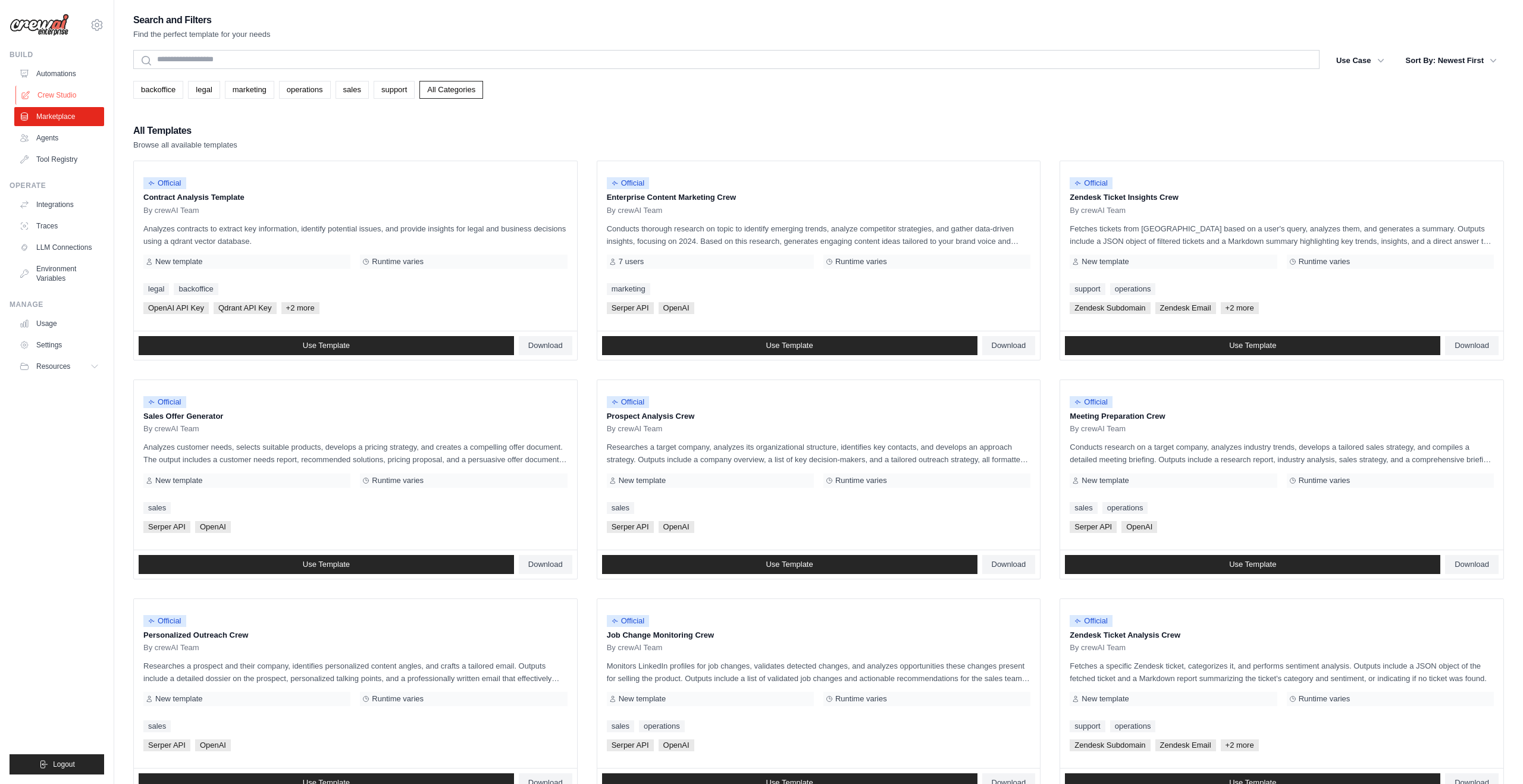
click at [56, 96] on link "Crew Studio" at bounding box center [60, 95] width 90 height 19
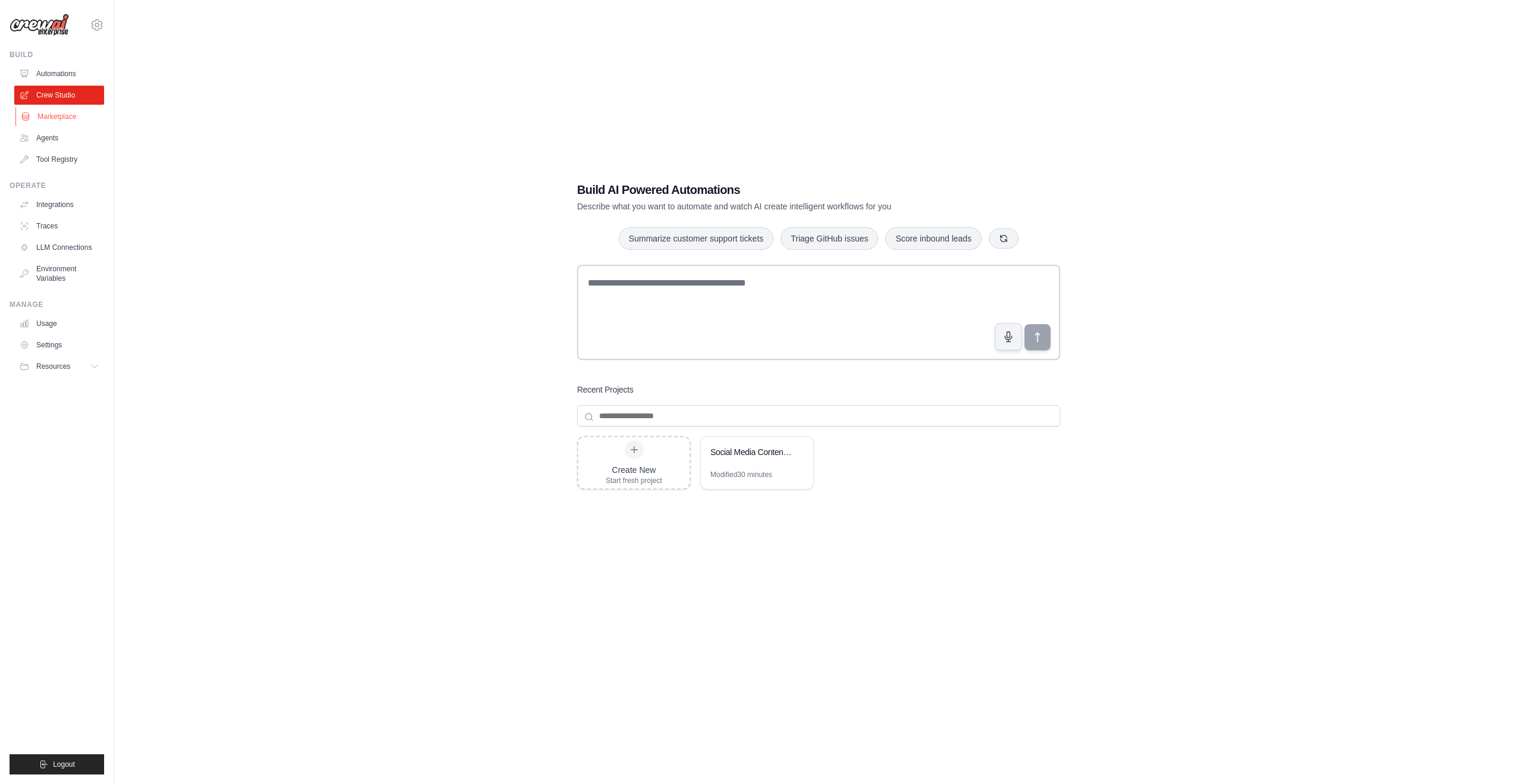
click at [47, 114] on link "Marketplace" at bounding box center [60, 116] width 90 height 19
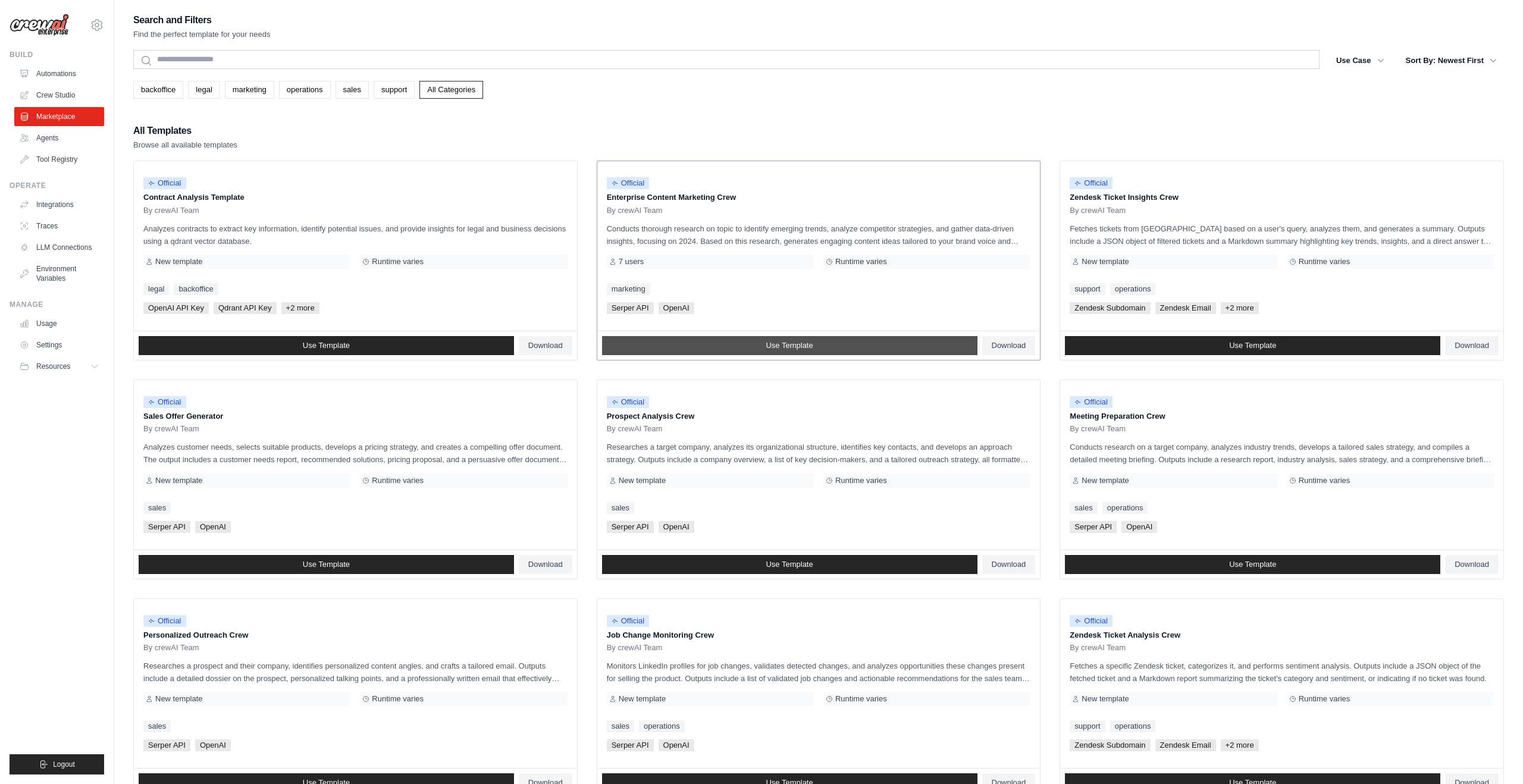
click at [856, 340] on link "Use Template" at bounding box center [789, 345] width 376 height 19
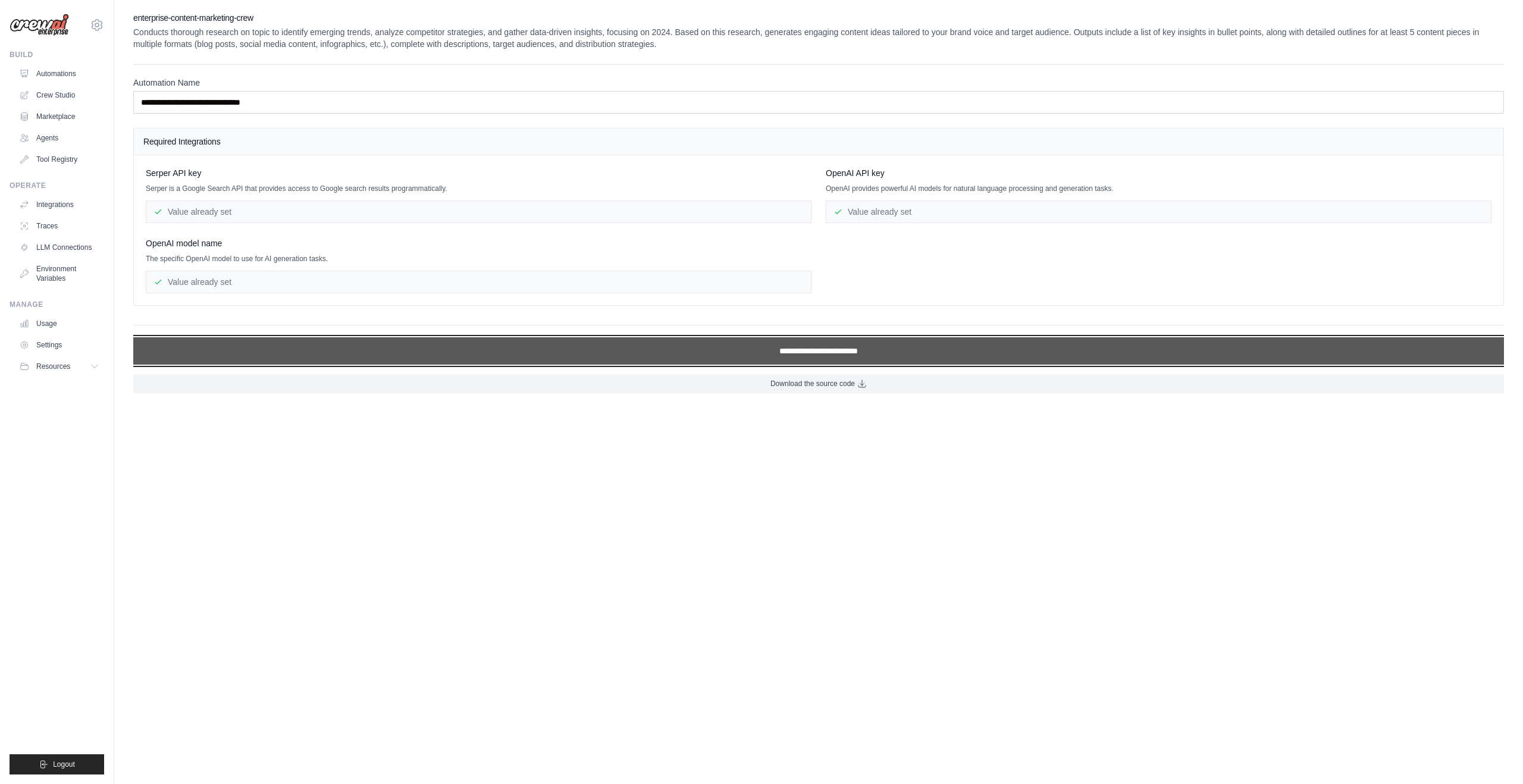
click at [789, 346] on input "**********" at bounding box center [818, 351] width 1371 height 27
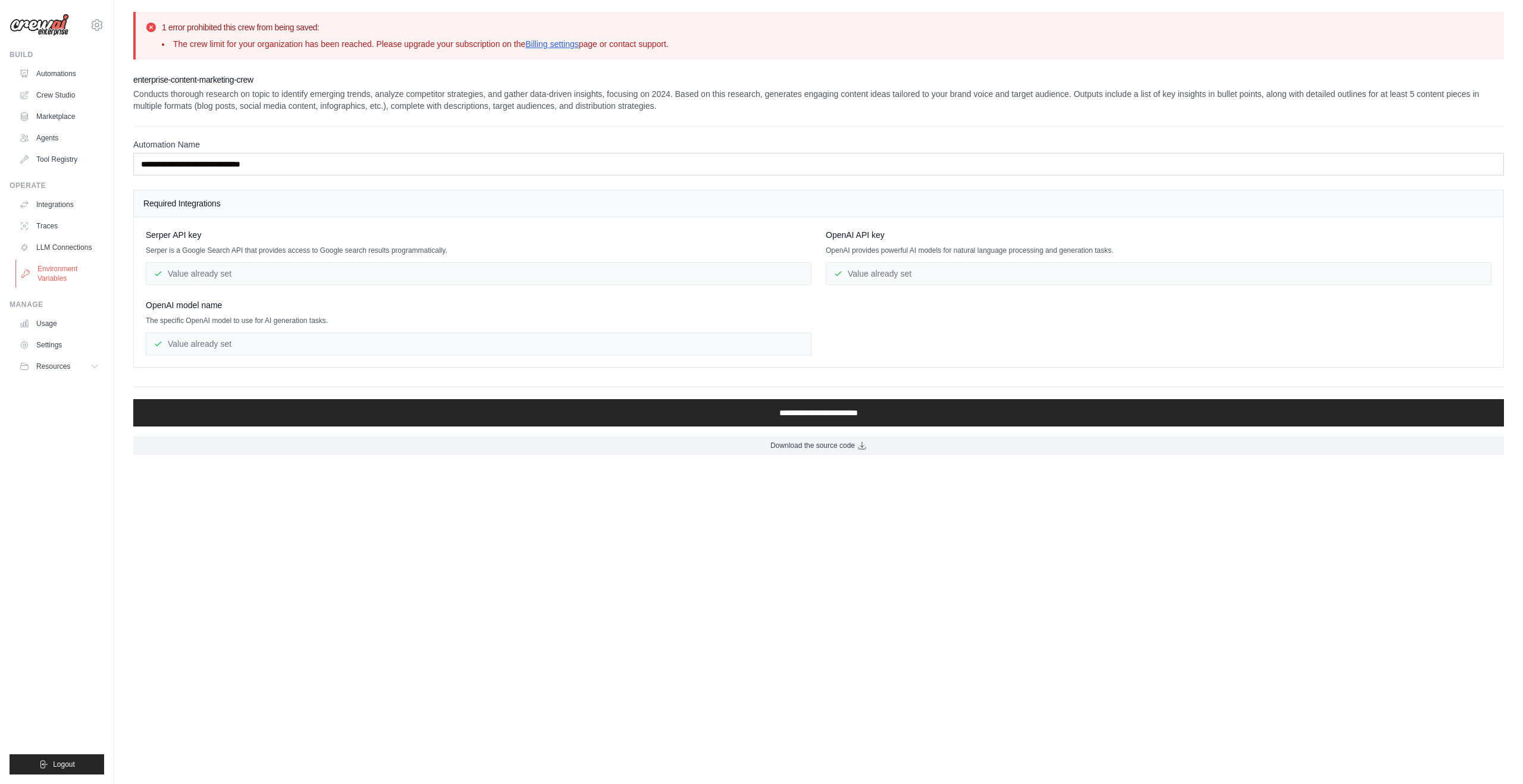
click at [52, 273] on link "Environment Variables" at bounding box center [60, 273] width 90 height 28
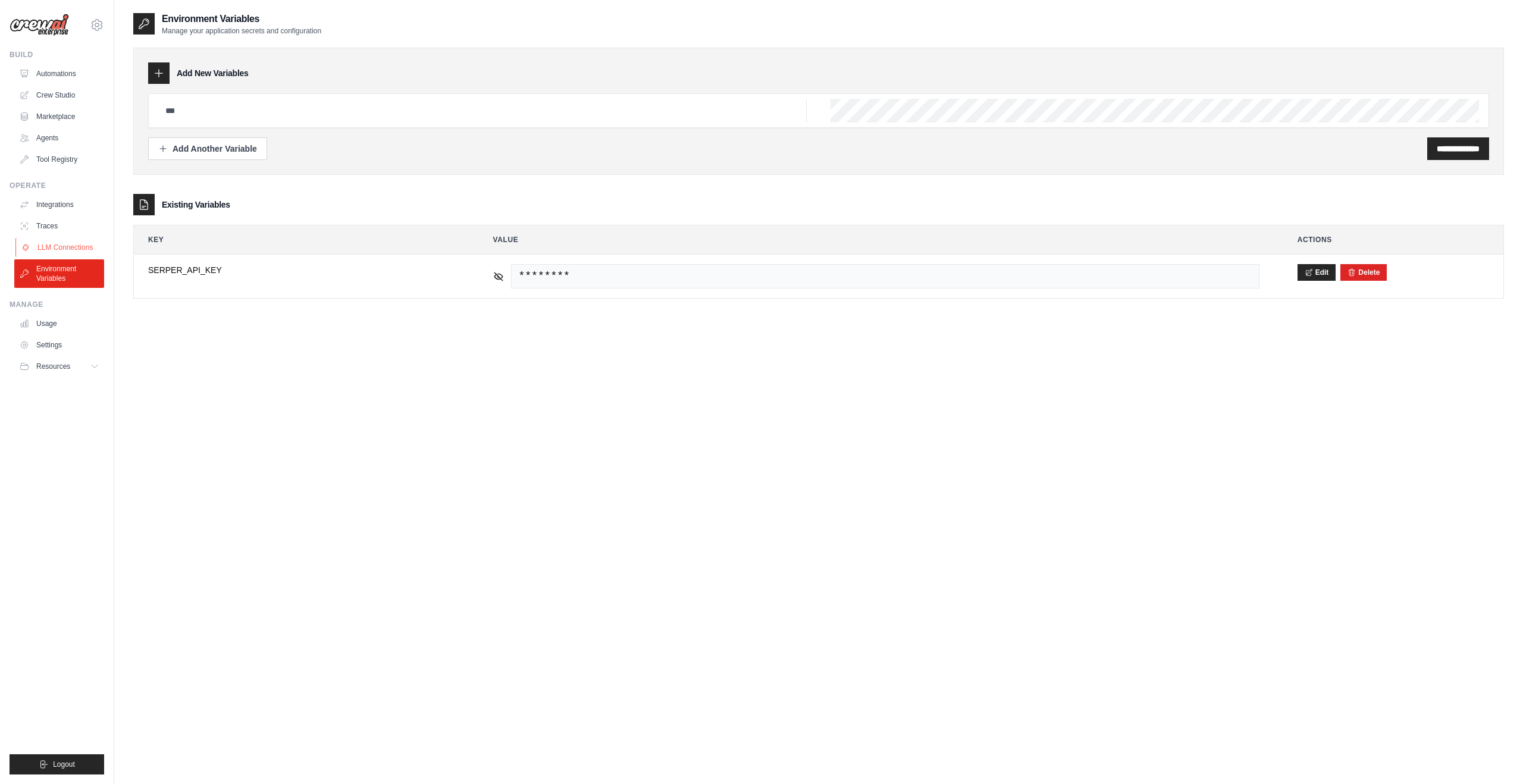
click at [56, 247] on link "LLM Connections" at bounding box center [60, 247] width 90 height 19
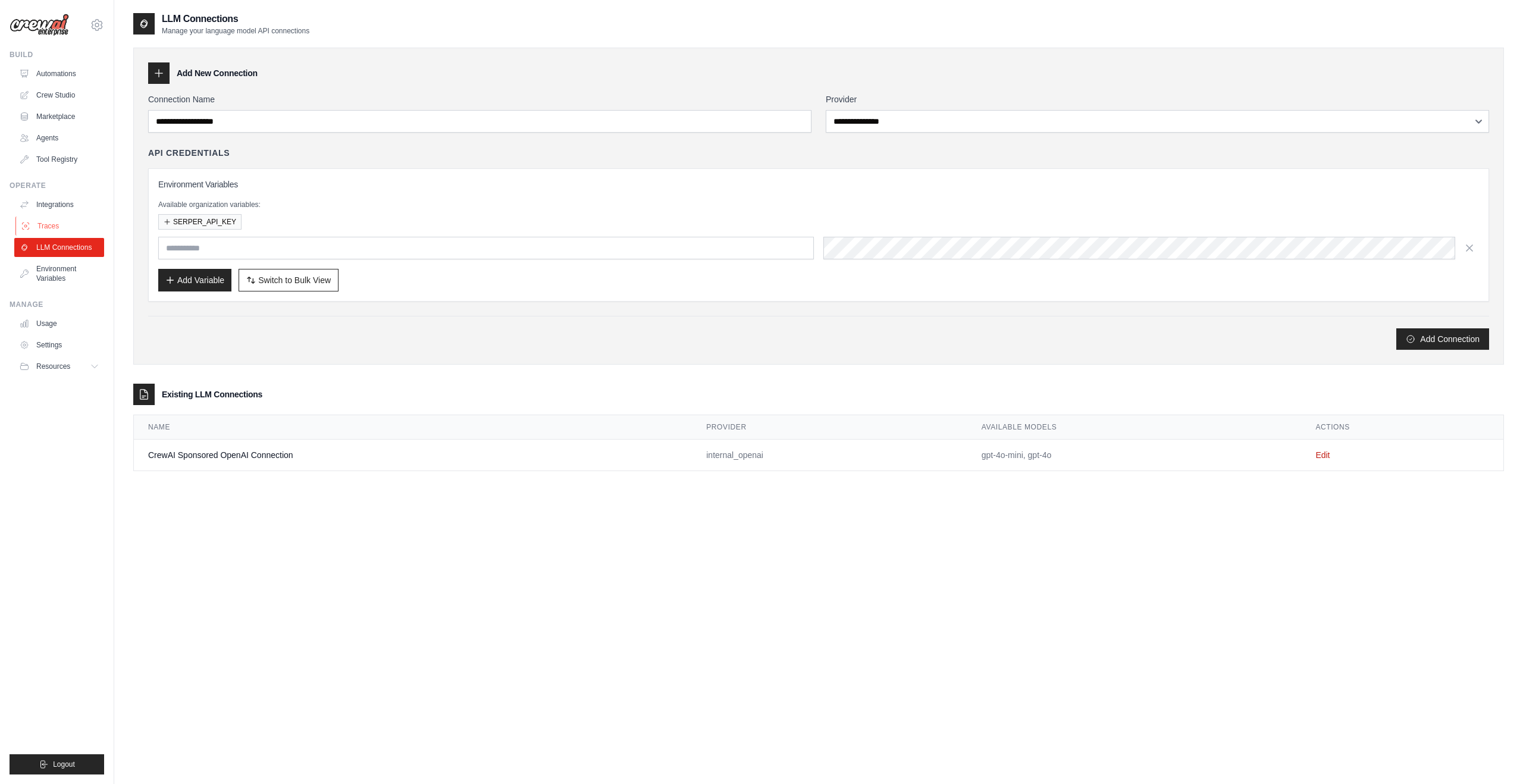
click at [43, 216] on link "Traces" at bounding box center [60, 226] width 90 height 19
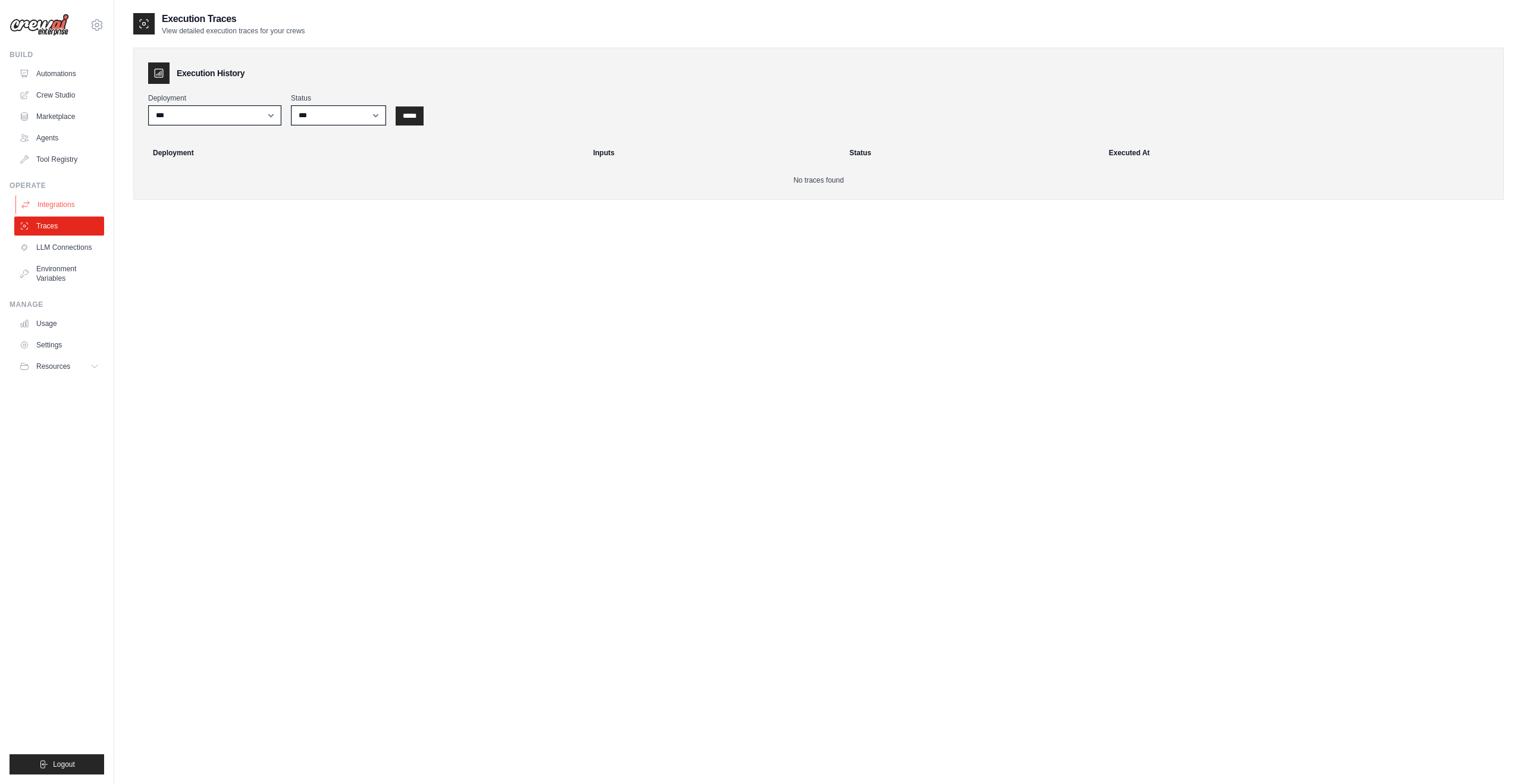
click at [43, 199] on link "Integrations" at bounding box center [60, 205] width 90 height 19
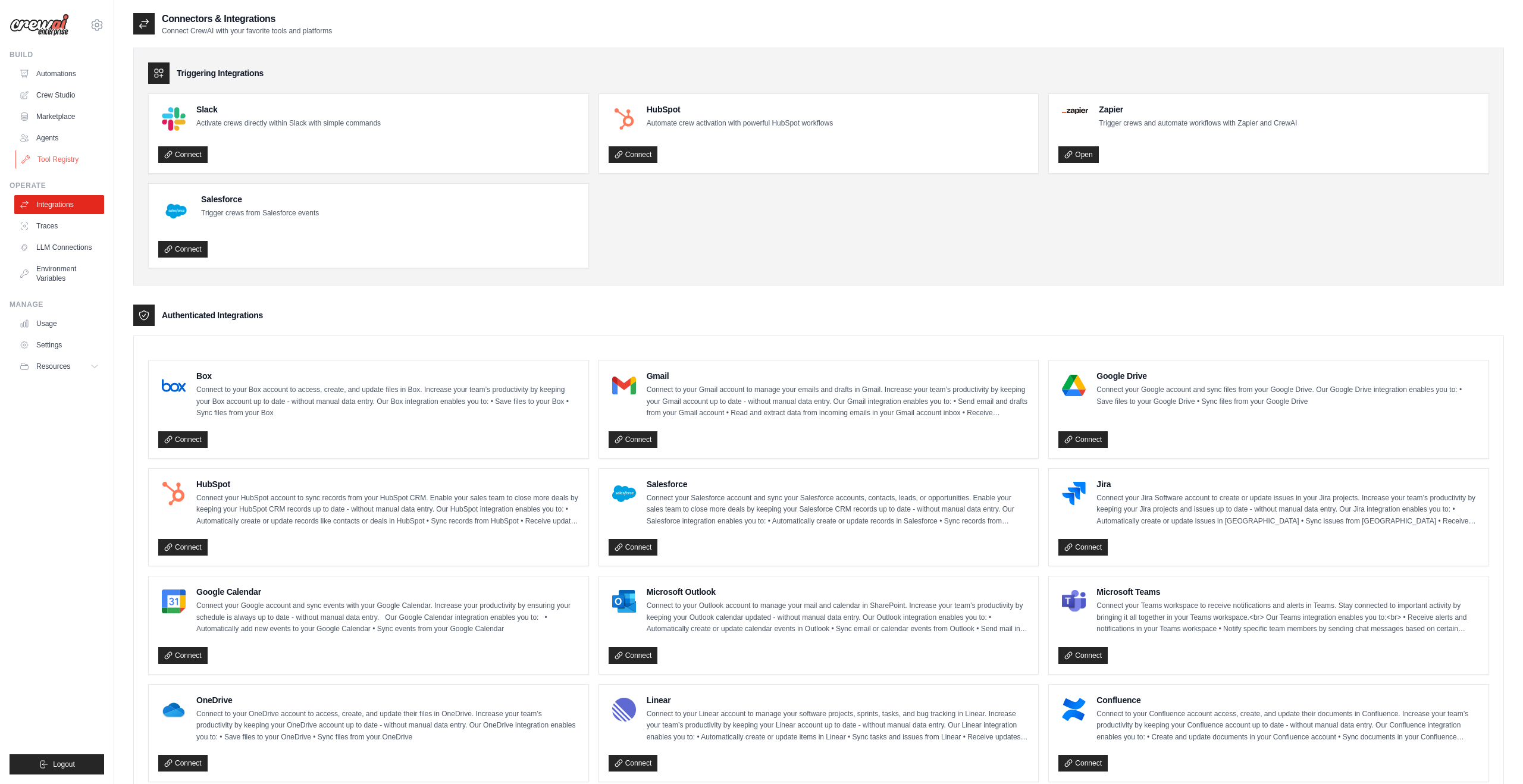
click at [45, 160] on link "Tool Registry" at bounding box center [60, 159] width 90 height 19
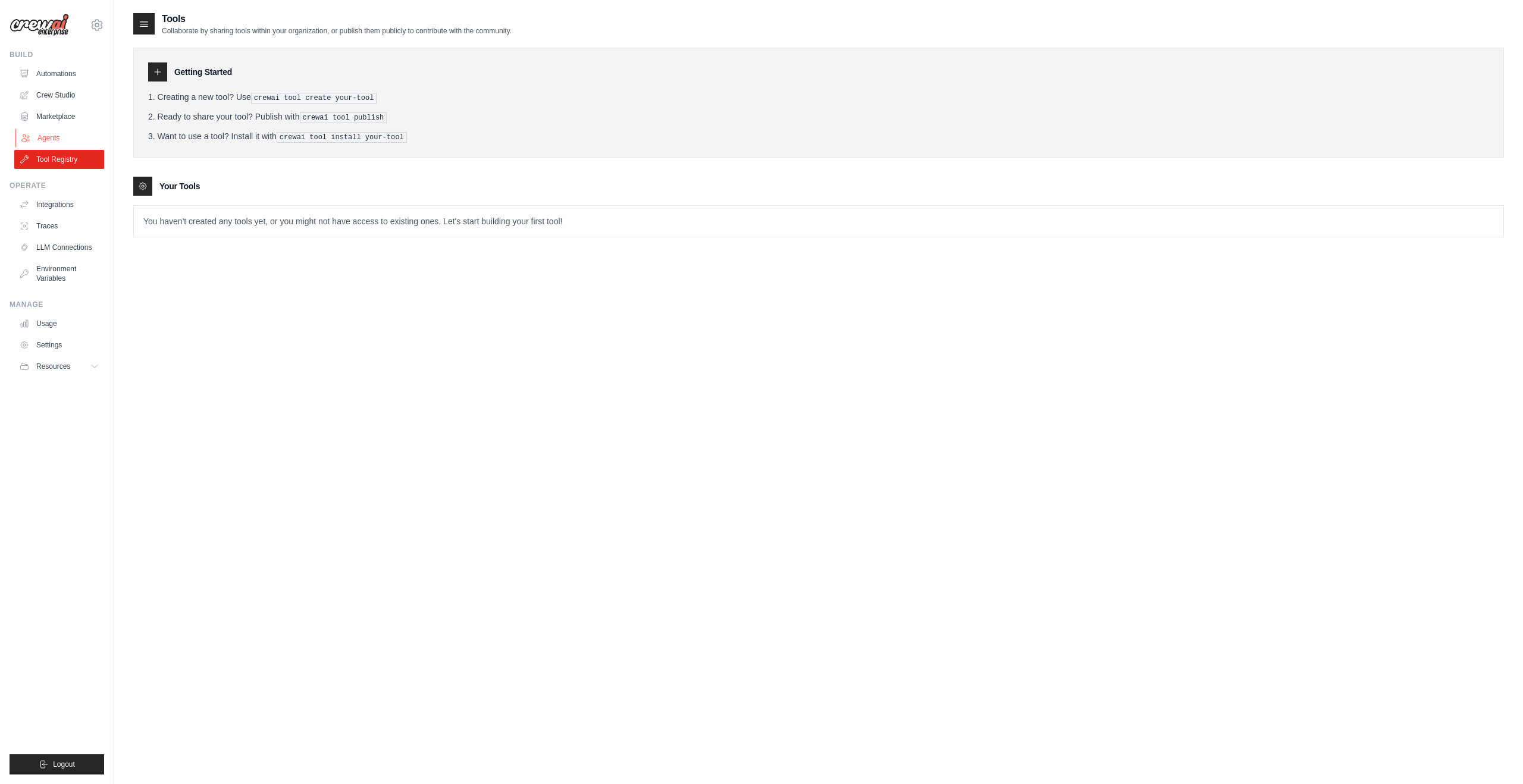
click at [45, 135] on link "Agents" at bounding box center [60, 138] width 90 height 19
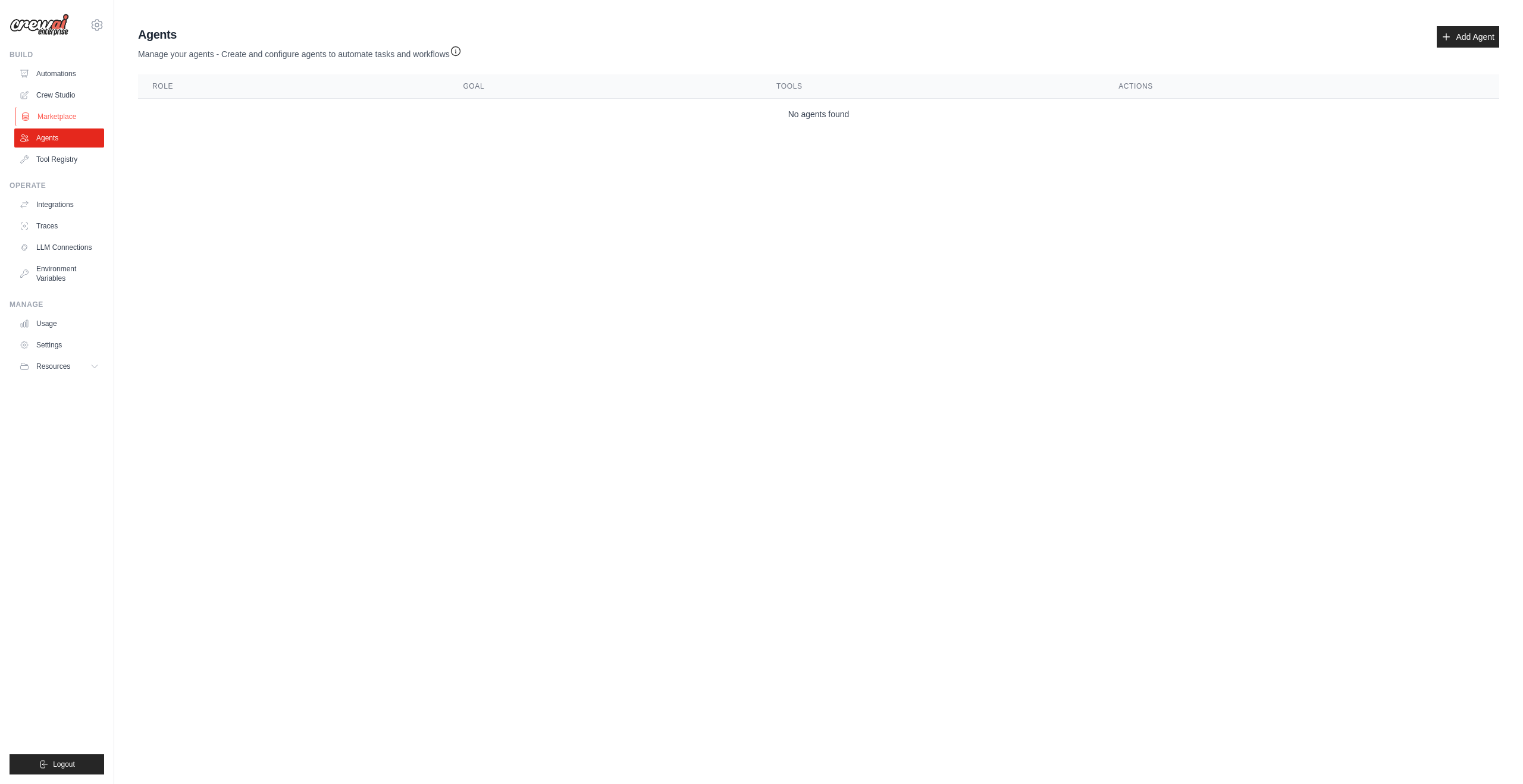
click at [54, 117] on link "Marketplace" at bounding box center [60, 116] width 90 height 19
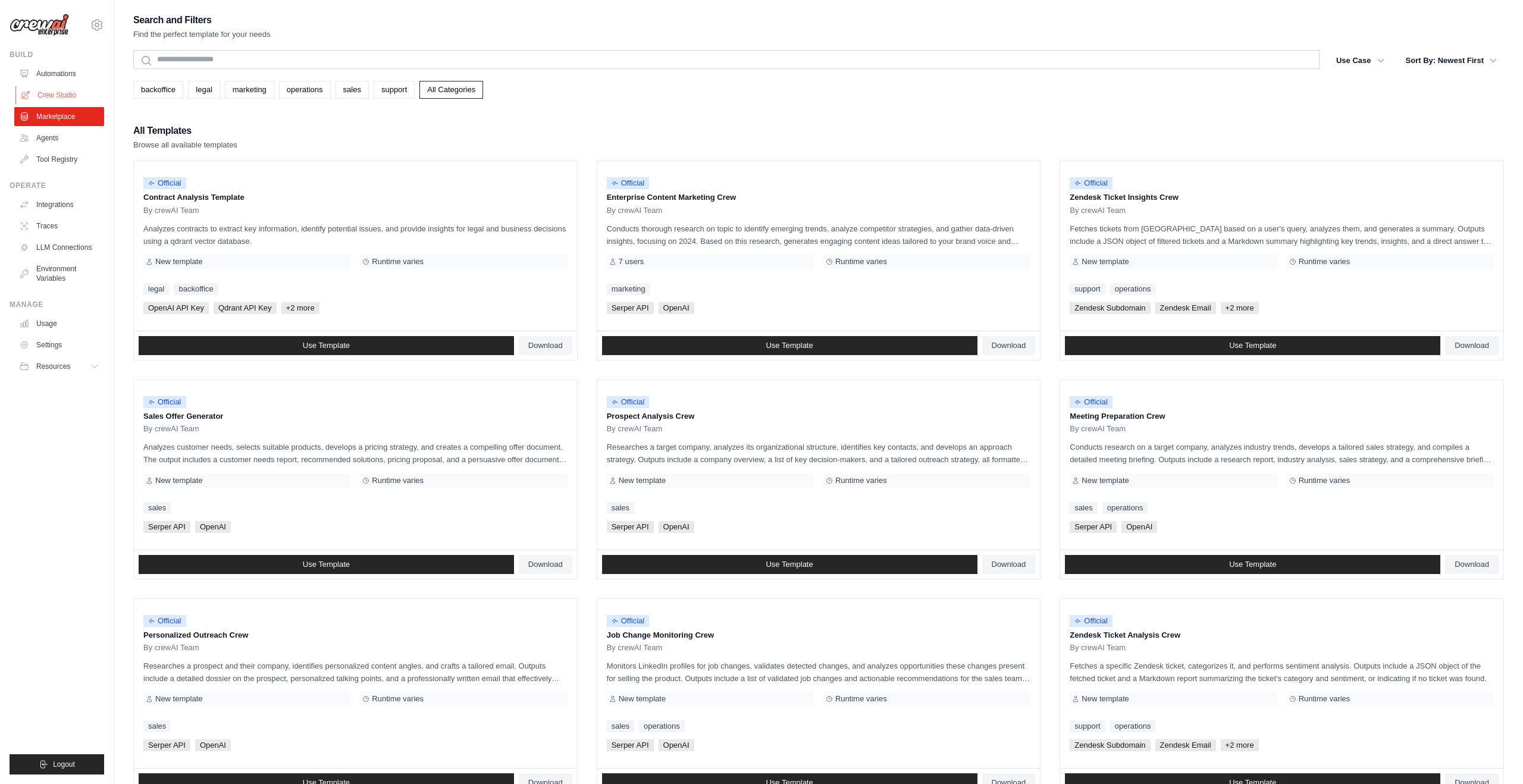
click at [54, 91] on link "Crew Studio" at bounding box center [60, 95] width 90 height 19
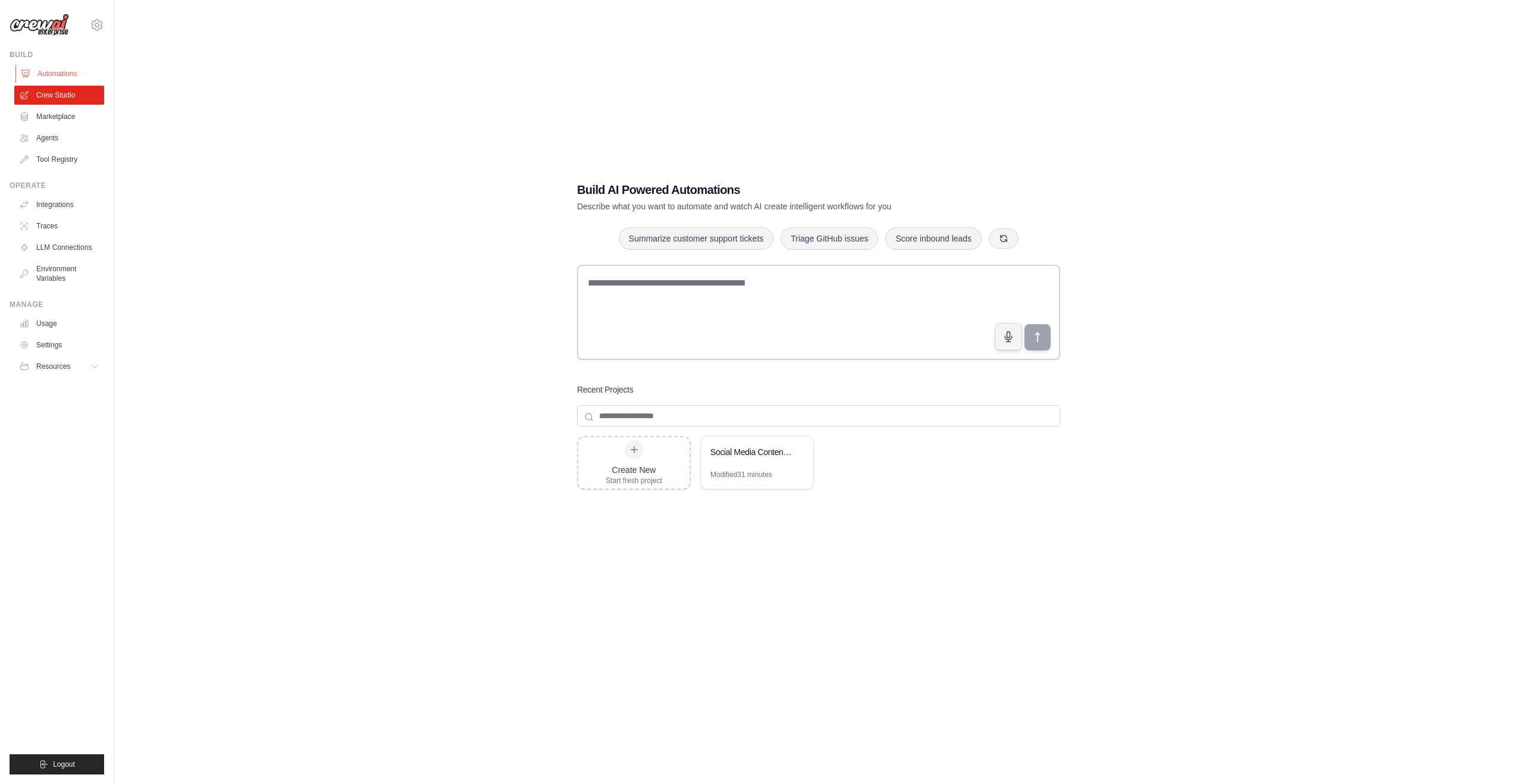
click at [56, 68] on link "Automations" at bounding box center [60, 74] width 90 height 19
